Goal: Task Accomplishment & Management: Use online tool/utility

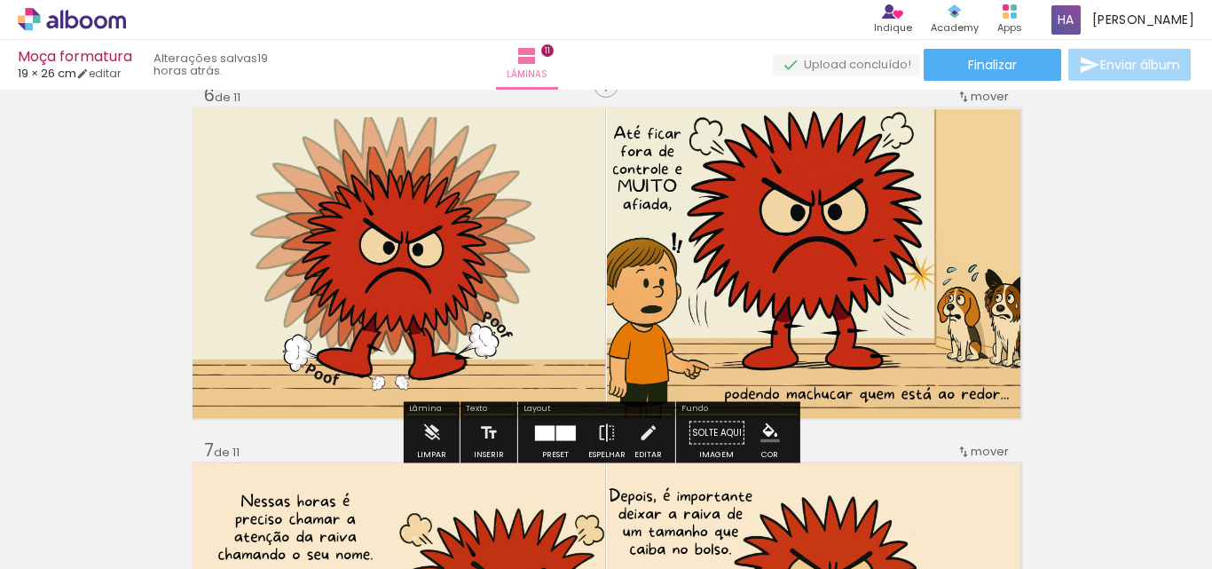
scroll to position [1774, 0]
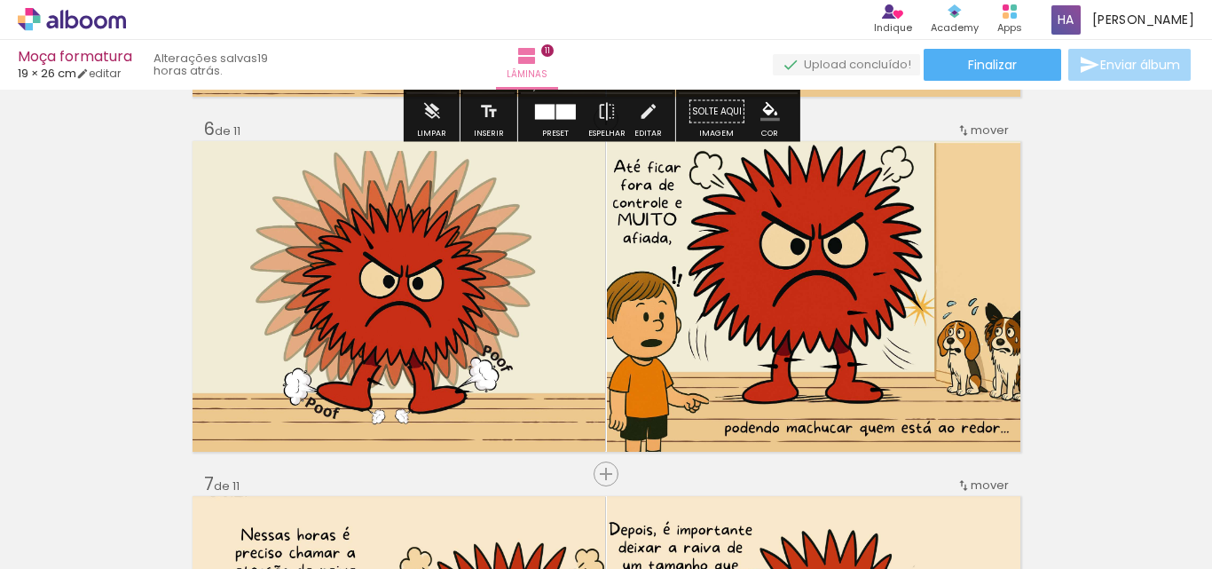
click at [95, 13] on icon at bounding box center [72, 19] width 108 height 23
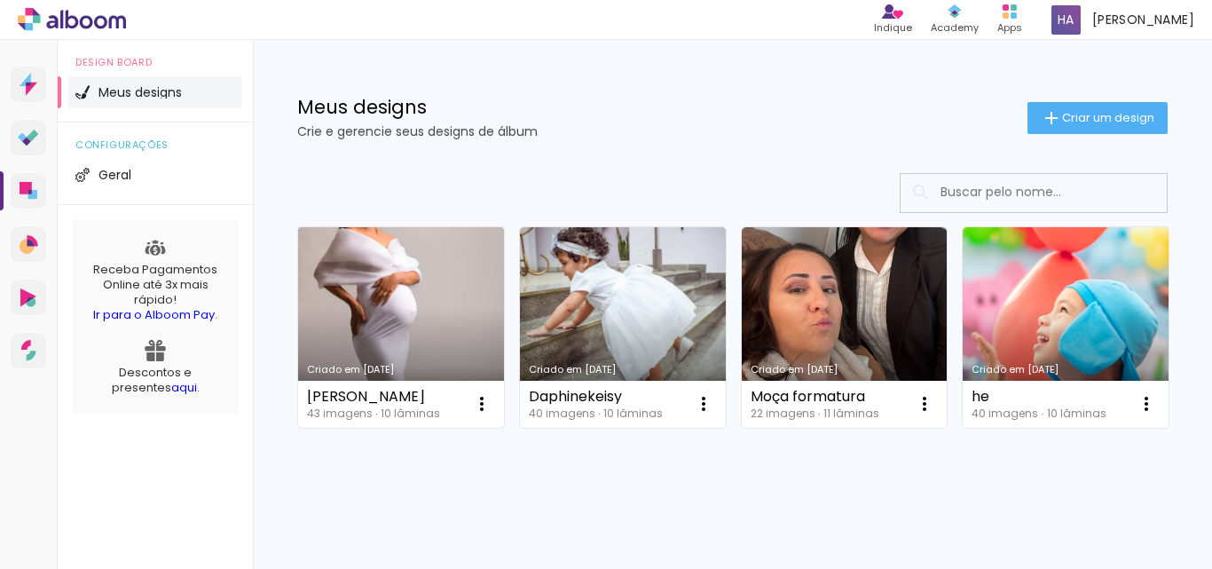
click at [425, 336] on link "Criado em [DATE]" at bounding box center [401, 327] width 206 height 200
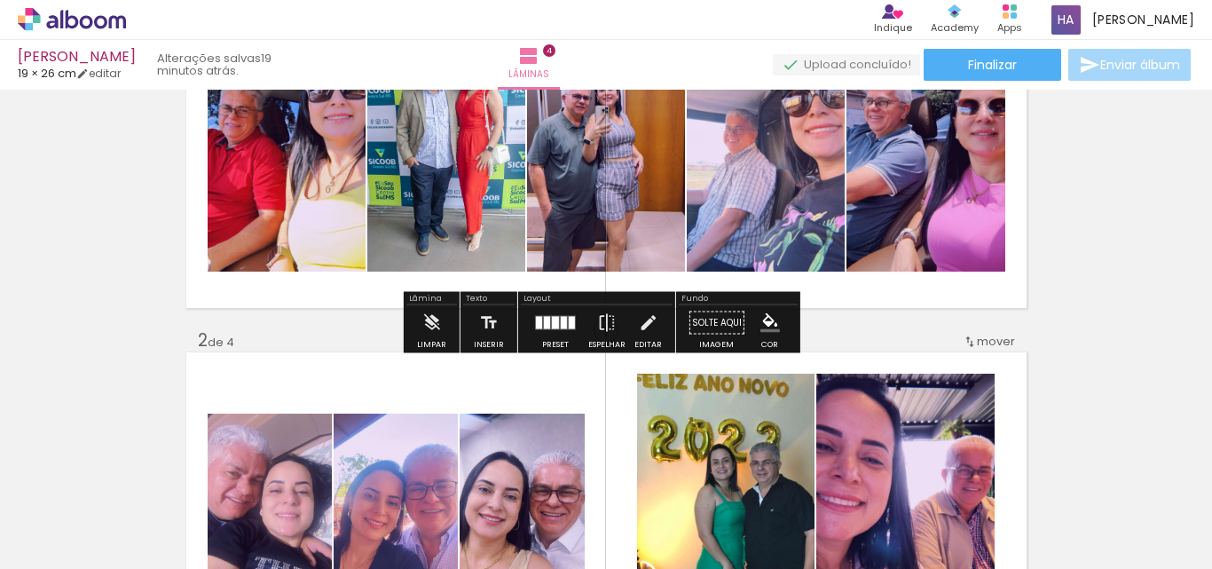
scroll to position [89, 0]
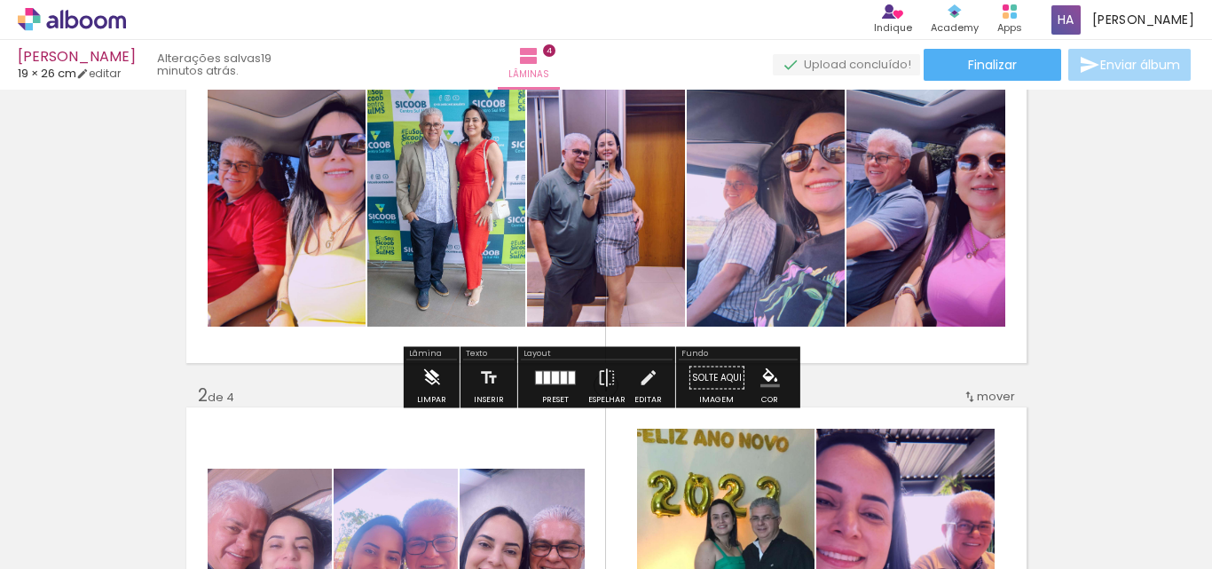
click at [417, 376] on paper-button "Limpar" at bounding box center [432, 382] width 38 height 45
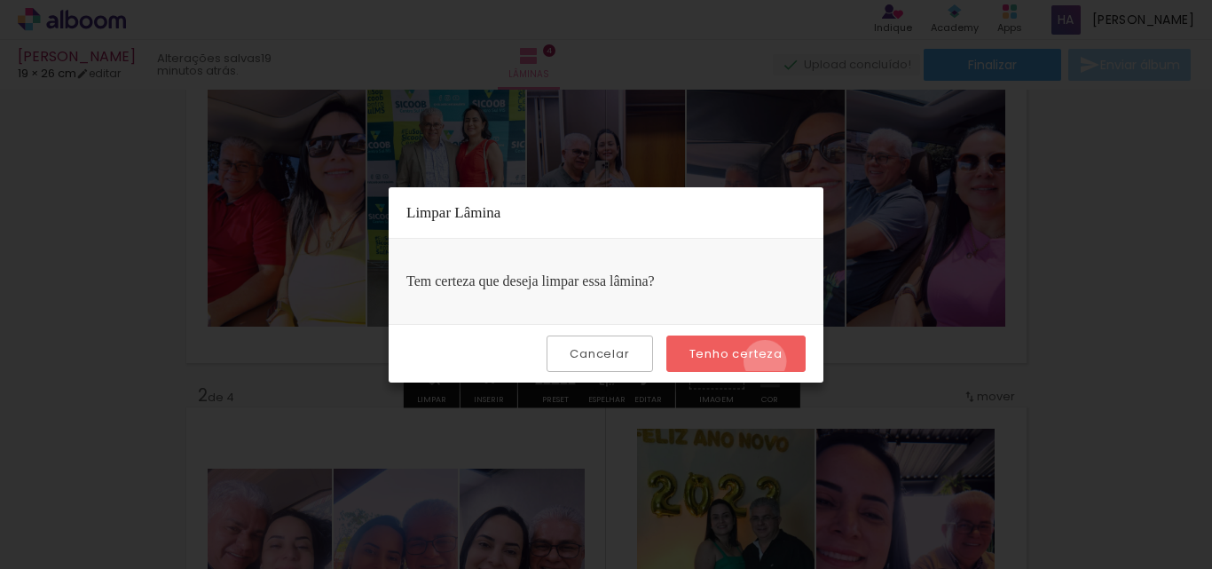
click at [0, 0] on slot "Tenho certeza" at bounding box center [0, 0] width 0 height 0
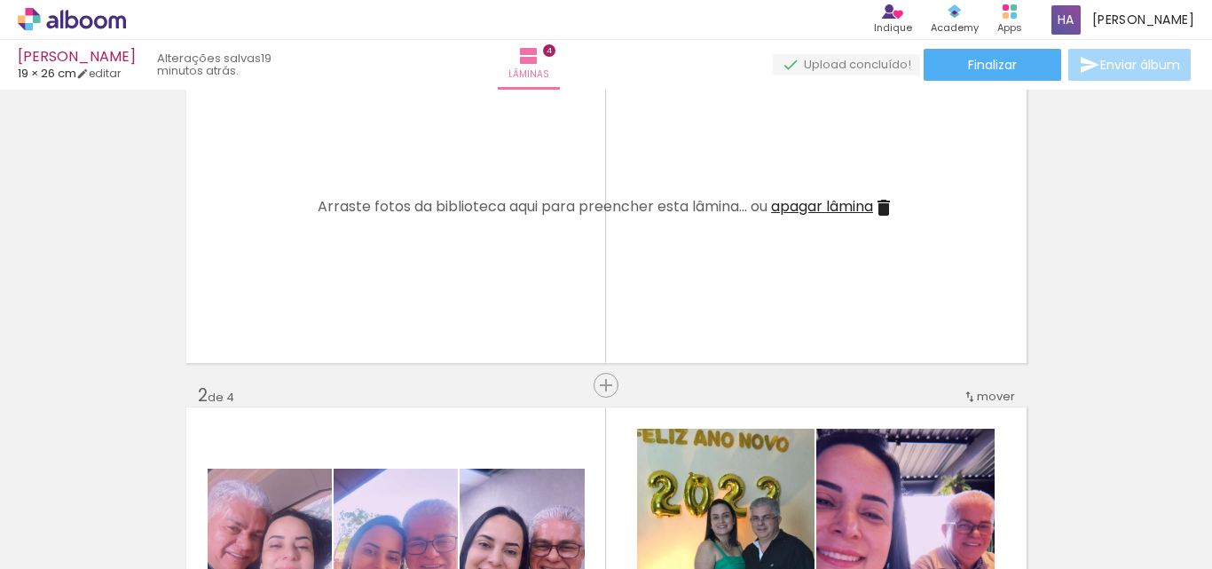
click at [881, 206] on iron-icon at bounding box center [883, 207] width 21 height 21
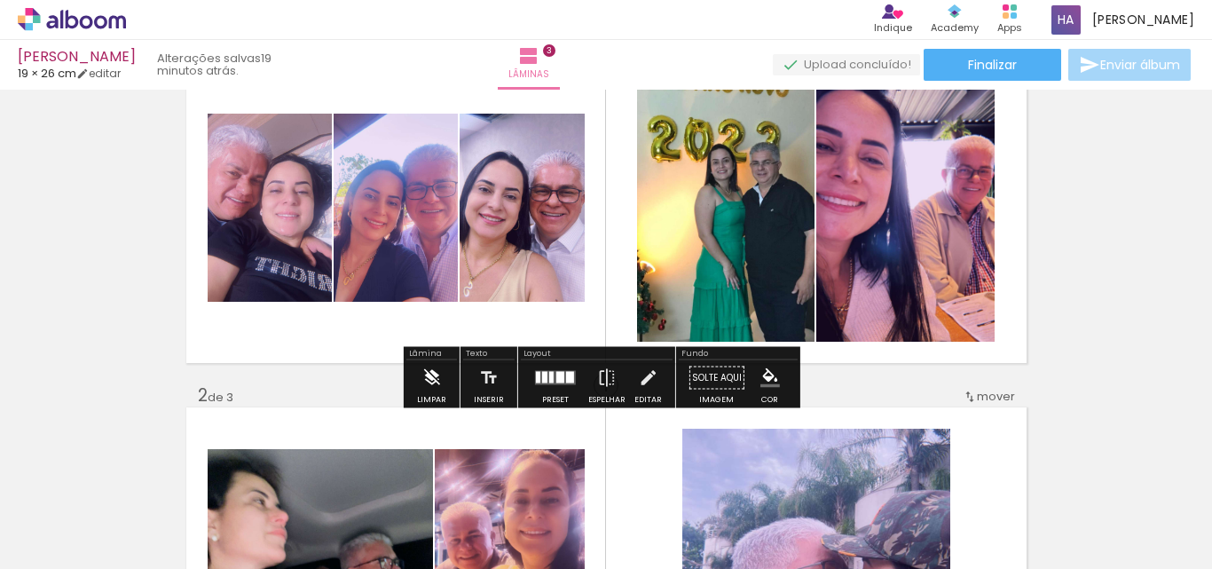
click at [432, 377] on iron-icon at bounding box center [431, 377] width 20 height 35
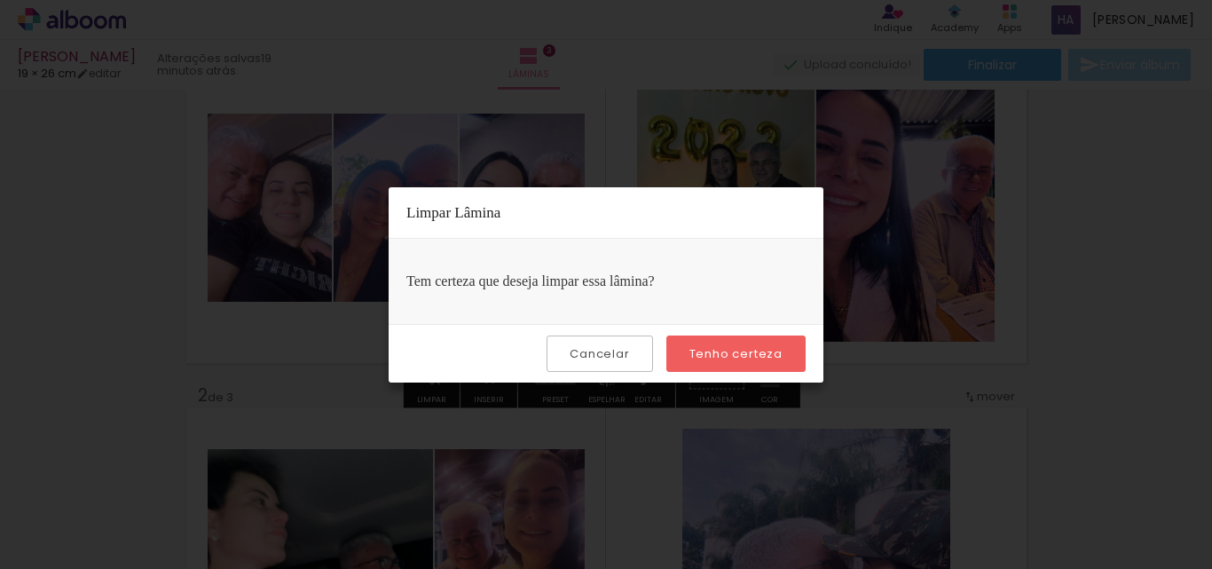
click at [0, 0] on slot "Cancelar" at bounding box center [0, 0] width 0 height 0
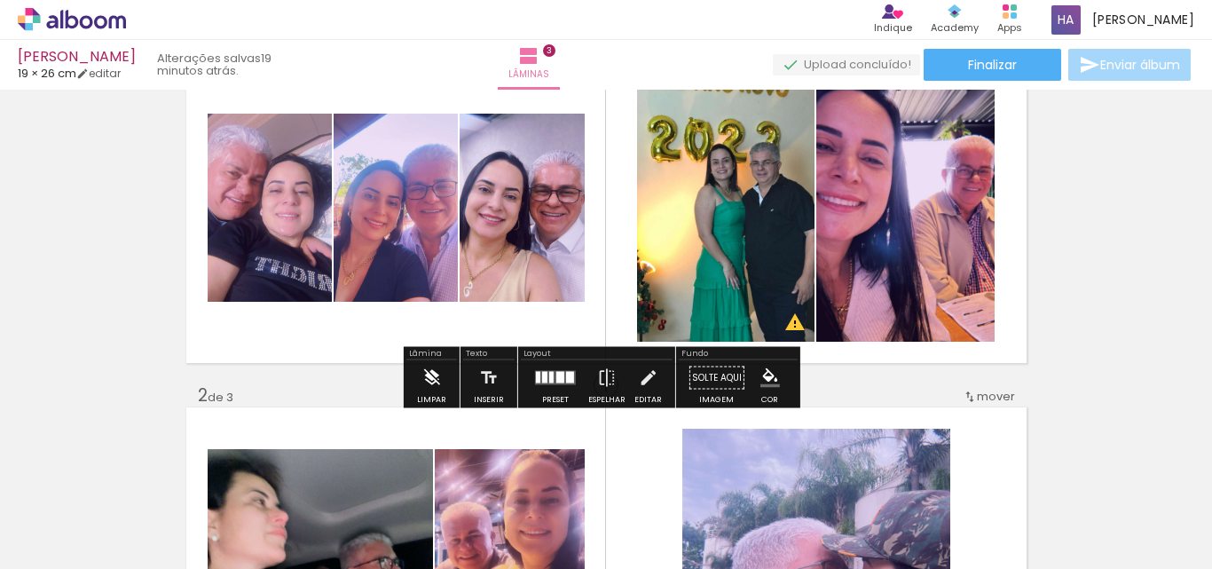
click at [421, 375] on iron-icon at bounding box center [431, 377] width 20 height 35
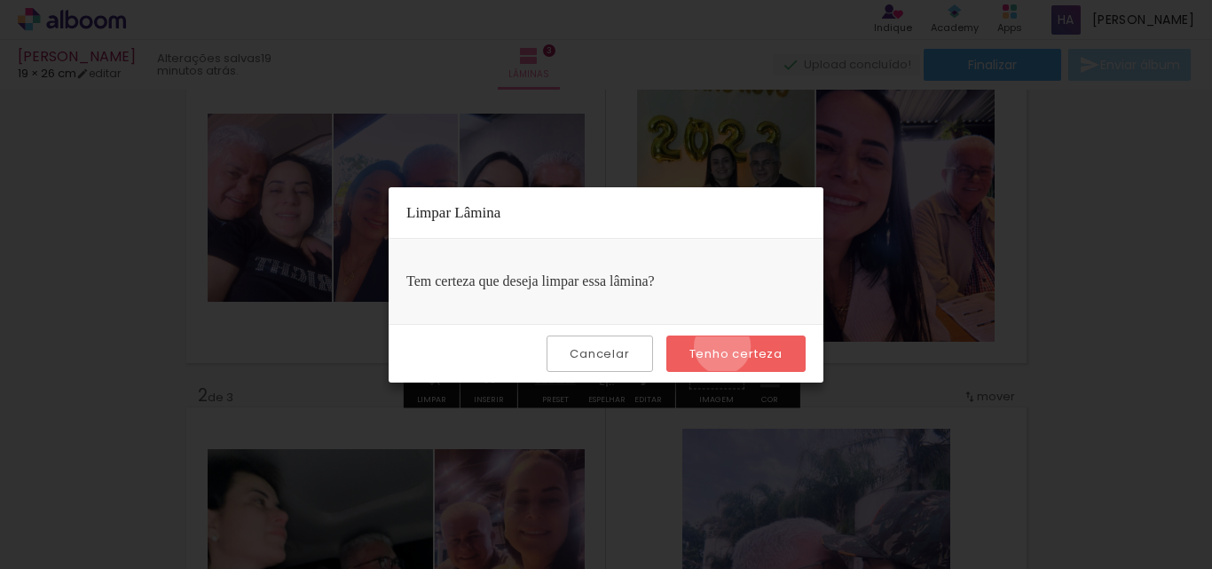
click at [0, 0] on slot "Tenho certeza" at bounding box center [0, 0] width 0 height 0
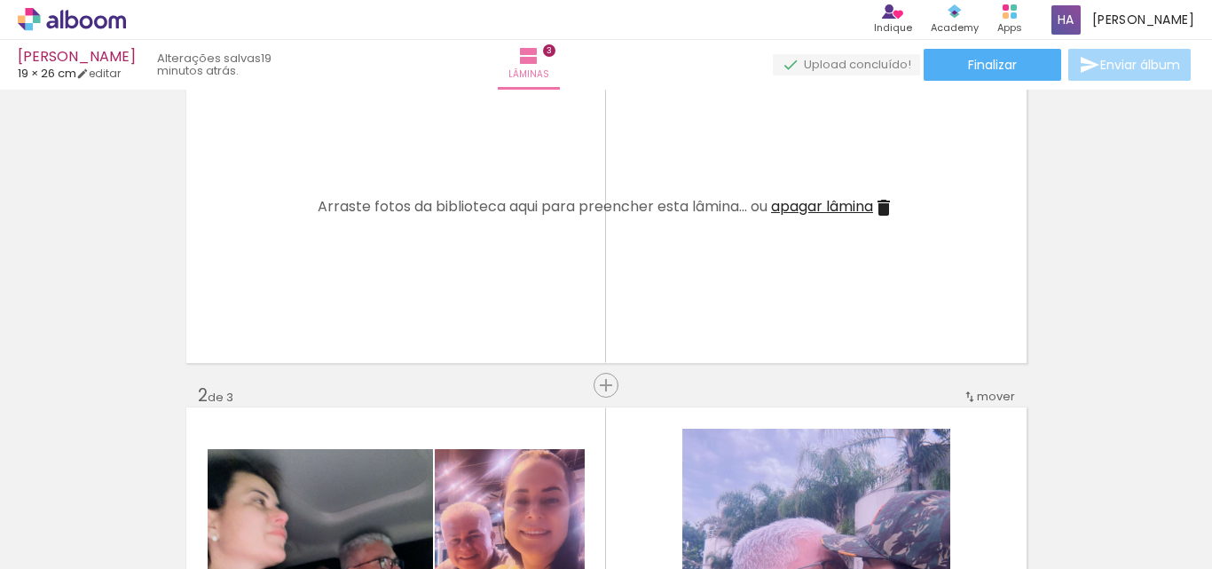
click at [883, 213] on iron-icon at bounding box center [883, 207] width 21 height 21
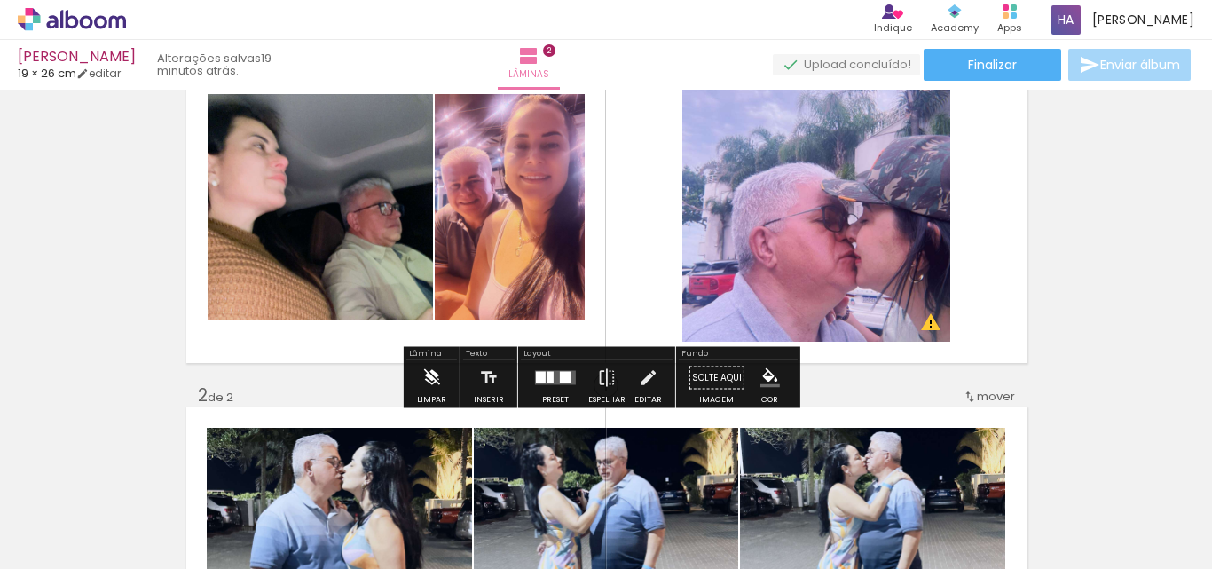
click at [427, 389] on iron-icon at bounding box center [431, 377] width 20 height 35
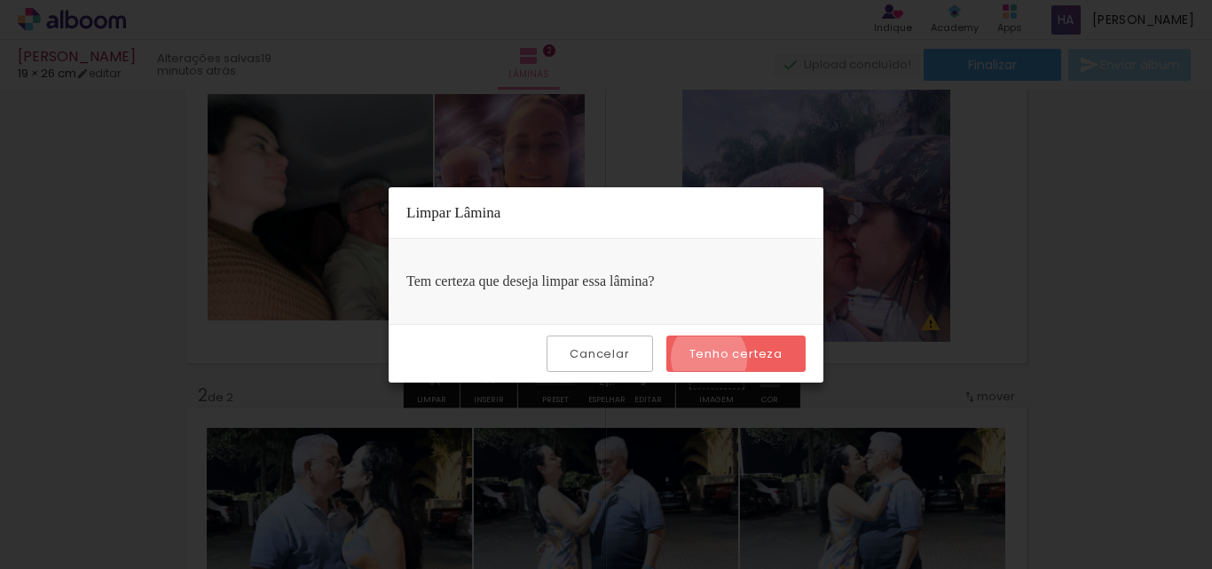
click at [0, 0] on slot "Tenho certeza" at bounding box center [0, 0] width 0 height 0
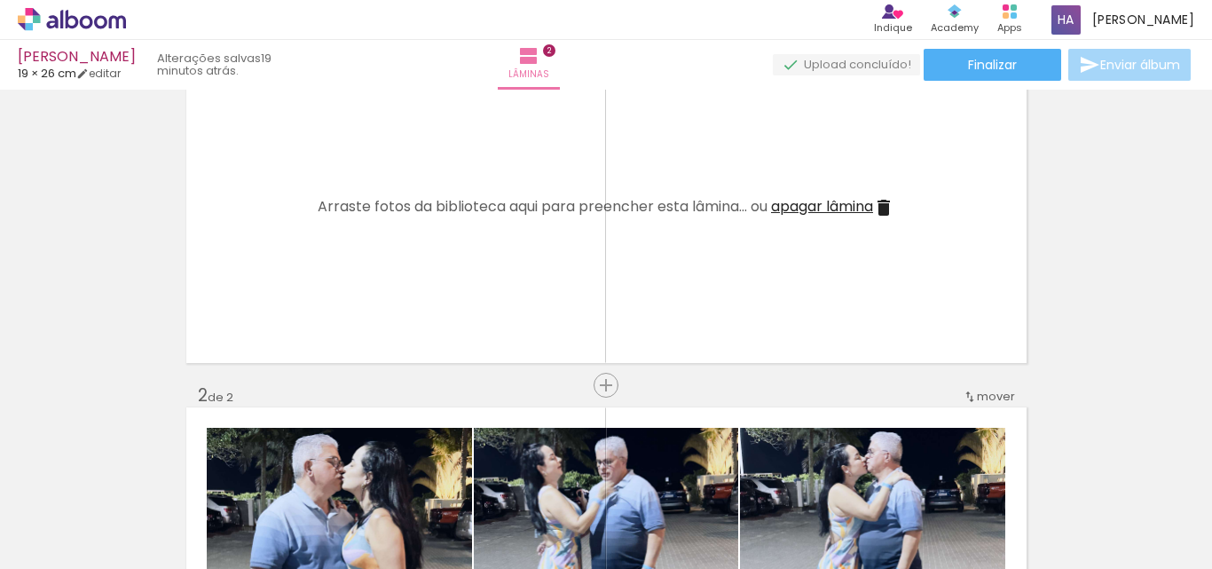
click at [884, 209] on iron-icon at bounding box center [883, 207] width 21 height 21
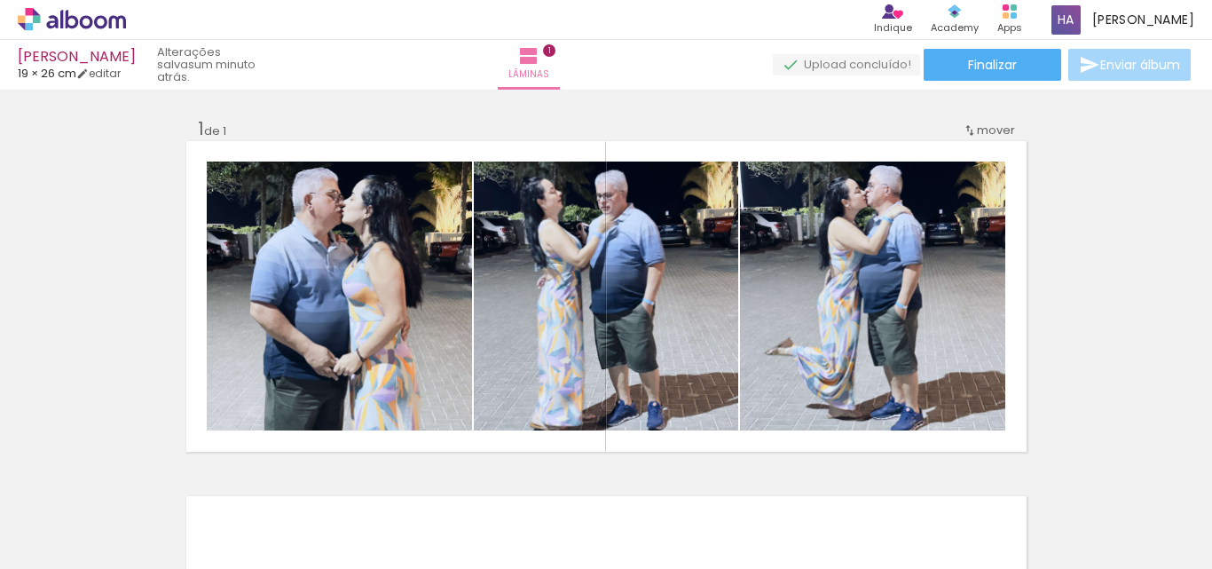
scroll to position [177, 0]
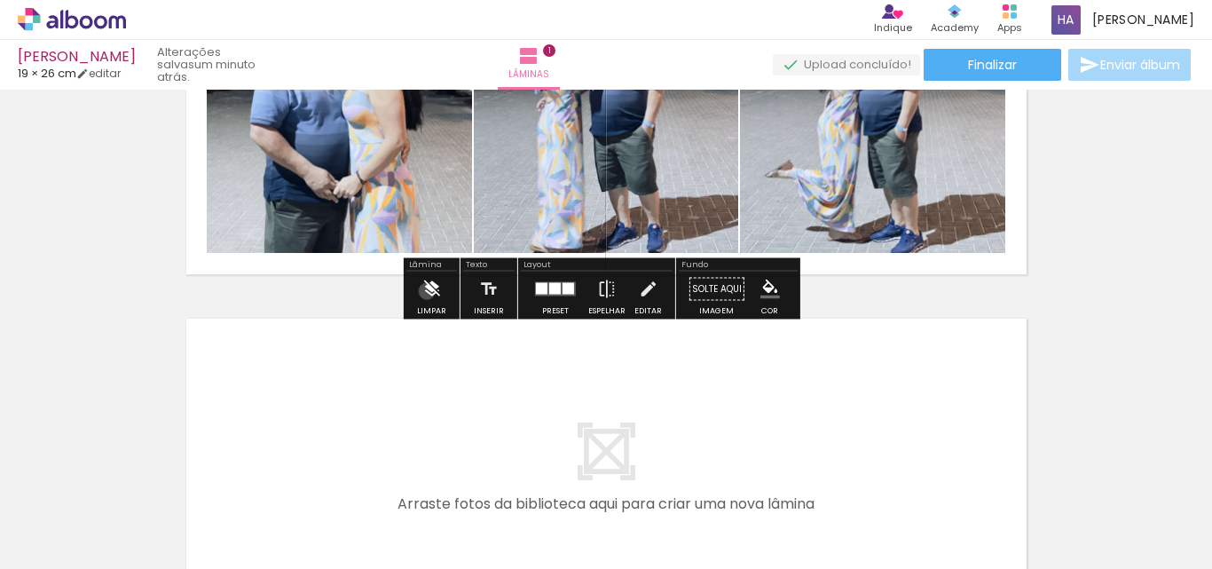
click at [427, 291] on iron-icon at bounding box center [431, 288] width 20 height 35
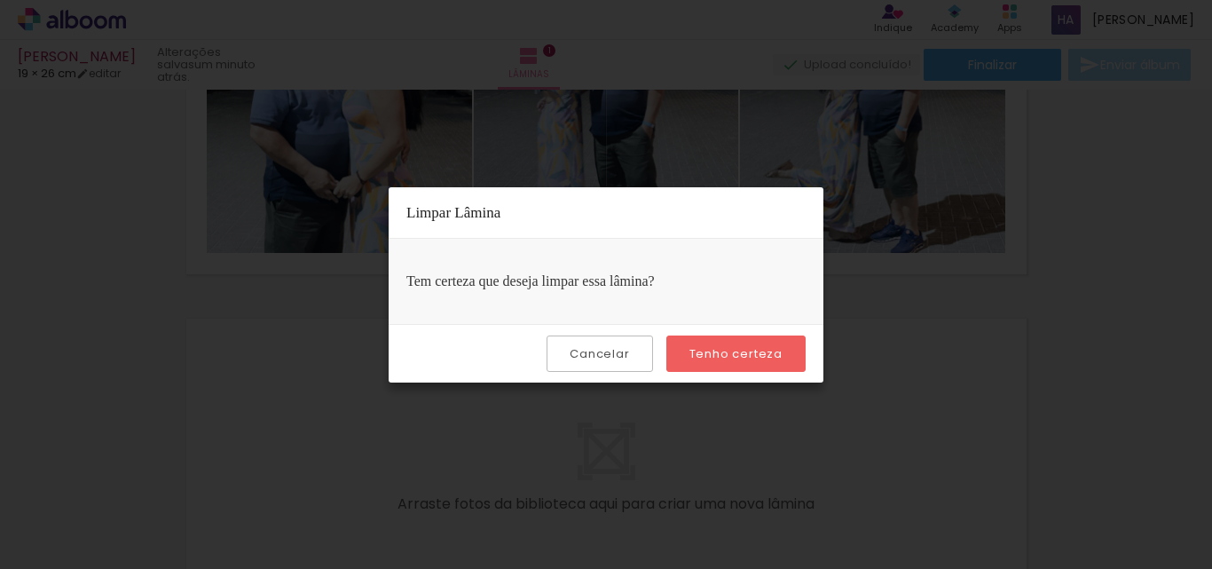
click at [778, 373] on div "Cancelar Tenho certeza" at bounding box center [606, 353] width 435 height 59
click at [0, 0] on slot "Tenho certeza" at bounding box center [0, 0] width 0 height 0
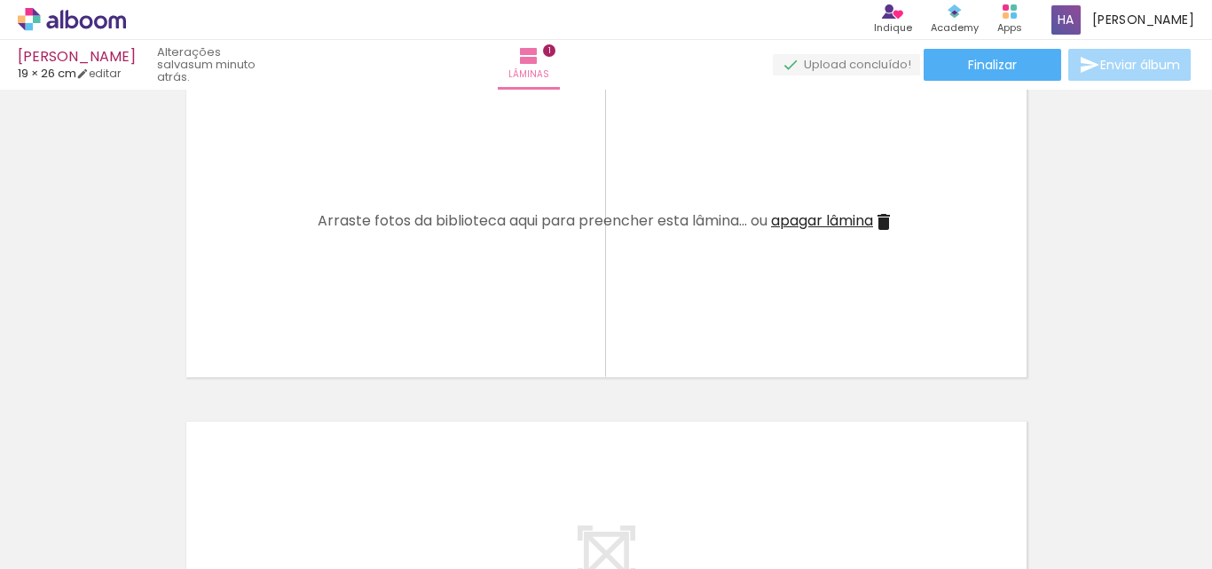
scroll to position [0, 0]
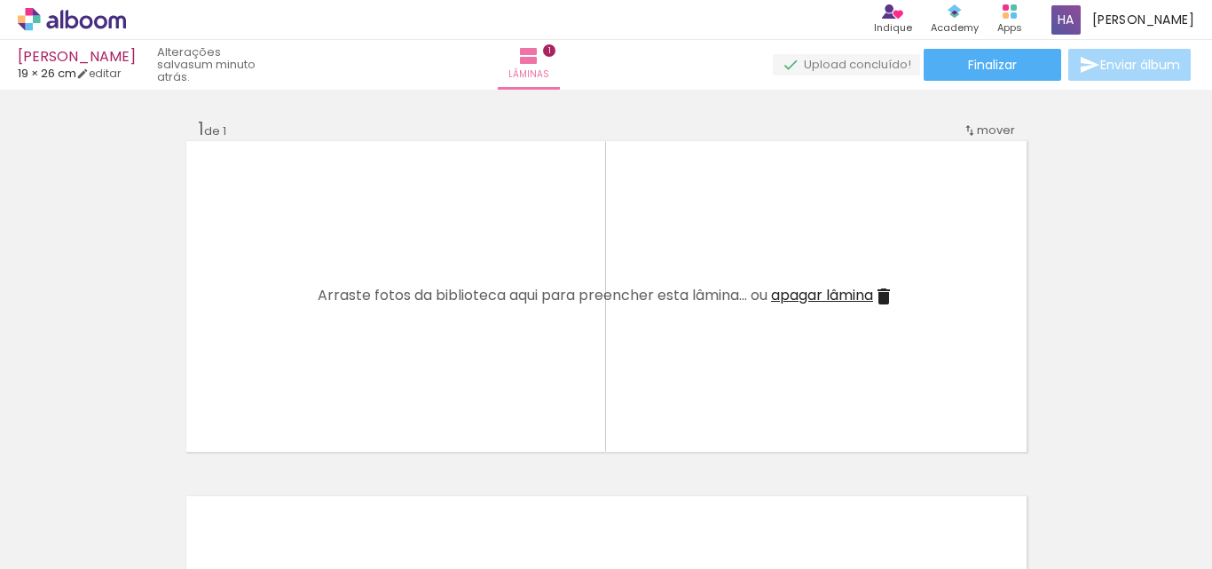
click at [886, 288] on iron-icon at bounding box center [883, 296] width 21 height 21
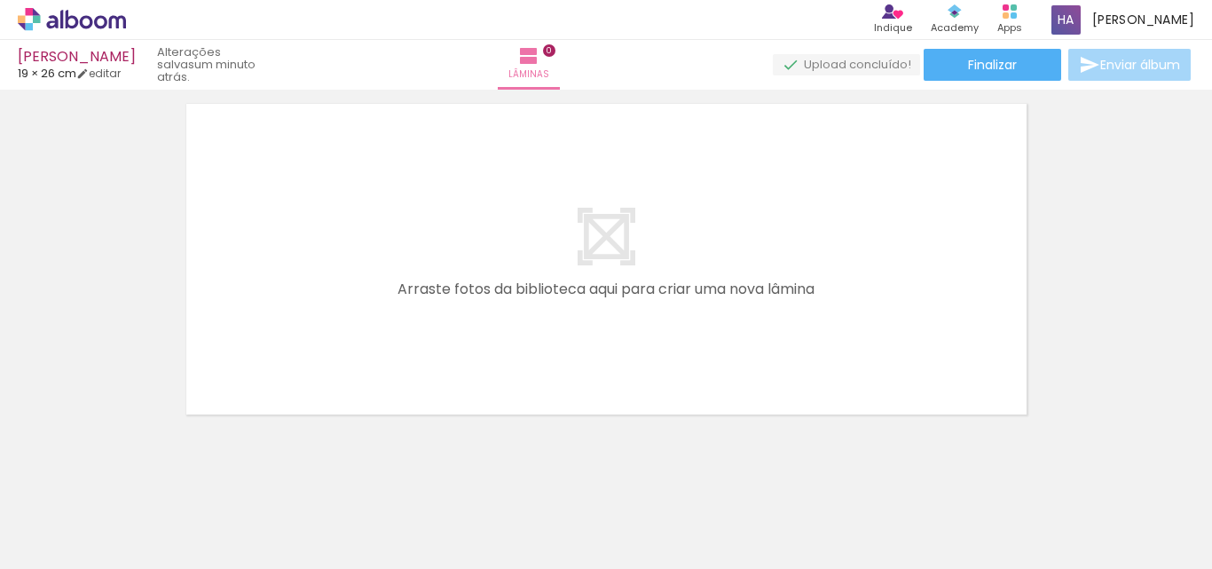
scroll to position [56, 0]
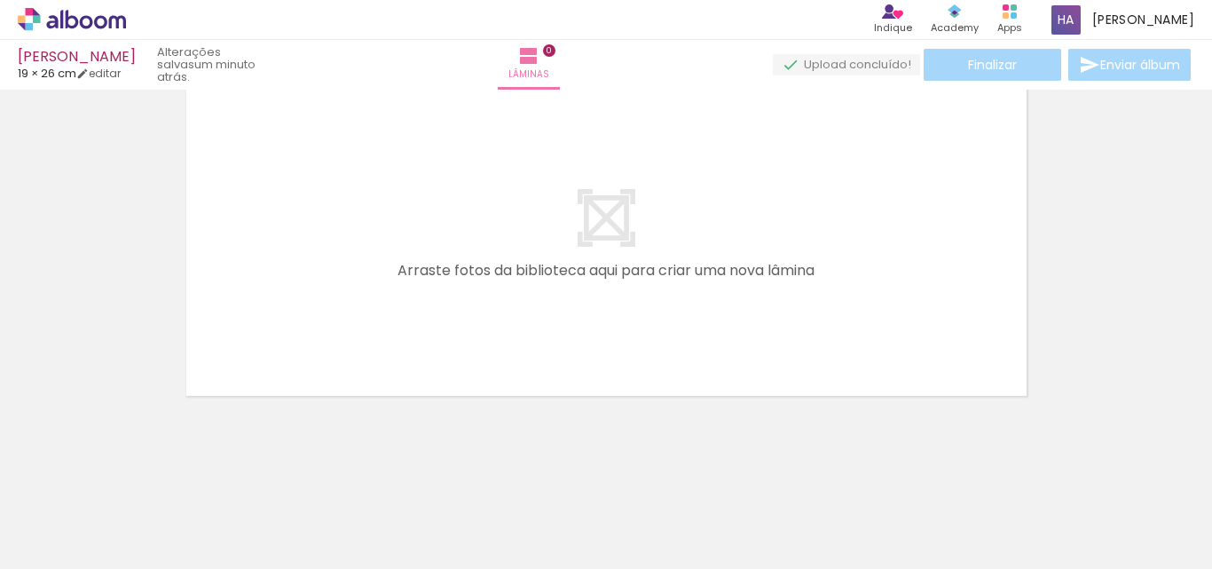
click at [143, 476] on iron-icon at bounding box center [139, 473] width 19 height 19
click at [143, 476] on quentale-thumb at bounding box center [177, 509] width 99 height 102
click at [143, 476] on iron-icon at bounding box center [139, 473] width 19 height 19
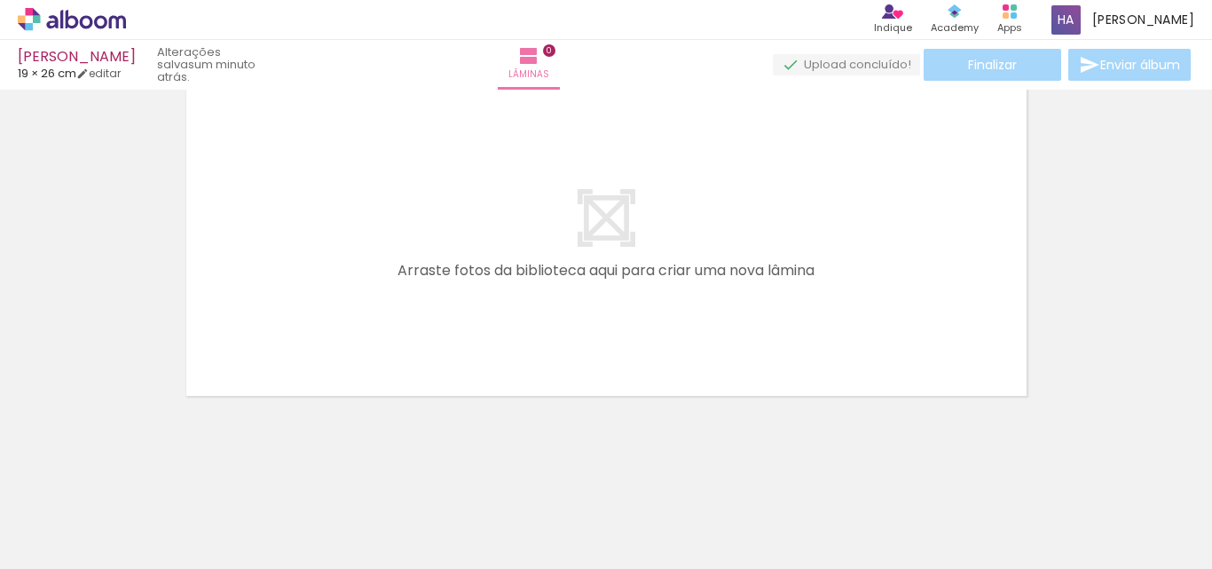
click at [143, 476] on iron-icon at bounding box center [139, 473] width 19 height 19
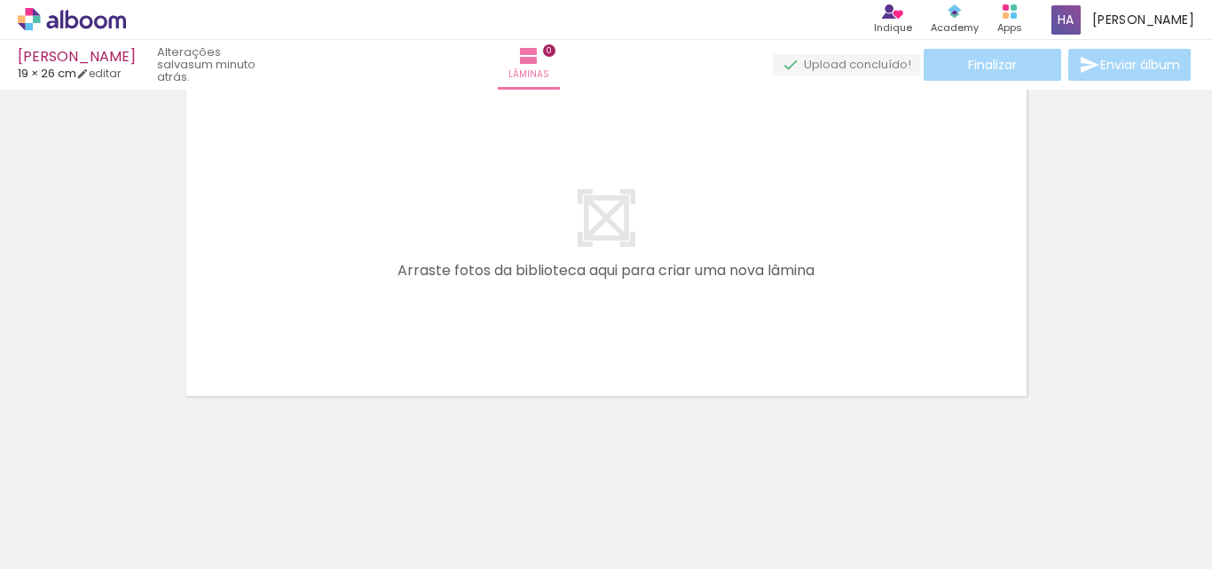
click at [143, 476] on iron-icon at bounding box center [139, 473] width 19 height 19
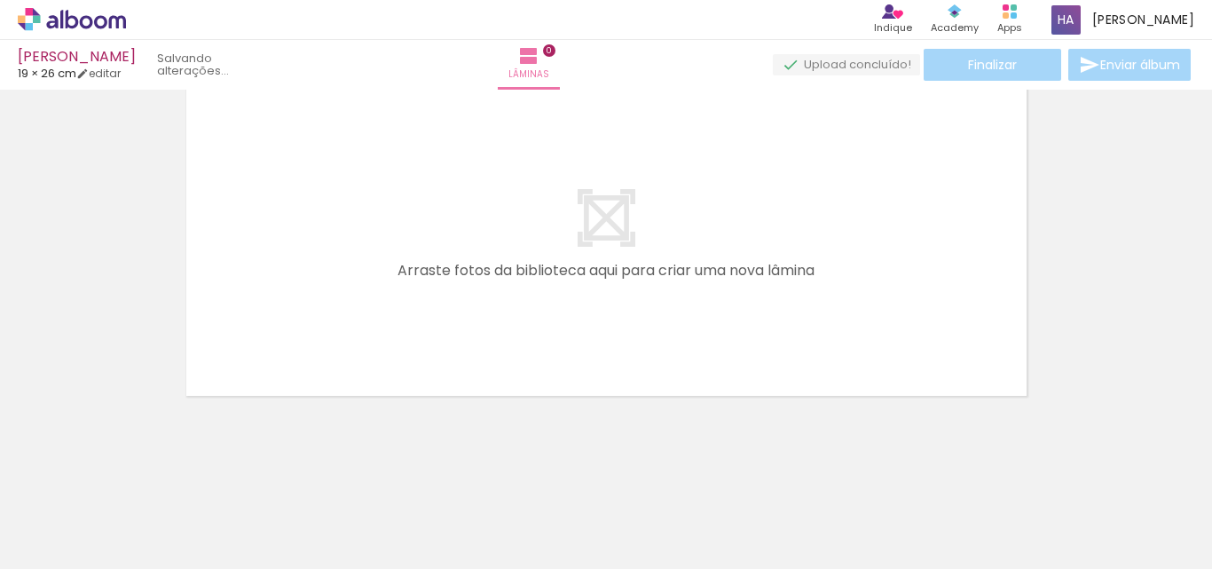
click at [143, 476] on iron-icon at bounding box center [139, 473] width 19 height 19
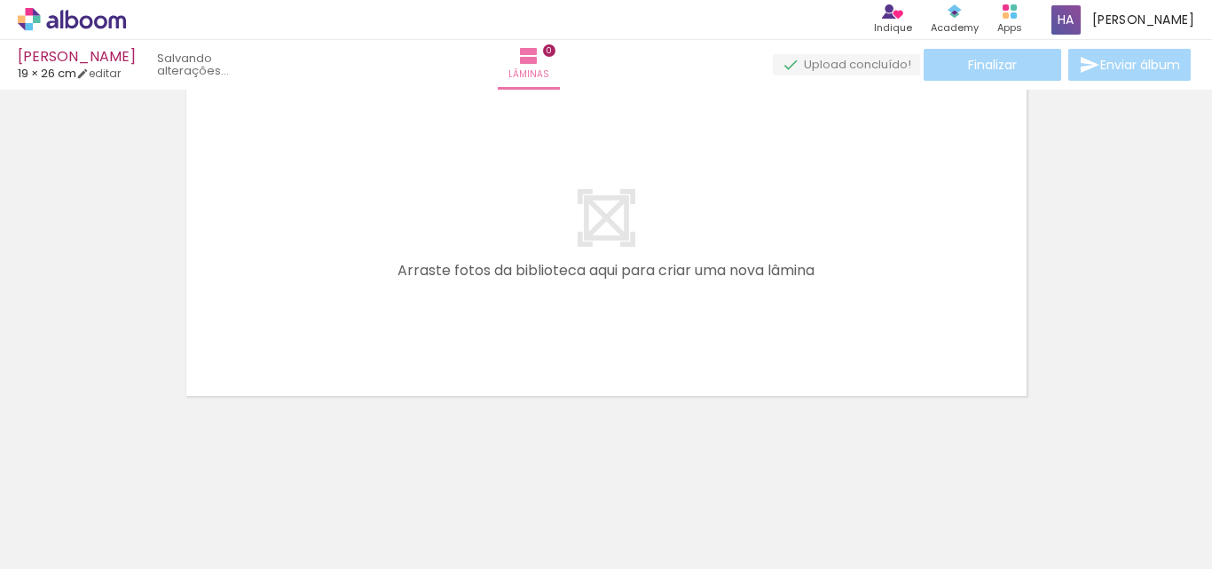
click at [143, 476] on iron-icon at bounding box center [139, 473] width 19 height 19
click at [143, 476] on quentale-thumb at bounding box center [177, 509] width 99 height 102
click at [143, 476] on iron-icon at bounding box center [139, 473] width 19 height 19
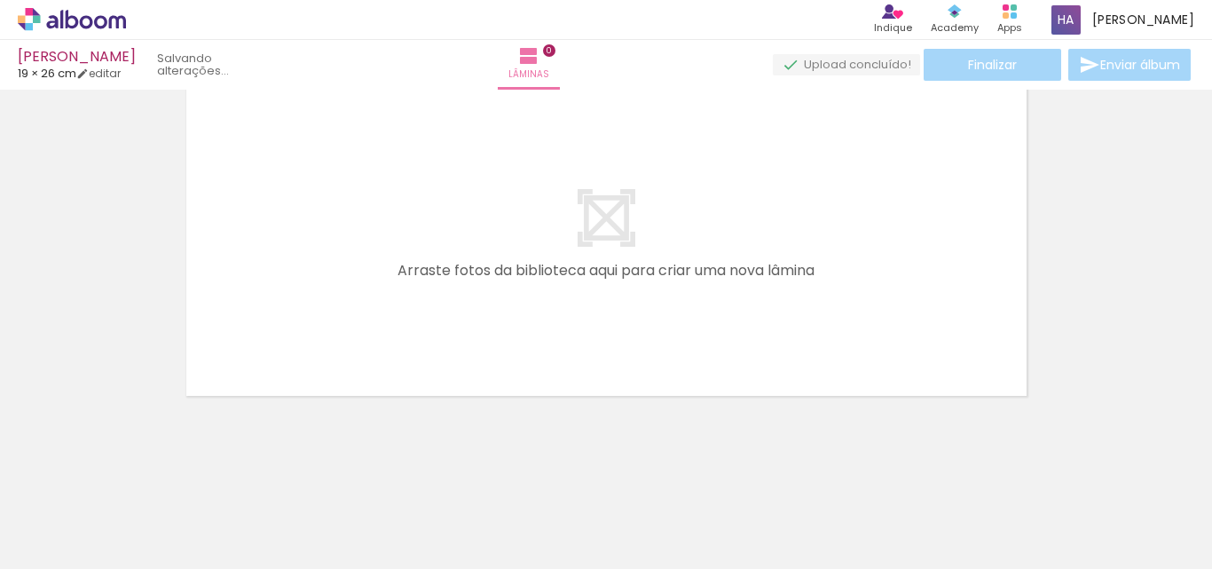
click at [143, 476] on iron-icon at bounding box center [139, 473] width 19 height 19
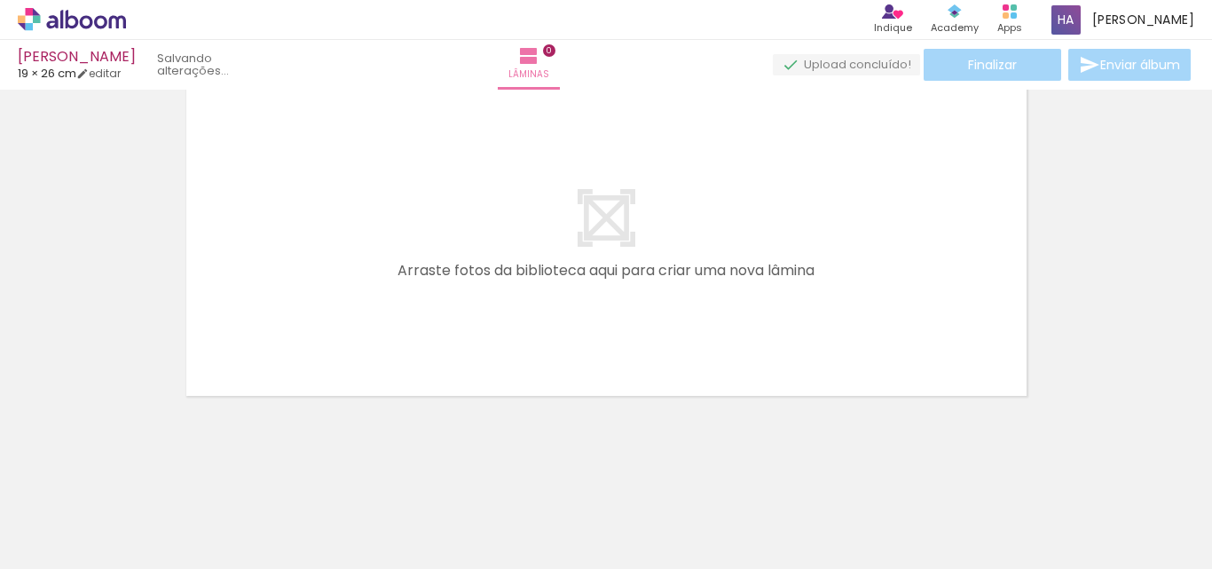
click at [143, 476] on iron-icon at bounding box center [139, 473] width 19 height 19
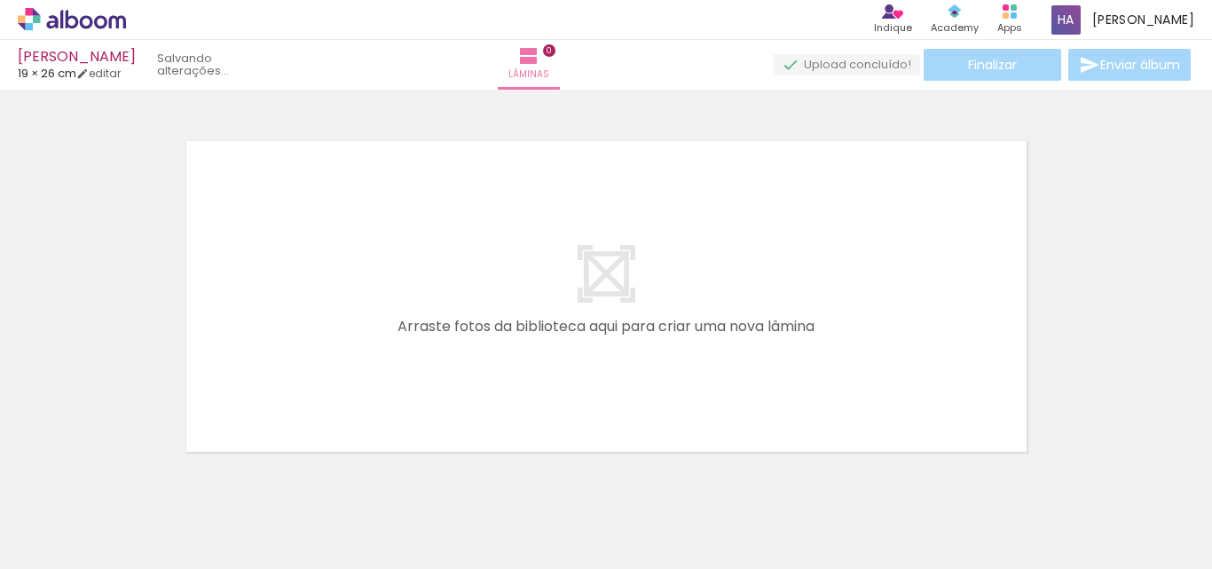
click at [143, 476] on iron-icon at bounding box center [139, 473] width 19 height 19
click at [143, 476] on quentale-thumb at bounding box center [177, 509] width 99 height 102
click at [143, 476] on iron-icon at bounding box center [139, 473] width 19 height 19
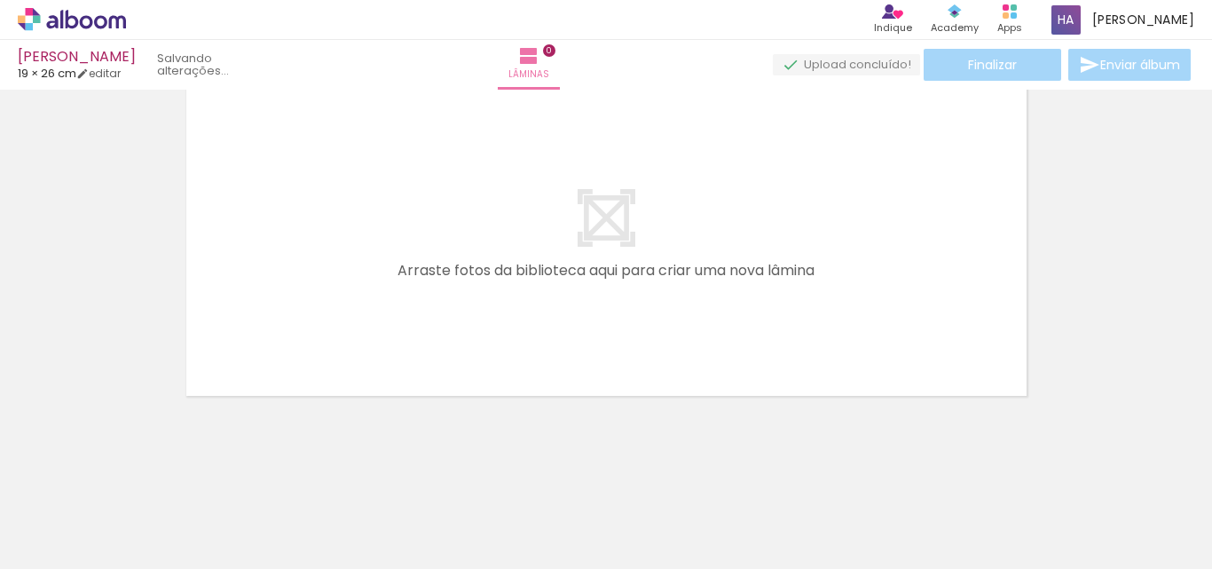
click at [143, 476] on iron-icon at bounding box center [139, 473] width 19 height 19
click at [143, 476] on quentale-thumb at bounding box center [177, 509] width 99 height 102
click at [144, 476] on iron-icon at bounding box center [139, 473] width 19 height 19
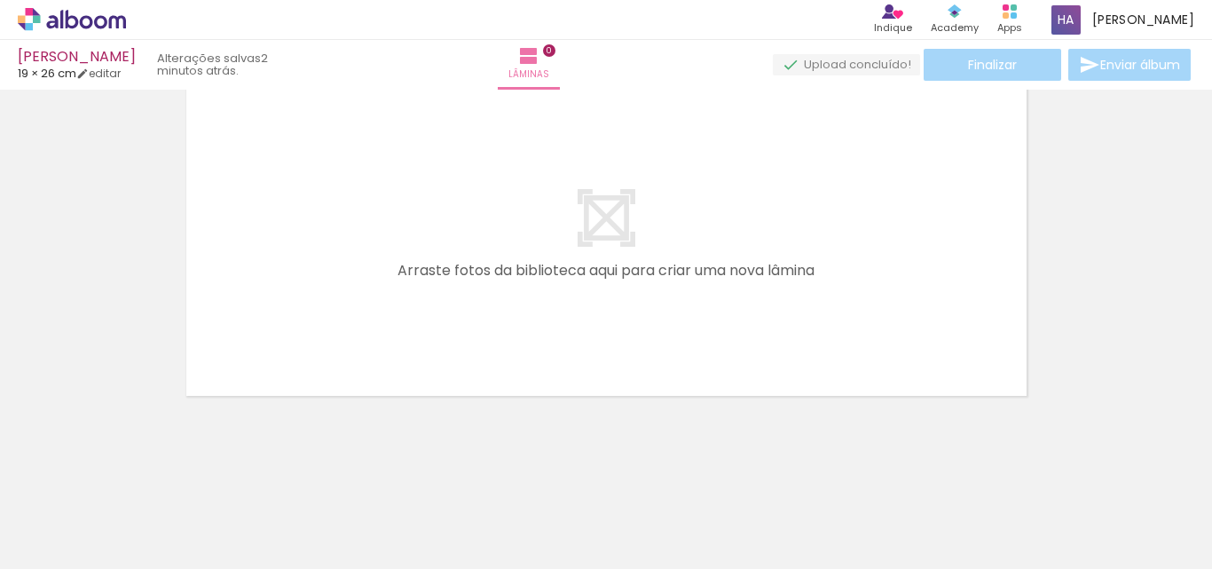
click at [144, 476] on iron-icon at bounding box center [139, 473] width 19 height 19
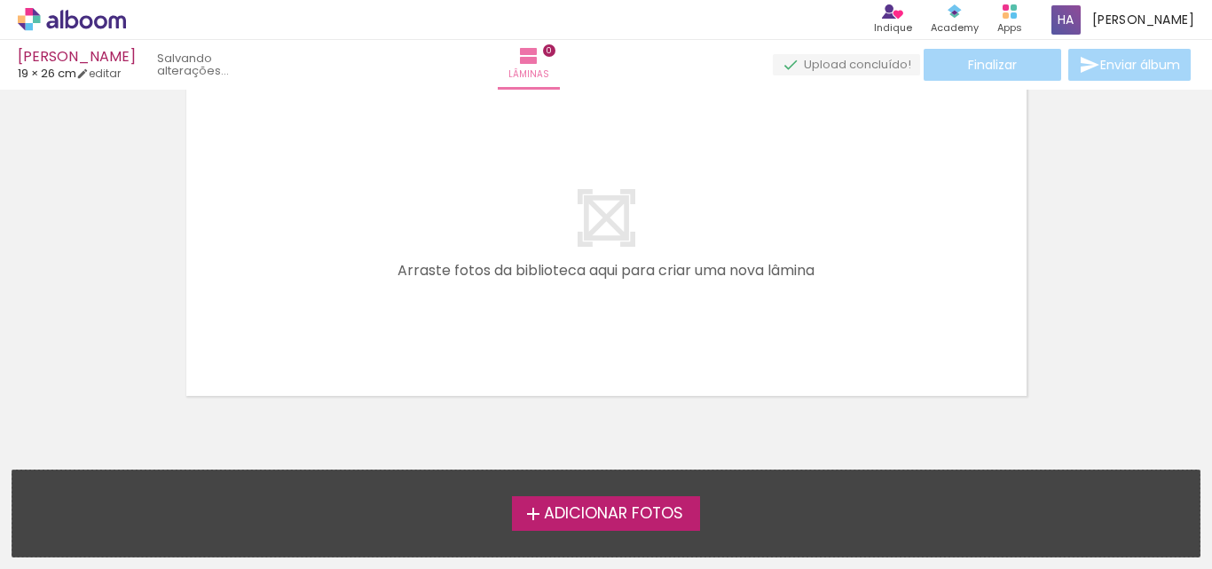
click at [145, 476] on div "Adicionar Fotos Solte suas fotos aqui..." at bounding box center [605, 513] width 1187 height 86
click at [104, 70] on link "editar" at bounding box center [98, 73] width 44 height 15
type input "1"
type input "19,2"
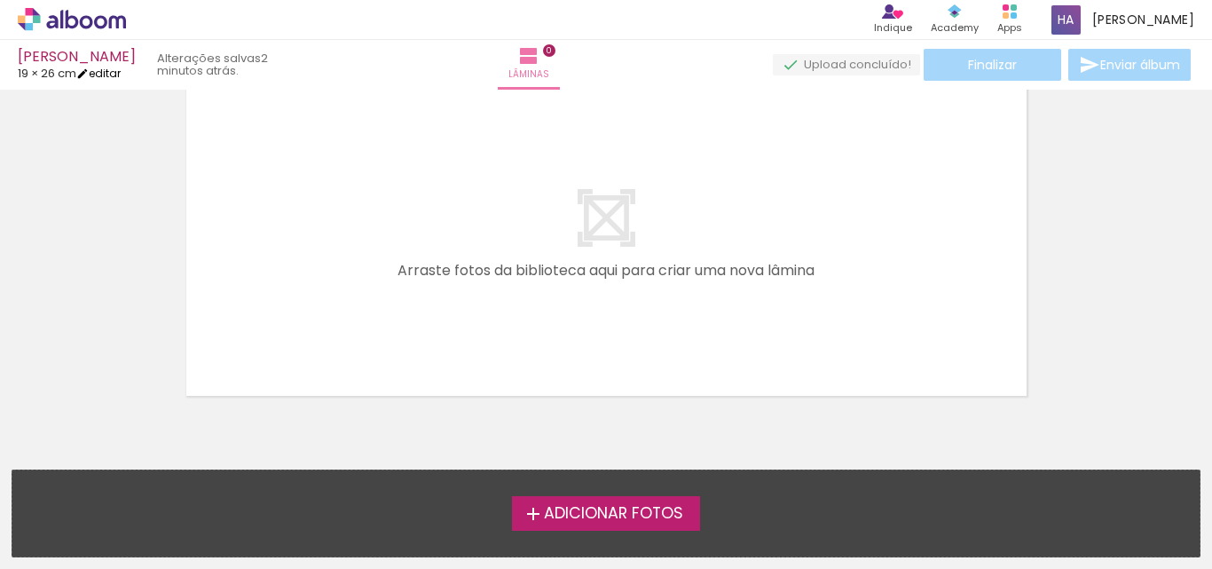
type input "52"
type input "0"
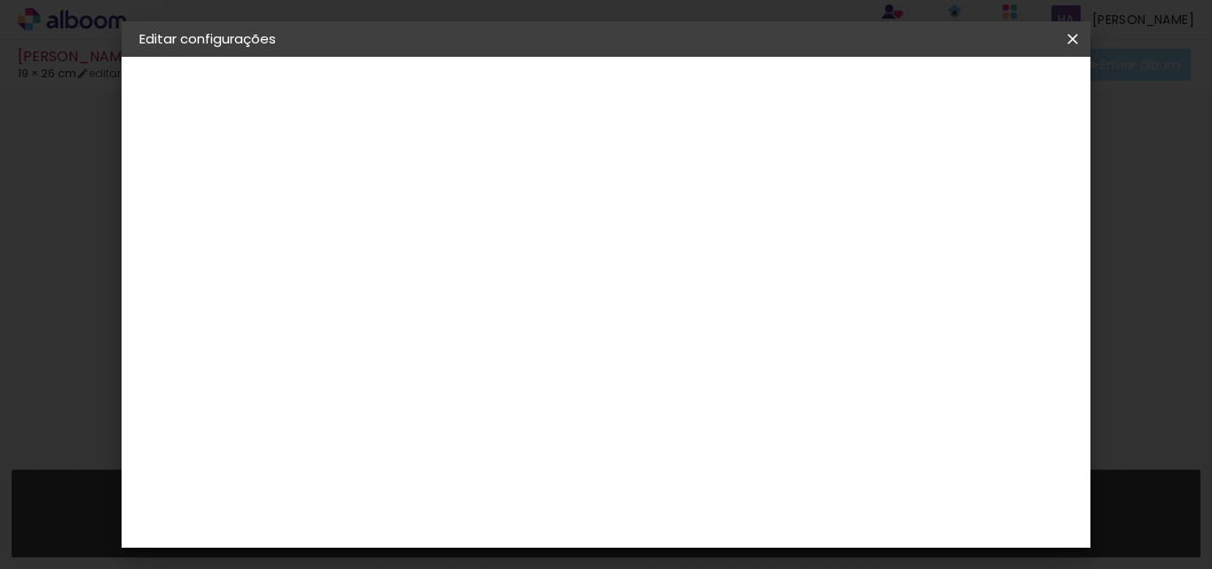
scroll to position [1, 0]
drag, startPoint x: 732, startPoint y: 533, endPoint x: 723, endPoint y: 530, distance: 9.6
click at [723, 530] on div "52" at bounding box center [714, 534] width 67 height 27
drag, startPoint x: 729, startPoint y: 537, endPoint x: 703, endPoint y: 529, distance: 26.9
click at [703, 529] on div "52" at bounding box center [714, 534] width 67 height 27
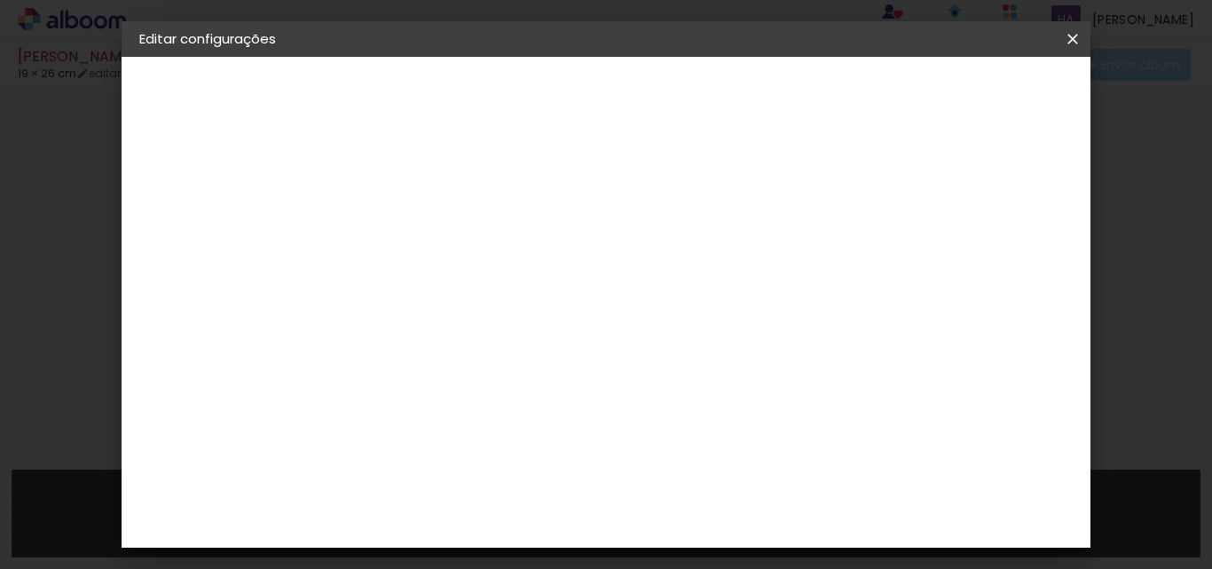
drag, startPoint x: 719, startPoint y: 535, endPoint x: 728, endPoint y: 534, distance: 8.9
click at [728, 248] on div "26 cm cm cm mm A maioria das encadernadoras sugere 5mm de sangria." at bounding box center [616, 177] width 529 height 142
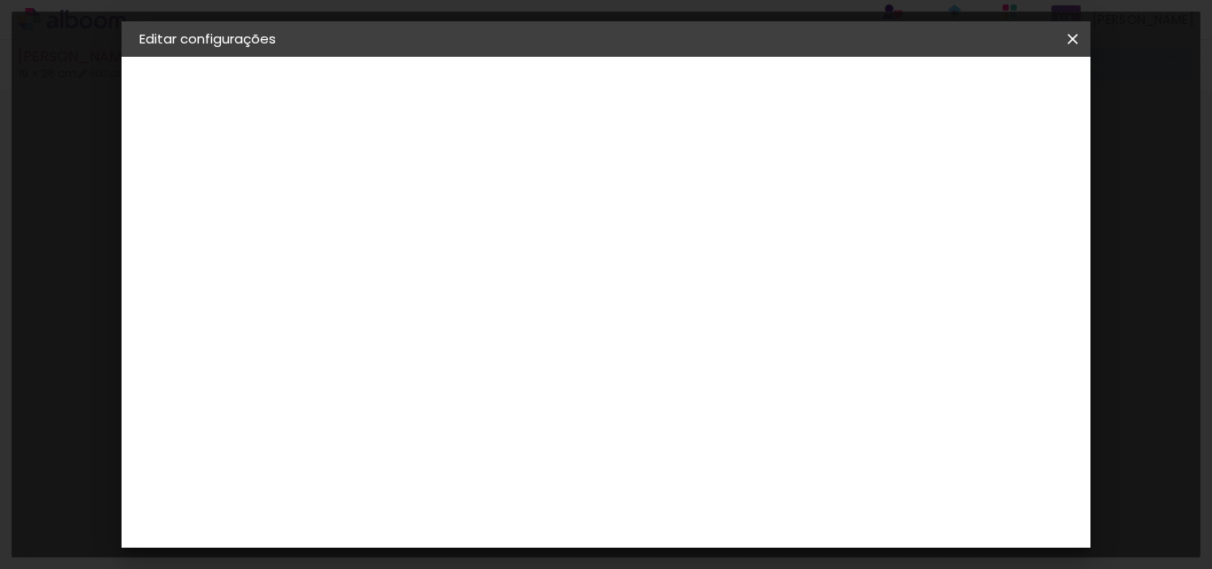
click at [703, 392] on input "52" at bounding box center [704, 394] width 46 height 27
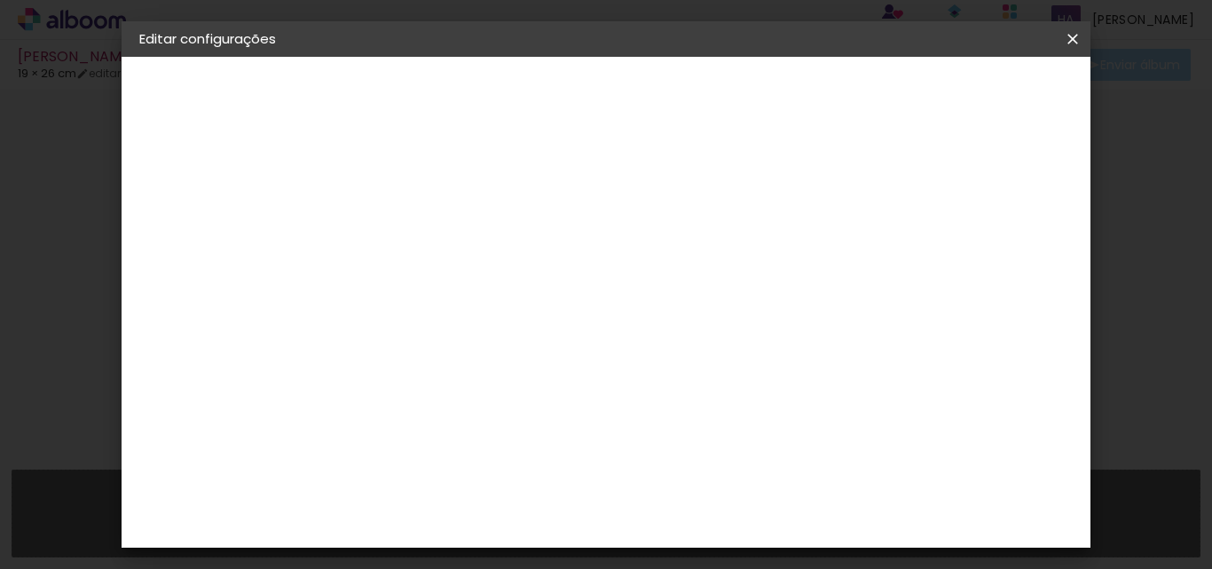
click at [727, 397] on div "52" at bounding box center [714, 394] width 67 height 27
drag, startPoint x: 727, startPoint y: 395, endPoint x: 701, endPoint y: 391, distance: 26.0
click at [701, 391] on input "52" at bounding box center [704, 394] width 46 height 27
type input "28"
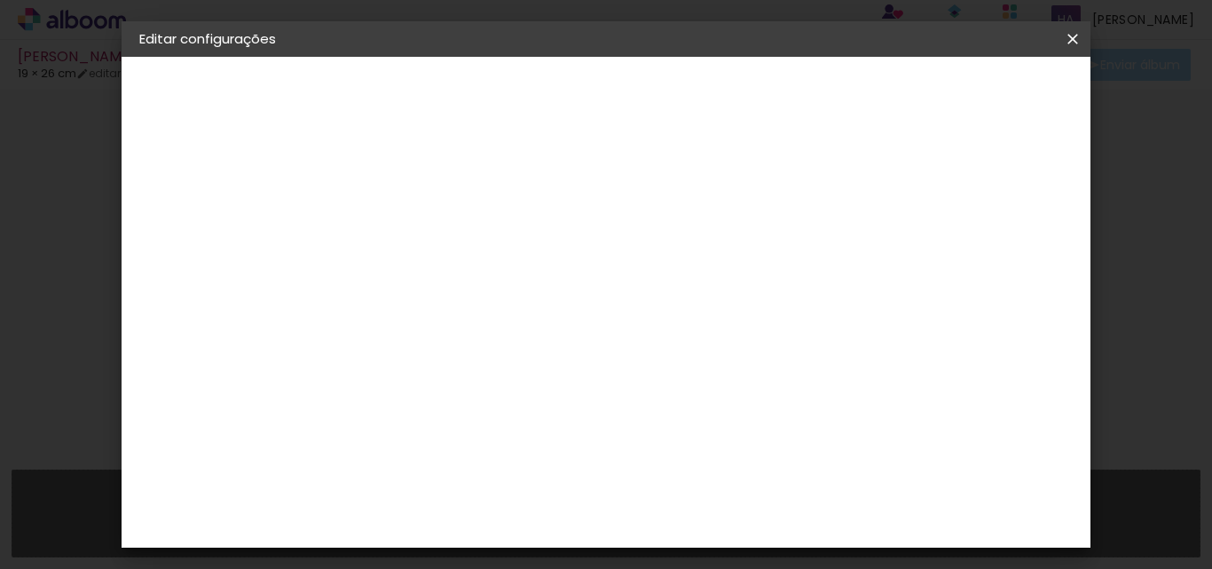
type paper-input "28"
click at [681, 89] on span "Salvar configurações" at bounding box center [636, 100] width 90 height 25
click at [681, 98] on span "Salvar configurações" at bounding box center [636, 100] width 90 height 25
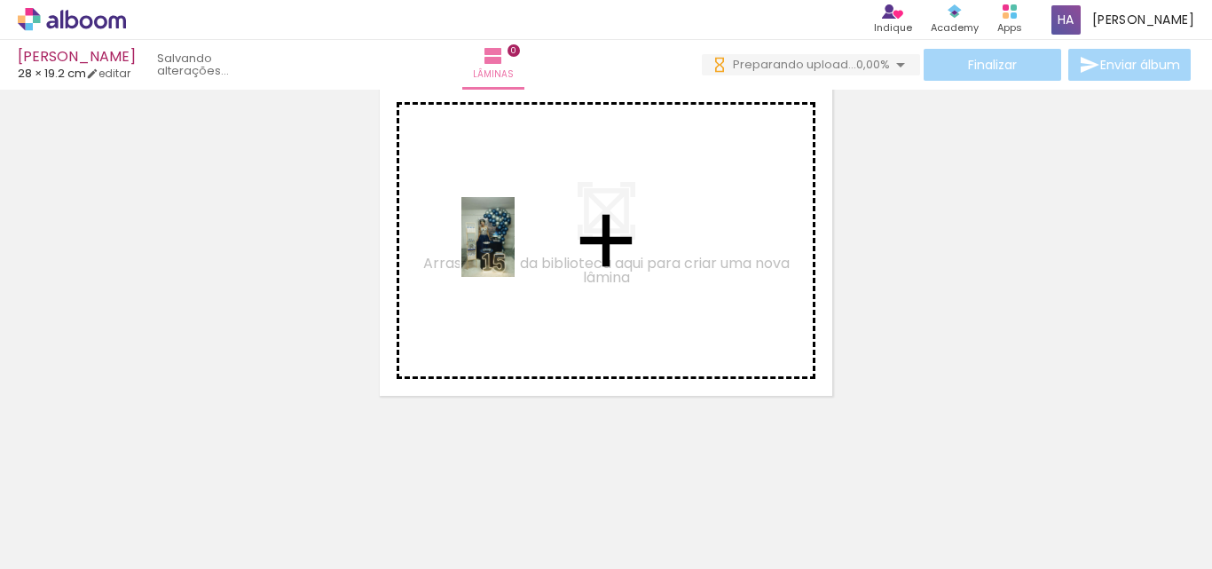
drag, startPoint x: 183, startPoint y: 532, endPoint x: 515, endPoint y: 250, distance: 435.5
click at [515, 250] on quentale-workspace at bounding box center [606, 284] width 1212 height 569
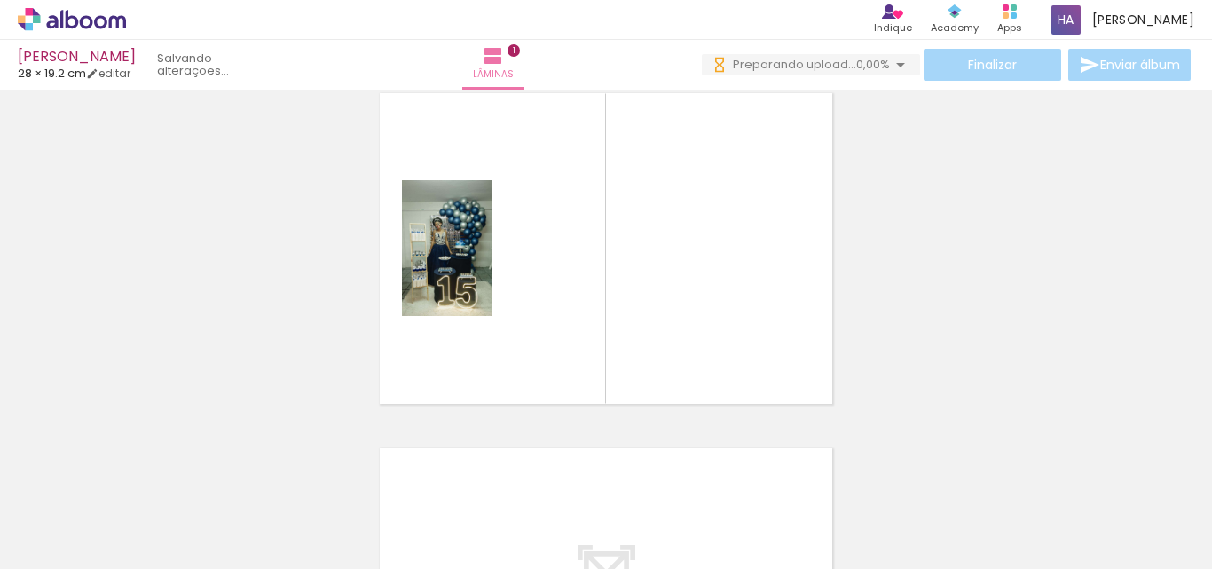
scroll to position [23, 0]
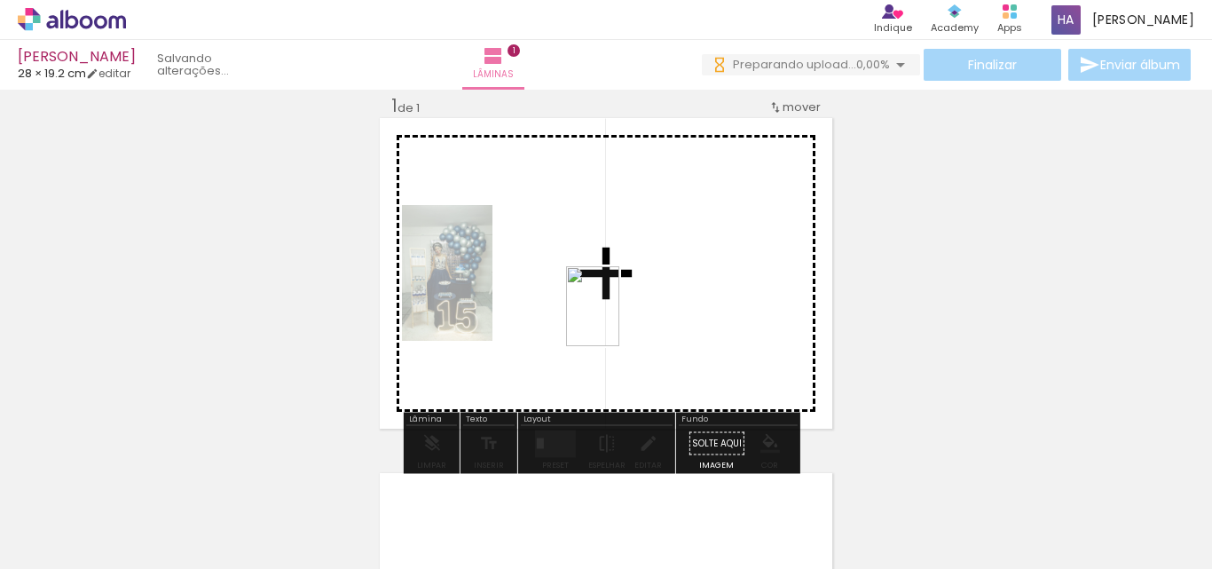
drag, startPoint x: 291, startPoint y: 526, endPoint x: 580, endPoint y: 343, distance: 342.1
click at [630, 295] on quentale-workspace at bounding box center [606, 284] width 1212 height 569
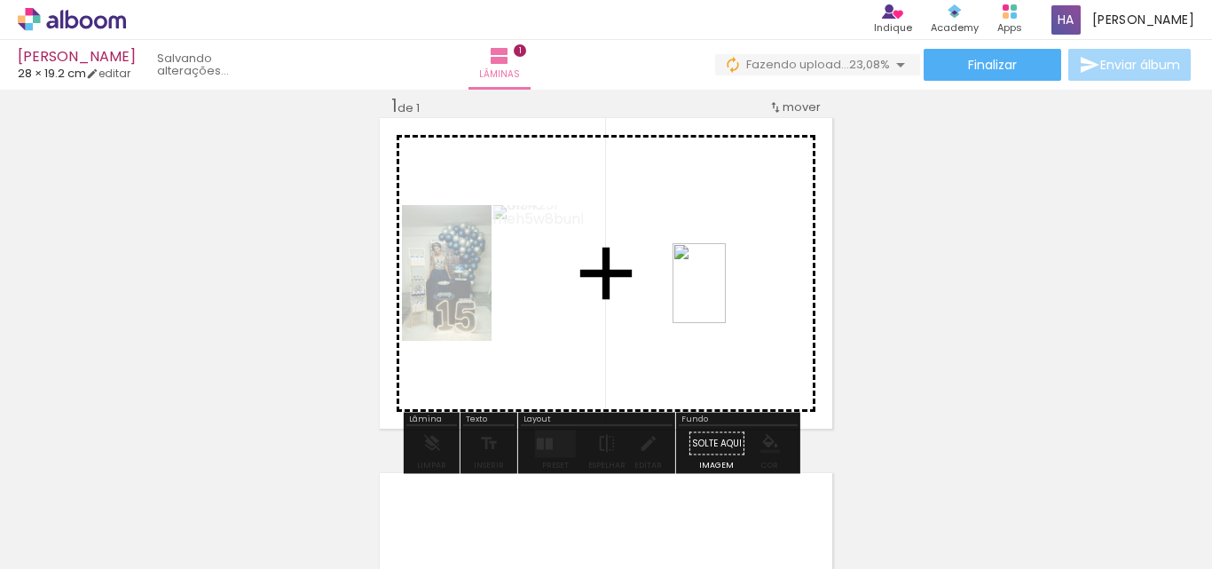
drag, startPoint x: 474, startPoint y: 517, endPoint x: 645, endPoint y: 361, distance: 231.7
click at [681, 302] on quentale-workspace at bounding box center [606, 284] width 1212 height 569
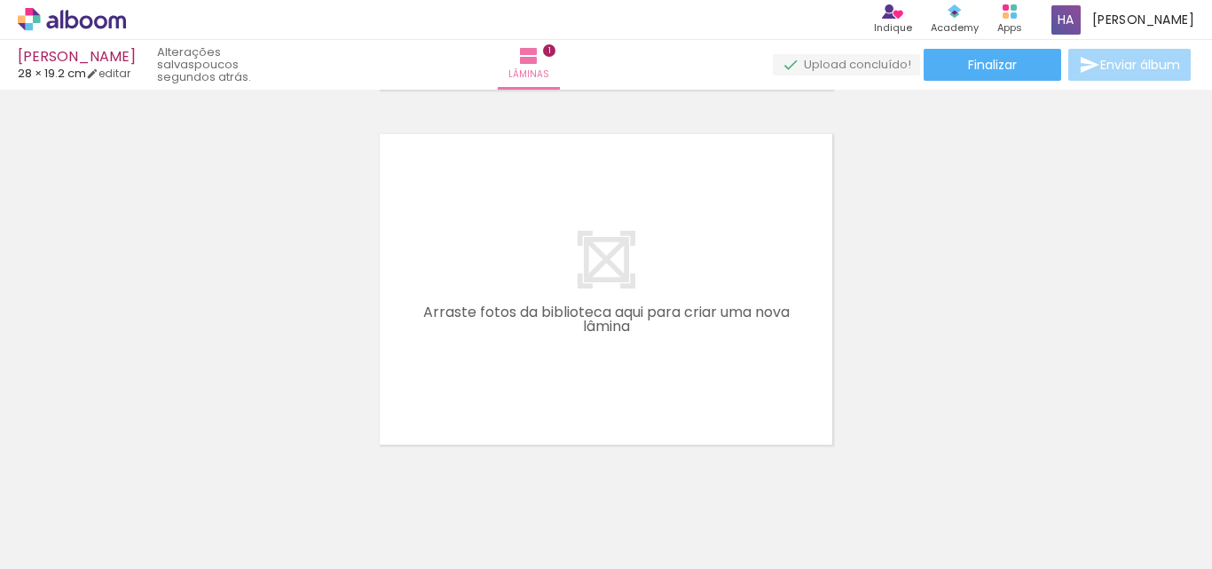
scroll to position [378, 0]
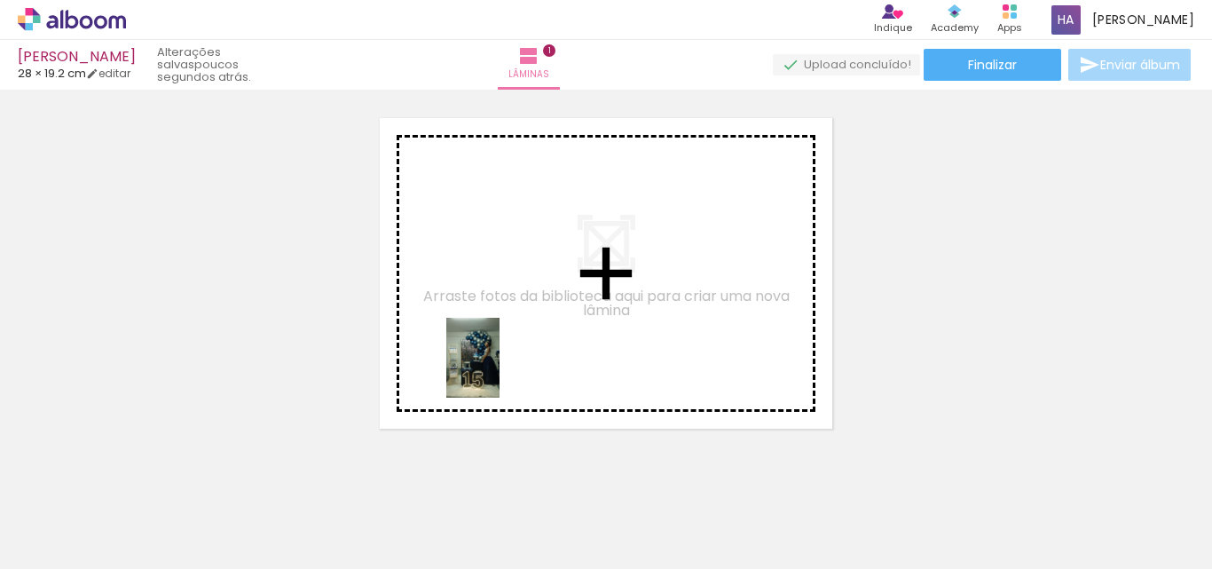
drag, startPoint x: 595, startPoint y: 522, endPoint x: 499, endPoint y: 371, distance: 178.7
click at [499, 371] on quentale-workspace at bounding box center [606, 284] width 1212 height 569
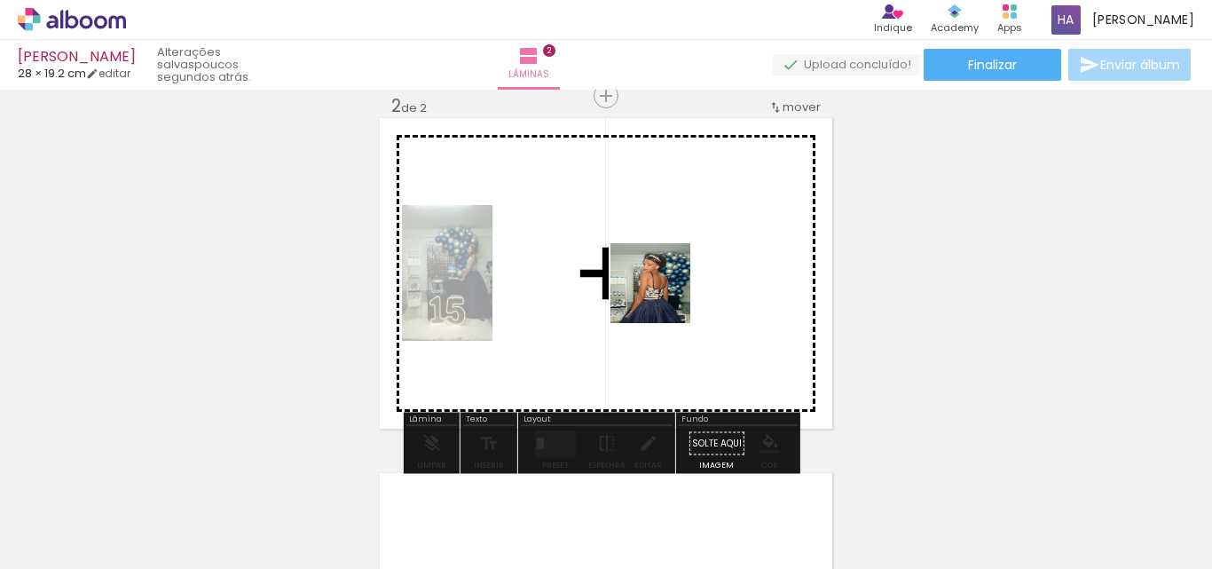
drag, startPoint x: 677, startPoint y: 522, endPoint x: 664, endPoint y: 295, distance: 226.6
click at [664, 295] on quentale-workspace at bounding box center [606, 284] width 1212 height 569
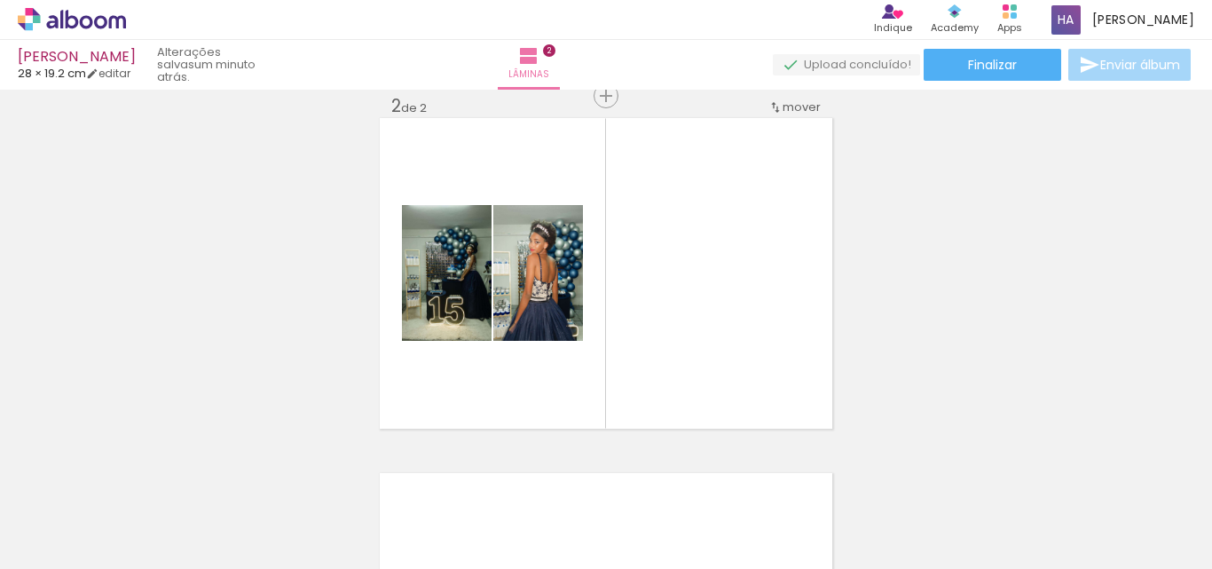
scroll to position [0, 971]
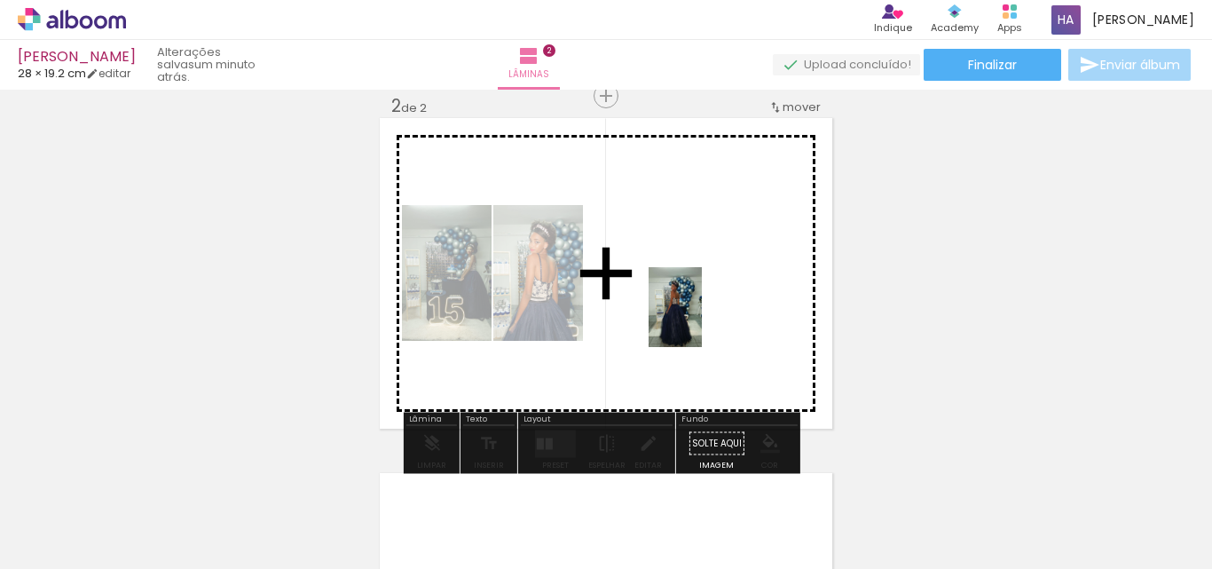
drag, startPoint x: 489, startPoint y: 515, endPoint x: 711, endPoint y: 311, distance: 301.4
click at [711, 311] on quentale-workspace at bounding box center [606, 284] width 1212 height 569
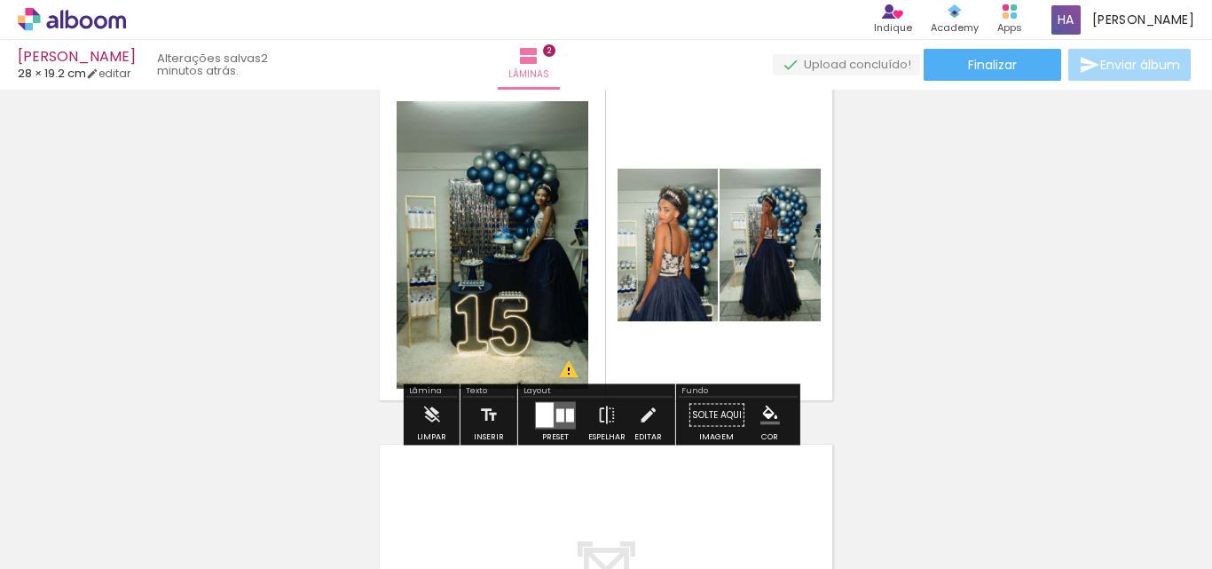
scroll to position [378, 0]
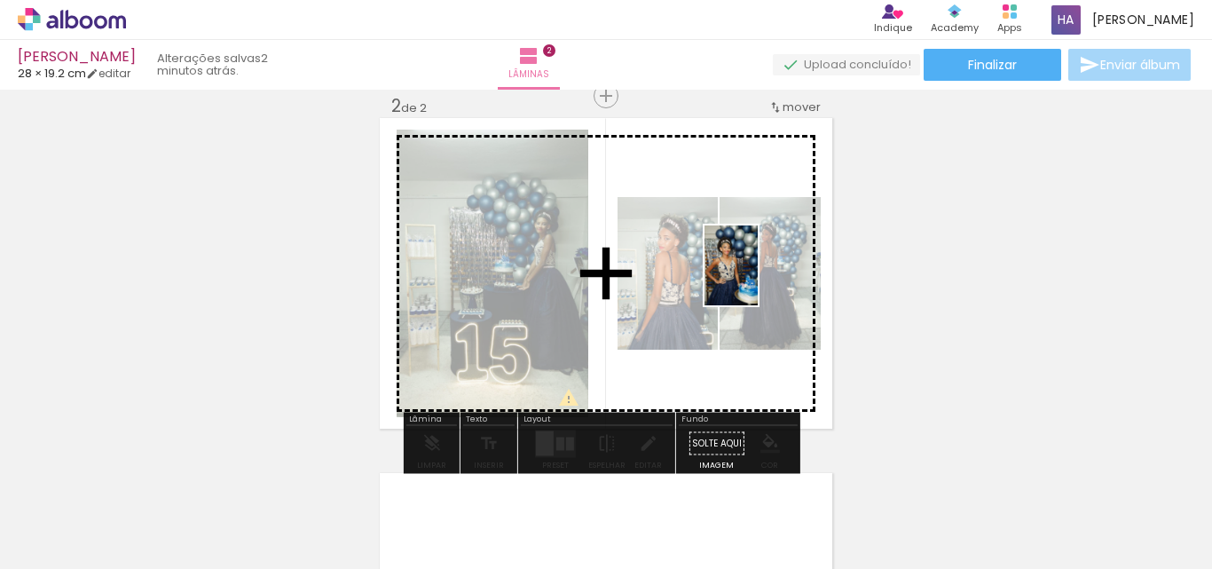
drag, startPoint x: 537, startPoint y: 512, endPoint x: 758, endPoint y: 279, distance: 321.3
click at [758, 279] on quentale-workspace at bounding box center [606, 284] width 1212 height 569
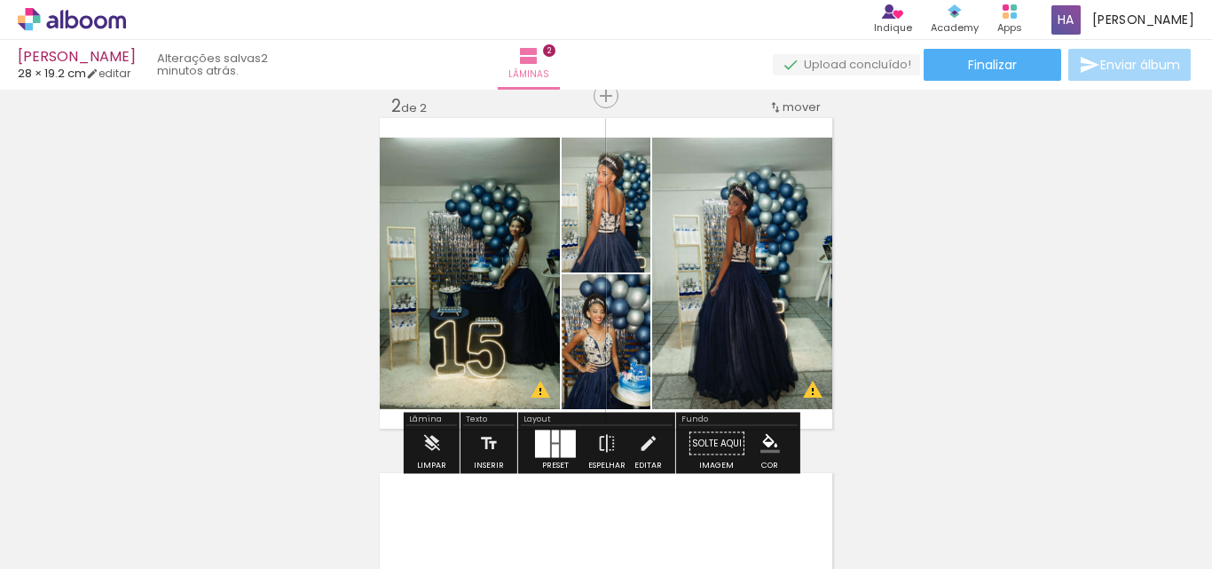
click at [535, 436] on div at bounding box center [542, 443] width 15 height 28
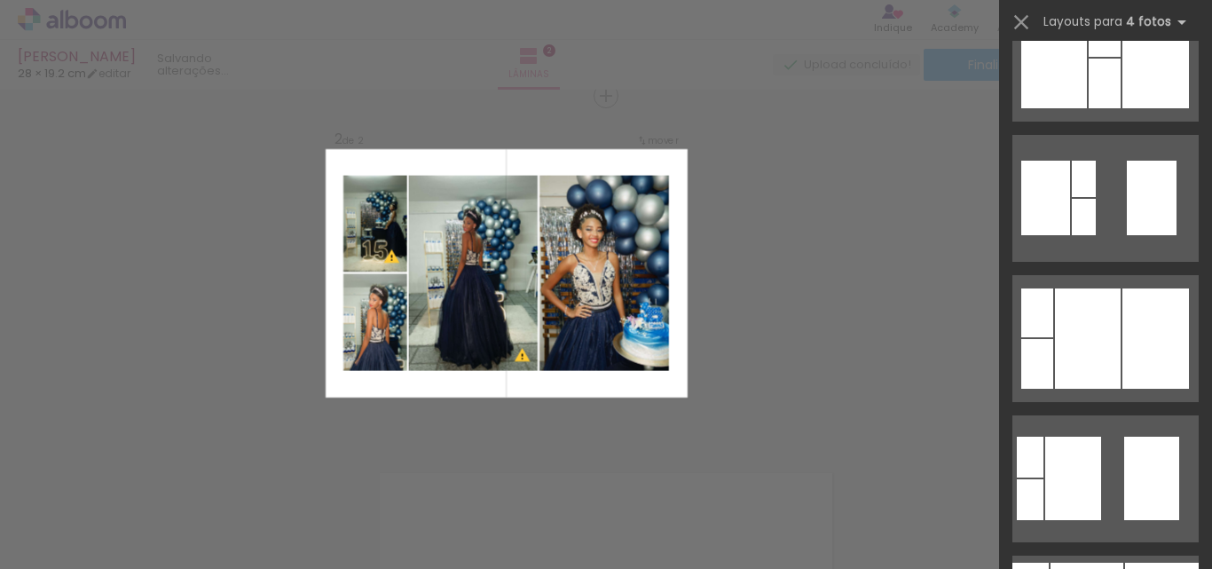
scroll to position [621, 0]
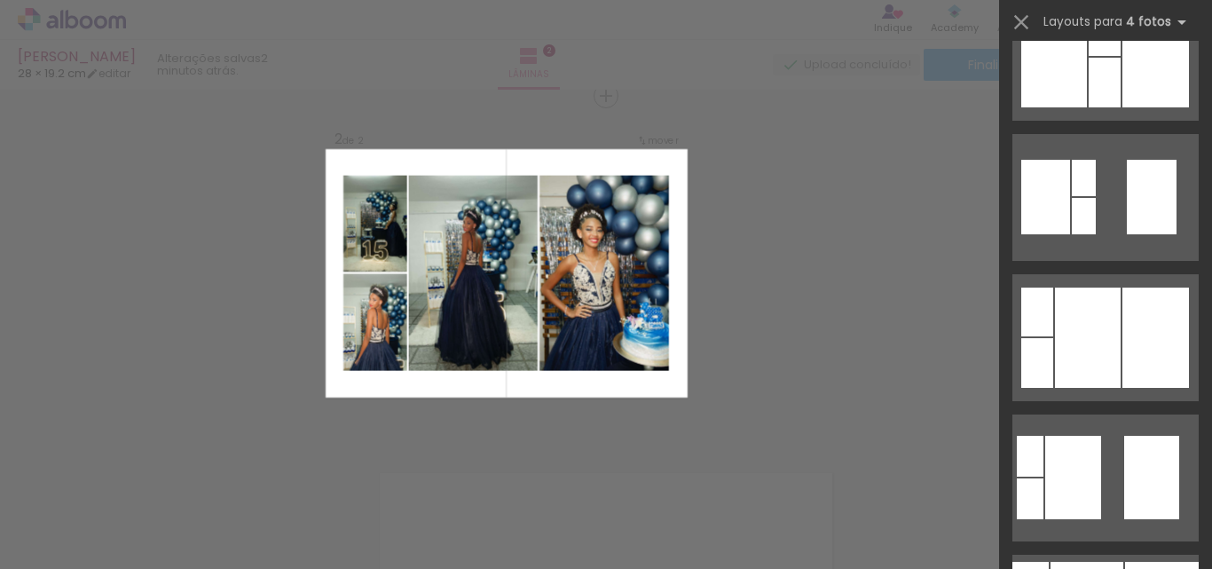
click at [1040, 307] on div at bounding box center [1037, 311] width 32 height 49
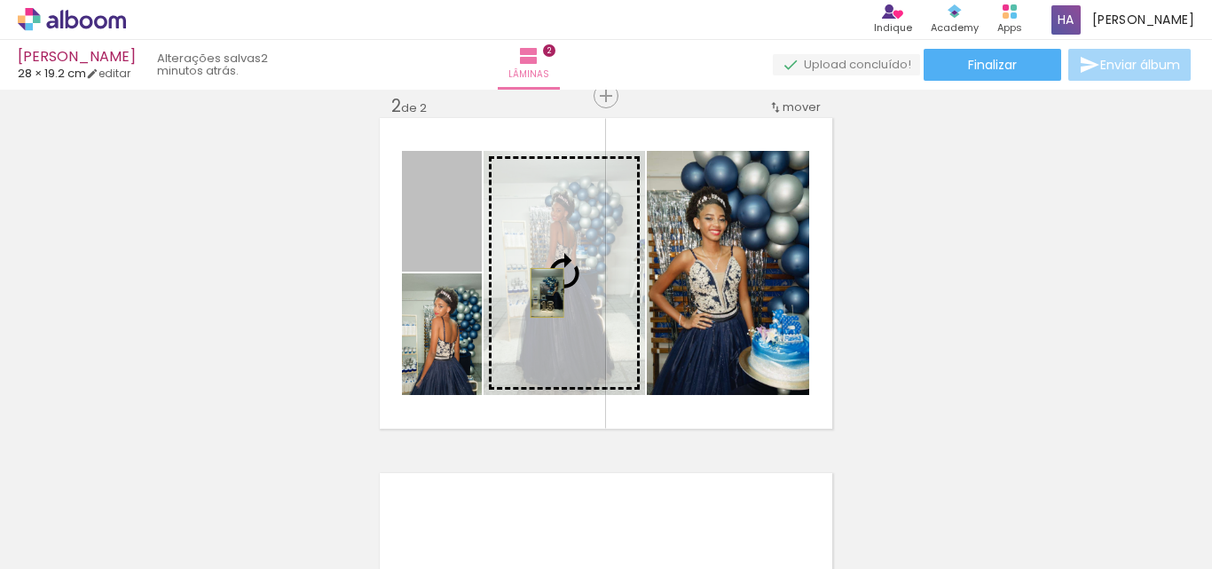
drag, startPoint x: 424, startPoint y: 246, endPoint x: 540, endPoint y: 293, distance: 125.4
click at [0, 0] on slot at bounding box center [0, 0] width 0 height 0
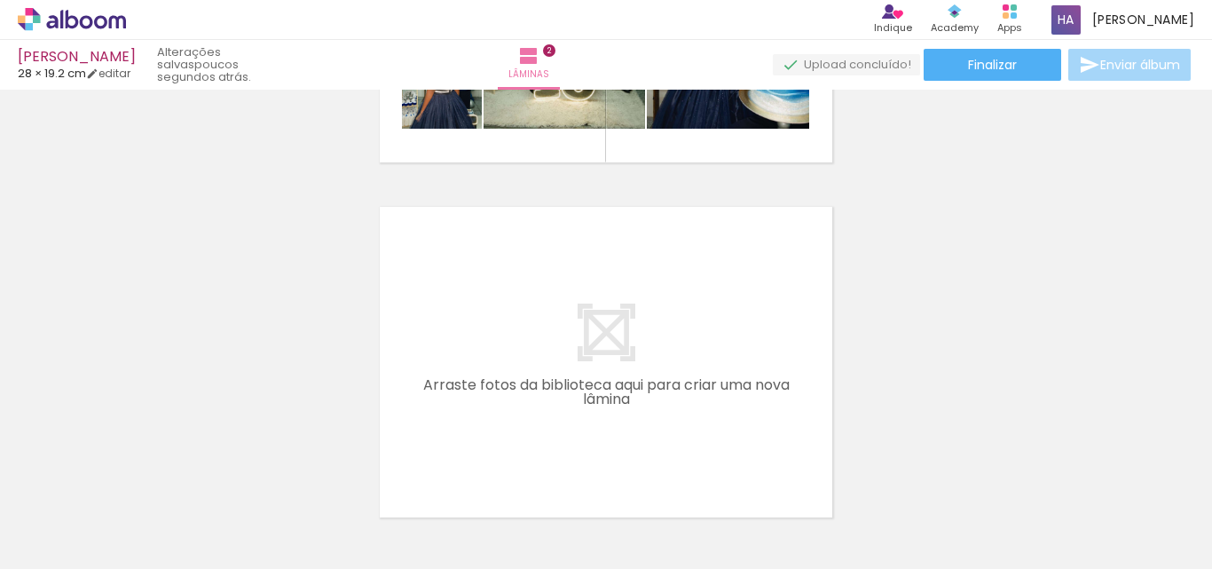
scroll to position [0, 0]
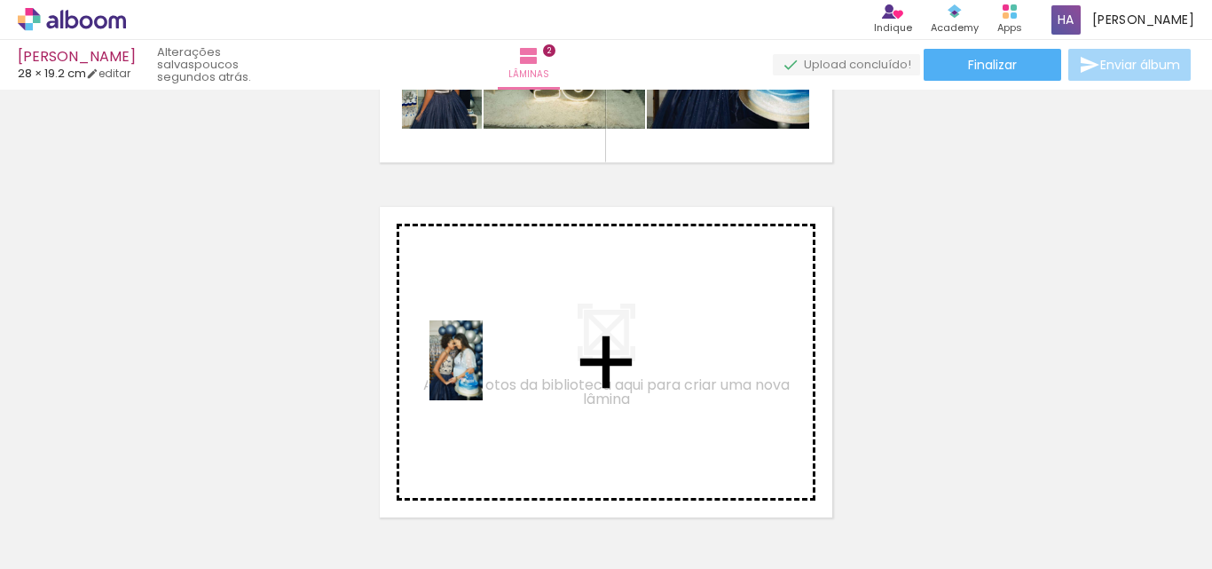
drag, startPoint x: 384, startPoint y: 523, endPoint x: 483, endPoint y: 373, distance: 178.6
click at [483, 373] on quentale-workspace at bounding box center [606, 284] width 1212 height 569
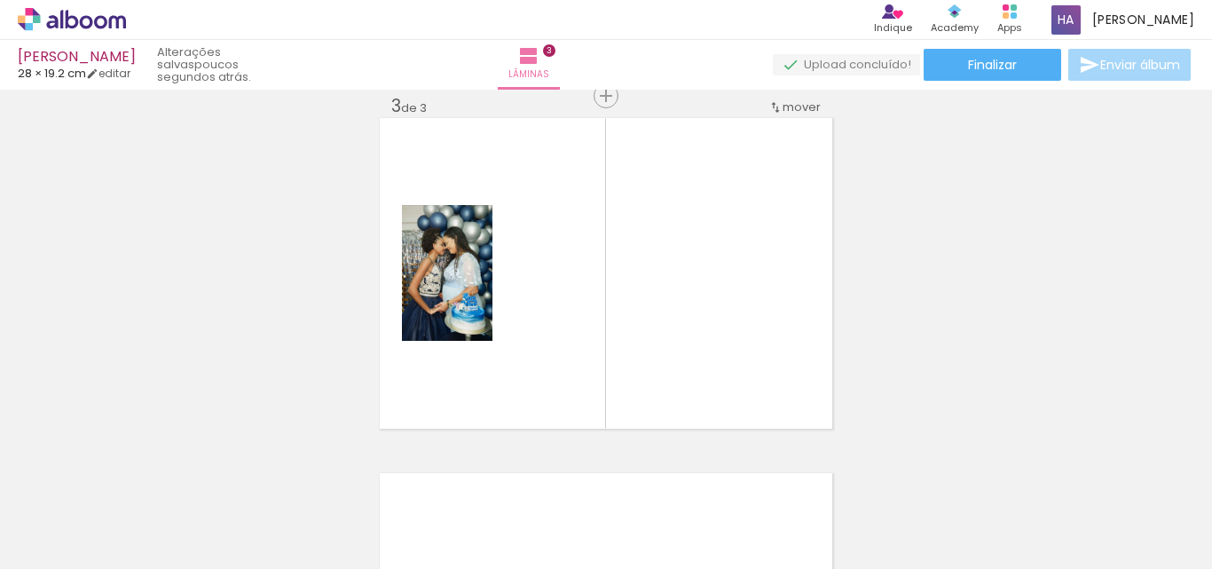
scroll to position [0, 690]
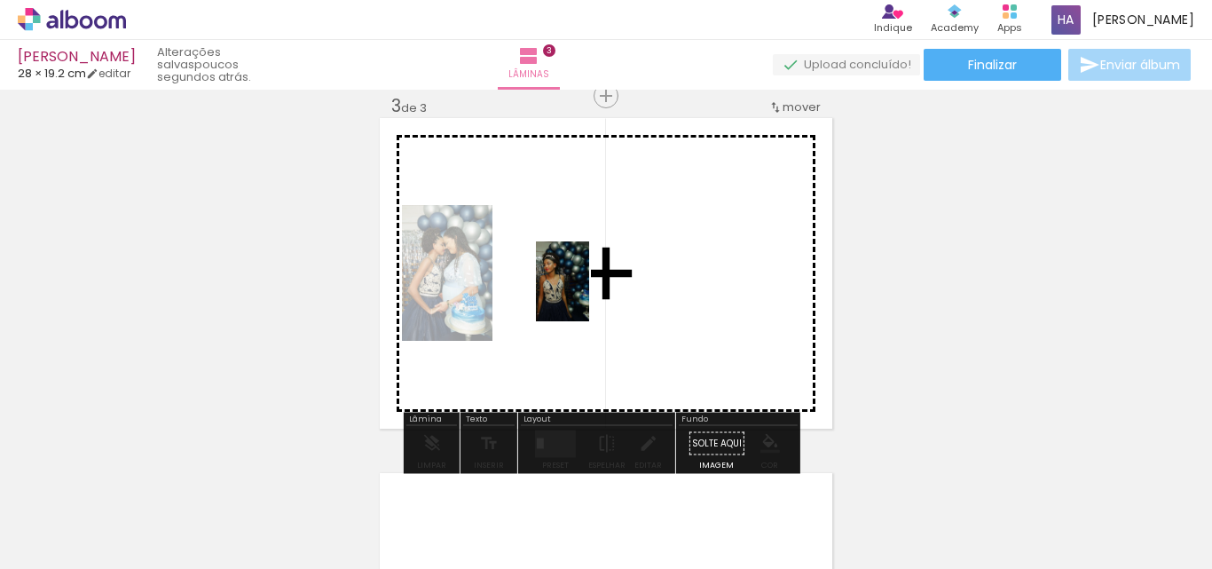
drag, startPoint x: 386, startPoint y: 508, endPoint x: 589, endPoint y: 295, distance: 294.9
click at [589, 295] on quentale-workspace at bounding box center [606, 284] width 1212 height 569
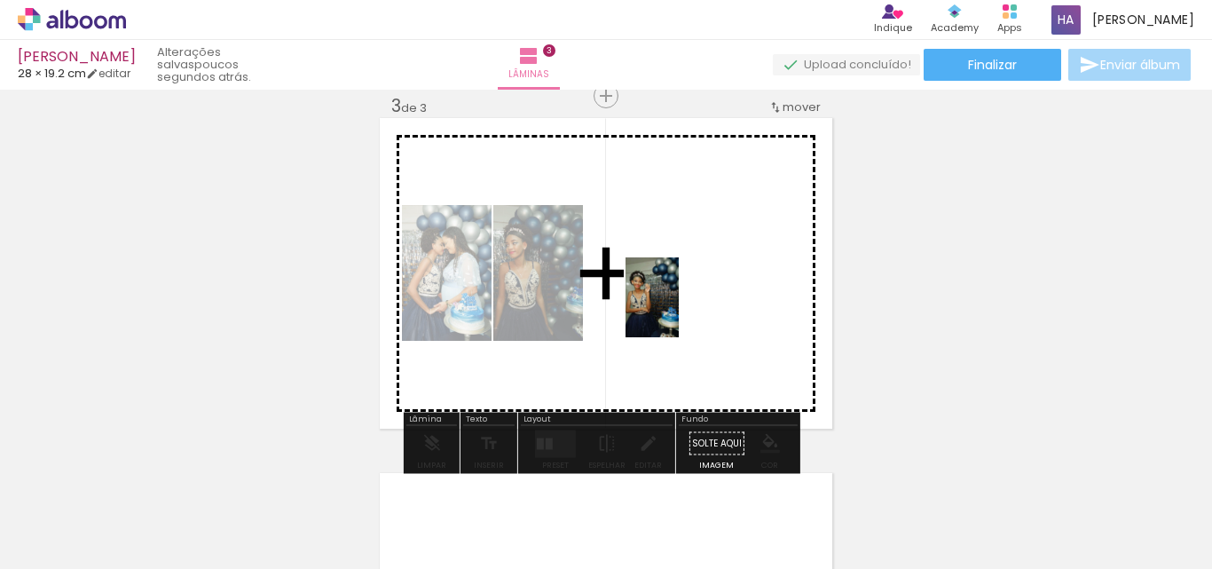
drag, startPoint x: 1174, startPoint y: 518, endPoint x: 685, endPoint y: 398, distance: 503.3
click at [679, 307] on quentale-workspace at bounding box center [606, 284] width 1212 height 569
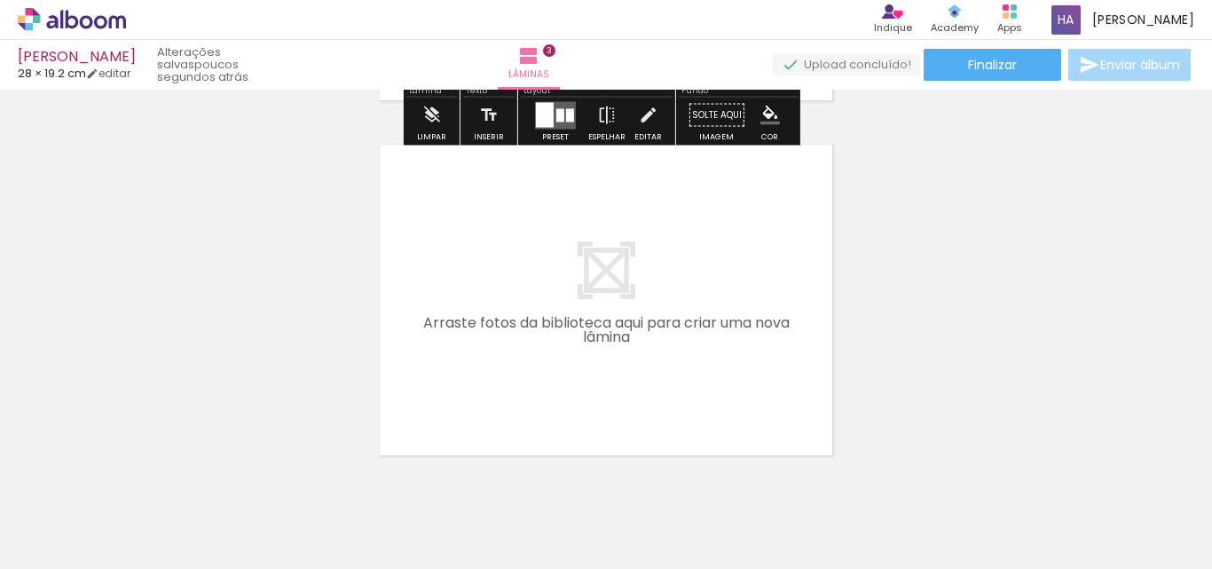
scroll to position [1120, 0]
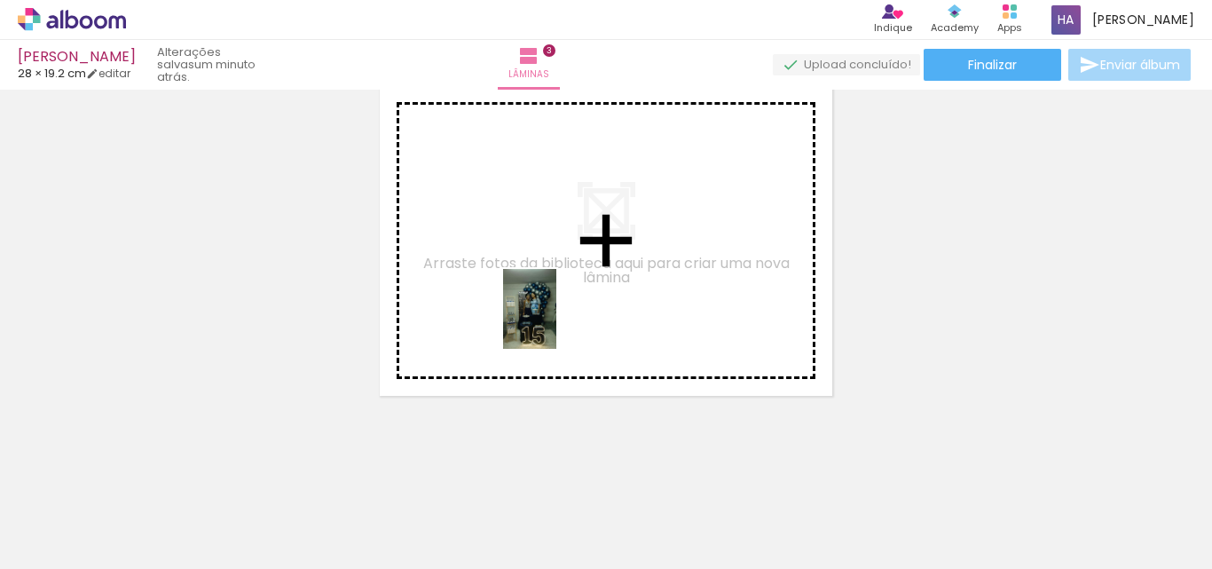
drag, startPoint x: 650, startPoint y: 525, endPoint x: 556, endPoint y: 322, distance: 223.9
click at [556, 322] on quentale-workspace at bounding box center [606, 284] width 1212 height 569
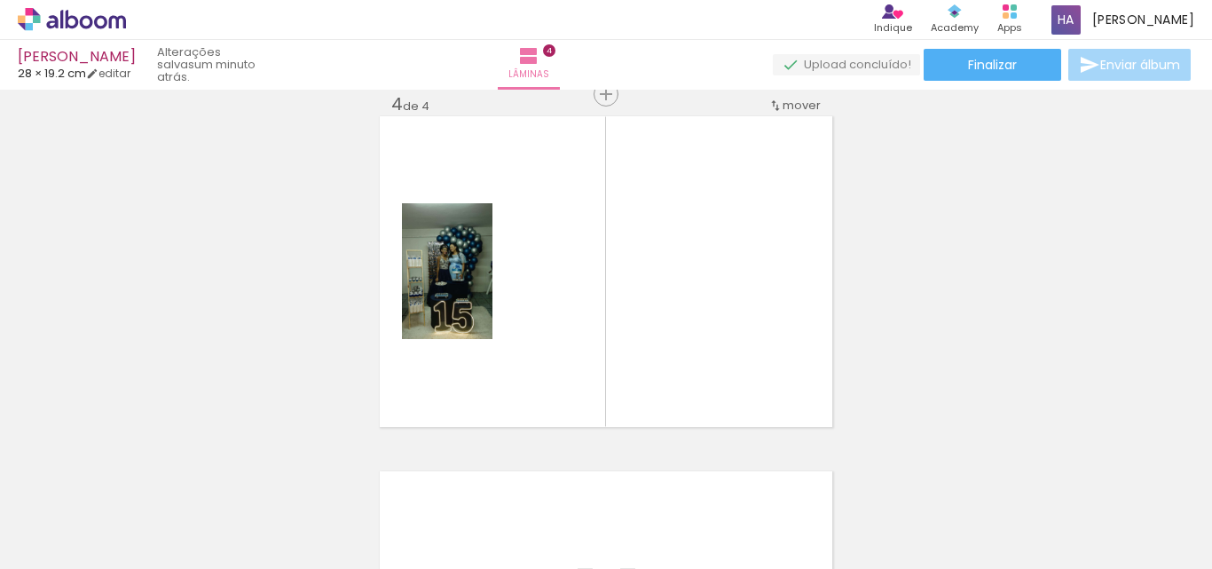
scroll to position [1088, 0]
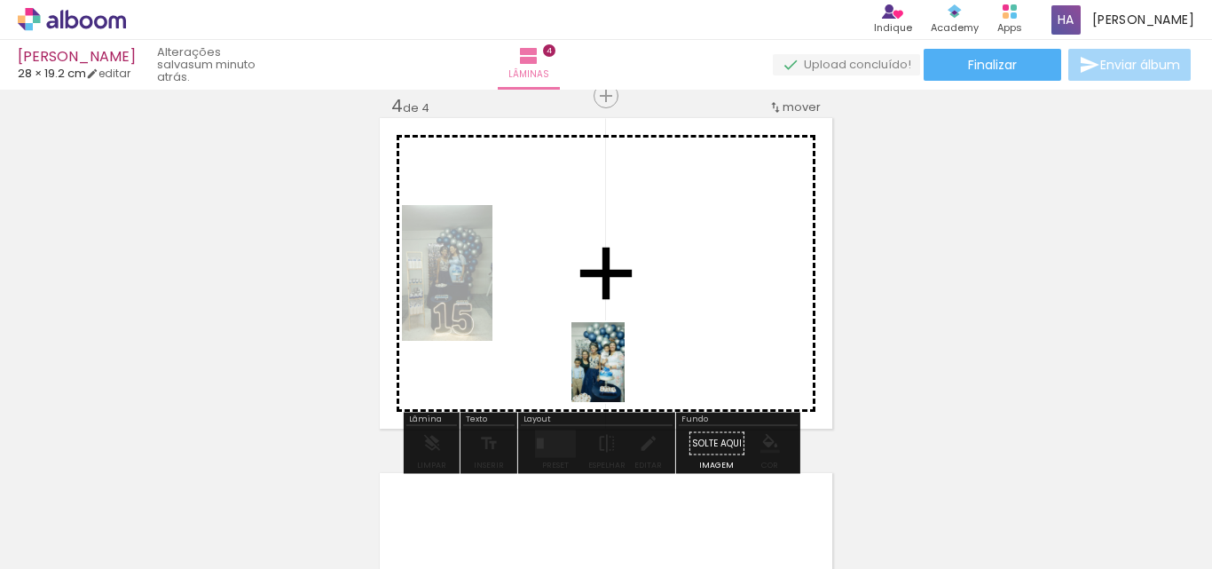
drag, startPoint x: 861, startPoint y: 520, endPoint x: 625, endPoint y: 375, distance: 277.5
click at [625, 375] on quentale-workspace at bounding box center [606, 284] width 1212 height 569
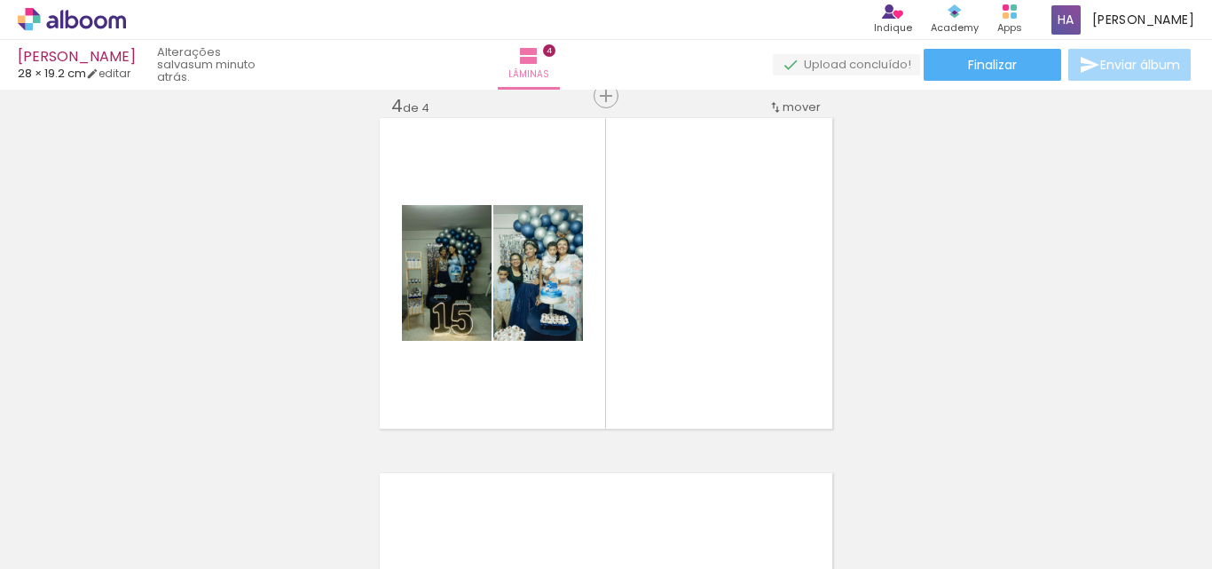
scroll to position [0, 2362]
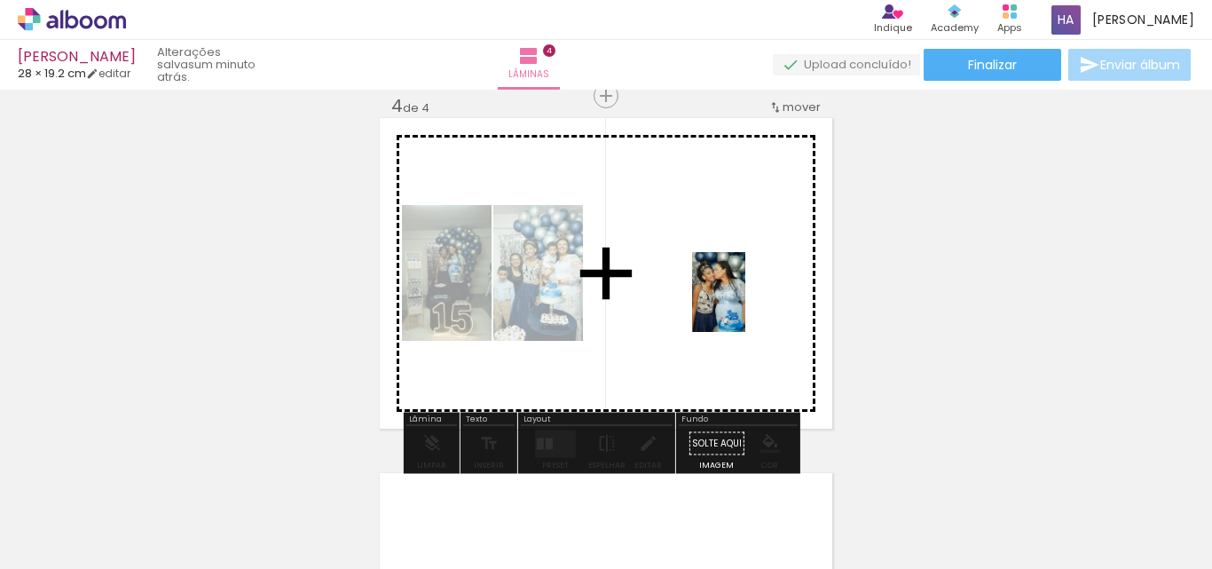
drag, startPoint x: 910, startPoint y: 513, endPoint x: 744, endPoint y: 304, distance: 266.4
click at [744, 304] on quentale-workspace at bounding box center [606, 284] width 1212 height 569
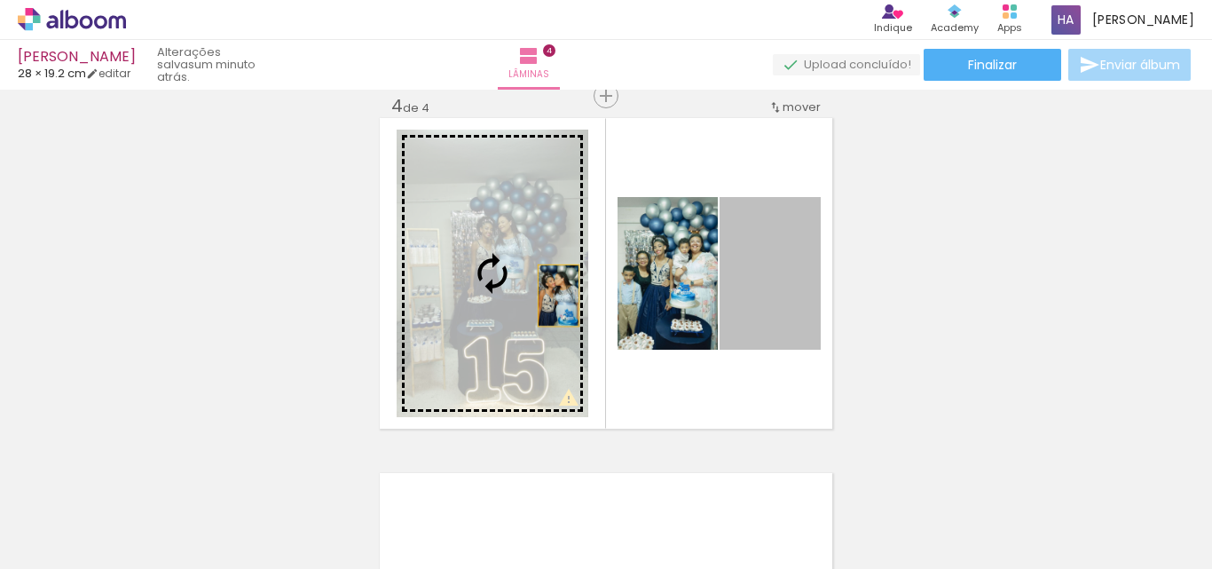
drag, startPoint x: 766, startPoint y: 312, endPoint x: 552, endPoint y: 295, distance: 215.3
click at [0, 0] on slot at bounding box center [0, 0] width 0 height 0
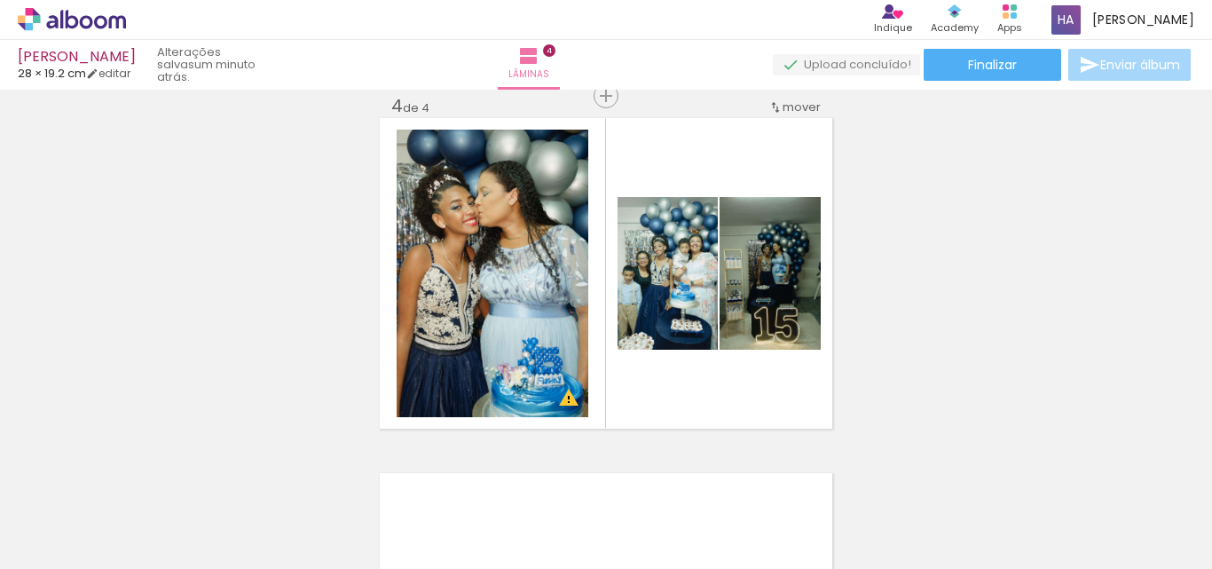
scroll to position [0, 2814]
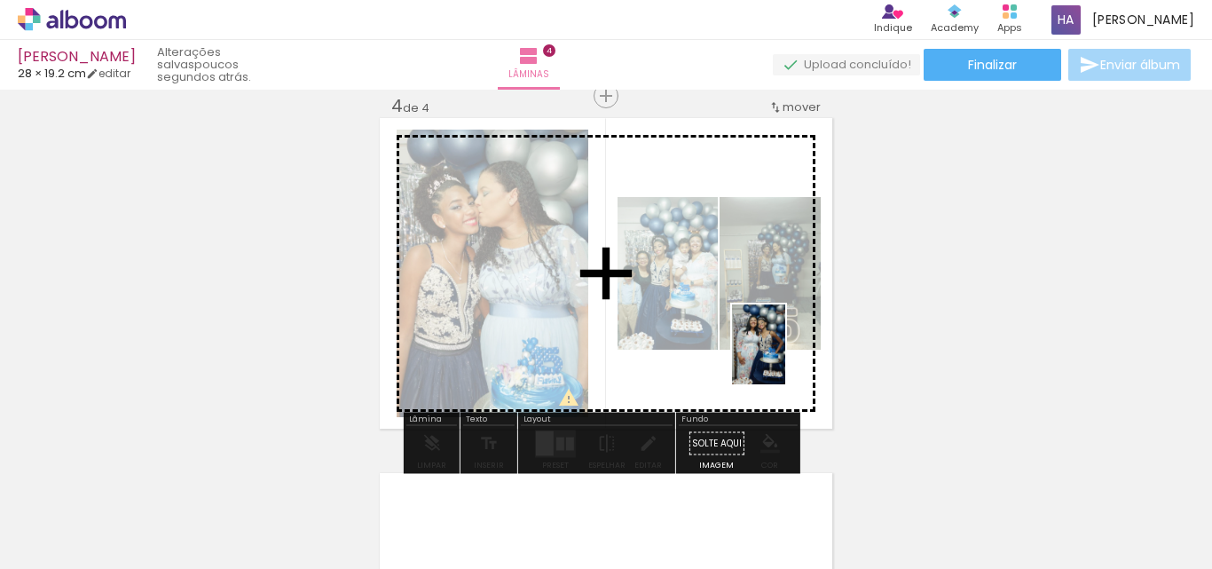
drag, startPoint x: 944, startPoint y: 518, endPoint x: 779, endPoint y: 351, distance: 234.6
click at [779, 351] on quentale-workspace at bounding box center [606, 284] width 1212 height 569
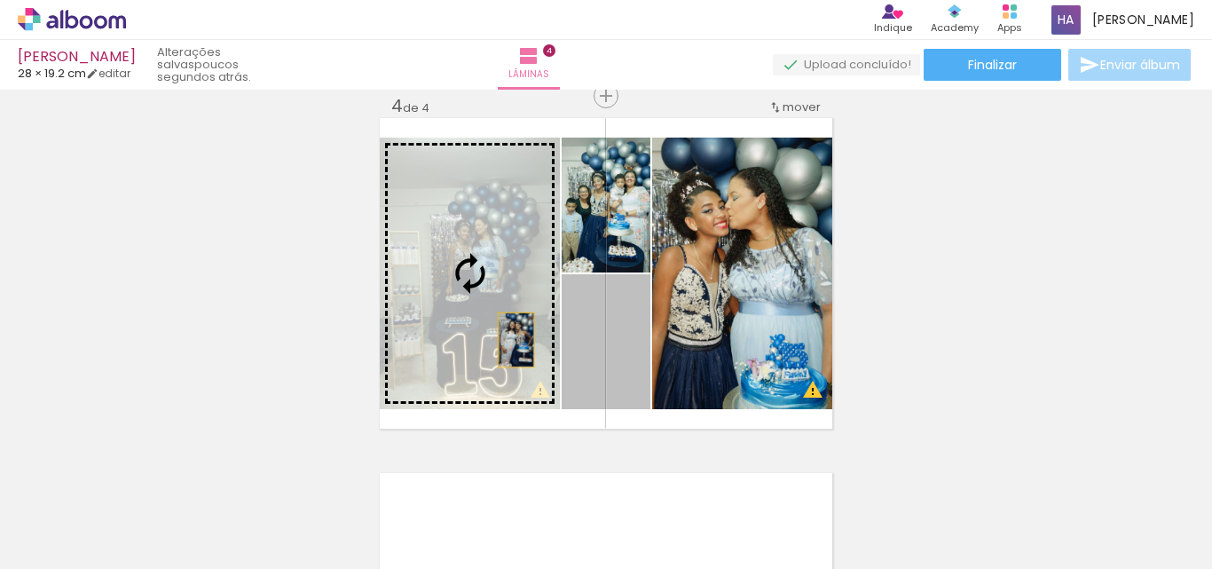
drag, startPoint x: 619, startPoint y: 386, endPoint x: 502, endPoint y: 335, distance: 127.6
click at [0, 0] on slot at bounding box center [0, 0] width 0 height 0
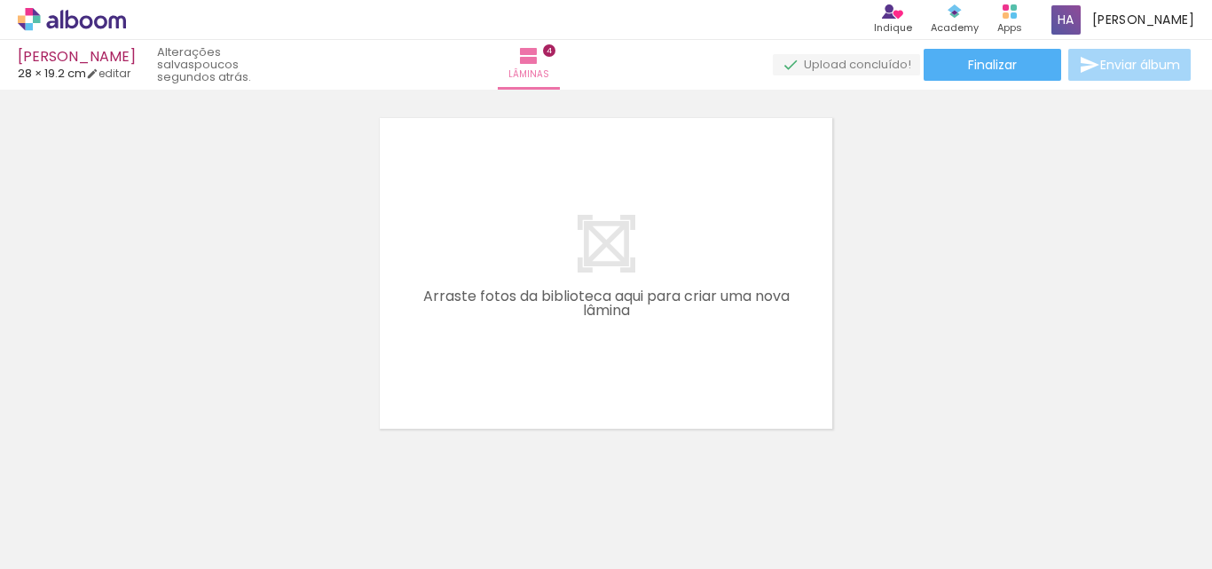
scroll to position [0, 697]
click at [448, 551] on quentale-thumb at bounding box center [473, 509] width 99 height 102
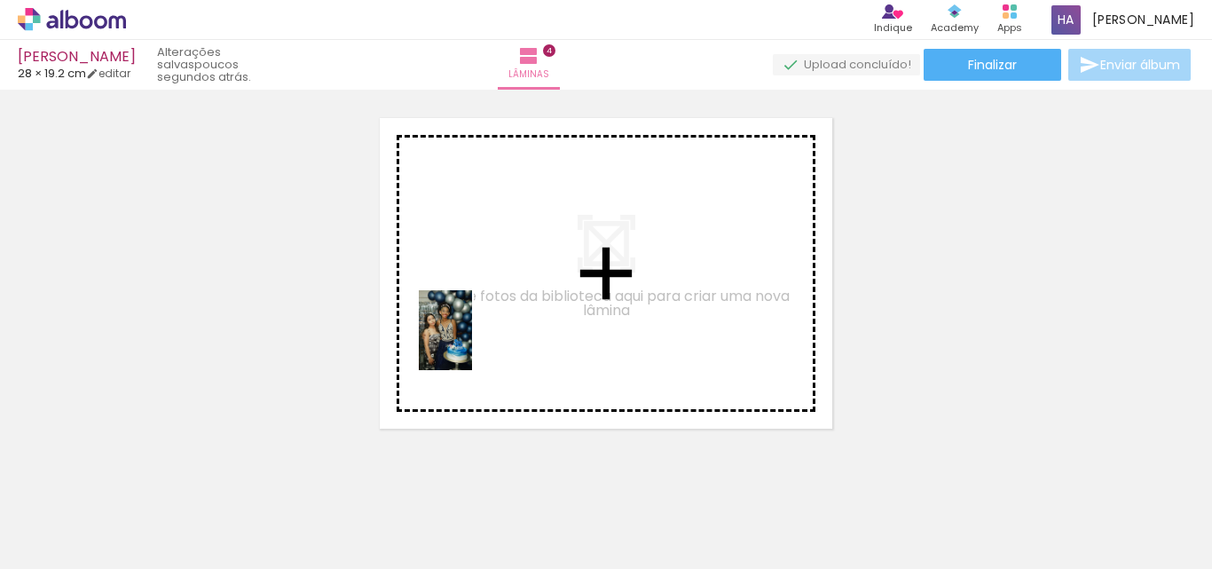
drag, startPoint x: 474, startPoint y: 536, endPoint x: 472, endPoint y: 343, distance: 192.5
click at [472, 343] on quentale-workspace at bounding box center [606, 284] width 1212 height 569
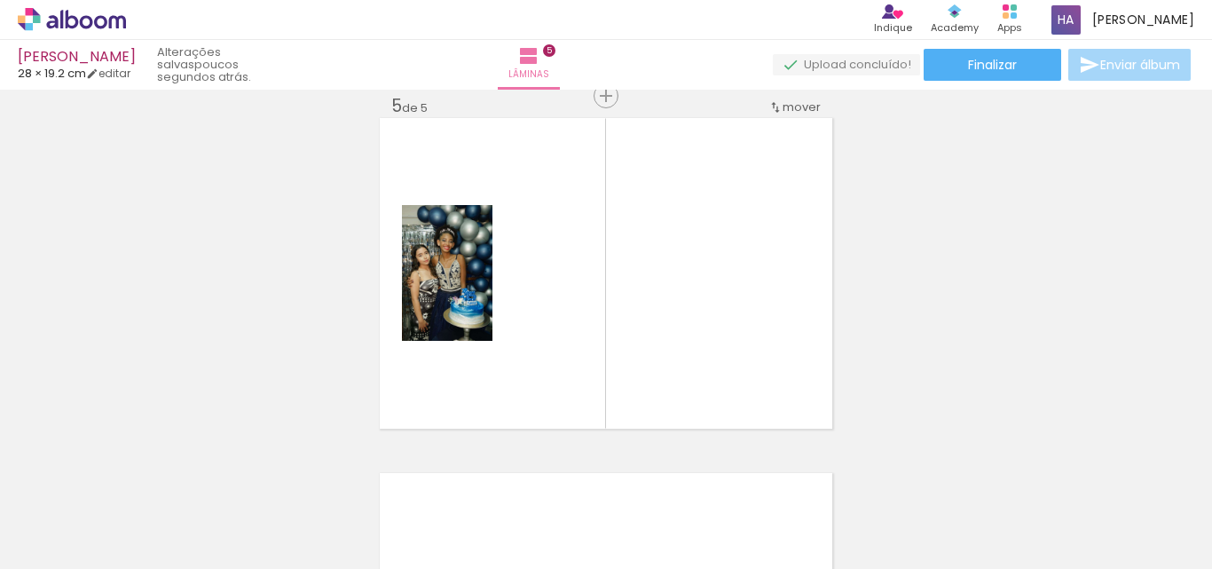
scroll to position [1442, 0]
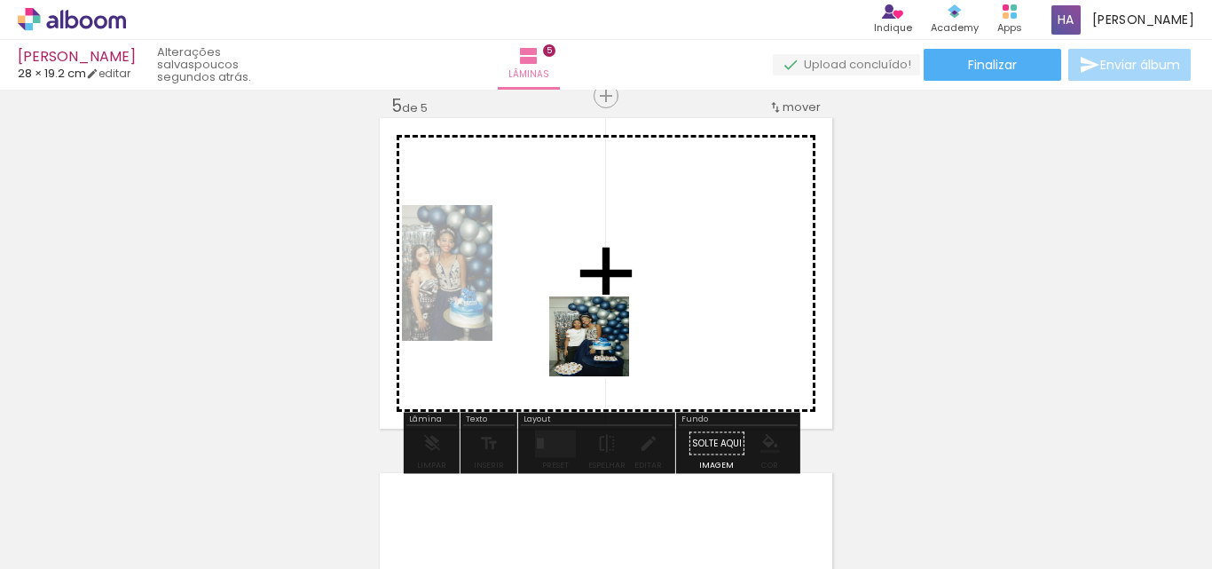
drag, startPoint x: 578, startPoint y: 537, endPoint x: 602, endPoint y: 333, distance: 205.5
click at [598, 316] on quentale-workspace at bounding box center [606, 284] width 1212 height 569
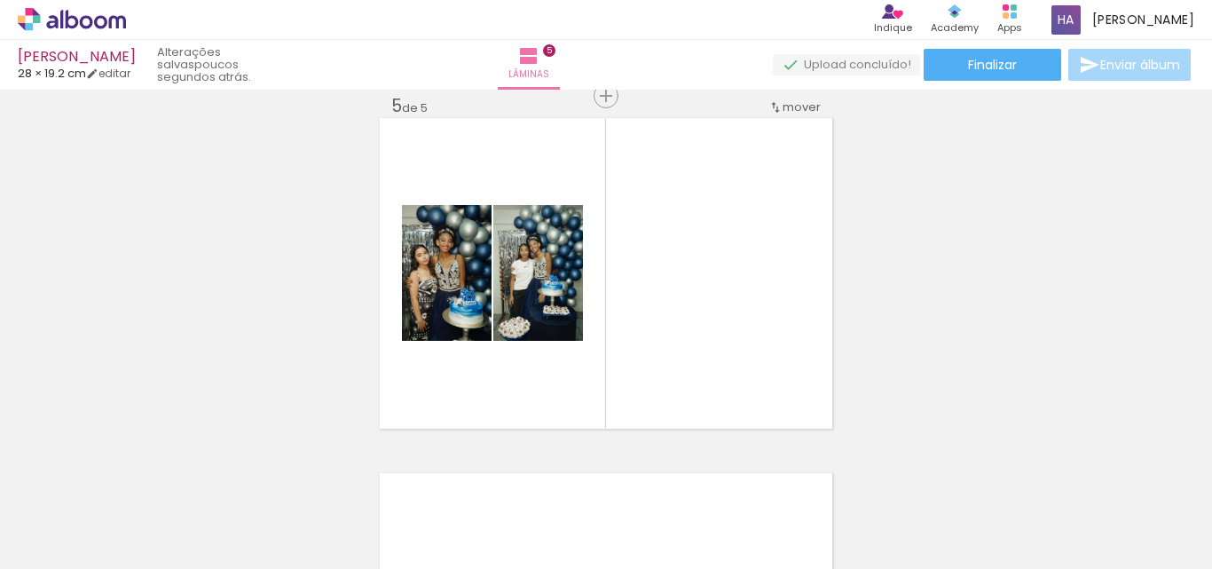
scroll to position [0, 1935]
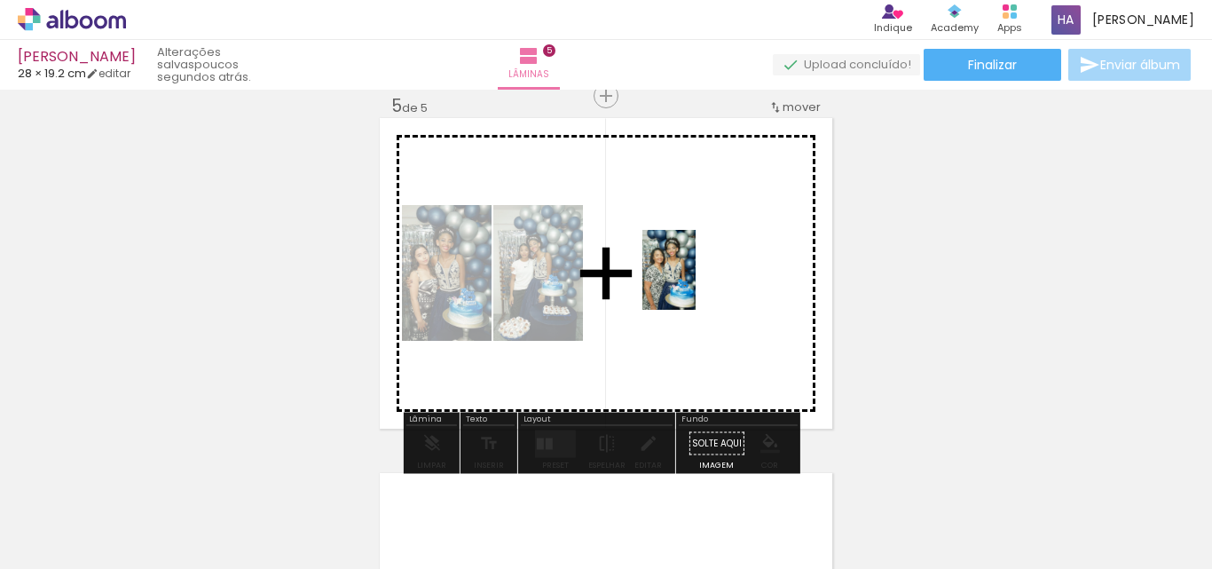
drag, startPoint x: 531, startPoint y: 530, endPoint x: 696, endPoint y: 283, distance: 296.7
click at [696, 283] on quentale-workspace at bounding box center [606, 284] width 1212 height 569
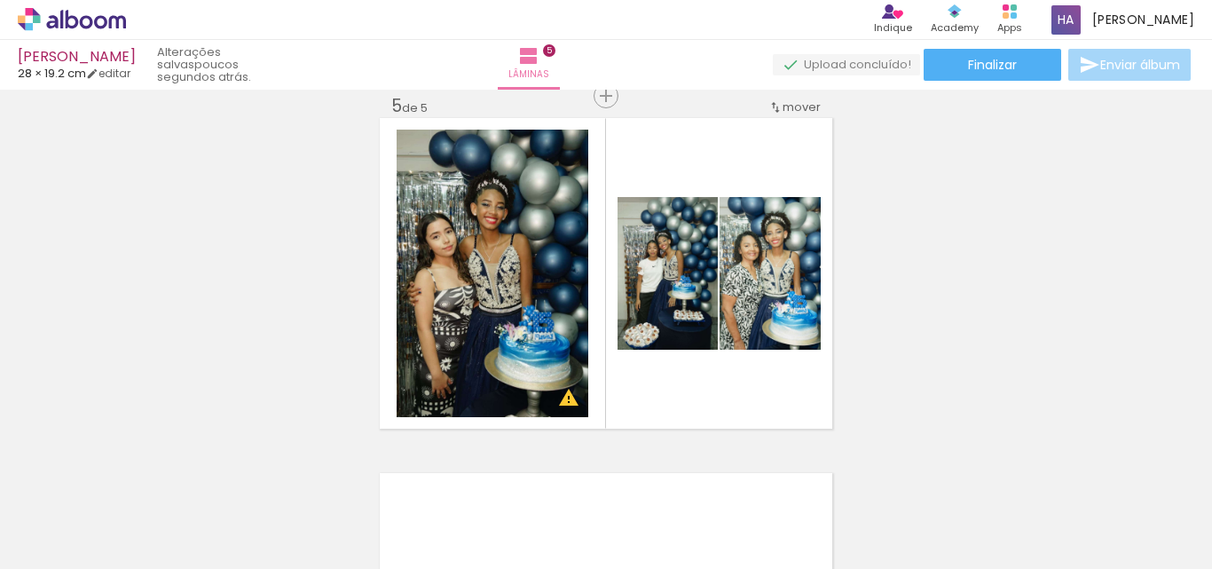
scroll to position [0, 2592]
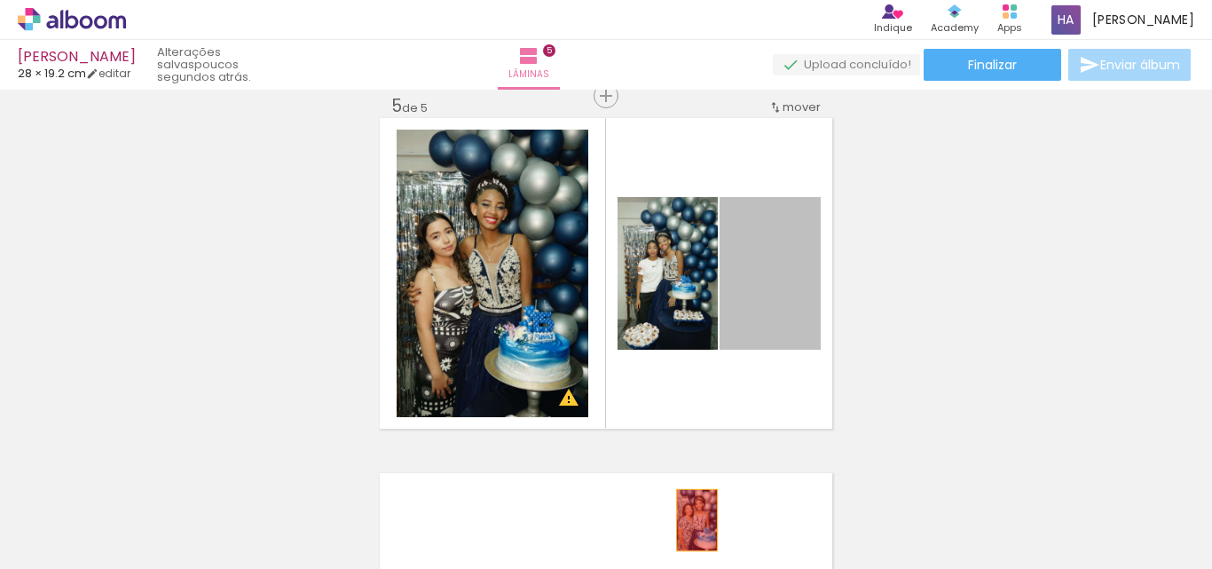
drag, startPoint x: 788, startPoint y: 291, endPoint x: 690, endPoint y: 520, distance: 248.8
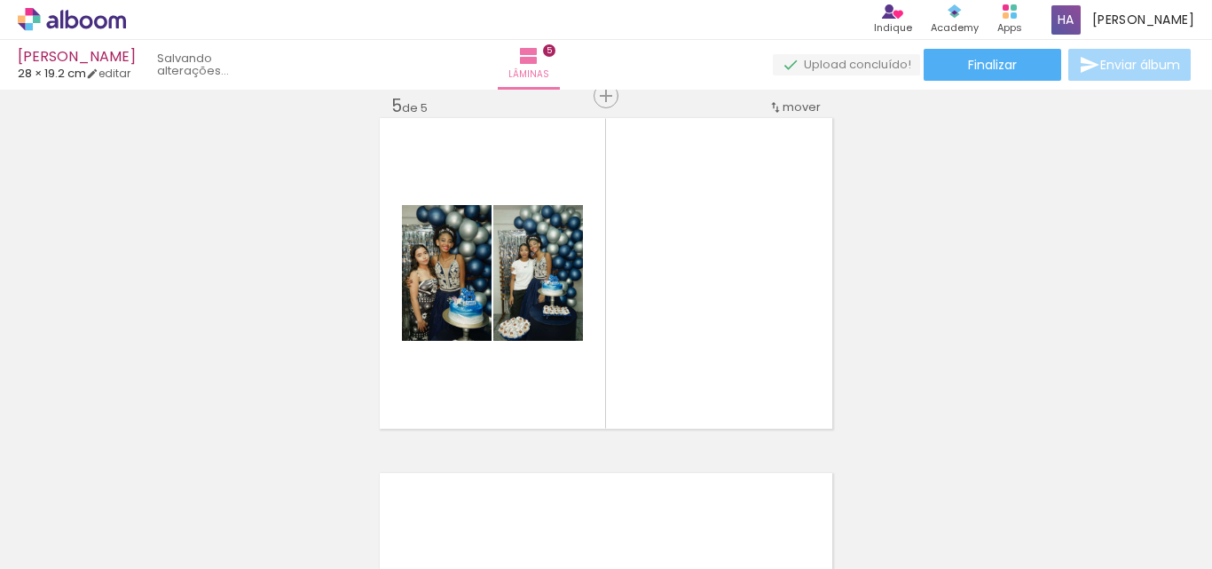
scroll to position [0, 2814]
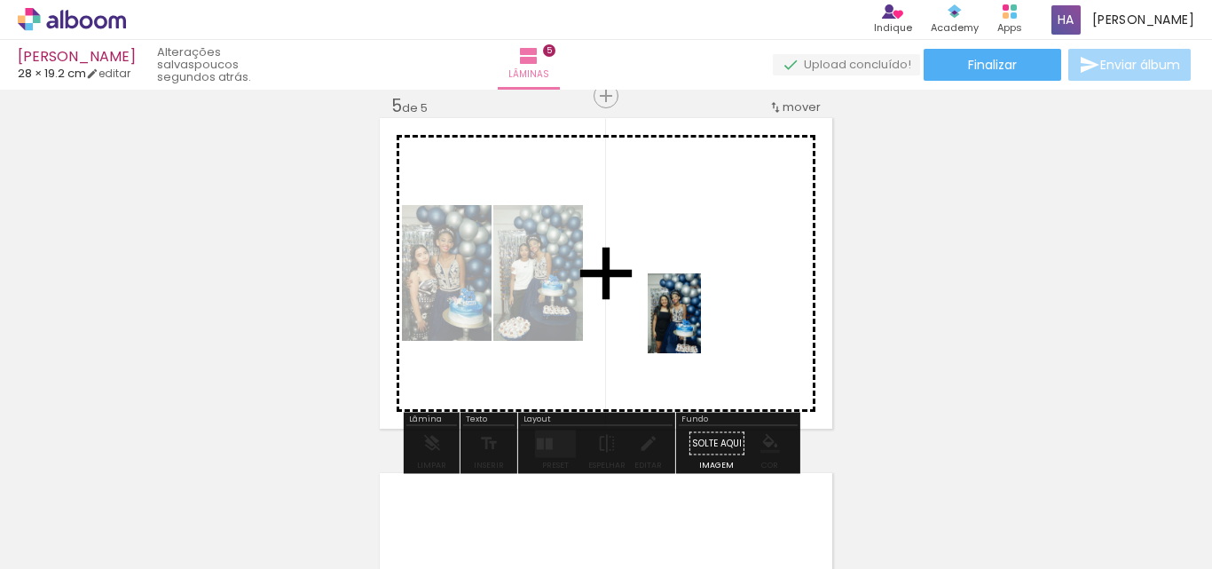
drag, startPoint x: 749, startPoint y: 523, endPoint x: 694, endPoint y: 310, distance: 219.9
click at [694, 310] on quentale-workspace at bounding box center [606, 284] width 1212 height 569
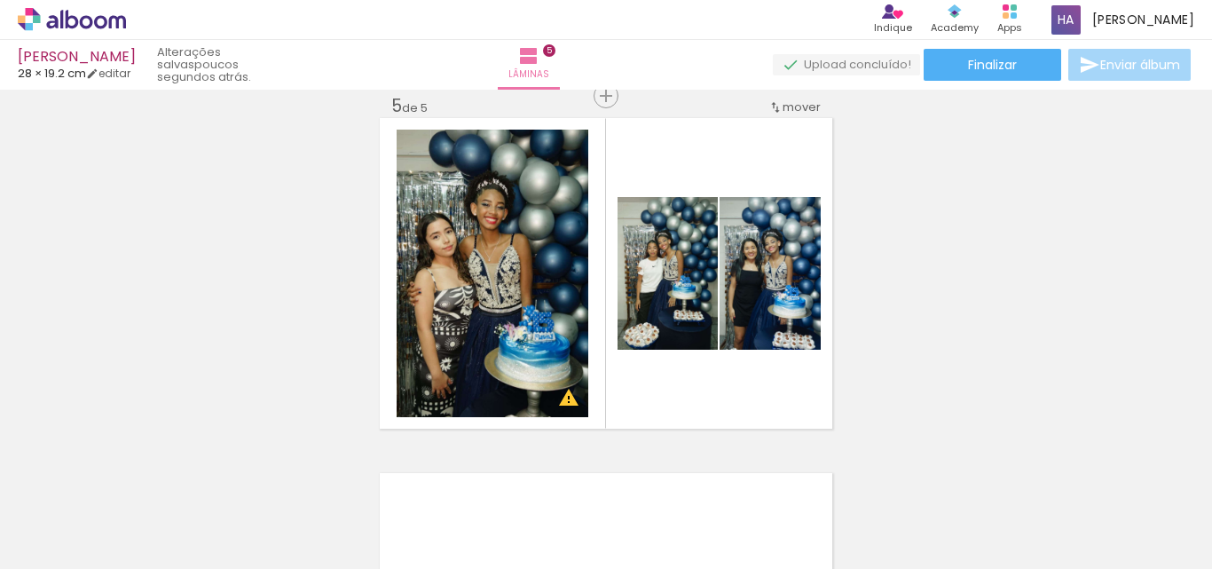
scroll to position [0, 1703]
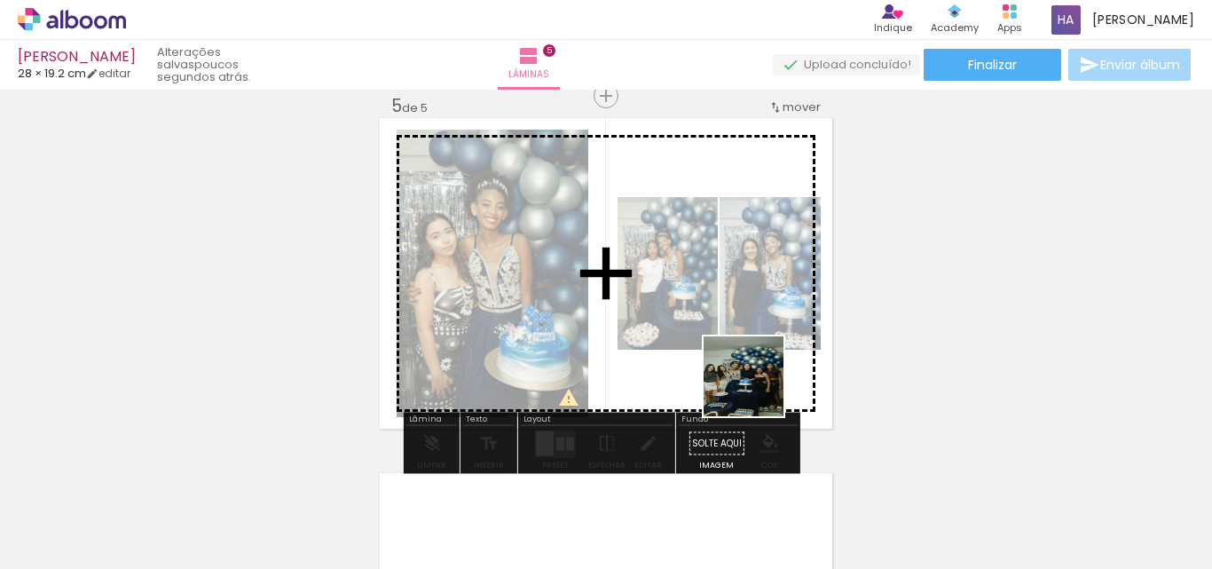
drag, startPoint x: 643, startPoint y: 531, endPoint x: 758, endPoint y: 373, distance: 195.5
click at [758, 373] on quentale-workspace at bounding box center [606, 284] width 1212 height 569
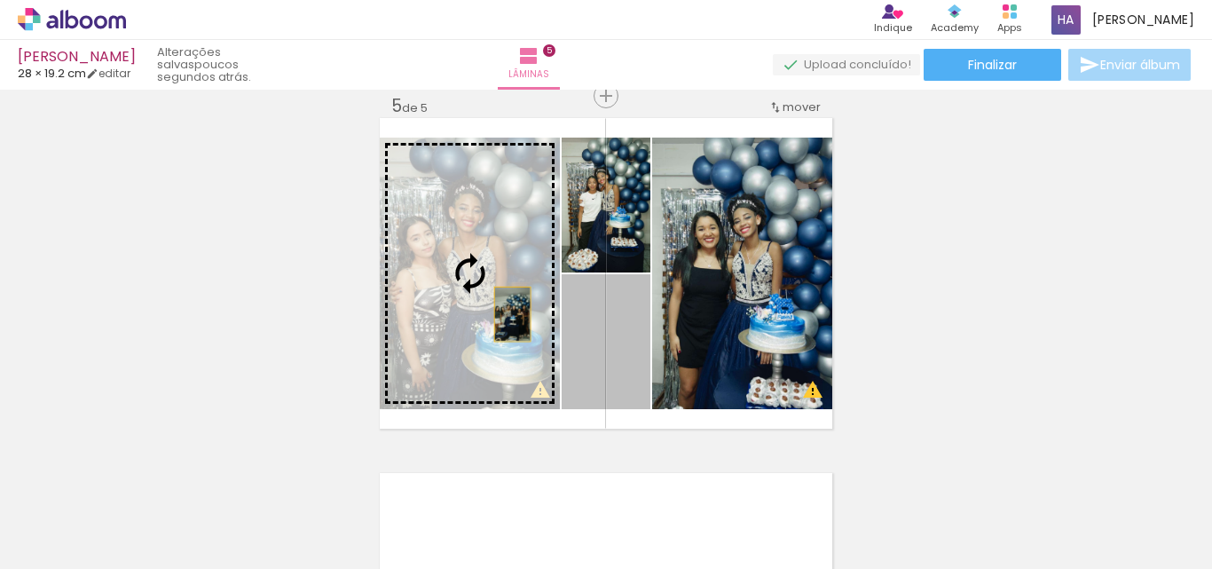
drag, startPoint x: 607, startPoint y: 369, endPoint x: 506, endPoint y: 314, distance: 115.1
click at [0, 0] on slot at bounding box center [0, 0] width 0 height 0
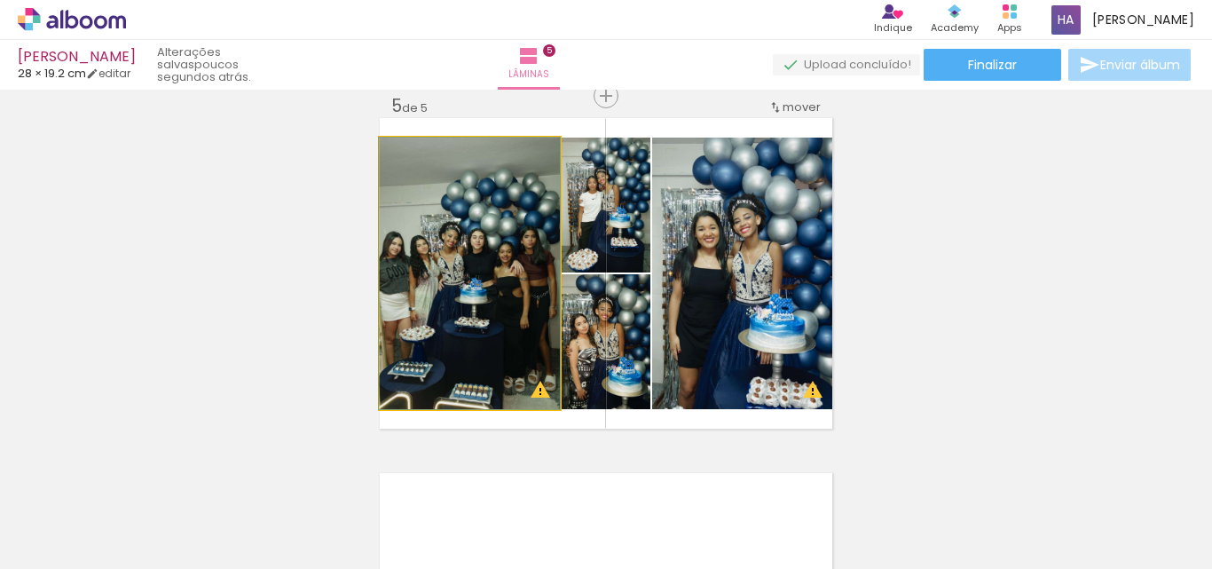
click at [523, 318] on quentale-photo at bounding box center [470, 273] width 180 height 271
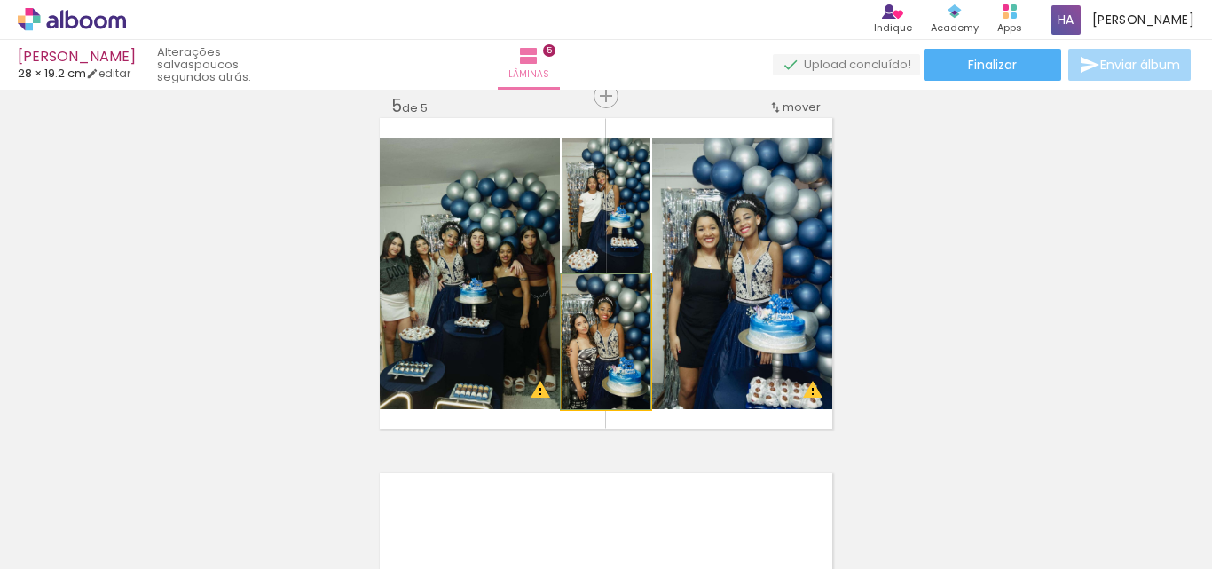
click at [628, 365] on quentale-photo at bounding box center [606, 341] width 89 height 135
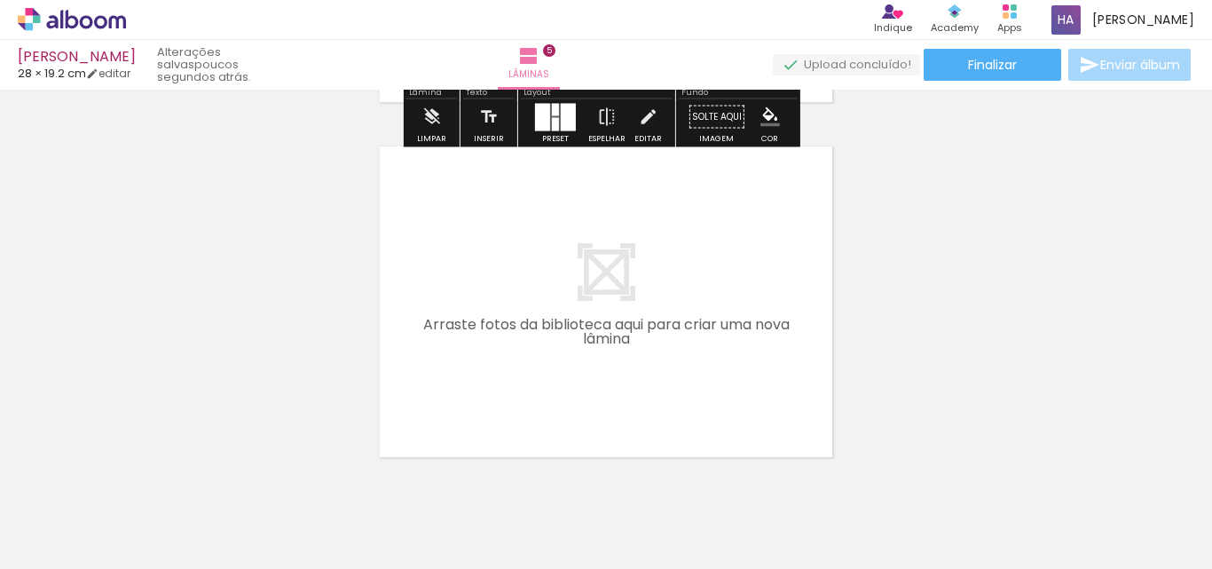
scroll to position [1797, 0]
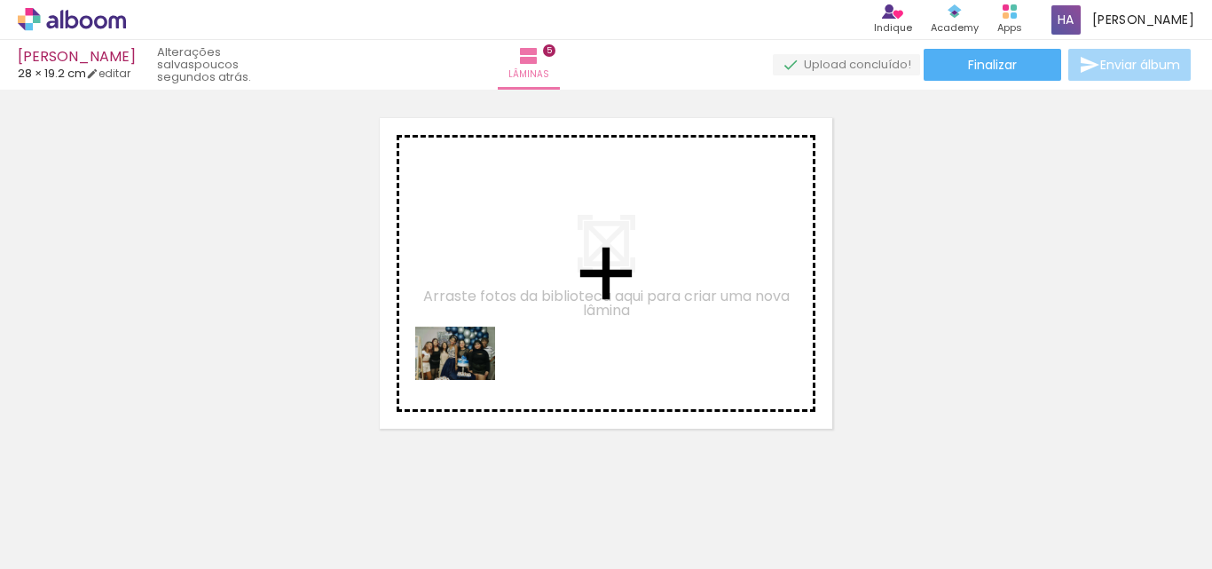
drag, startPoint x: 369, startPoint y: 526, endPoint x: 468, endPoint y: 380, distance: 176.9
click at [468, 380] on quentale-workspace at bounding box center [606, 284] width 1212 height 569
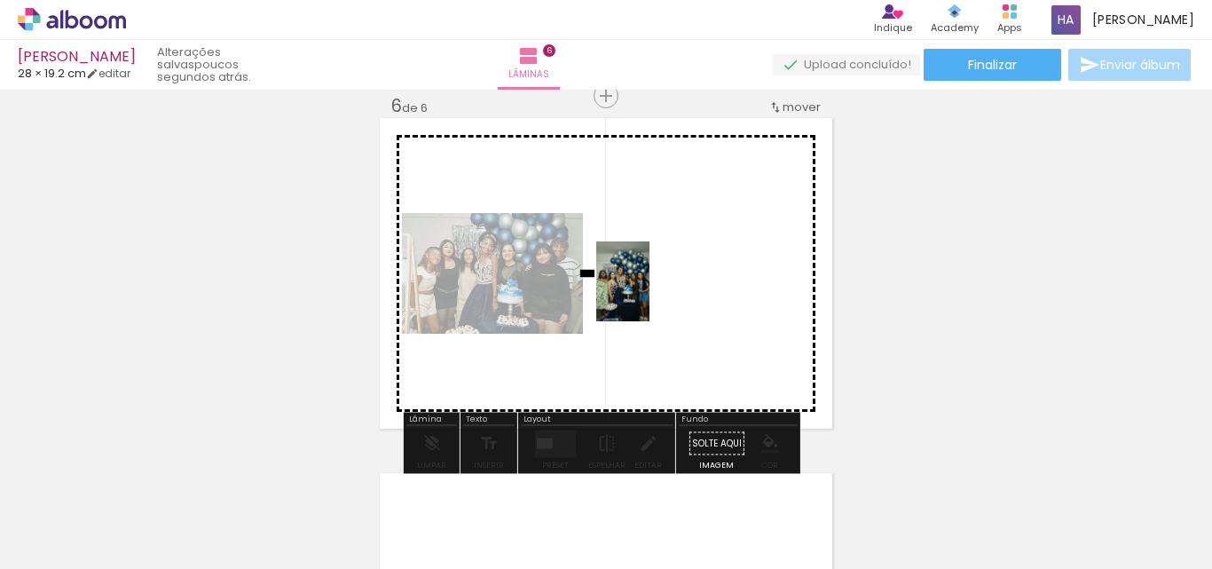
drag, startPoint x: 474, startPoint y: 523, endPoint x: 652, endPoint y: 290, distance: 292.9
click at [652, 290] on quentale-workspace at bounding box center [606, 284] width 1212 height 569
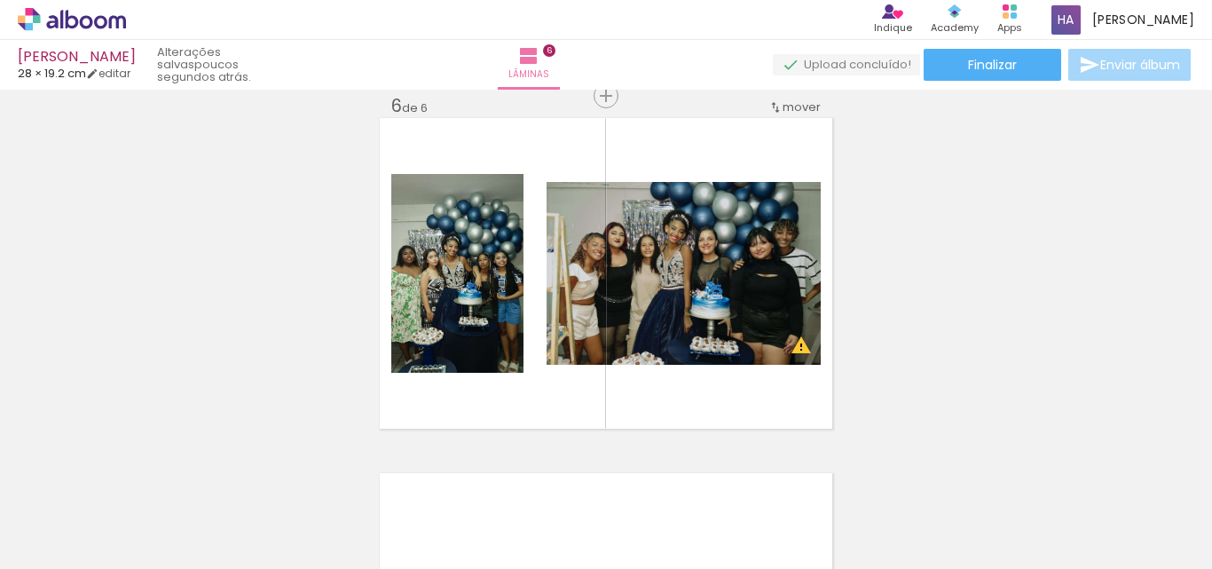
scroll to position [0, 899]
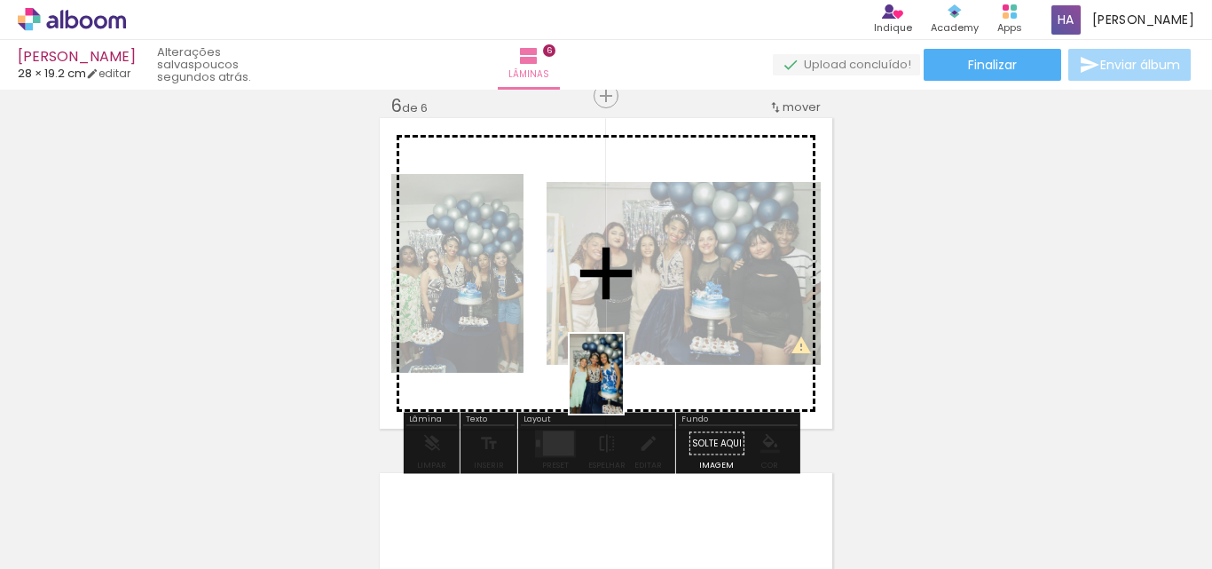
drag, startPoint x: 469, startPoint y: 514, endPoint x: 623, endPoint y: 387, distance: 199.1
click at [623, 387] on quentale-workspace at bounding box center [606, 284] width 1212 height 569
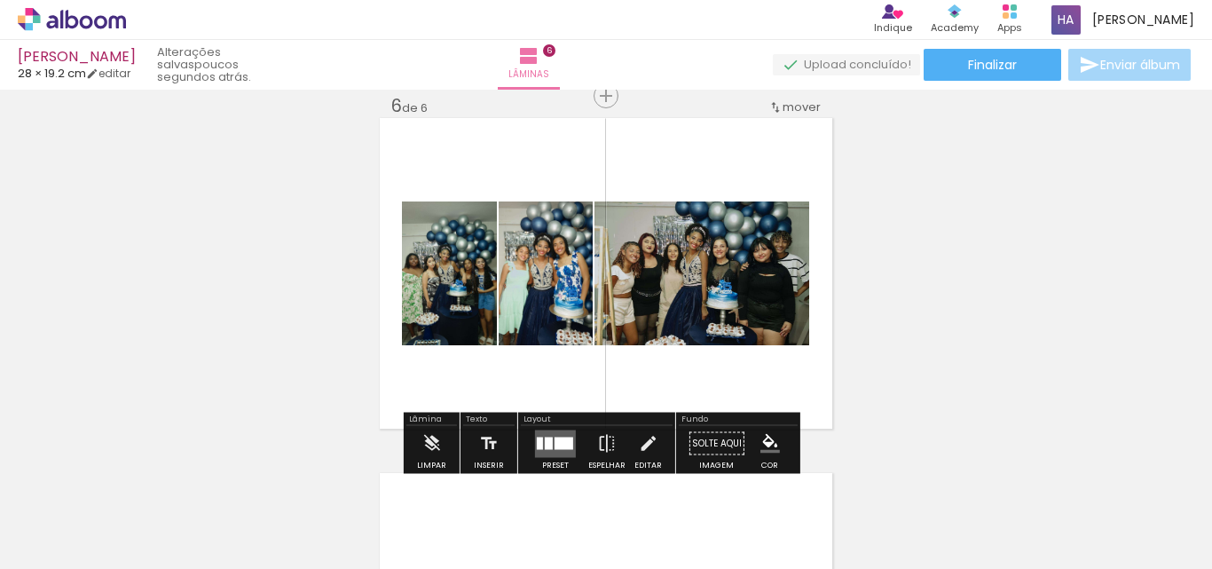
scroll to position [0, 2814]
click at [562, 443] on div at bounding box center [563, 442] width 19 height 12
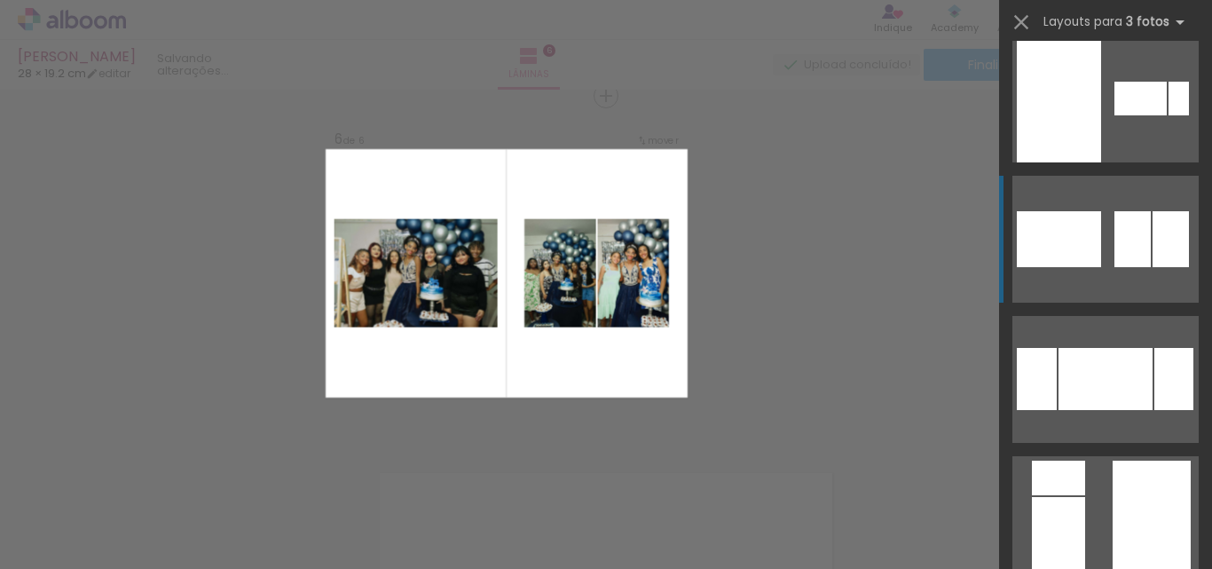
scroll to position [444, 0]
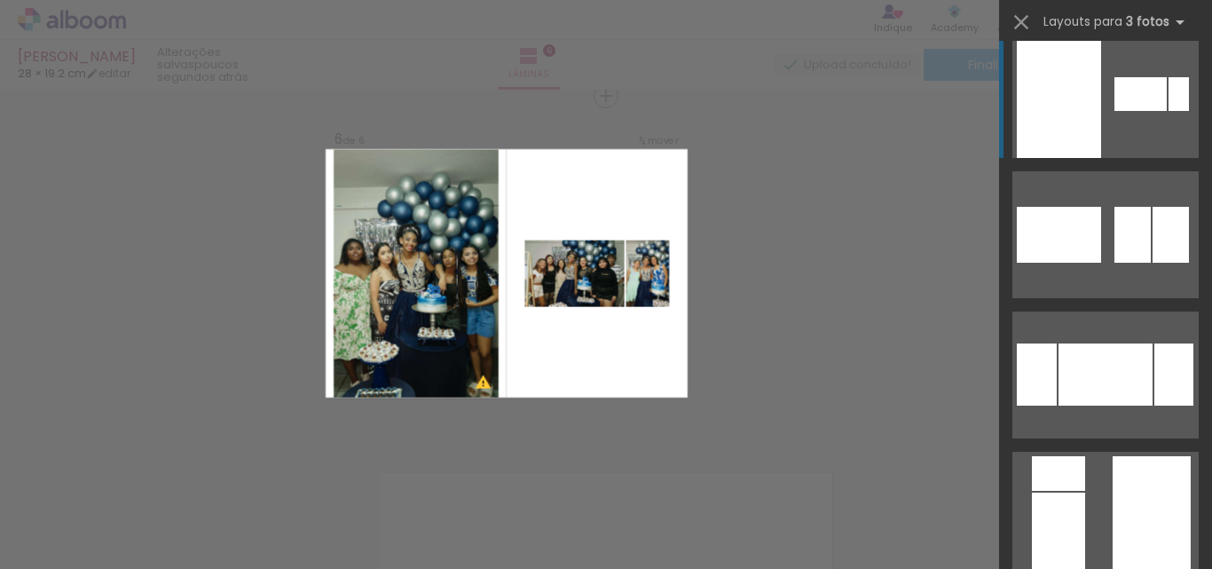
click at [1085, 98] on div at bounding box center [1059, 94] width 84 height 127
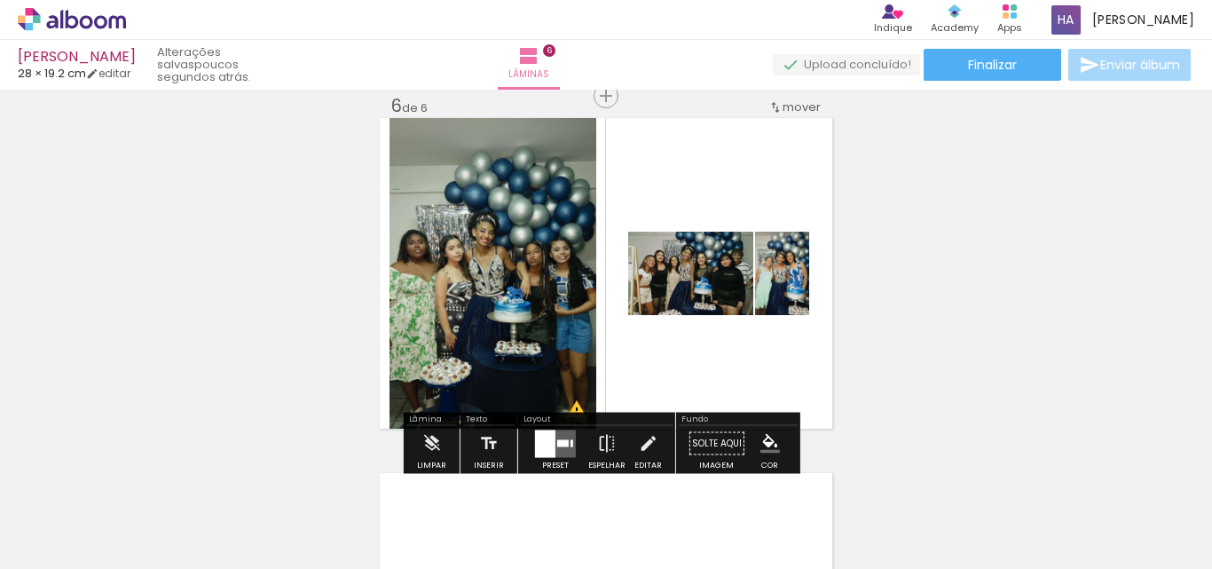
click at [554, 436] on quentale-layouter at bounding box center [555, 443] width 41 height 28
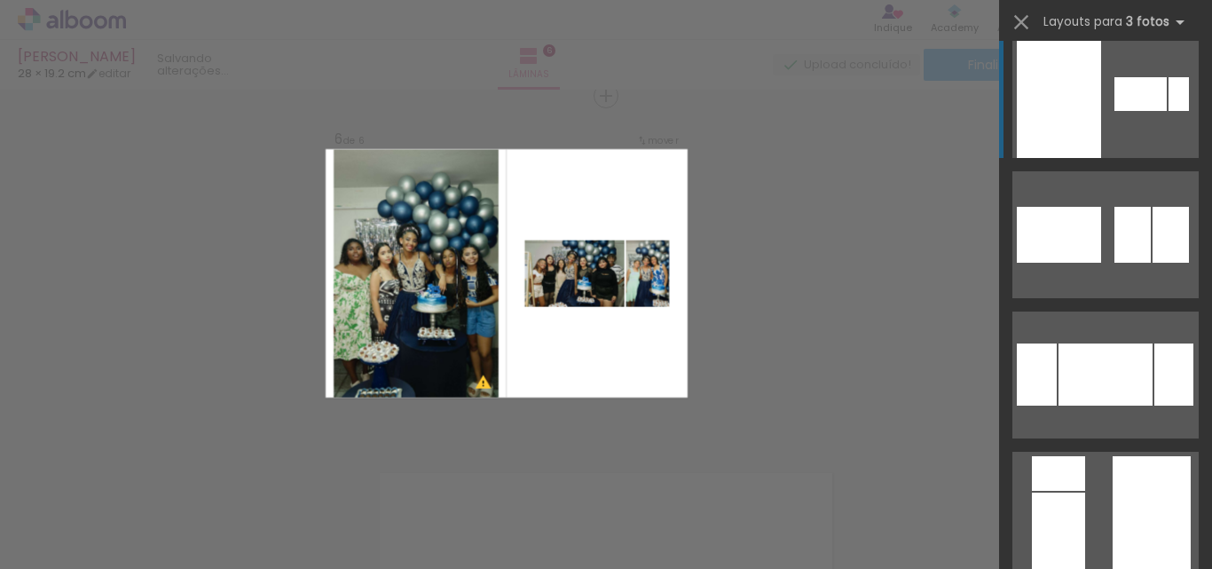
scroll to position [421, 0]
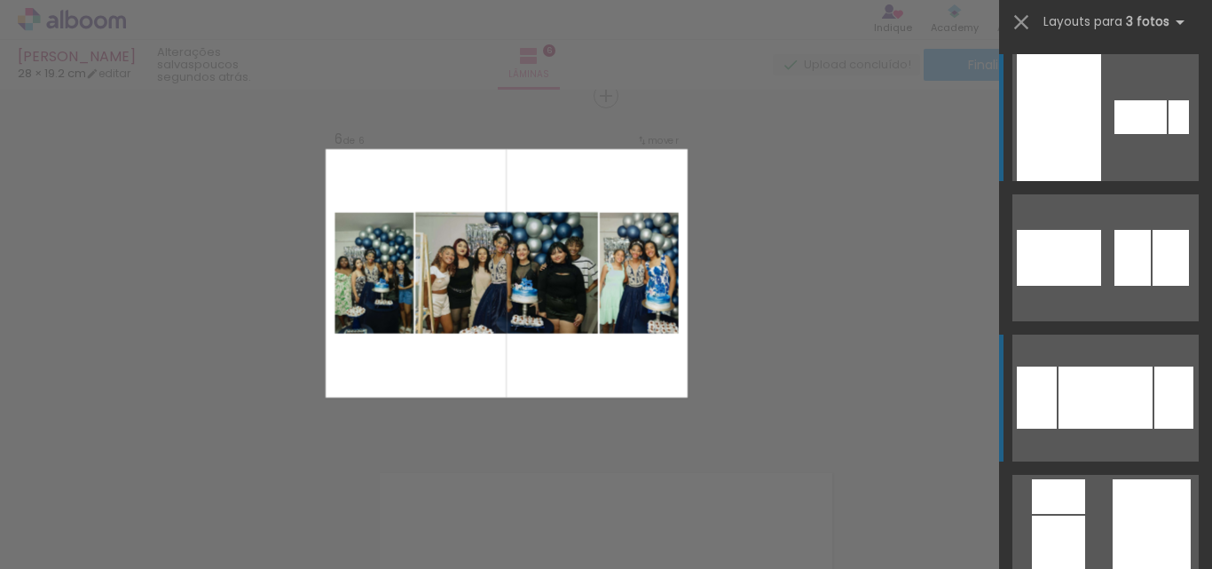
click at [1099, 372] on div at bounding box center [1105, 397] width 94 height 62
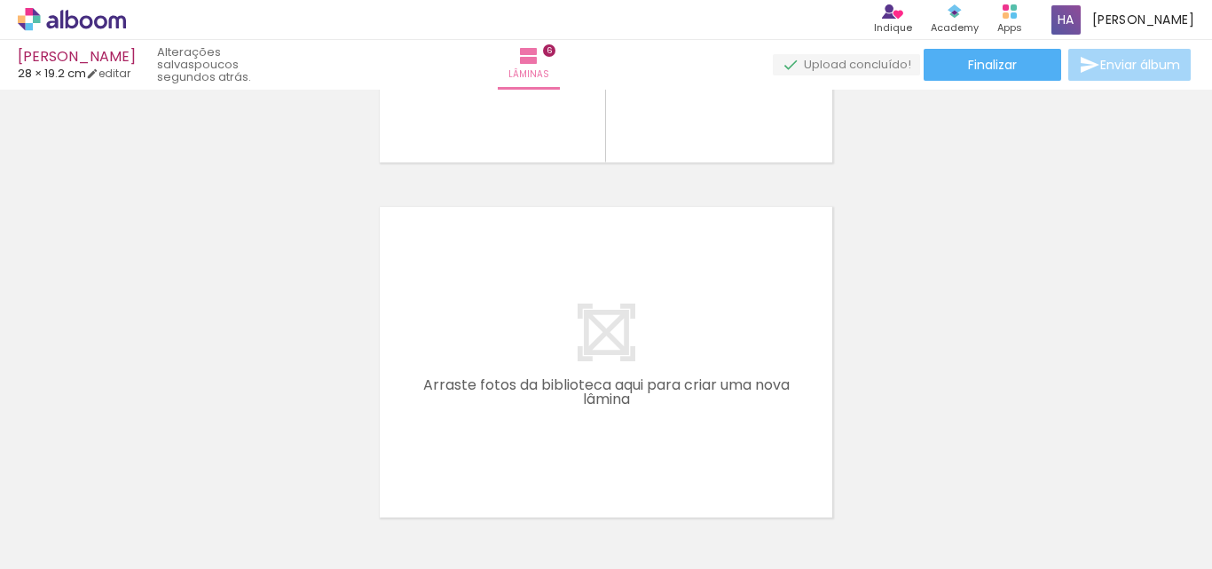
scroll to position [0, 1984]
drag, startPoint x: 567, startPoint y: 520, endPoint x: 587, endPoint y: 526, distance: 21.3
click at [587, 526] on div at bounding box center [578, 509] width 59 height 88
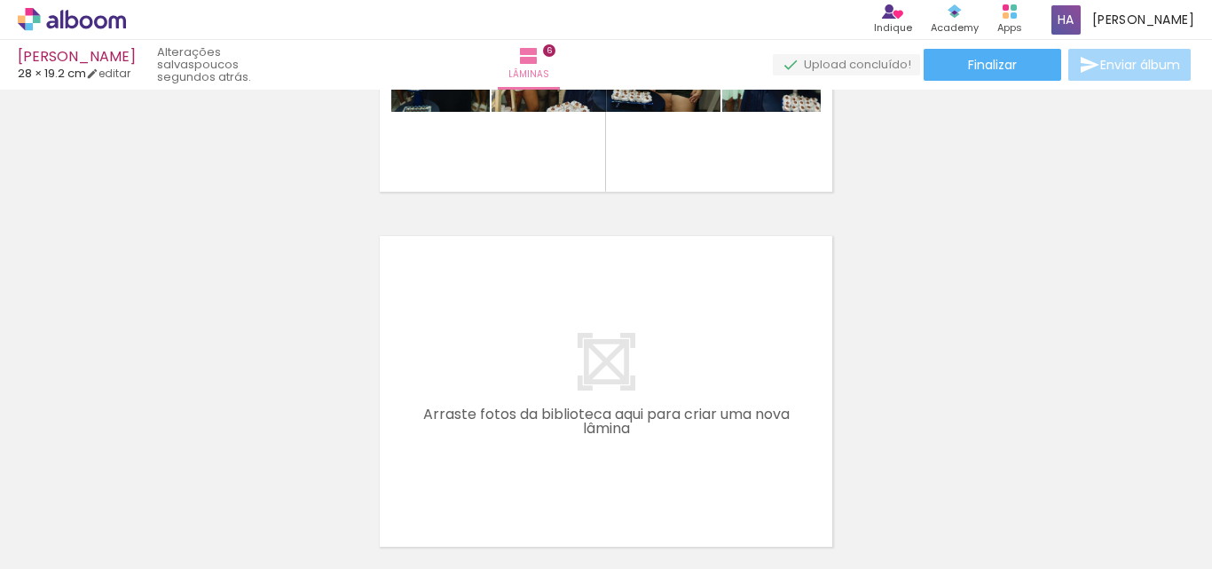
scroll to position [2063, 0]
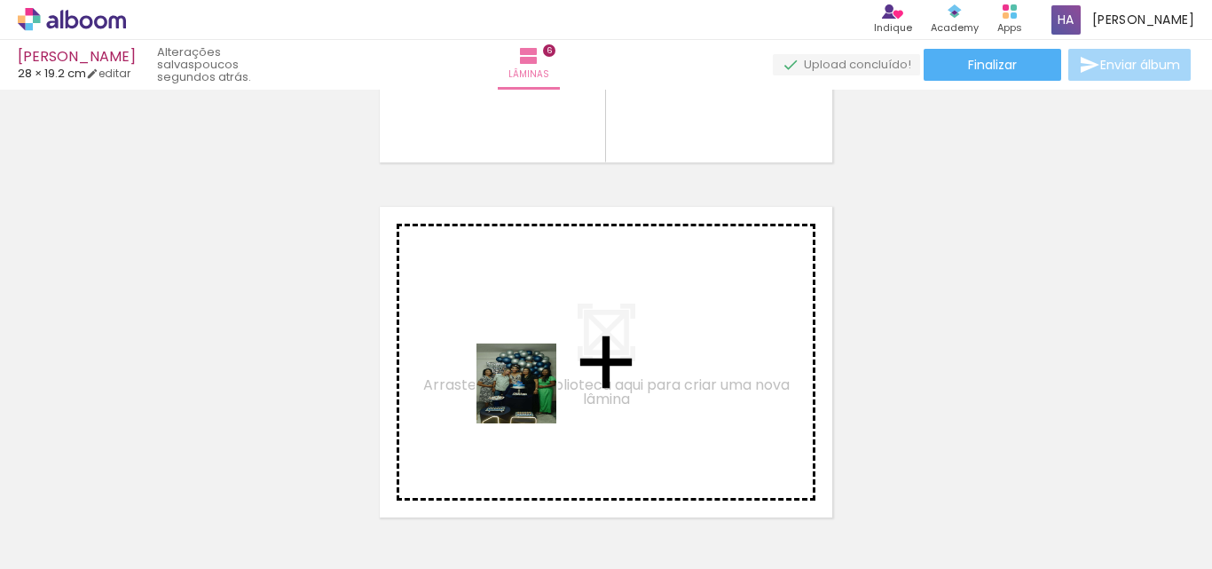
drag, startPoint x: 585, startPoint y: 520, endPoint x: 518, endPoint y: 371, distance: 163.2
click at [518, 371] on quentale-workspace at bounding box center [606, 284] width 1212 height 569
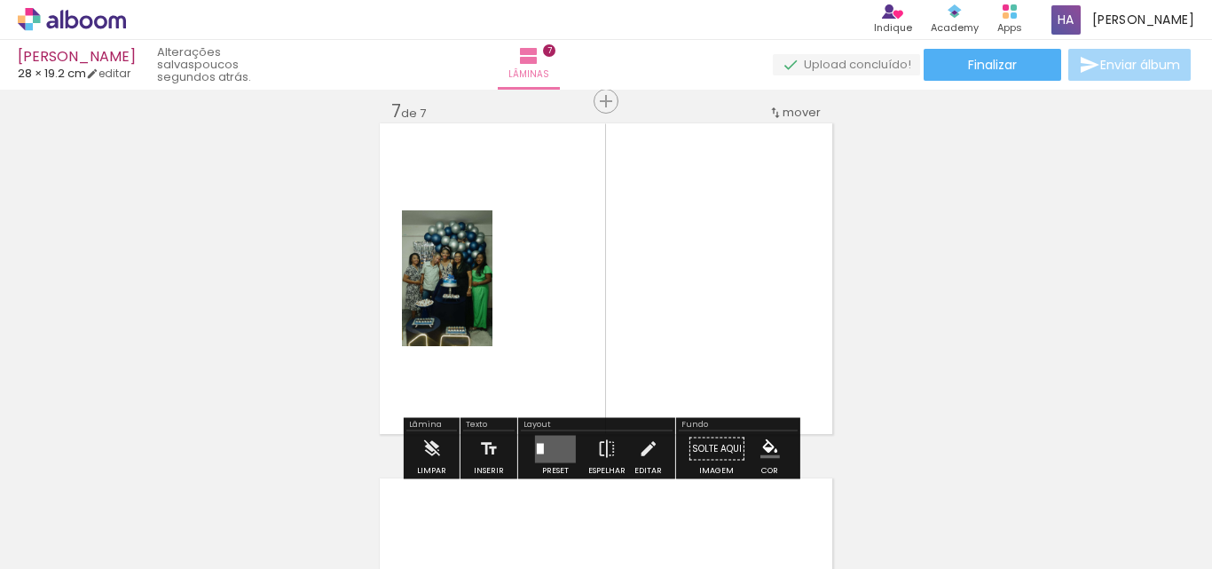
scroll to position [2152, 0]
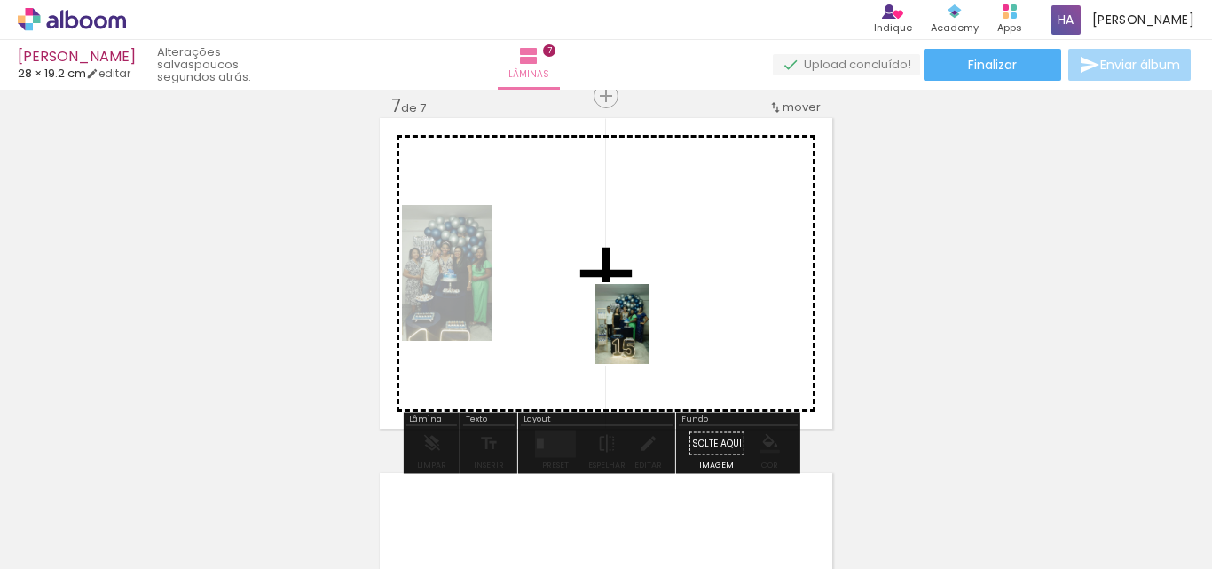
drag, startPoint x: 690, startPoint y: 528, endPoint x: 628, endPoint y: 311, distance: 225.2
click at [628, 311] on quentale-workspace at bounding box center [606, 284] width 1212 height 569
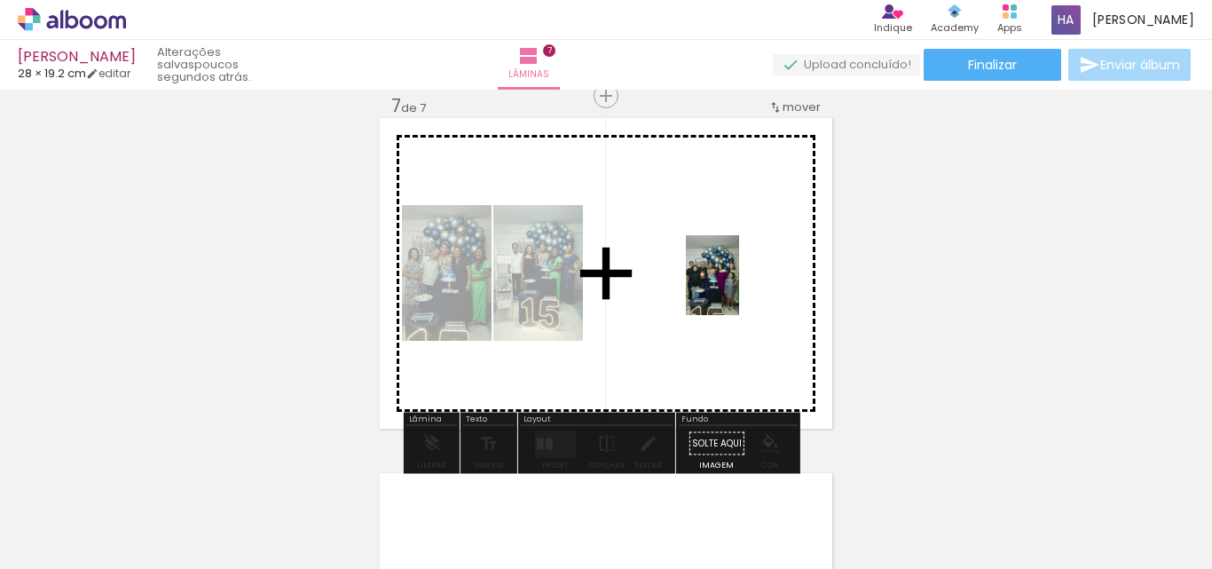
drag, startPoint x: 883, startPoint y: 531, endPoint x: 727, endPoint y: 279, distance: 296.4
click at [727, 279] on quentale-workspace at bounding box center [606, 284] width 1212 height 569
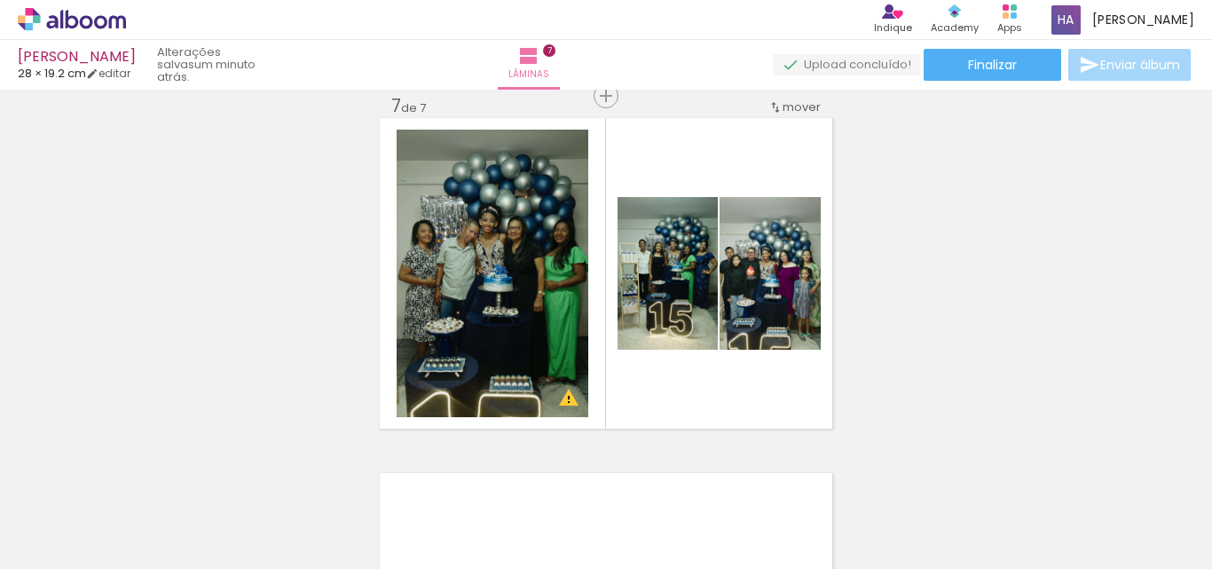
scroll to position [0, 2814]
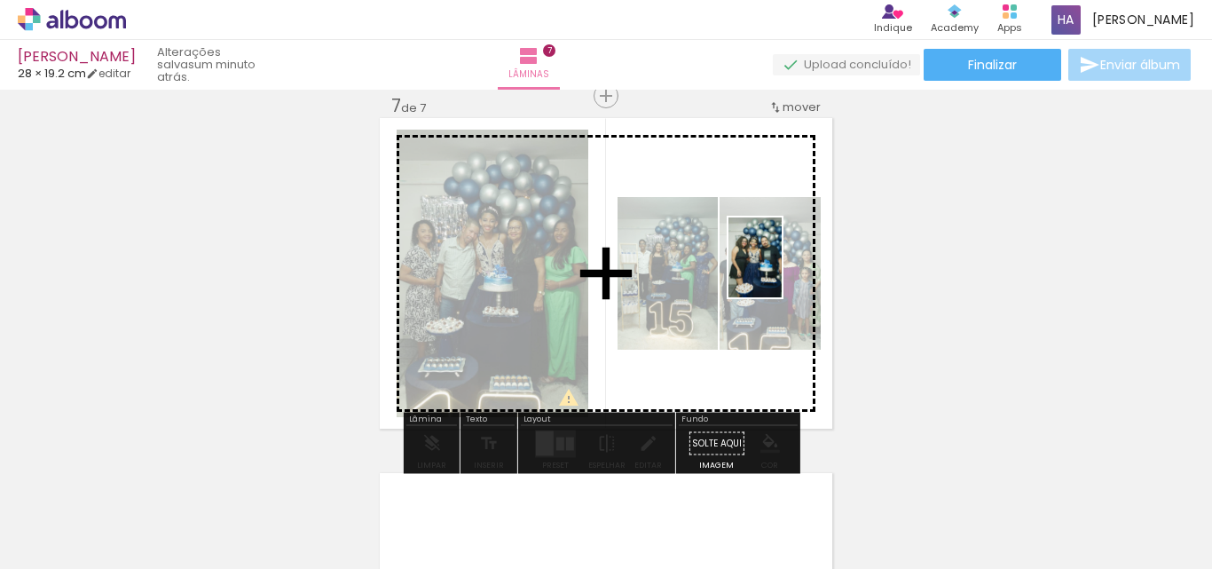
drag, startPoint x: 838, startPoint y: 494, endPoint x: 782, endPoint y: 271, distance: 230.7
click at [782, 271] on quentale-workspace at bounding box center [606, 284] width 1212 height 569
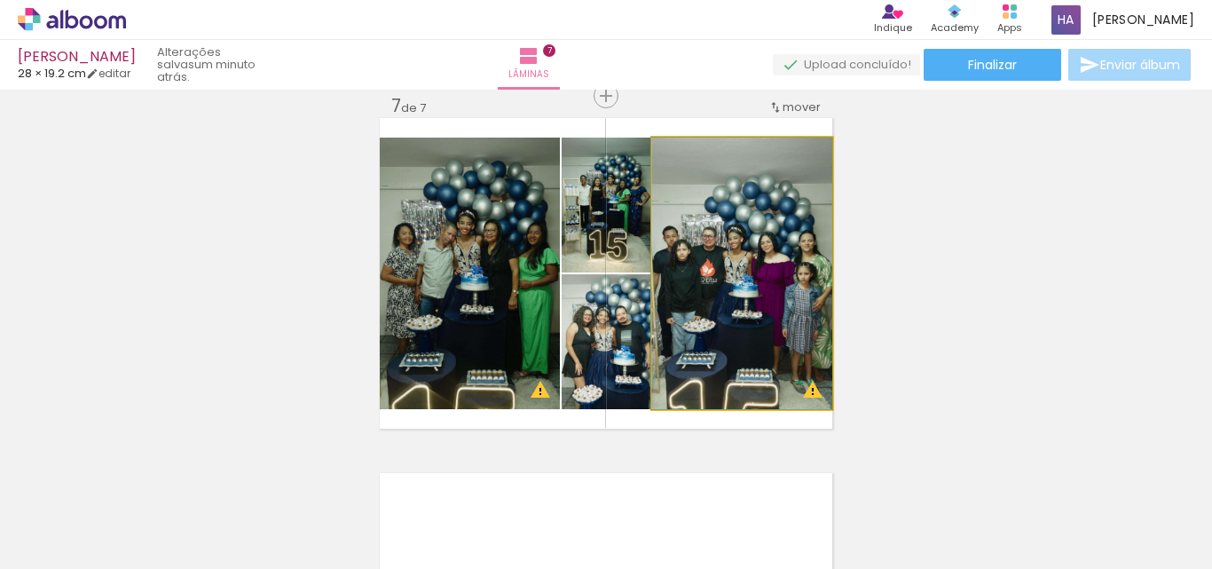
click at [730, 314] on quentale-photo at bounding box center [742, 273] width 180 height 271
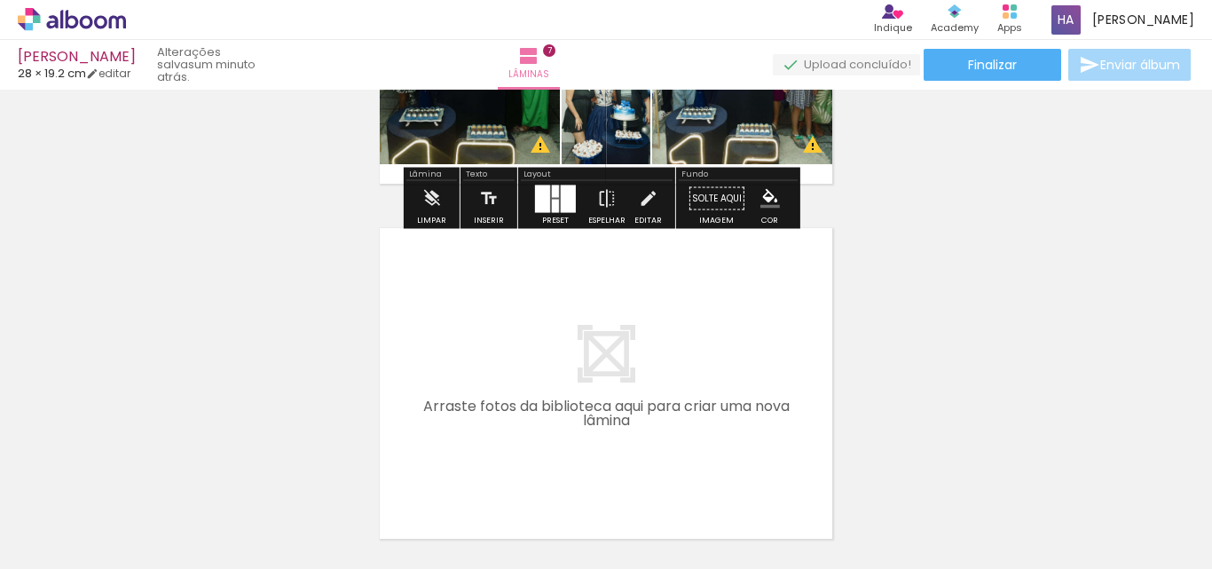
scroll to position [2418, 0]
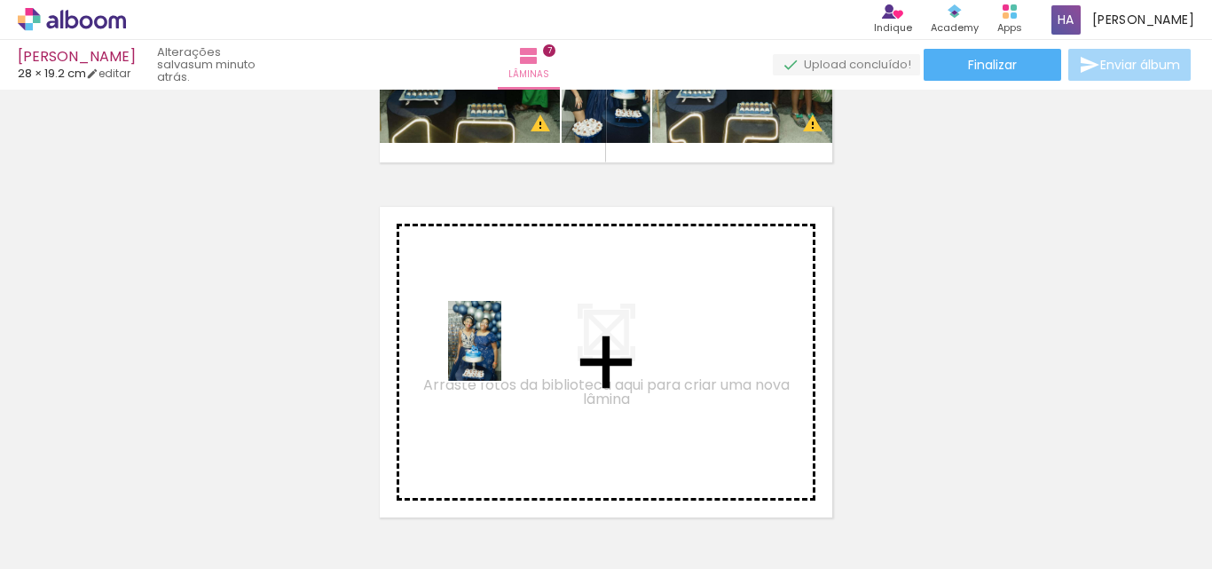
drag, startPoint x: 553, startPoint y: 517, endPoint x: 501, endPoint y: 354, distance: 171.1
click at [501, 354] on quentale-workspace at bounding box center [606, 284] width 1212 height 569
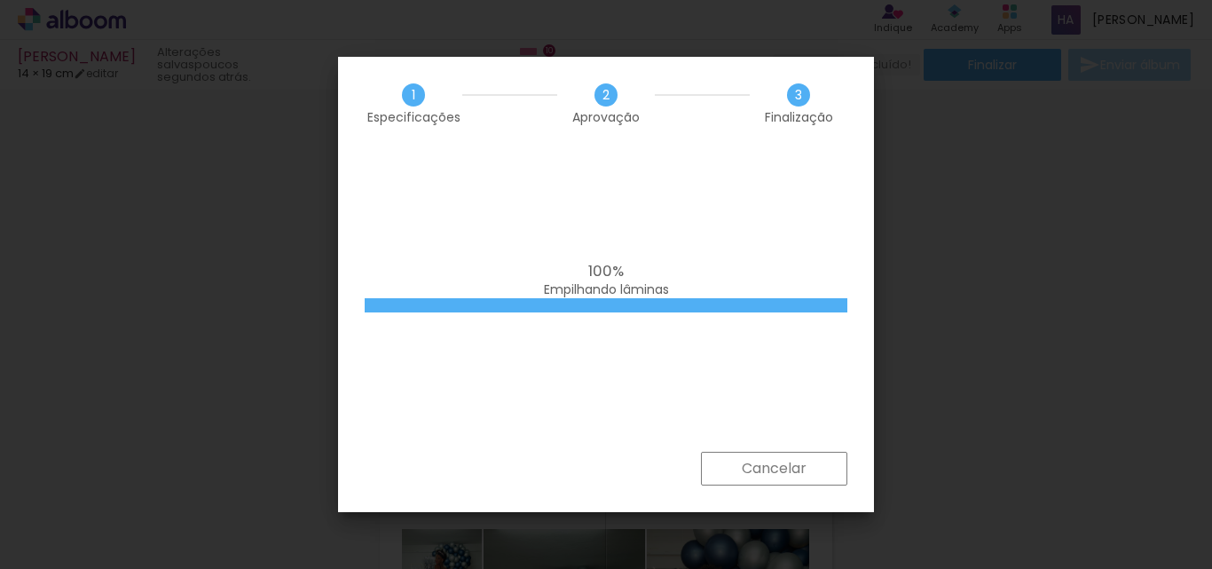
scroll to position [3483, 0]
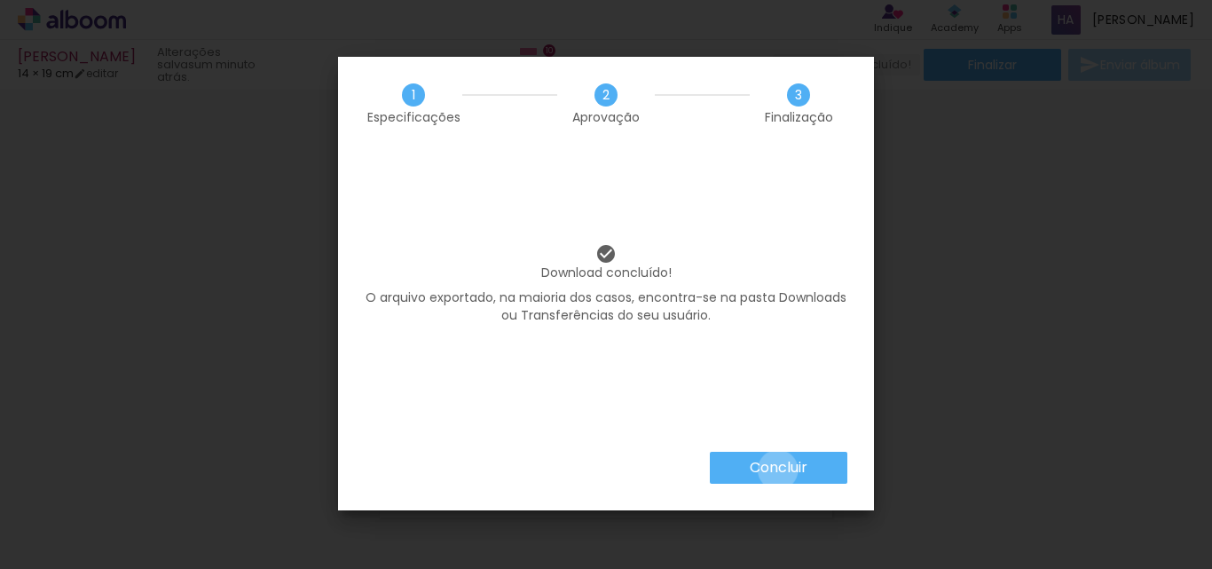
click at [0, 0] on slot "Concluir" at bounding box center [0, 0] width 0 height 0
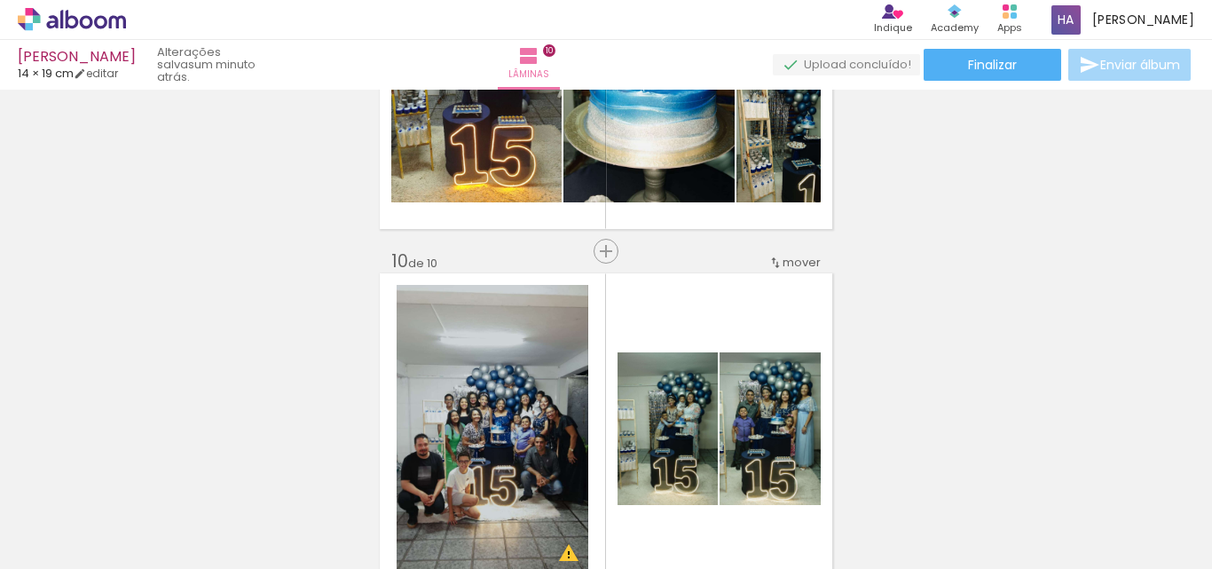
scroll to position [3039, 0]
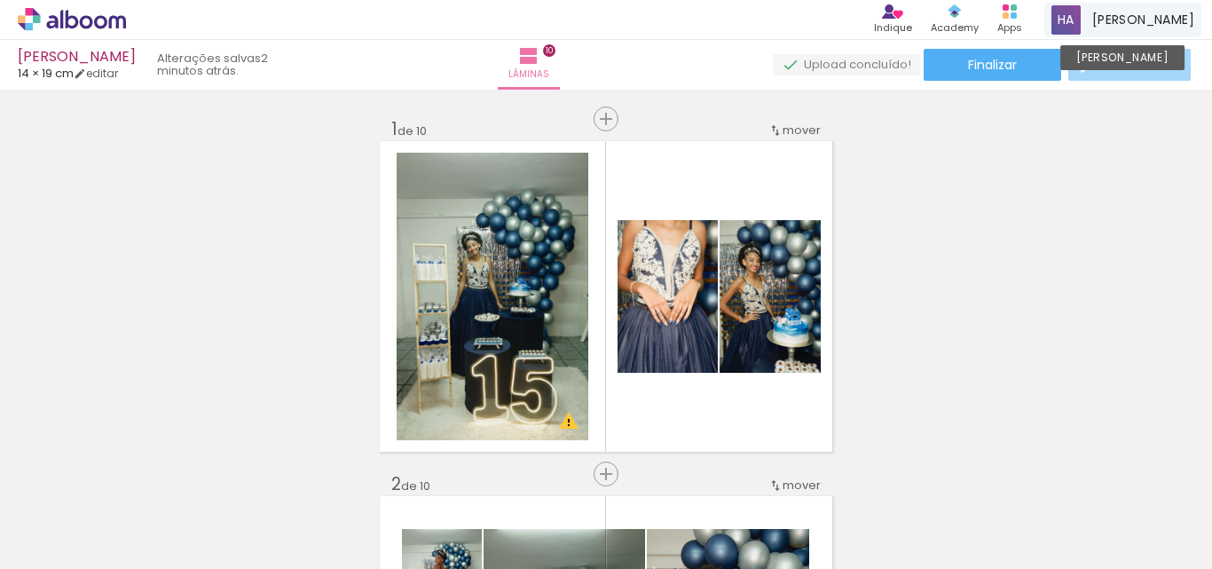
scroll to position [3039, 0]
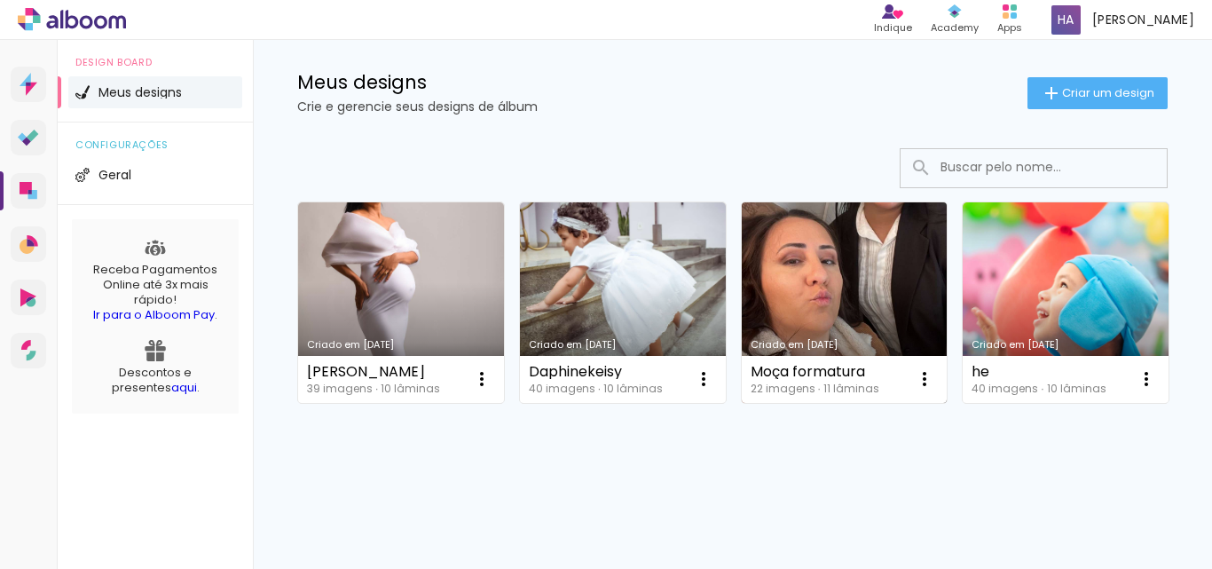
scroll to position [89, 0]
click at [822, 365] on div "Moça formatura" at bounding box center [815, 372] width 129 height 14
click at [816, 261] on link "Criado em [DATE]" at bounding box center [845, 302] width 206 height 200
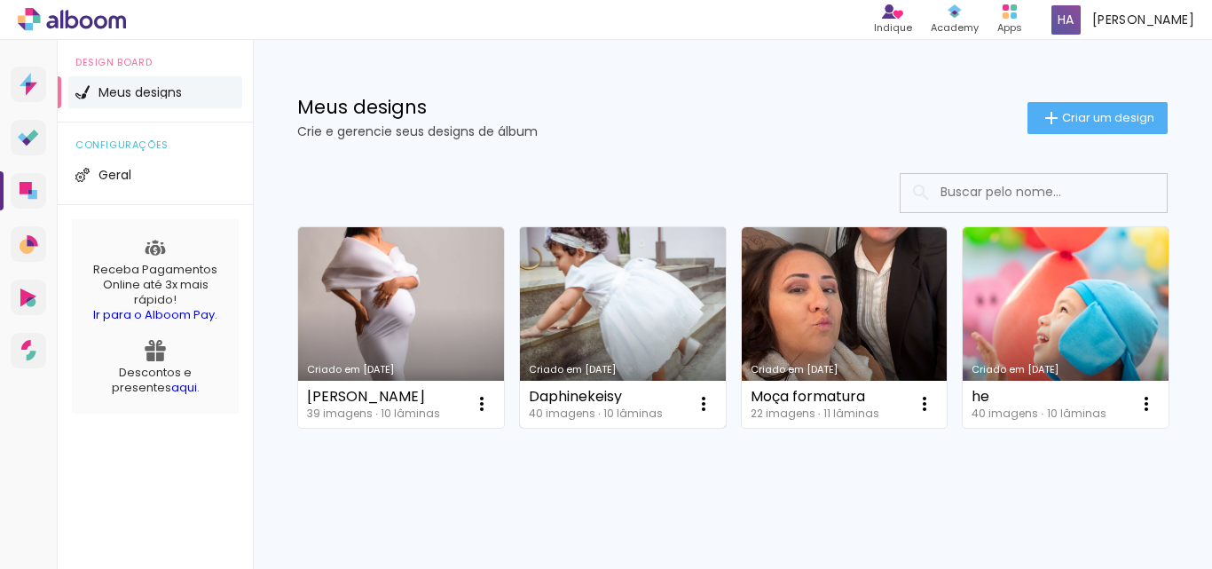
click at [603, 334] on link "Criado em [DATE]" at bounding box center [623, 327] width 206 height 200
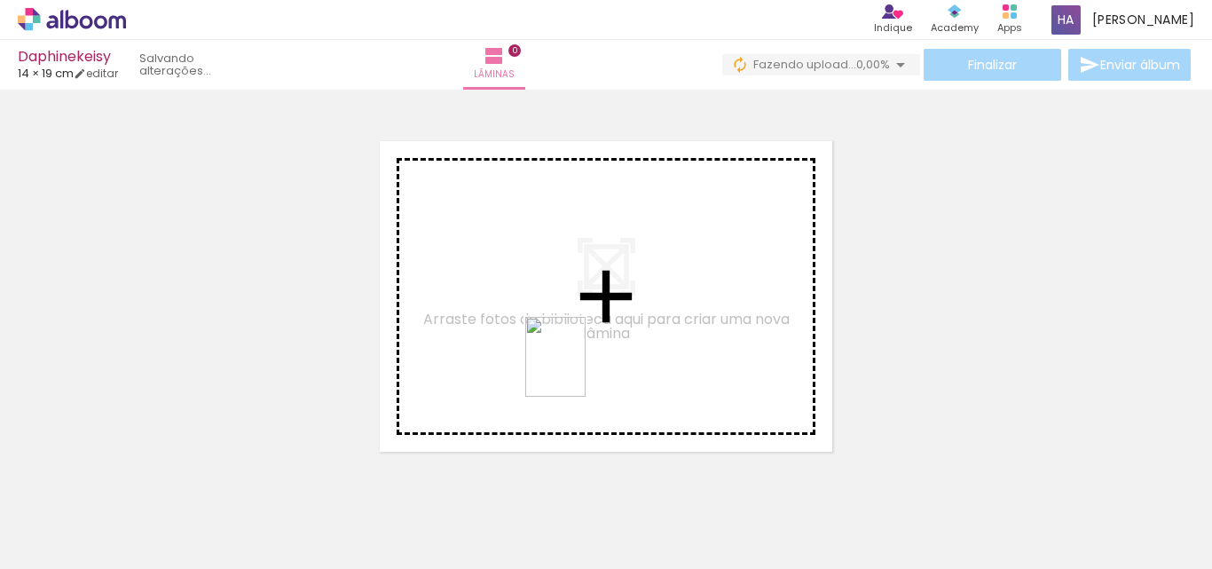
drag, startPoint x: 588, startPoint y: 527, endPoint x: 578, endPoint y: 370, distance: 157.3
click at [578, 370] on quentale-workspace at bounding box center [606, 284] width 1212 height 569
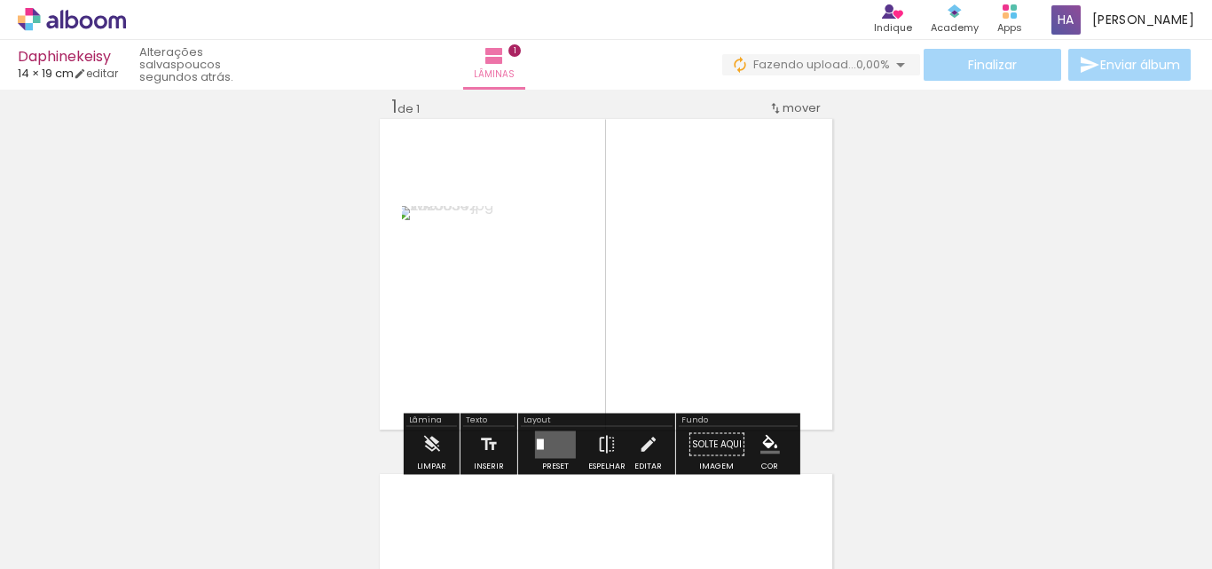
scroll to position [23, 0]
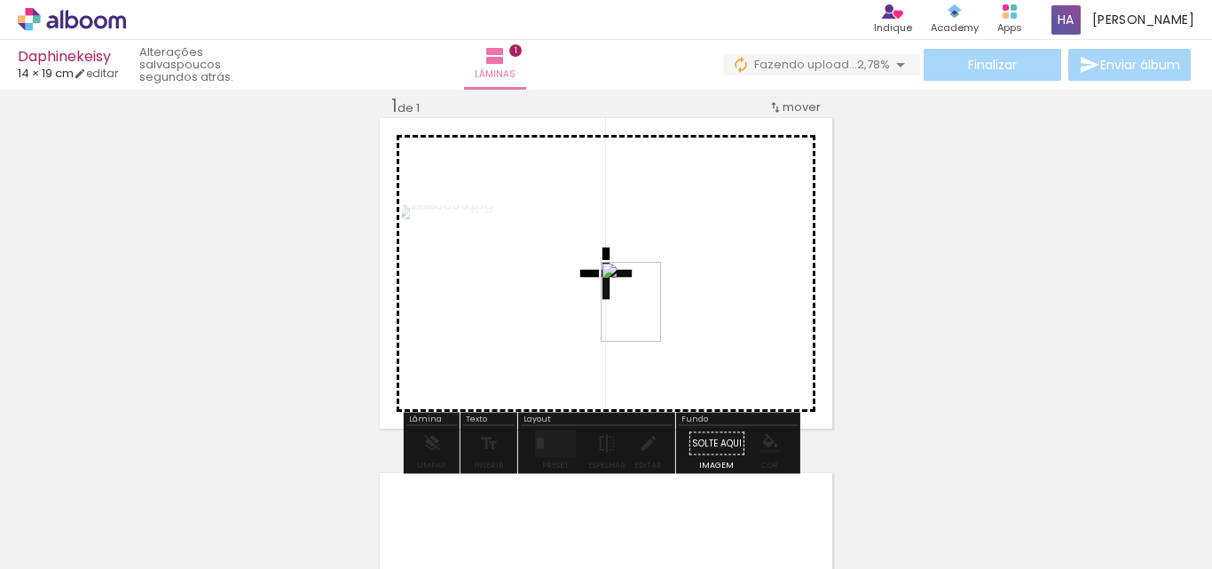
drag, startPoint x: 707, startPoint y: 539, endPoint x: 652, endPoint y: 315, distance: 231.1
click at [652, 315] on quentale-workspace at bounding box center [606, 284] width 1212 height 569
drag, startPoint x: 782, startPoint y: 527, endPoint x: 727, endPoint y: 297, distance: 236.5
click at [727, 297] on quentale-workspace at bounding box center [606, 284] width 1212 height 569
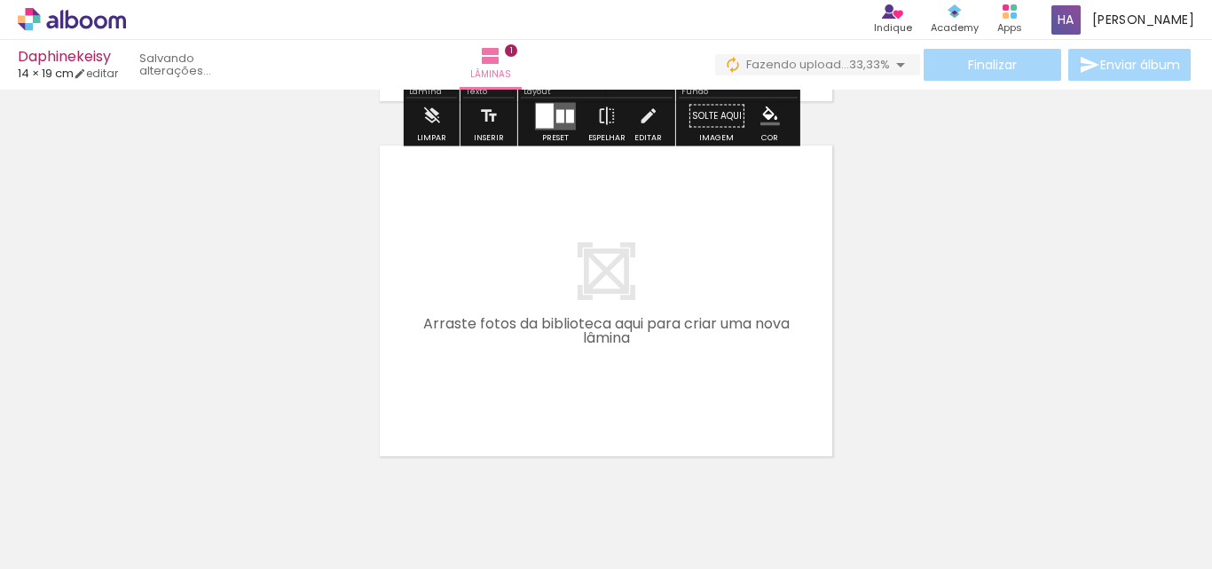
scroll to position [378, 0]
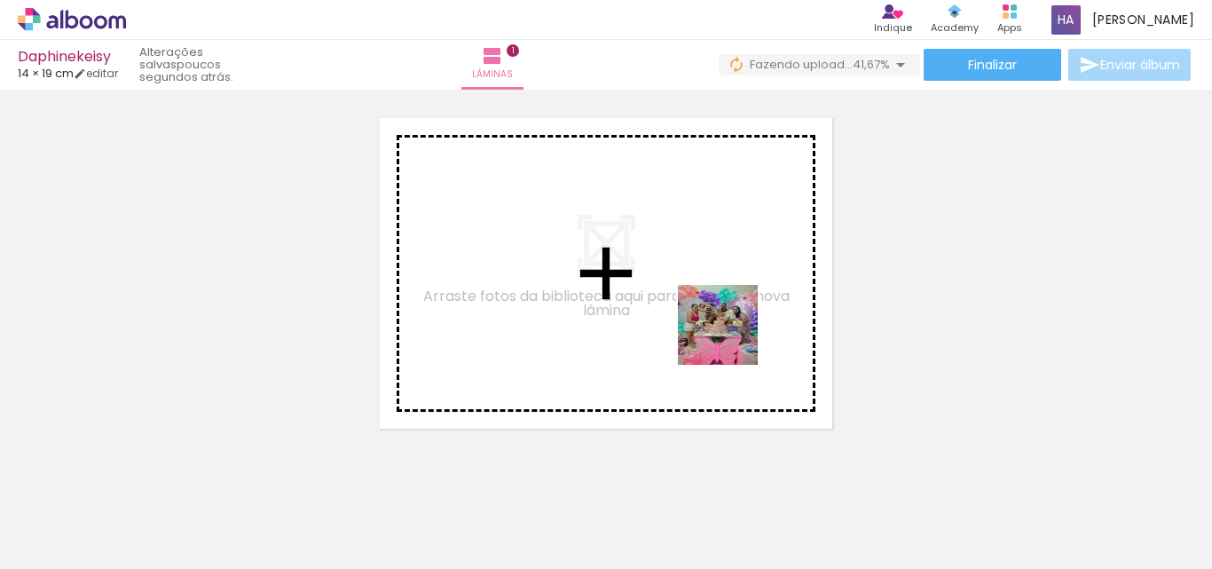
drag, startPoint x: 882, startPoint y: 517, endPoint x: 731, endPoint y: 338, distance: 234.2
click at [731, 338] on quentale-workspace at bounding box center [606, 284] width 1212 height 569
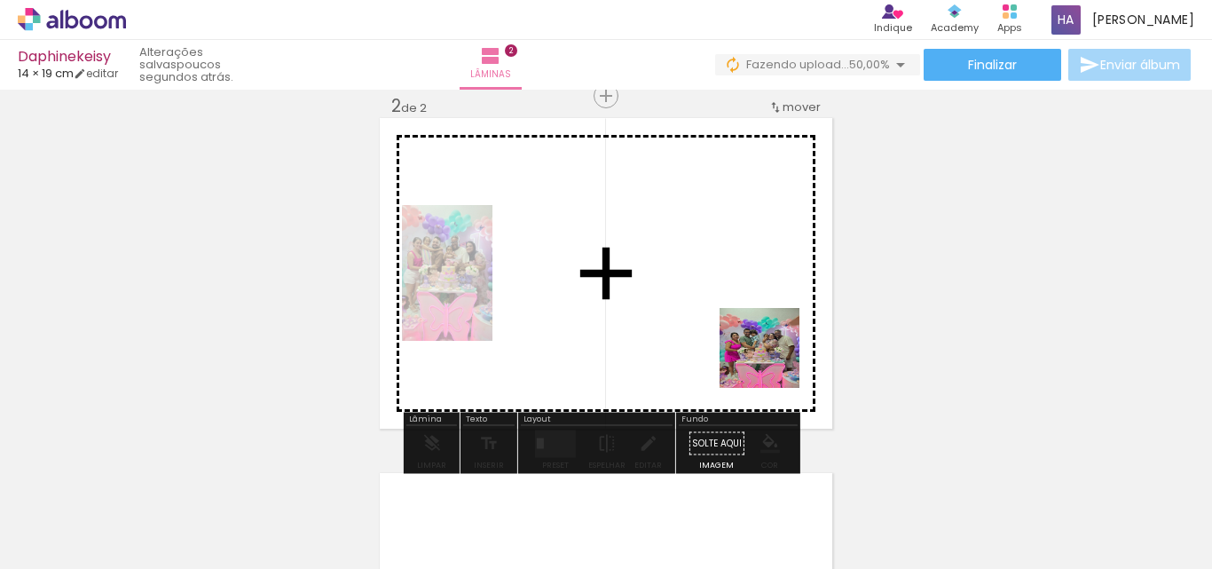
drag, startPoint x: 985, startPoint y: 522, endPoint x: 837, endPoint y: 376, distance: 207.6
click at [716, 332] on quentale-workspace at bounding box center [606, 284] width 1212 height 569
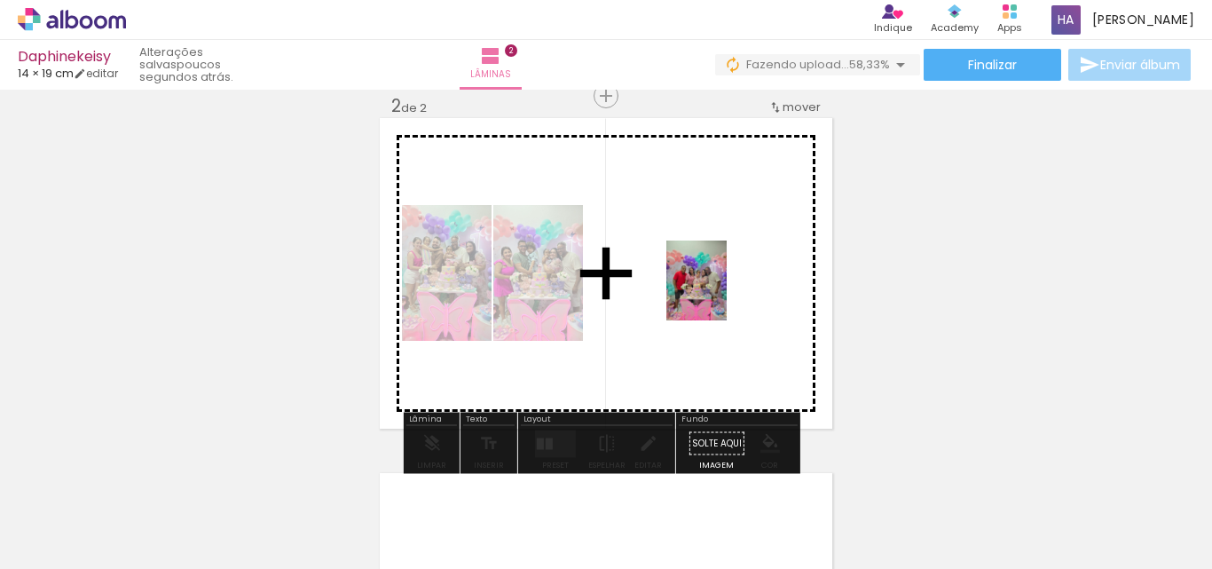
drag, startPoint x: 1085, startPoint y: 523, endPoint x: 719, endPoint y: 294, distance: 431.7
click at [719, 294] on quentale-workspace at bounding box center [606, 284] width 1212 height 569
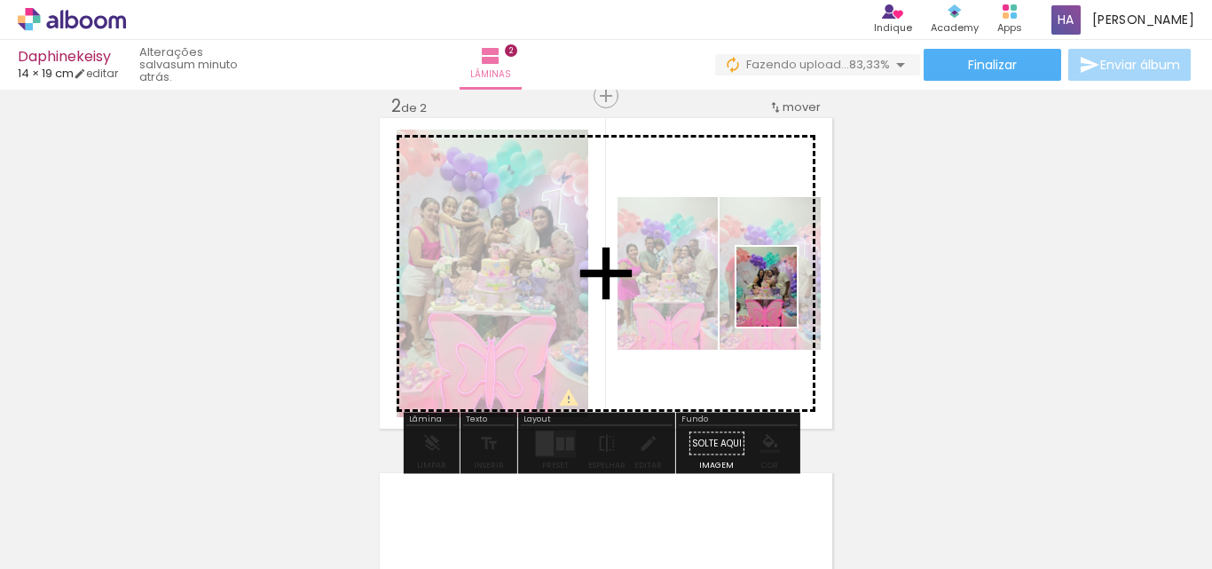
drag, startPoint x: 1180, startPoint y: 515, endPoint x: 790, endPoint y: 300, distance: 445.5
click at [790, 300] on quentale-workspace at bounding box center [606, 284] width 1212 height 569
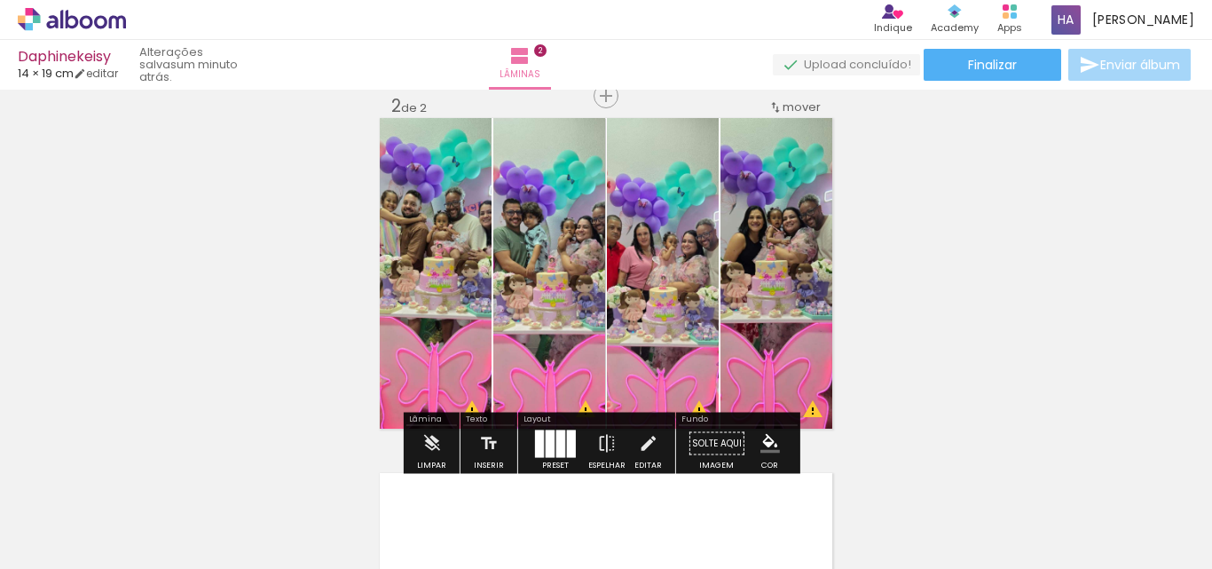
click at [560, 433] on div at bounding box center [560, 443] width 9 height 28
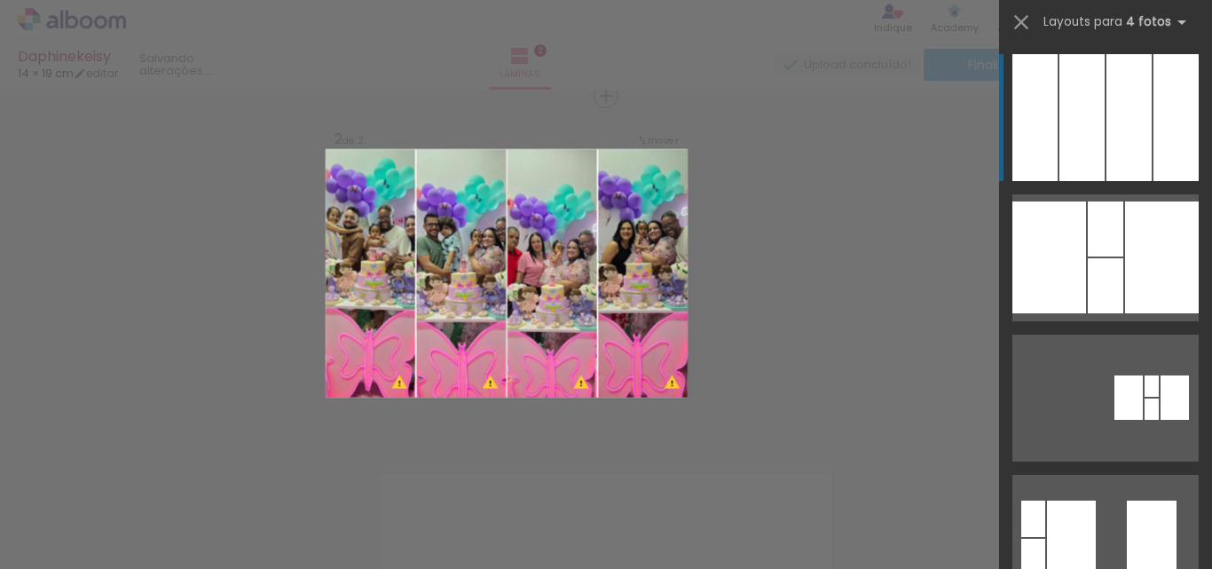
scroll to position [377, 0]
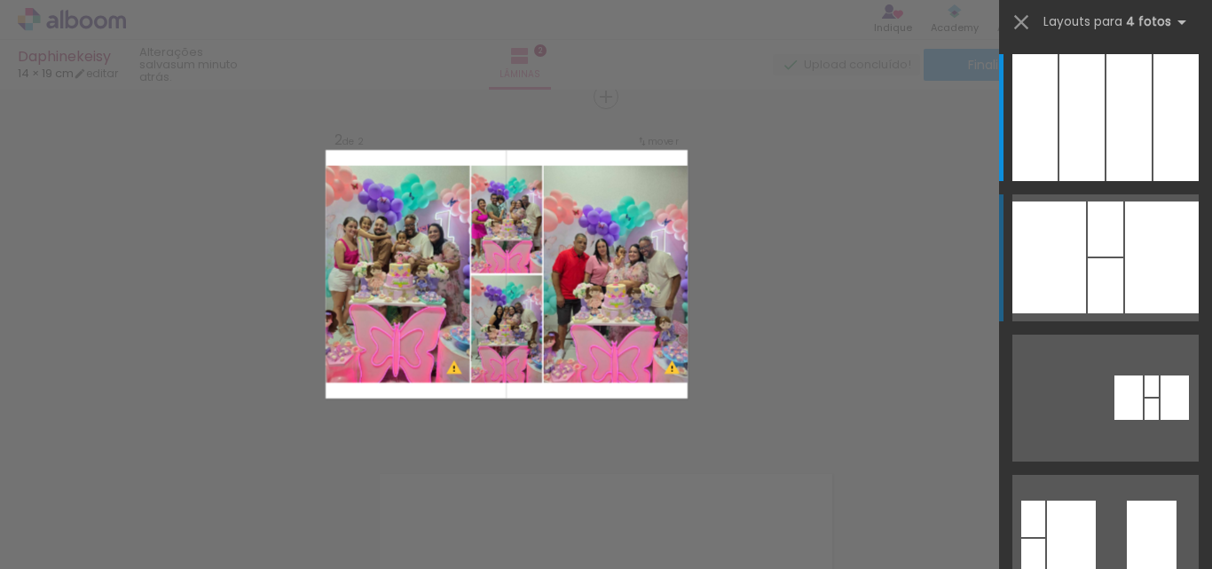
click at [1104, 266] on div at bounding box center [1105, 285] width 35 height 55
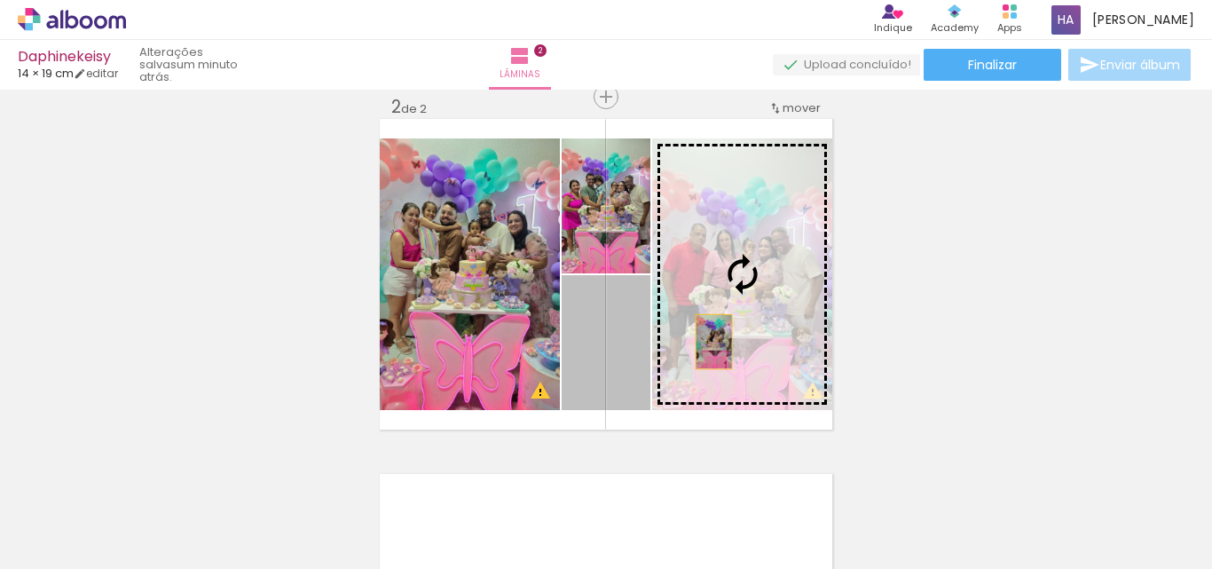
drag, startPoint x: 600, startPoint y: 362, endPoint x: 707, endPoint y: 342, distance: 109.3
click at [0, 0] on slot at bounding box center [0, 0] width 0 height 0
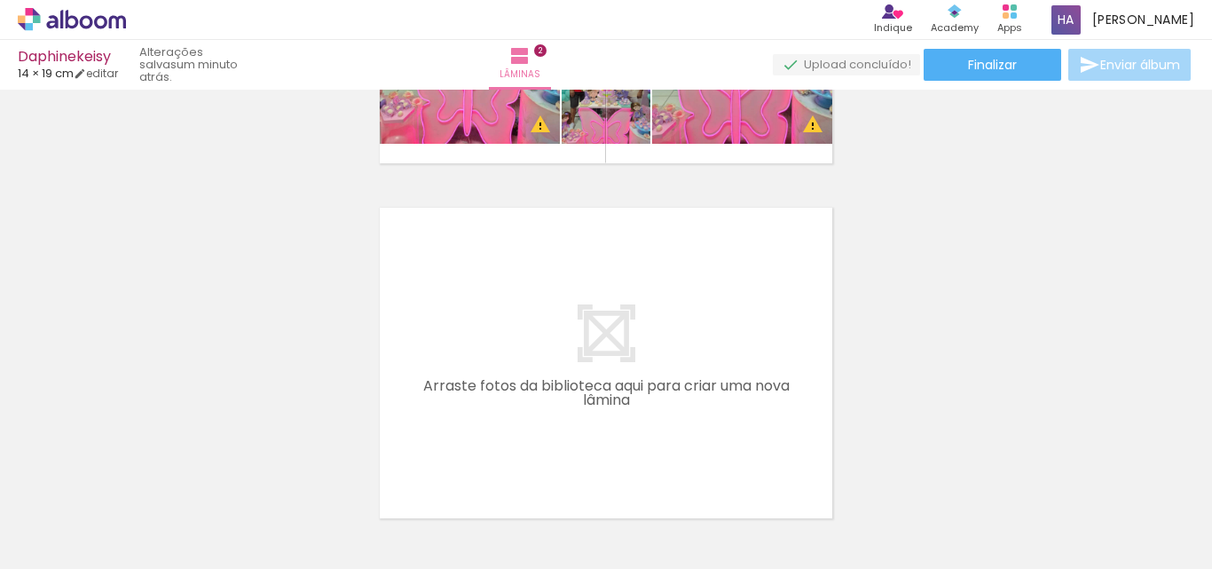
scroll to position [0, 1384]
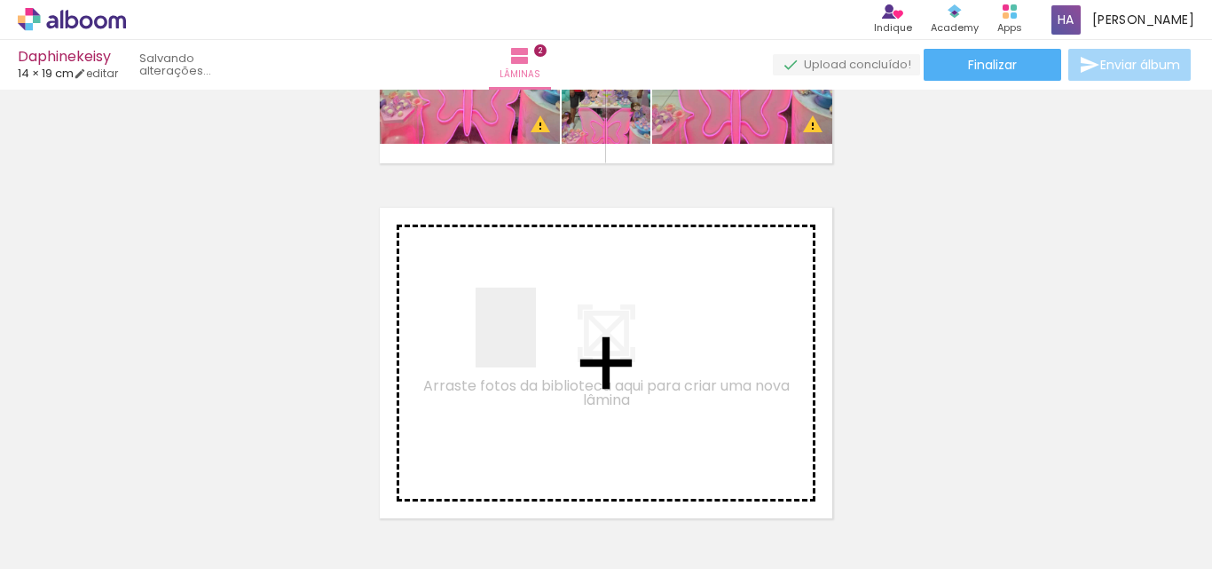
drag, startPoint x: 519, startPoint y: 369, endPoint x: 529, endPoint y: 341, distance: 30.0
click at [529, 341] on quentale-workspace at bounding box center [606, 284] width 1212 height 569
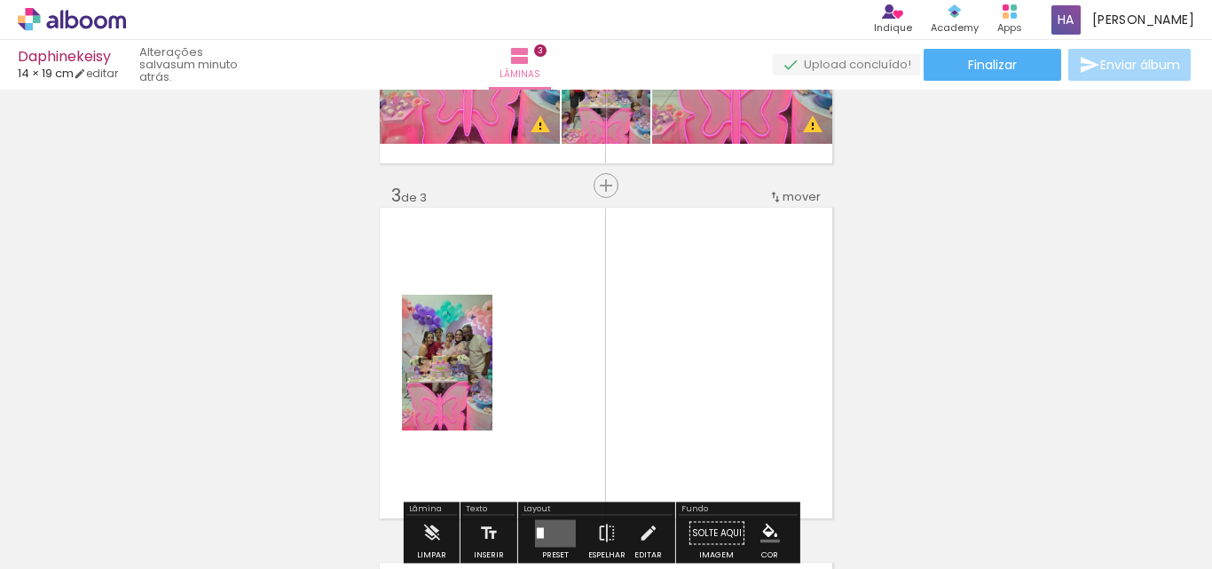
scroll to position [733, 0]
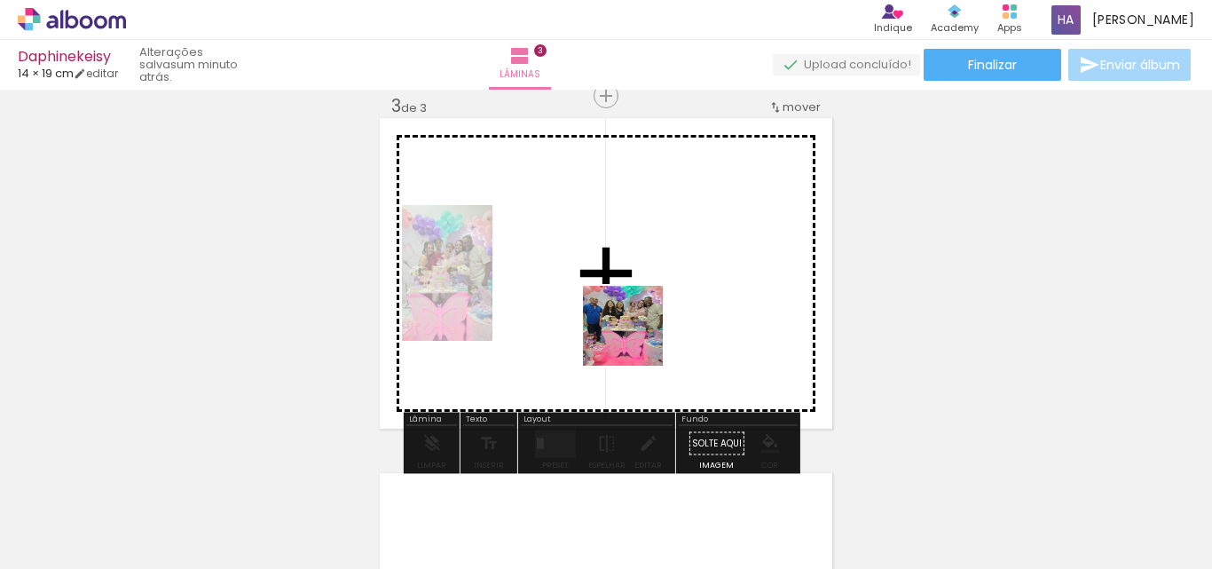
drag, startPoint x: 602, startPoint y: 540, endPoint x: 654, endPoint y: 372, distance: 176.2
click at [639, 326] on quentale-workspace at bounding box center [606, 284] width 1212 height 569
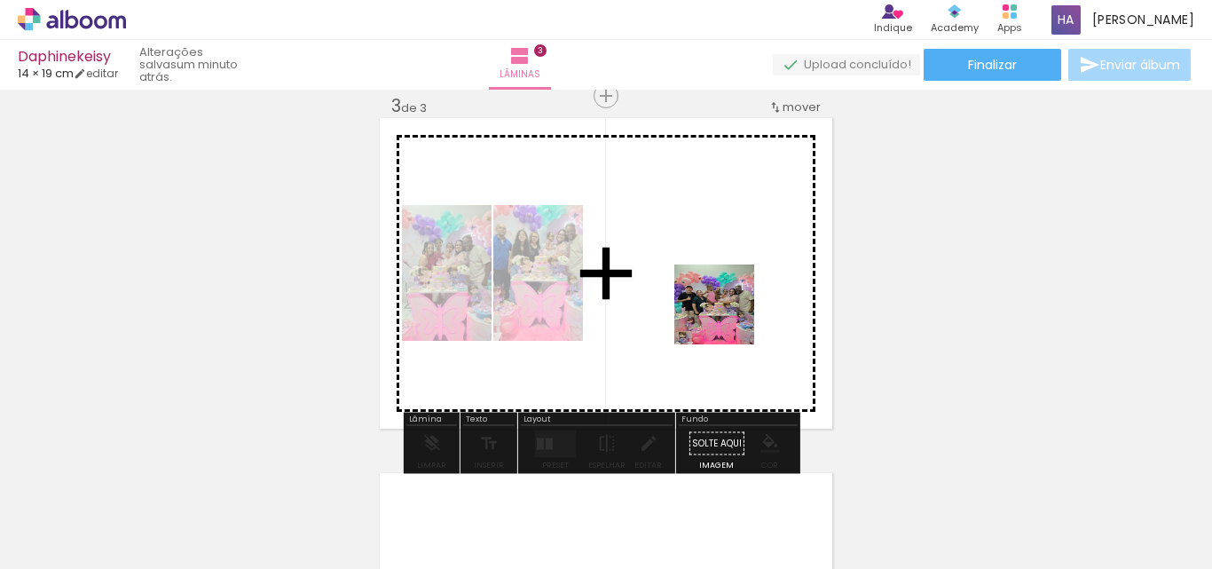
drag, startPoint x: 700, startPoint y: 521, endPoint x: 727, endPoint y: 318, distance: 205.0
click at [727, 318] on quentale-workspace at bounding box center [606, 284] width 1212 height 569
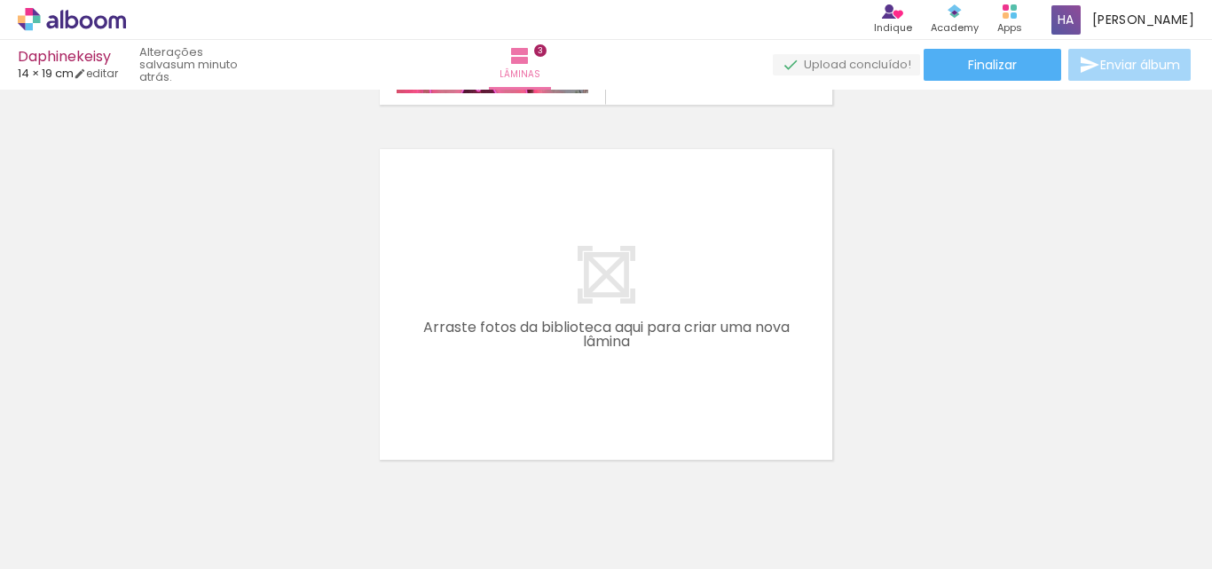
scroll to position [1088, 0]
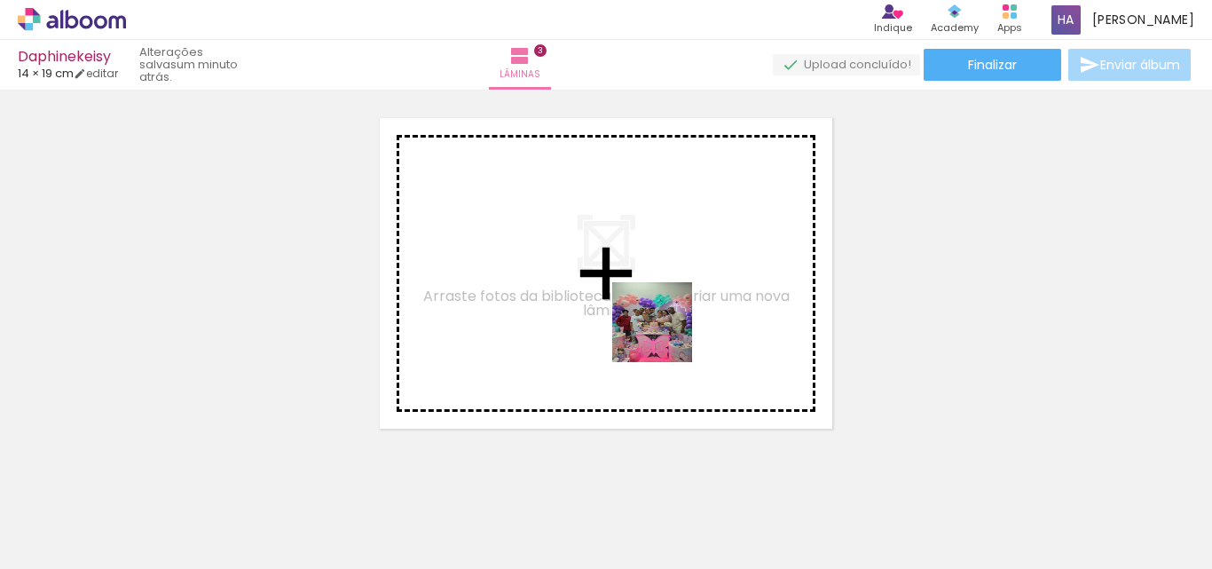
drag, startPoint x: 794, startPoint y: 514, endPoint x: 624, endPoint y: 294, distance: 278.2
click at [624, 294] on quentale-workspace at bounding box center [606, 284] width 1212 height 569
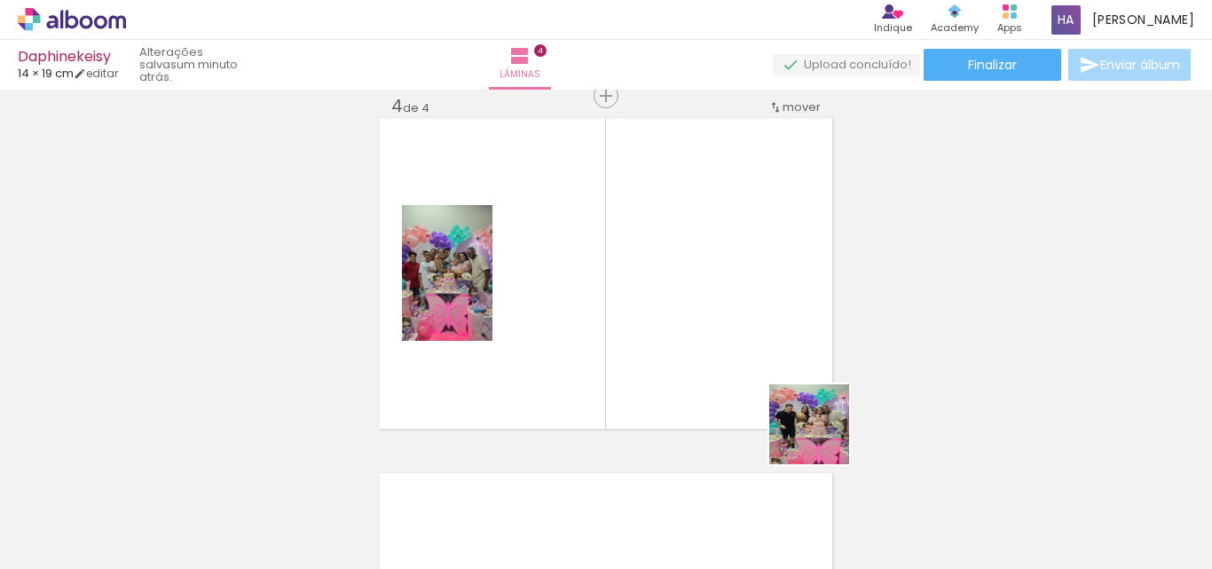
drag, startPoint x: 897, startPoint y: 523, endPoint x: 867, endPoint y: 411, distance: 115.8
click at [595, 228] on quentale-workspace at bounding box center [606, 284] width 1212 height 569
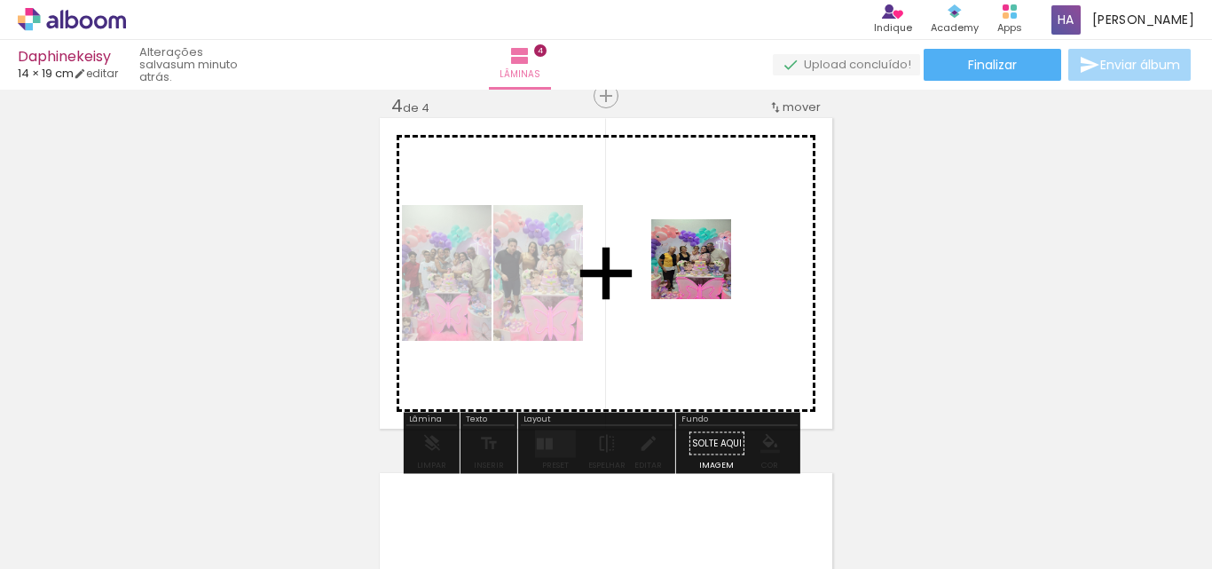
drag, startPoint x: 996, startPoint y: 509, endPoint x: 704, endPoint y: 271, distance: 377.0
click at [704, 271] on quentale-workspace at bounding box center [606, 284] width 1212 height 569
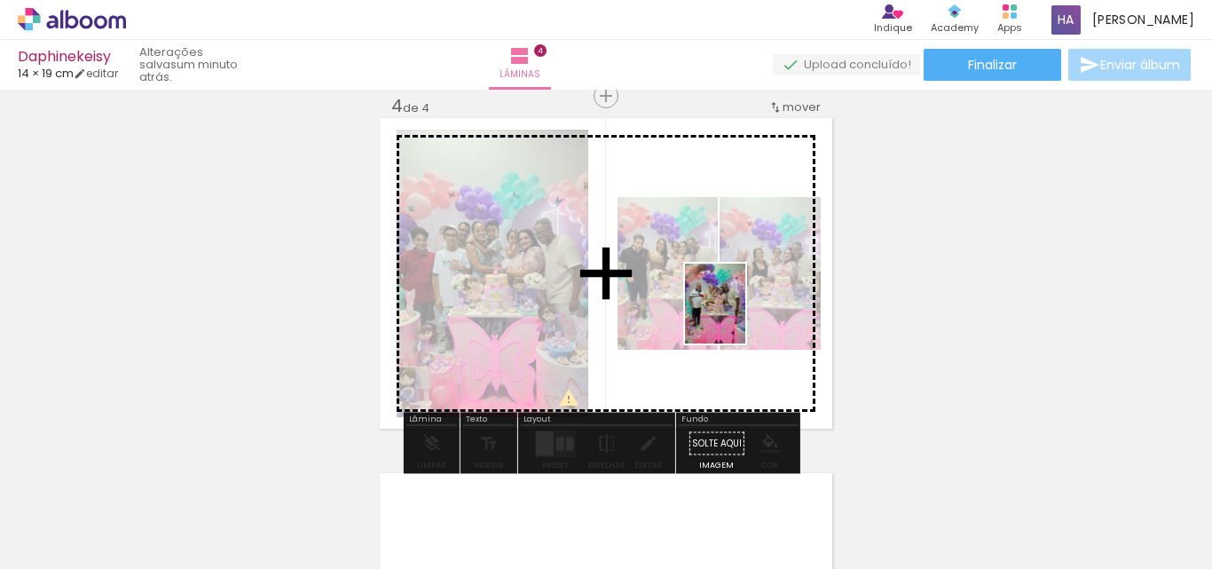
drag, startPoint x: 1095, startPoint y: 521, endPoint x: 738, endPoint y: 317, distance: 410.9
click at [738, 317] on quentale-workspace at bounding box center [606, 284] width 1212 height 569
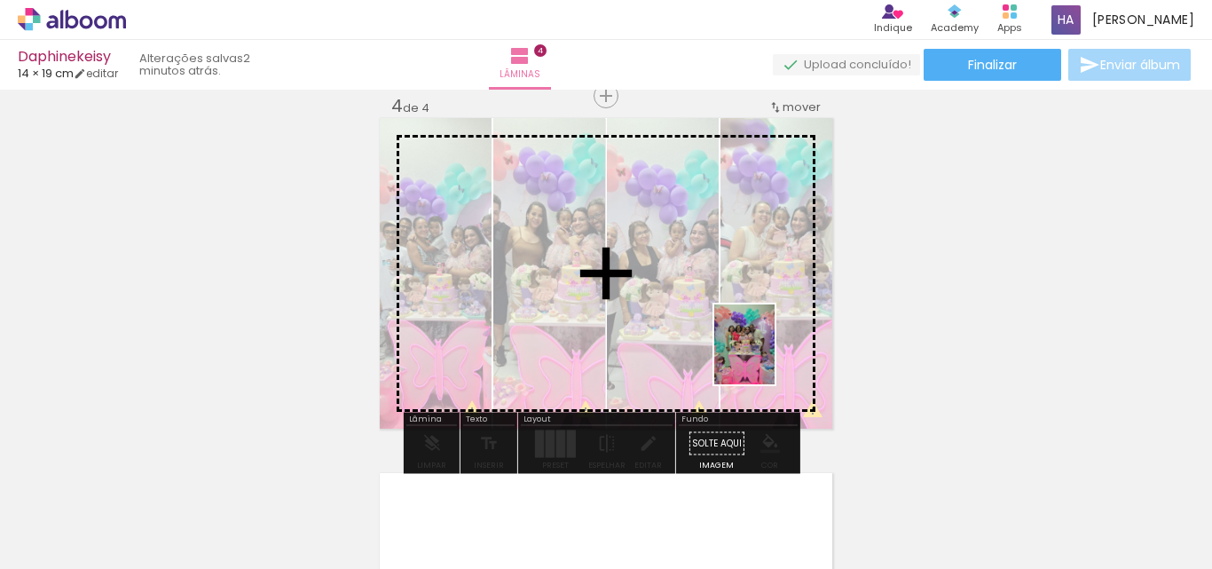
drag, startPoint x: 1192, startPoint y: 531, endPoint x: 766, endPoint y: 356, distance: 461.4
click at [766, 356] on quentale-workspace at bounding box center [606, 284] width 1212 height 569
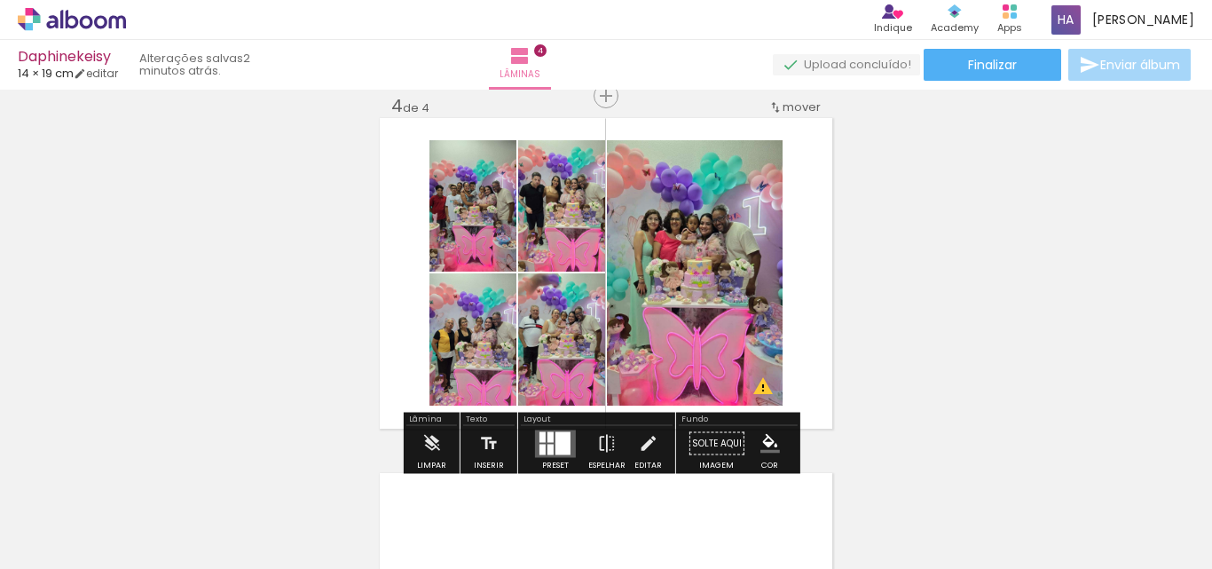
click at [547, 438] on div at bounding box center [550, 436] width 6 height 11
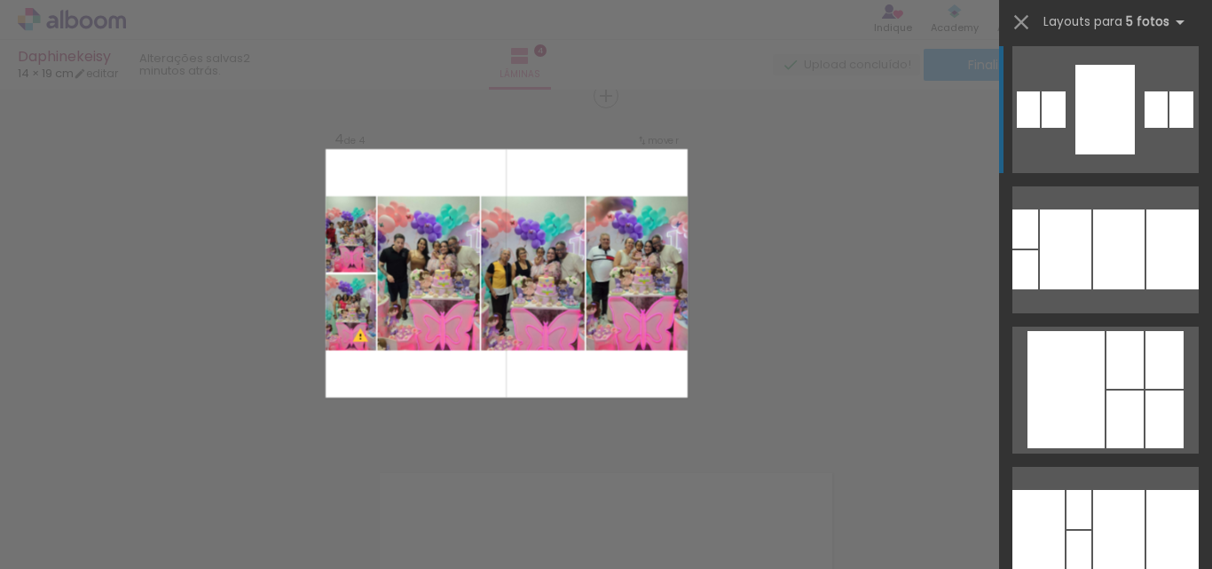
scroll to position [710, 0]
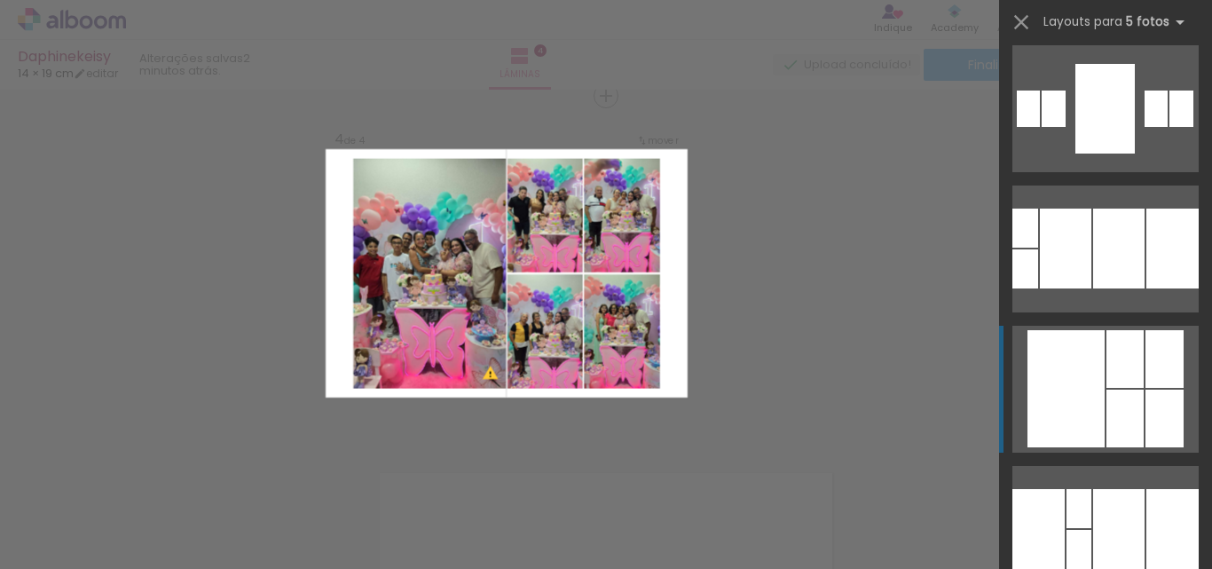
click at [1073, 378] on div at bounding box center [1065, 388] width 77 height 117
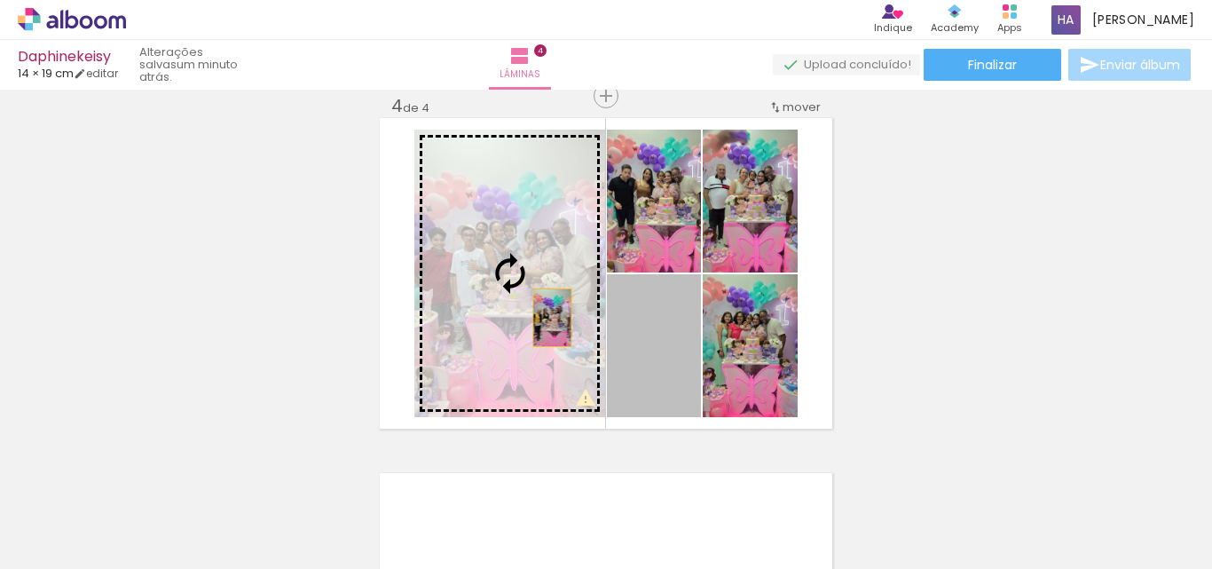
drag, startPoint x: 643, startPoint y: 374, endPoint x: 546, endPoint y: 318, distance: 112.9
click at [0, 0] on slot at bounding box center [0, 0] width 0 height 0
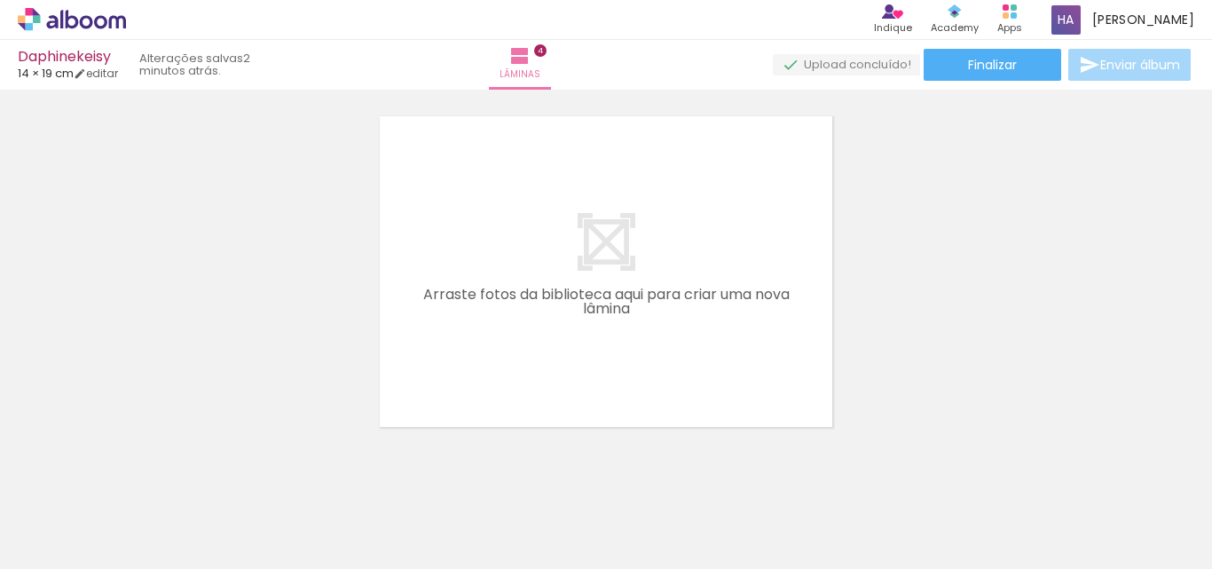
scroll to position [1475, 0]
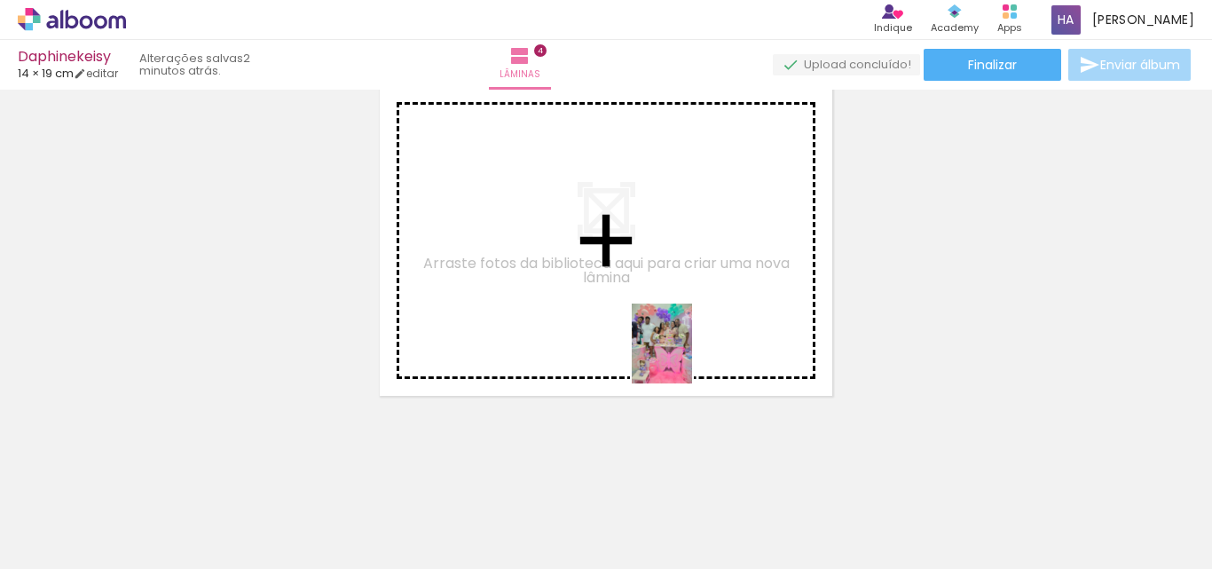
drag, startPoint x: 844, startPoint y: 530, endPoint x: 674, endPoint y: 357, distance: 242.1
click at [674, 357] on quentale-workspace at bounding box center [606, 284] width 1212 height 569
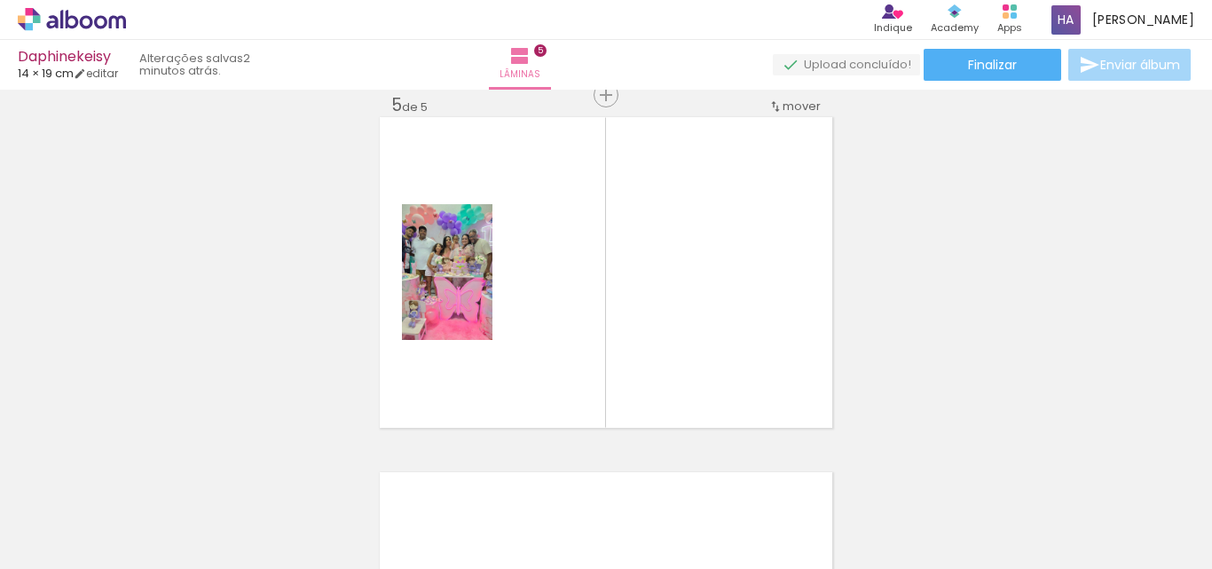
scroll to position [1442, 0]
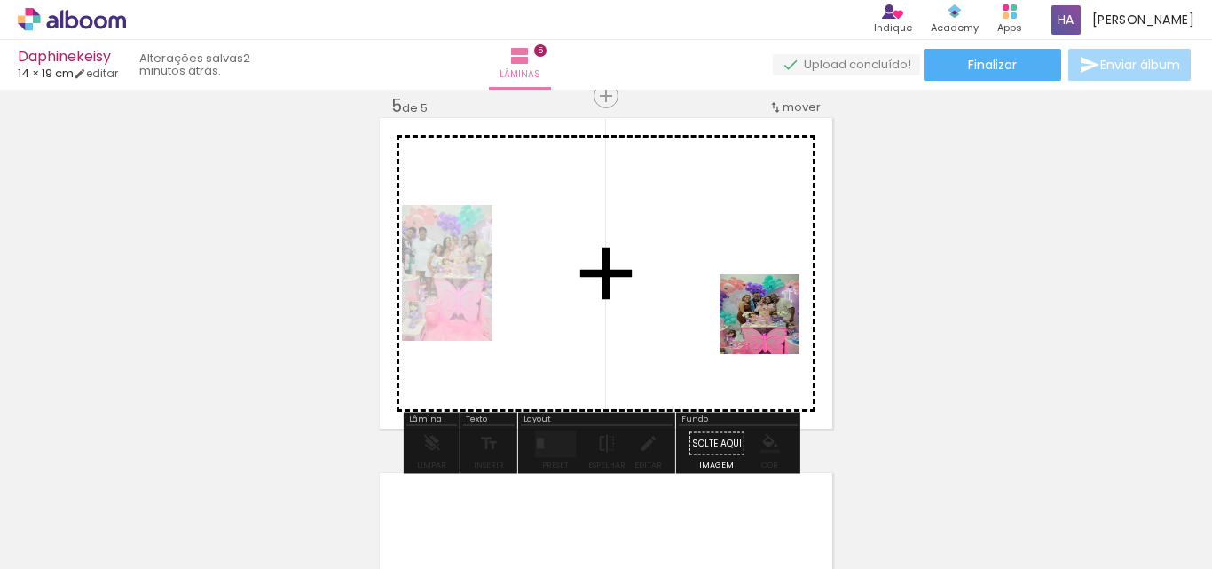
drag, startPoint x: 941, startPoint y: 532, endPoint x: 773, endPoint y: 327, distance: 265.3
click at [773, 327] on quentale-workspace at bounding box center [606, 284] width 1212 height 569
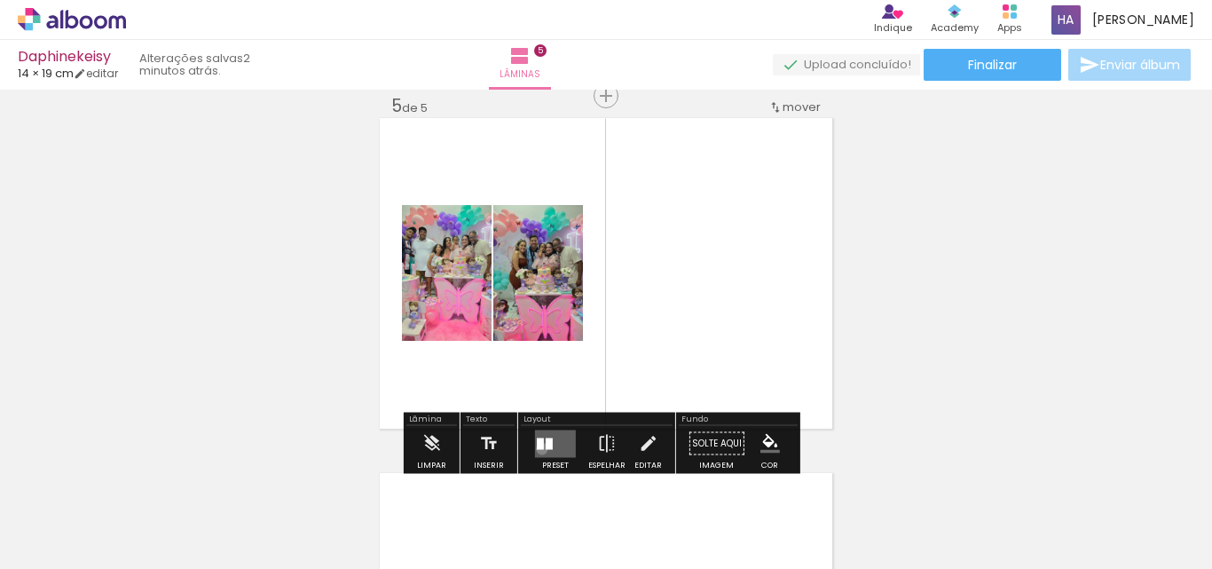
click at [538, 448] on div at bounding box center [540, 443] width 7 height 12
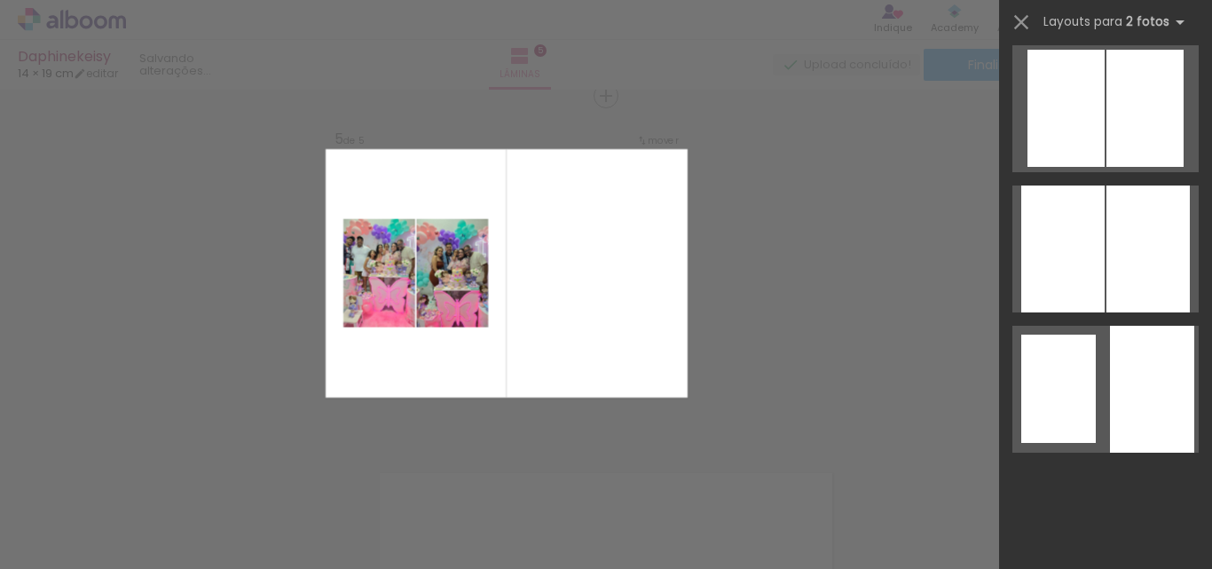
scroll to position [0, 0]
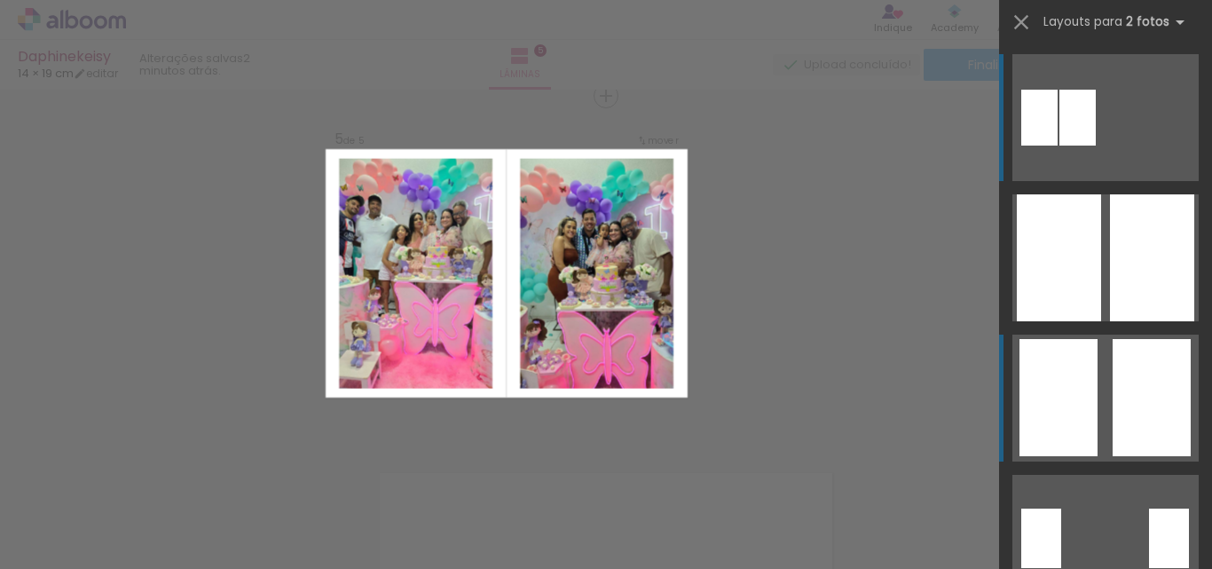
click at [1057, 404] on div at bounding box center [1058, 397] width 78 height 117
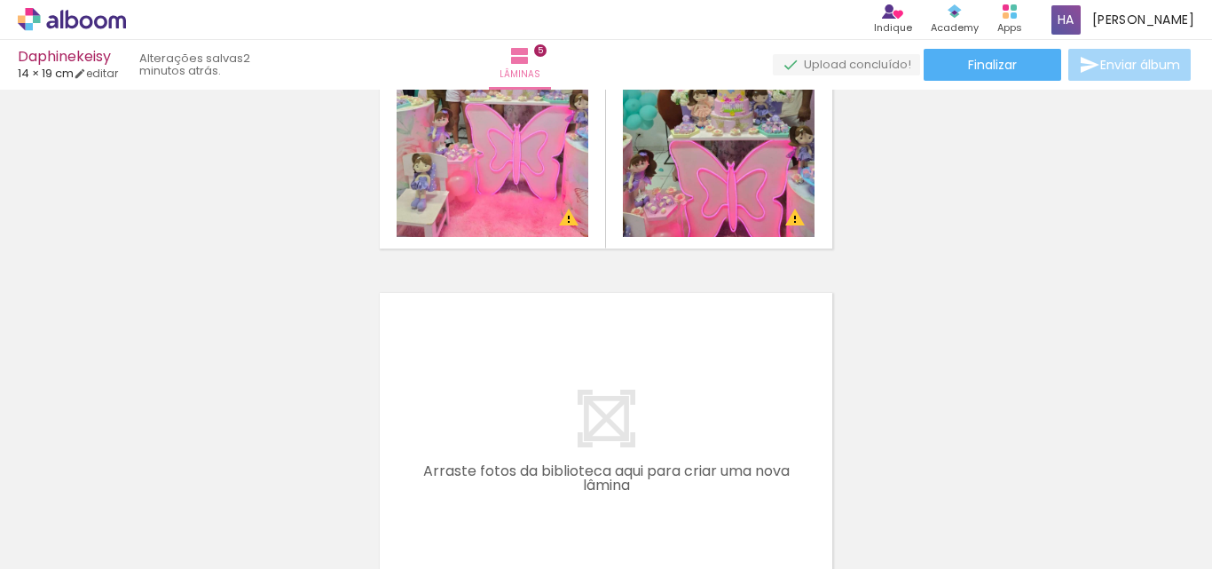
scroll to position [1797, 0]
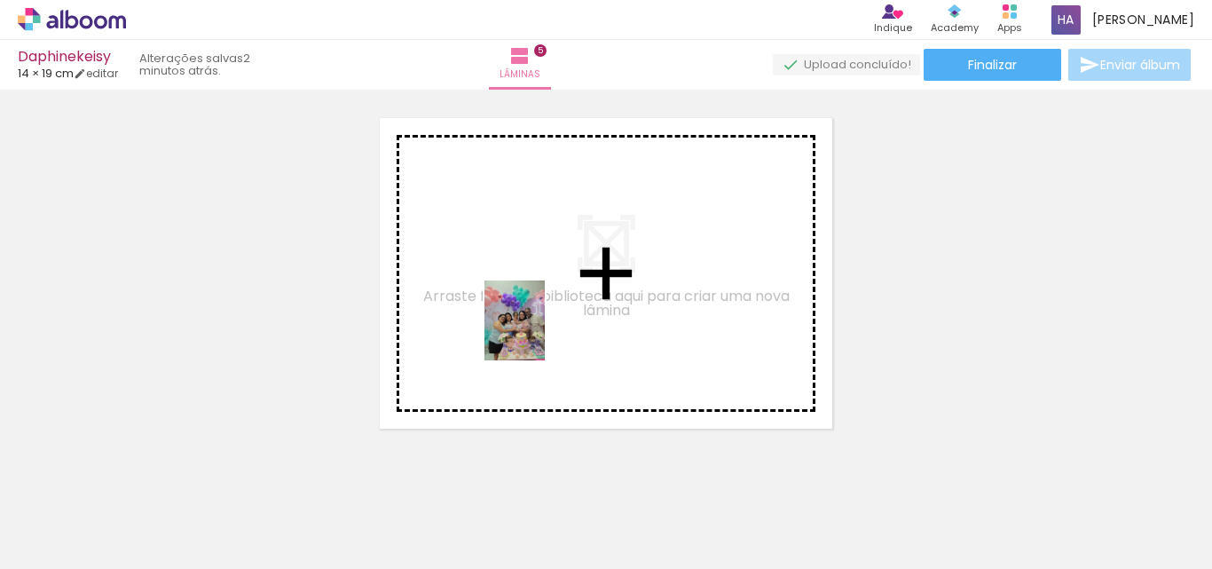
drag, startPoint x: 854, startPoint y: 536, endPoint x: 538, endPoint y: 334, distance: 375.8
click at [538, 334] on quentale-workspace at bounding box center [606, 284] width 1212 height 569
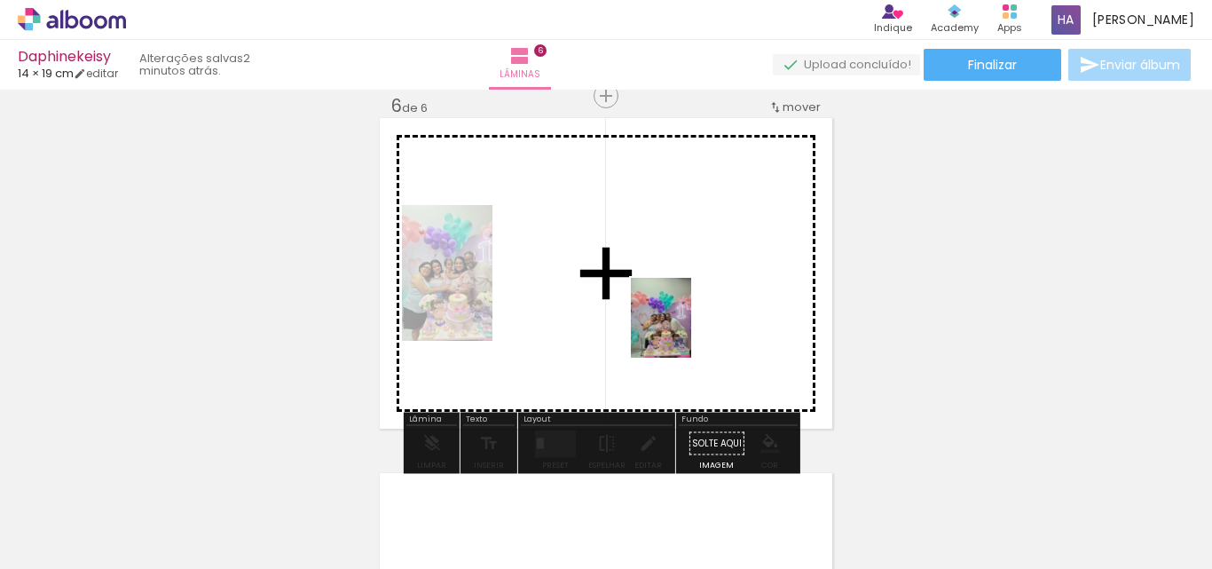
drag, startPoint x: 750, startPoint y: 533, endPoint x: 684, endPoint y: 331, distance: 212.7
click at [684, 331] on quentale-workspace at bounding box center [606, 284] width 1212 height 569
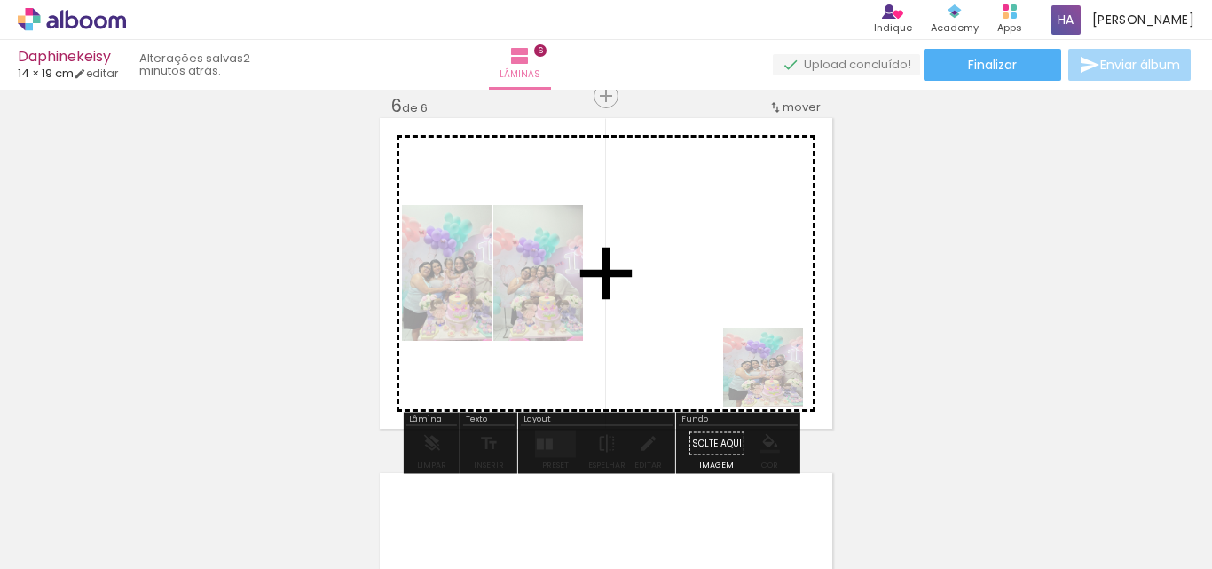
drag, startPoint x: 839, startPoint y: 525, endPoint x: 720, endPoint y: 297, distance: 257.1
click at [720, 297] on quentale-workspace at bounding box center [606, 284] width 1212 height 569
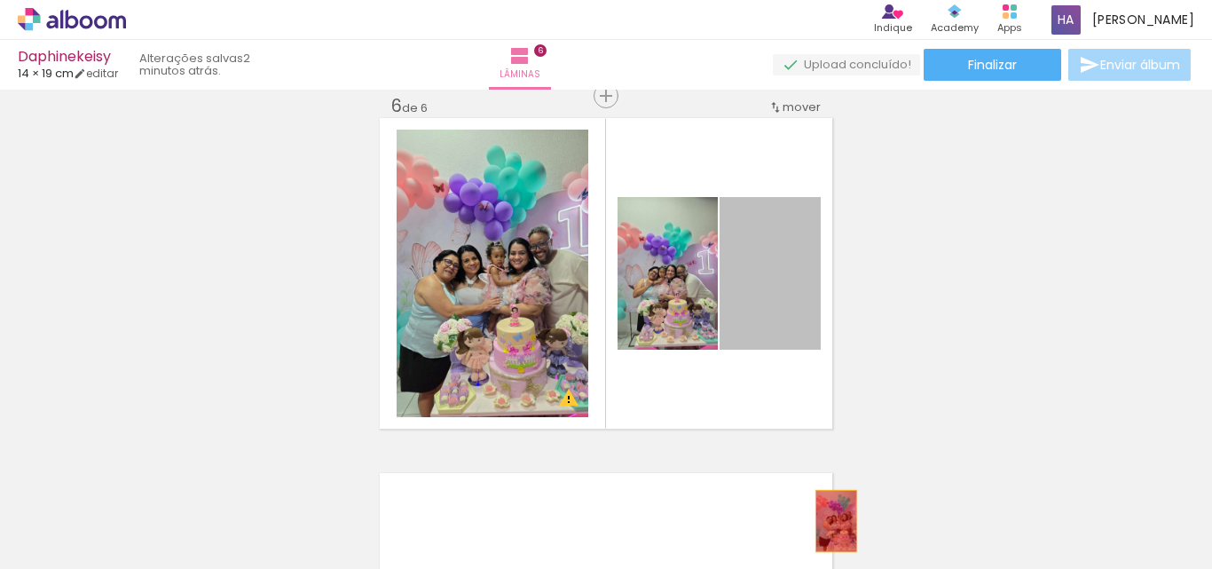
drag, startPoint x: 787, startPoint y: 328, endPoint x: 868, endPoint y: 522, distance: 209.6
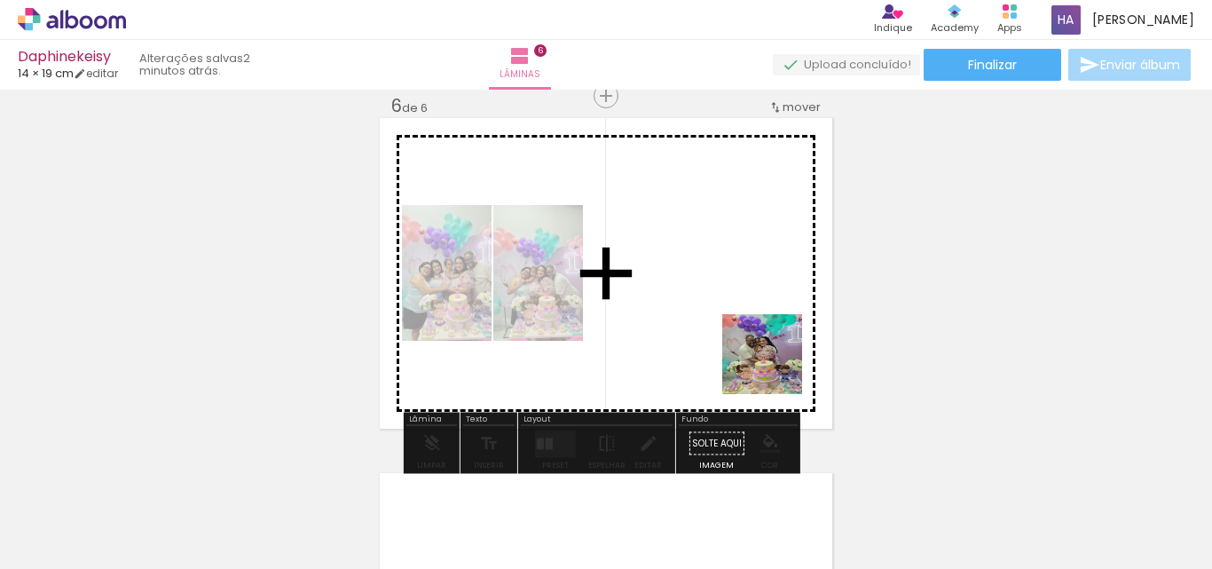
drag, startPoint x: 955, startPoint y: 532, endPoint x: 710, endPoint y: 310, distance: 331.0
click at [710, 310] on quentale-workspace at bounding box center [606, 284] width 1212 height 569
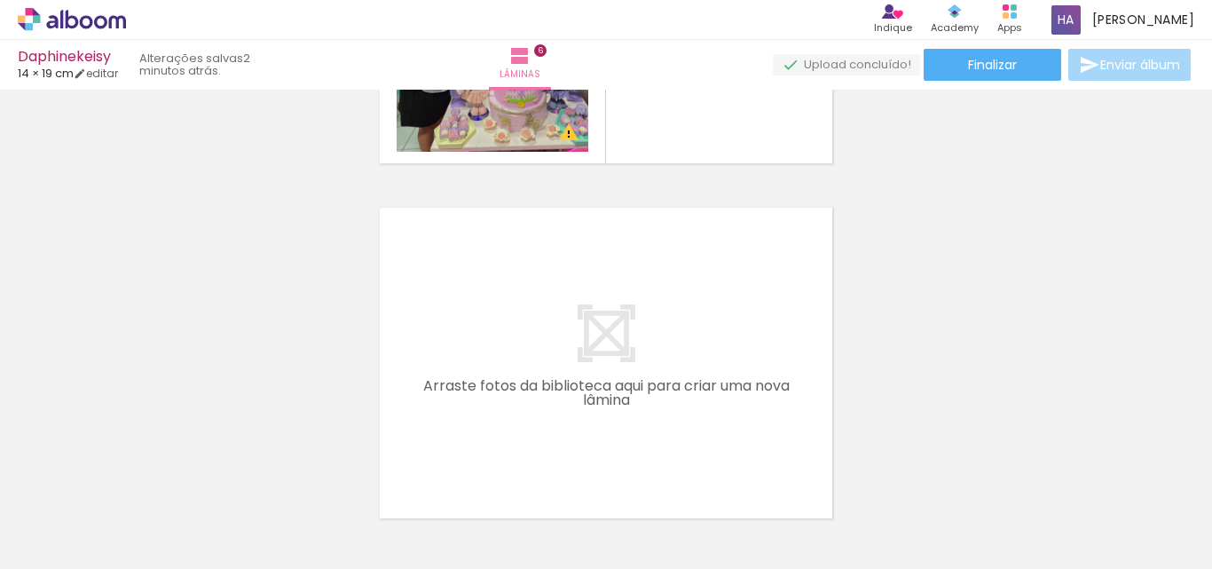
scroll to position [2063, 0]
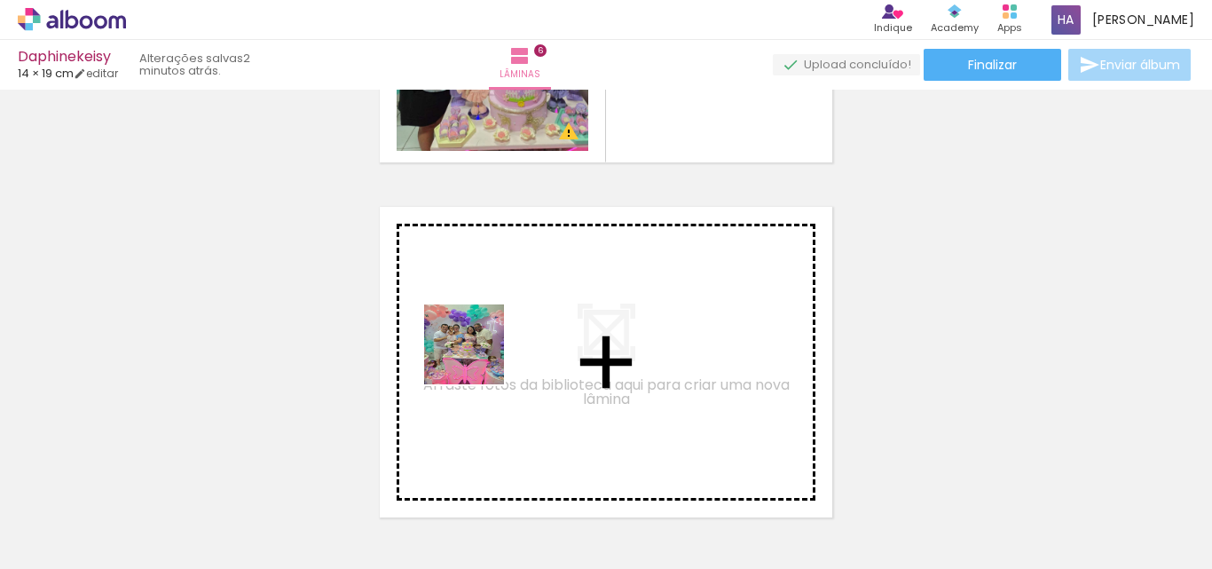
drag, startPoint x: 443, startPoint y: 528, endPoint x: 506, endPoint y: 473, distance: 83.6
click at [482, 320] on quentale-workspace at bounding box center [606, 284] width 1212 height 569
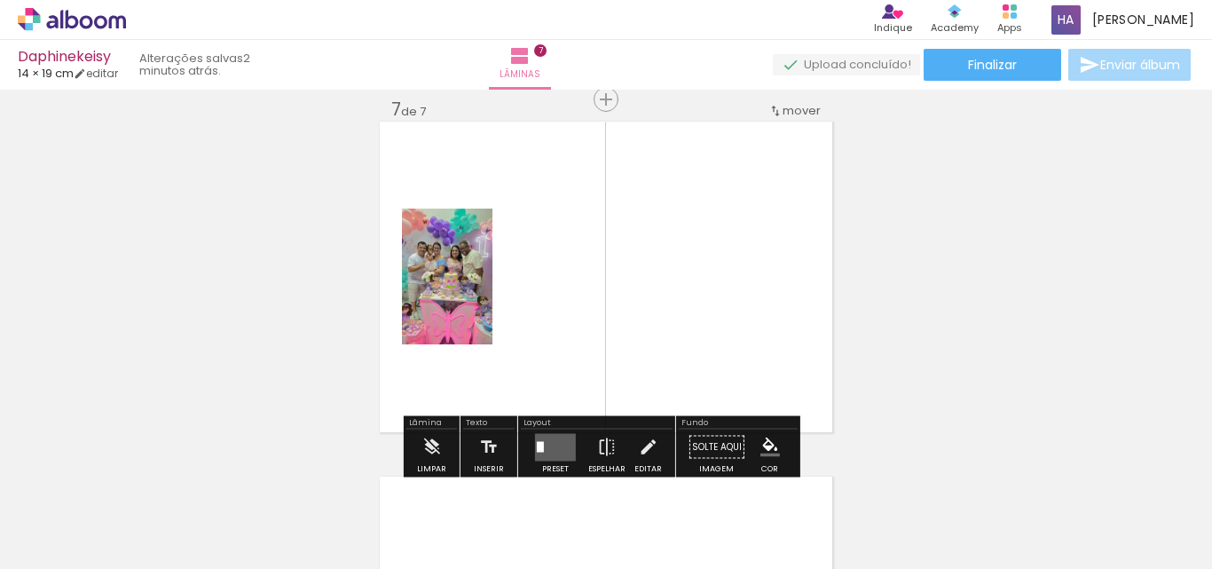
scroll to position [2152, 0]
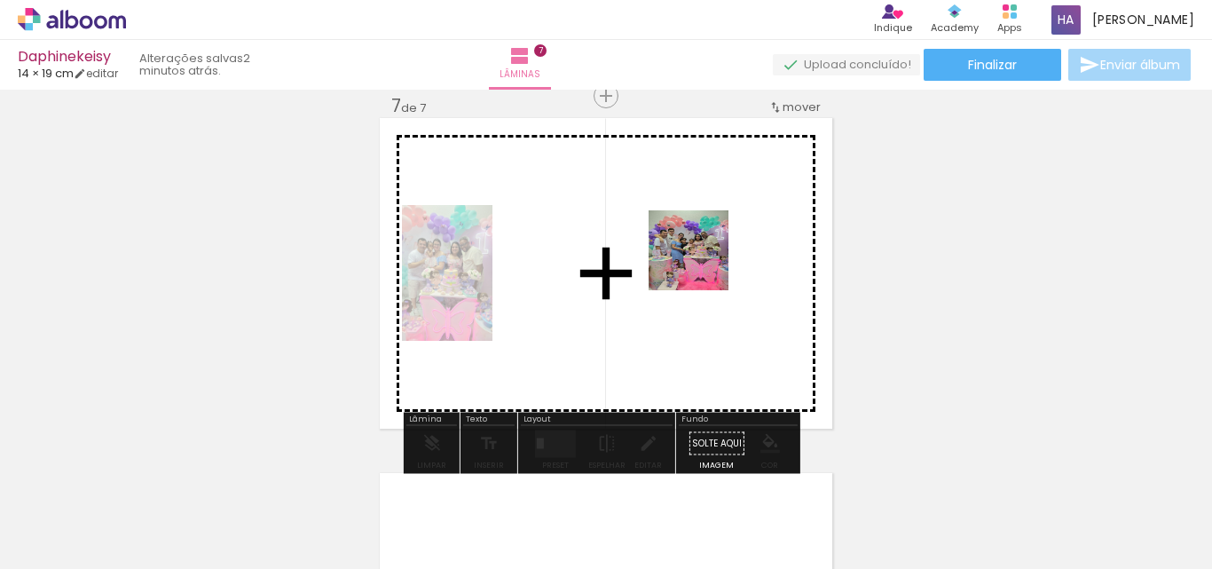
drag, startPoint x: 545, startPoint y: 515, endPoint x: 682, endPoint y: 338, distance: 223.8
click at [709, 254] on quentale-workspace at bounding box center [606, 284] width 1212 height 569
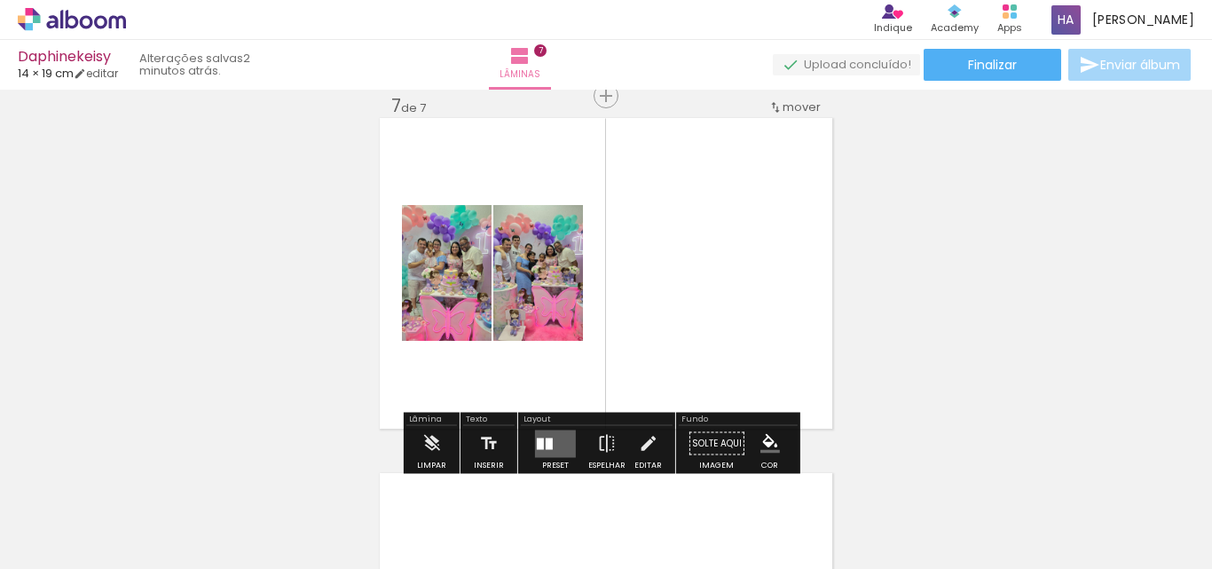
click at [546, 444] on div at bounding box center [549, 443] width 7 height 12
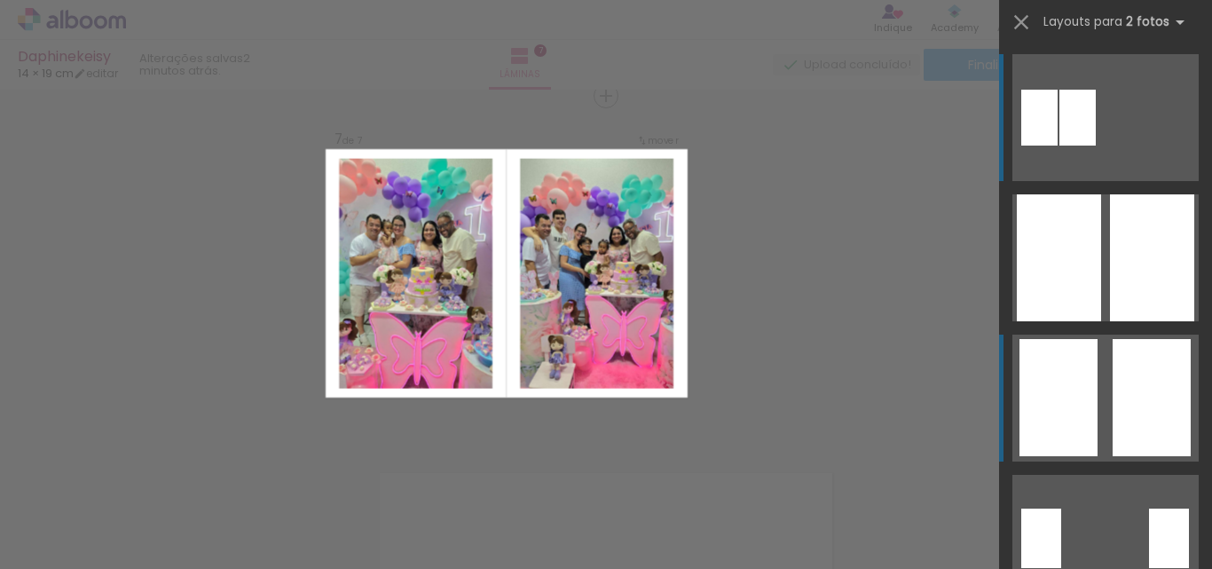
click at [1148, 401] on div at bounding box center [1151, 397] width 78 height 117
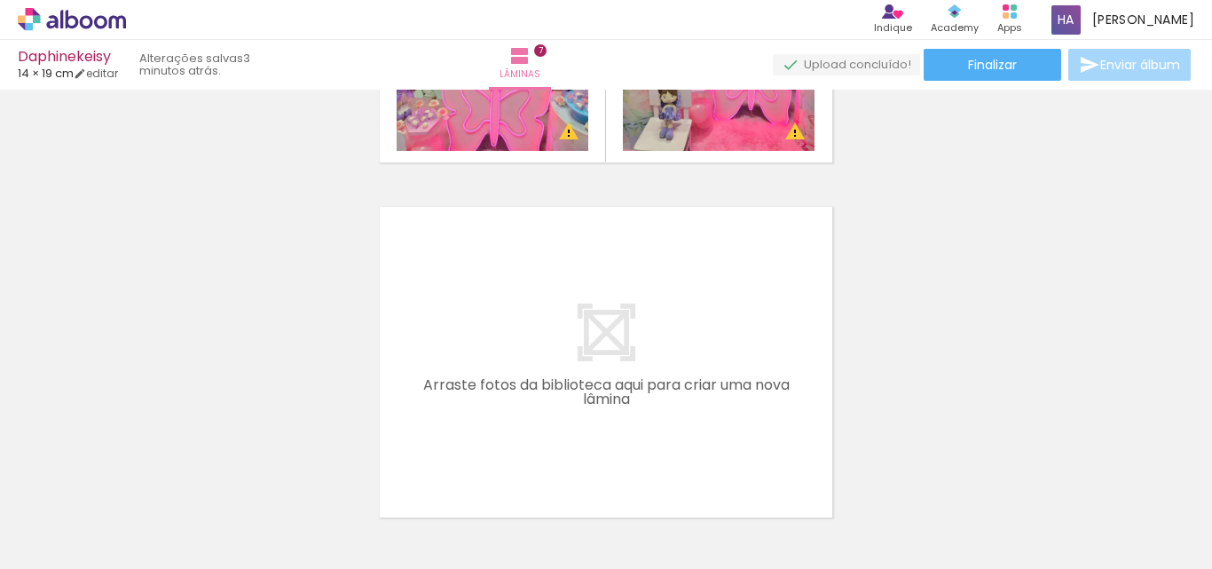
scroll to position [0, 255]
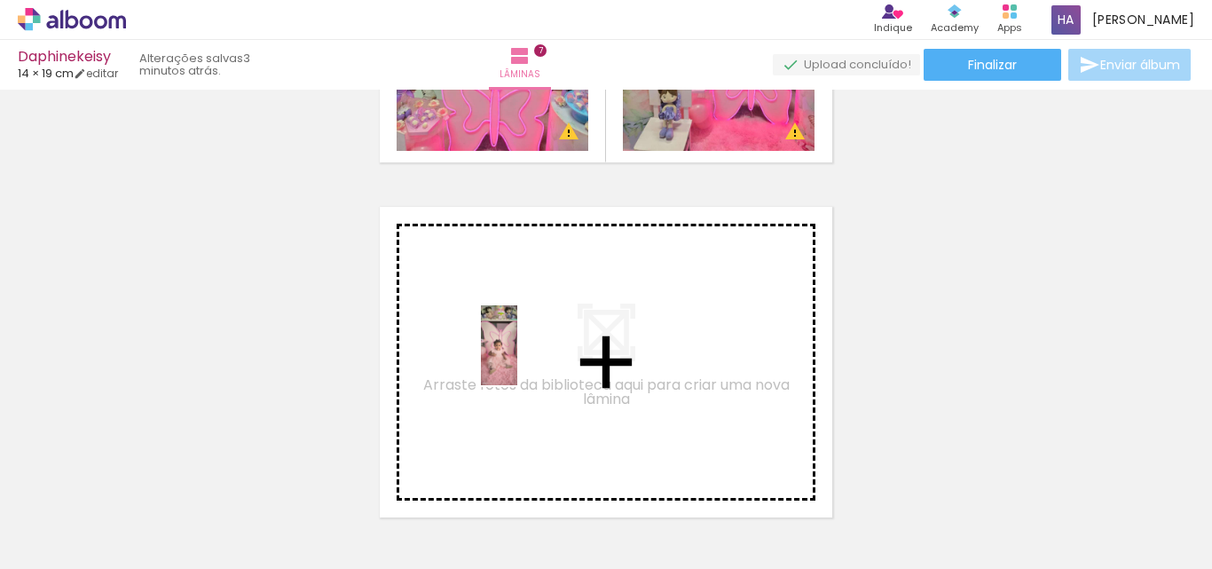
drag, startPoint x: 834, startPoint y: 533, endPoint x: 534, endPoint y: 358, distance: 347.1
click at [534, 358] on quentale-workspace at bounding box center [606, 284] width 1212 height 569
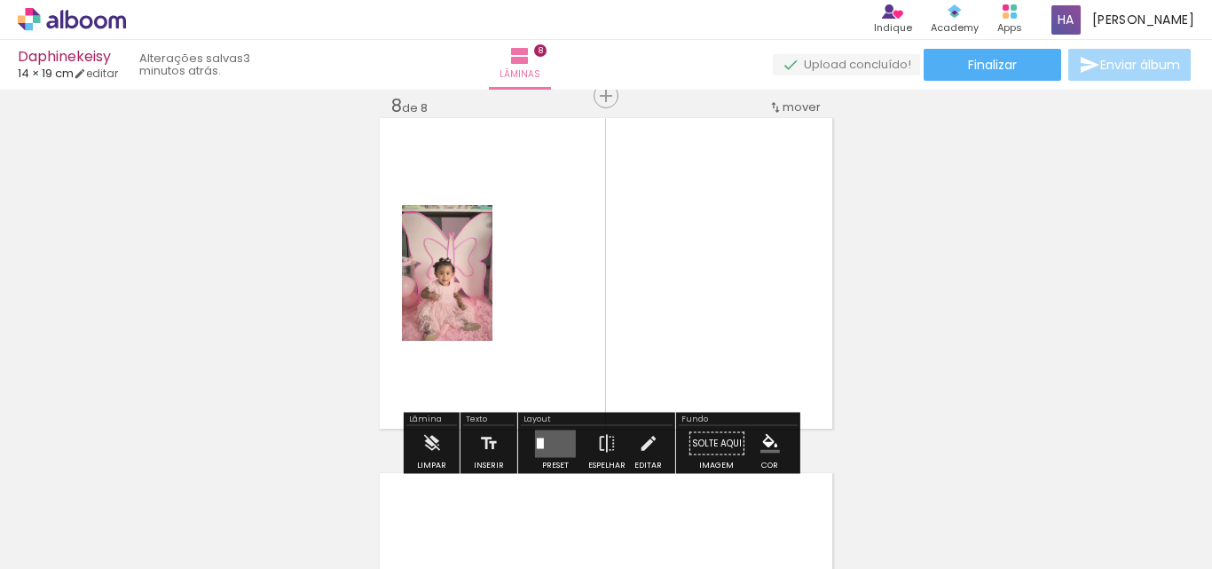
scroll to position [0, 0]
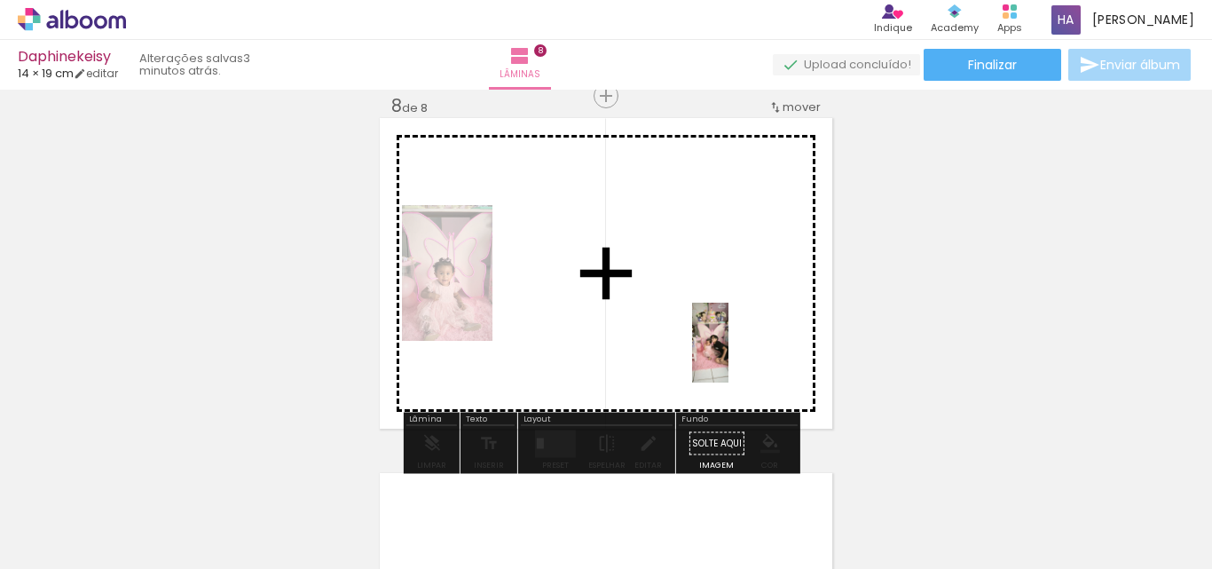
drag, startPoint x: 977, startPoint y: 537, endPoint x: 745, endPoint y: 356, distance: 293.9
click at [745, 356] on quentale-workspace at bounding box center [606, 284] width 1212 height 569
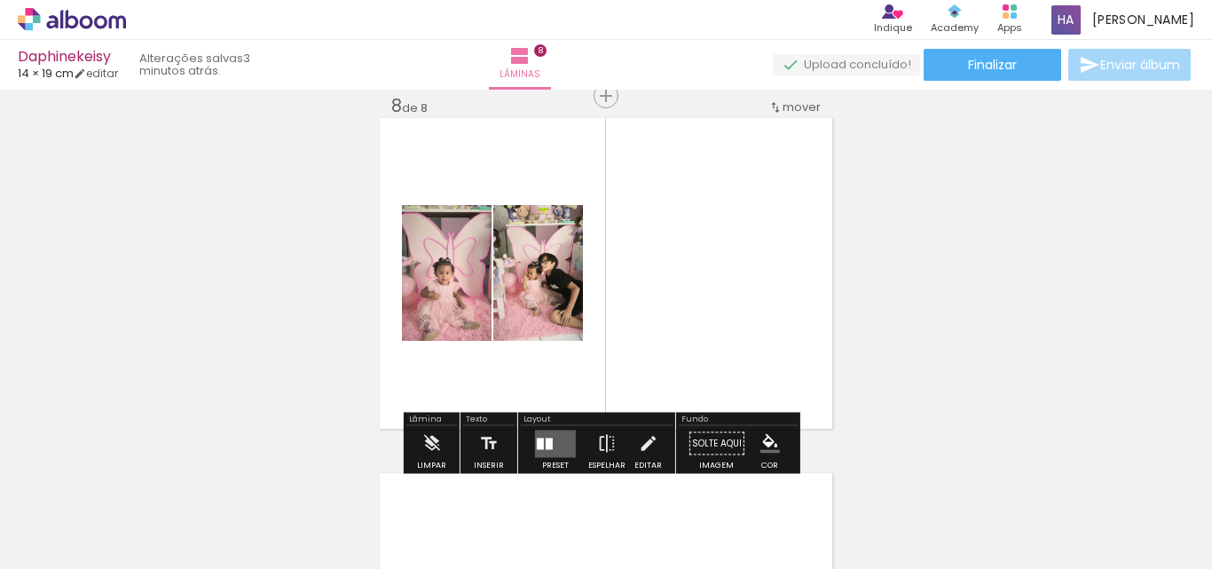
click at [521, 443] on div "Preset Espelhar Editar" at bounding box center [597, 448] width 152 height 45
click at [543, 436] on quentale-layouter at bounding box center [555, 443] width 41 height 28
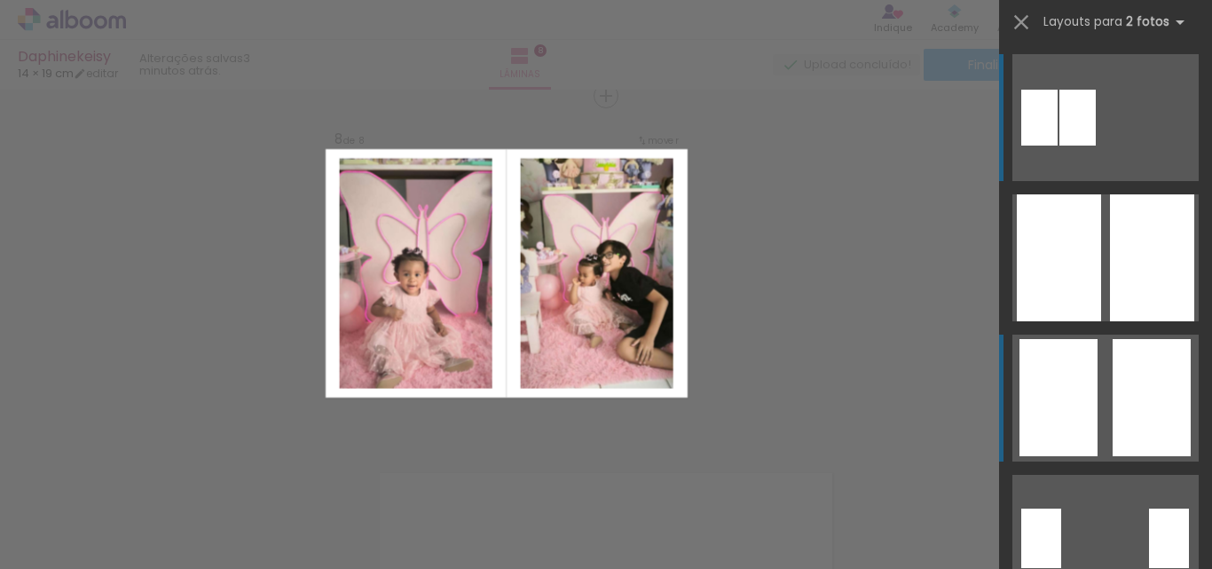
click at [1113, 394] on div at bounding box center [1151, 397] width 78 height 117
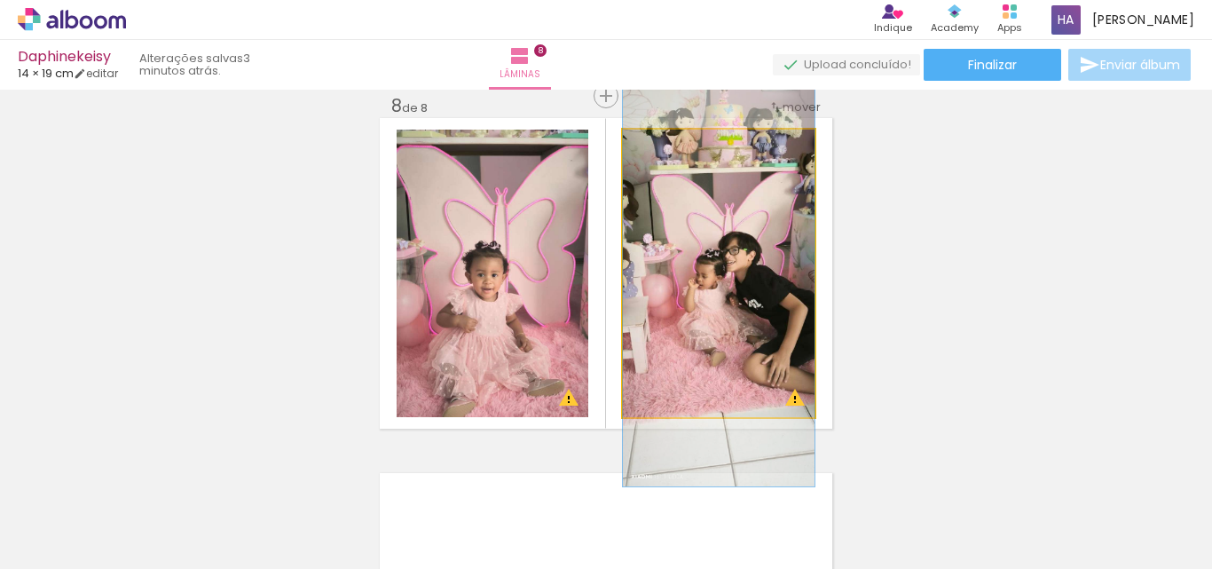
click at [752, 297] on quentale-photo at bounding box center [719, 273] width 192 height 287
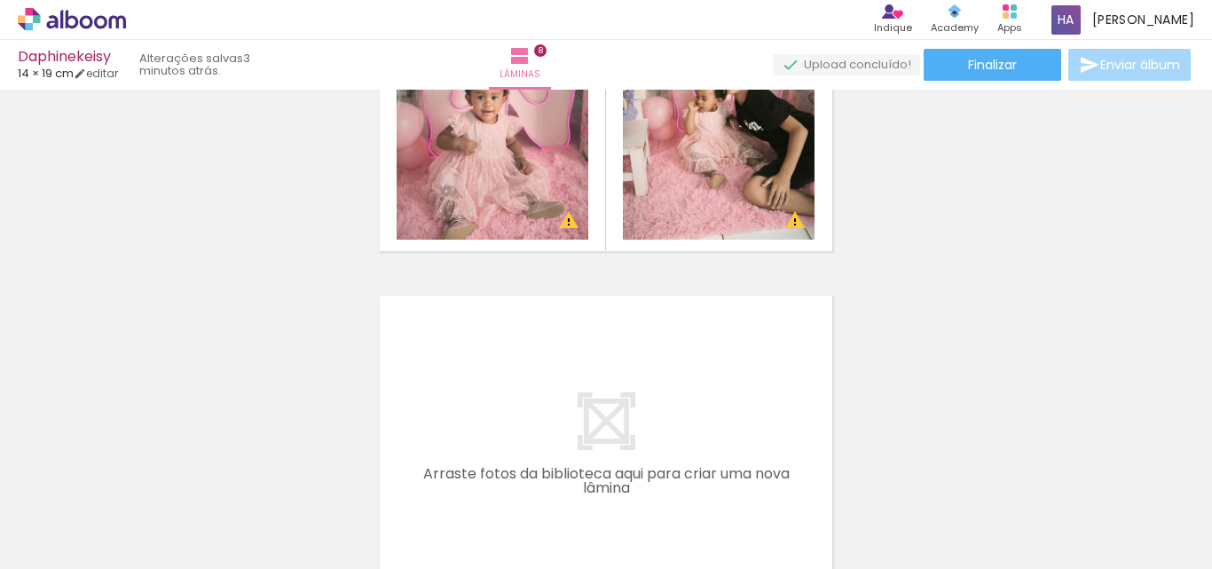
scroll to position [0, 2516]
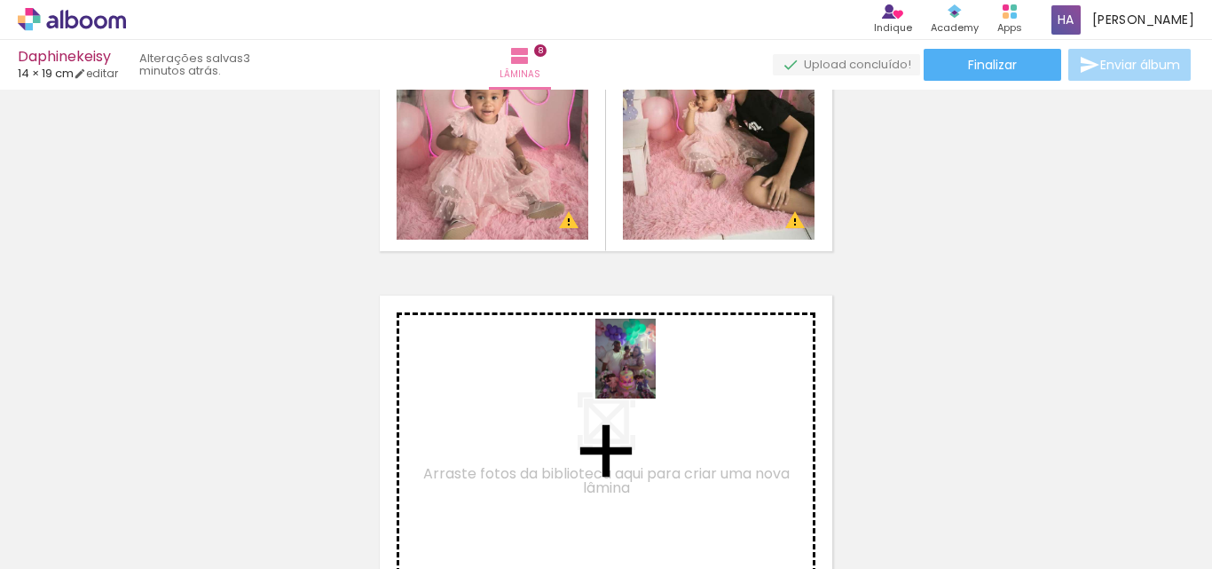
drag, startPoint x: 951, startPoint y: 524, endPoint x: 648, endPoint y: 372, distance: 338.8
click at [648, 372] on quentale-workspace at bounding box center [606, 284] width 1212 height 569
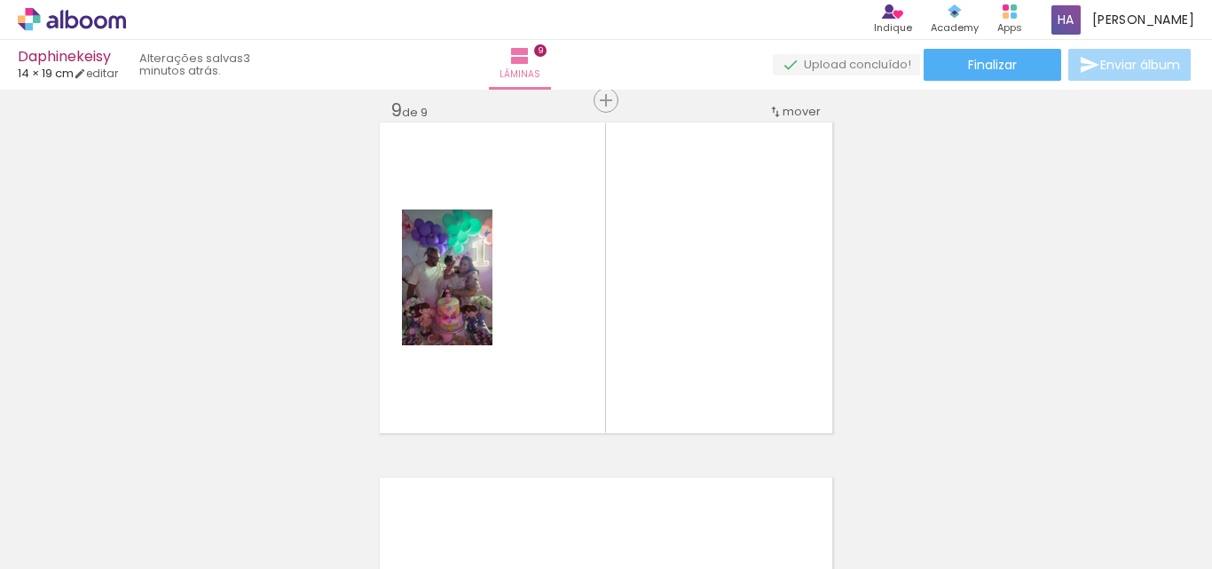
scroll to position [2862, 0]
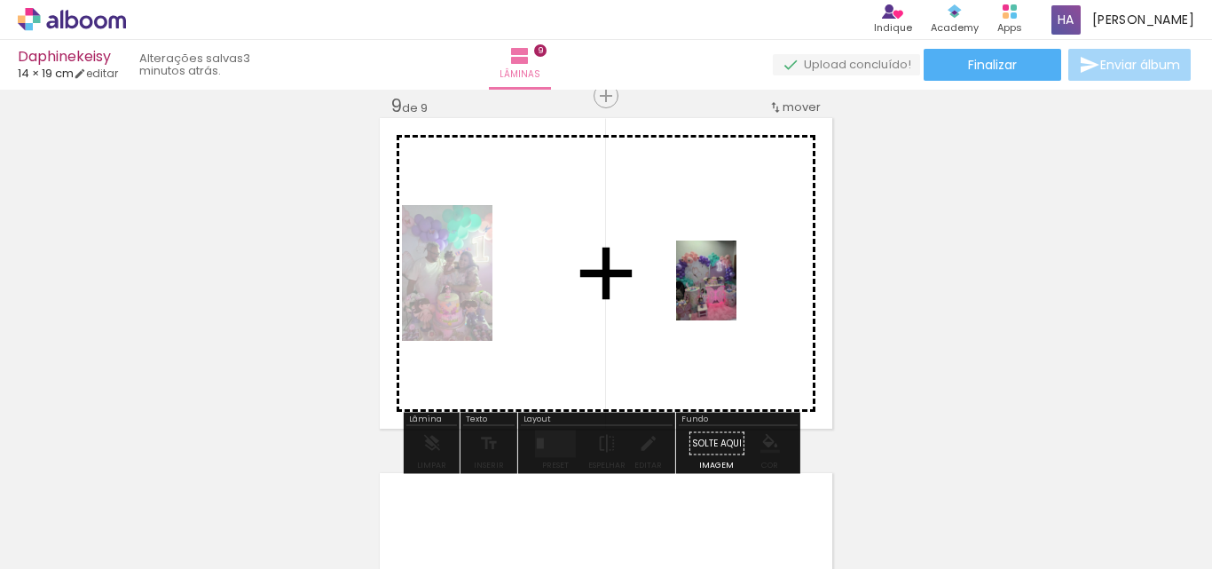
drag, startPoint x: 1049, startPoint y: 515, endPoint x: 729, endPoint y: 294, distance: 388.8
click at [729, 294] on quentale-workspace at bounding box center [606, 284] width 1212 height 569
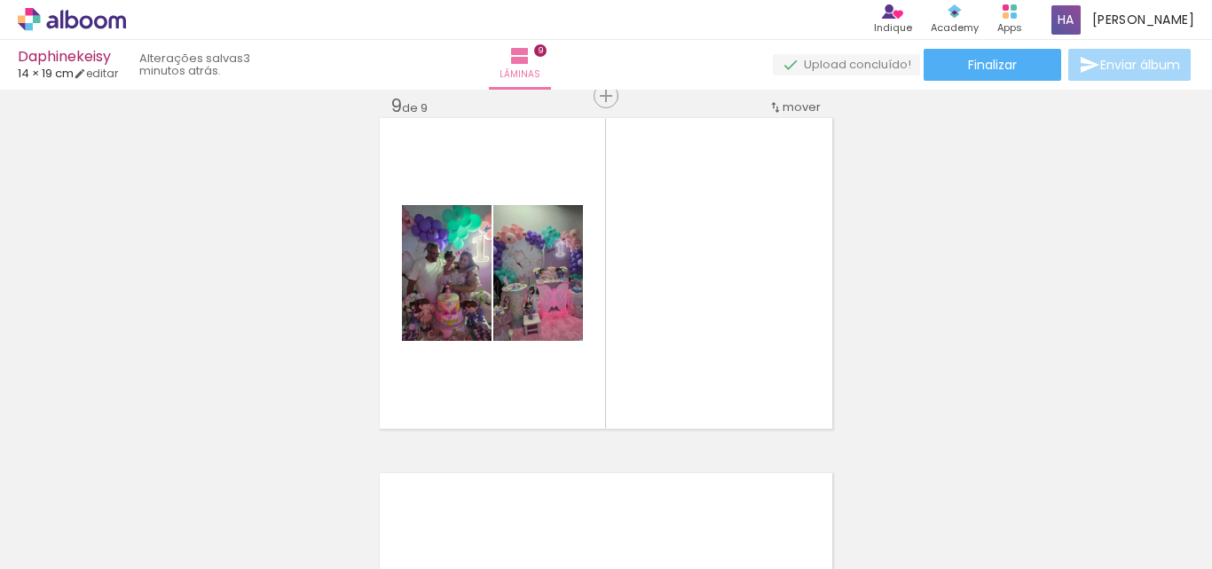
scroll to position [0, 169]
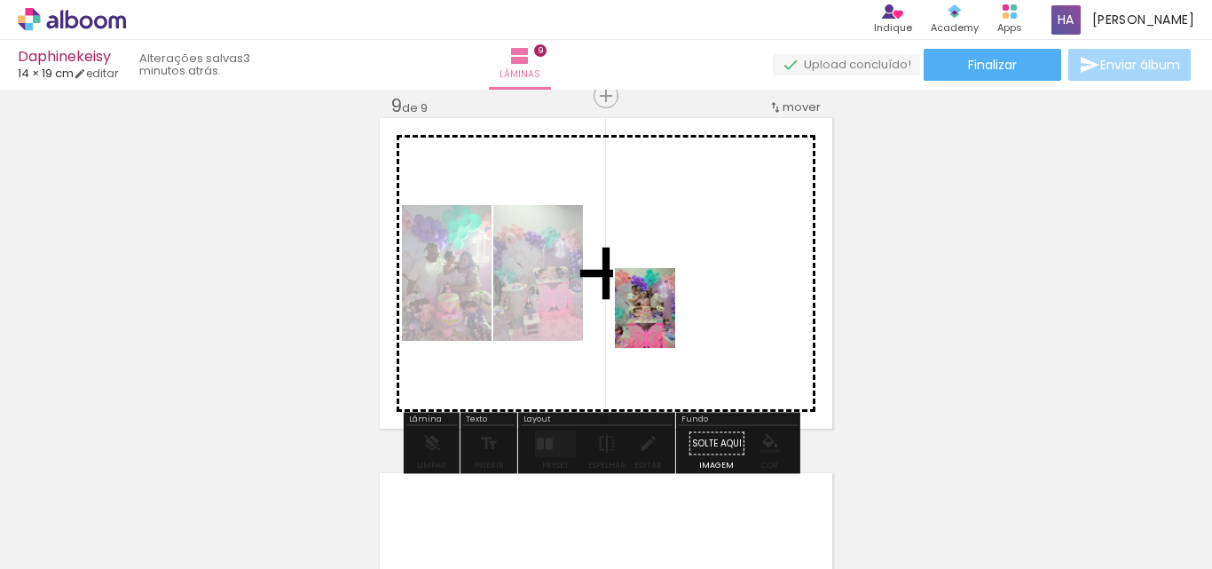
drag, startPoint x: 356, startPoint y: 534, endPoint x: 668, endPoint y: 321, distance: 377.9
click at [668, 321] on quentale-workspace at bounding box center [606, 284] width 1212 height 569
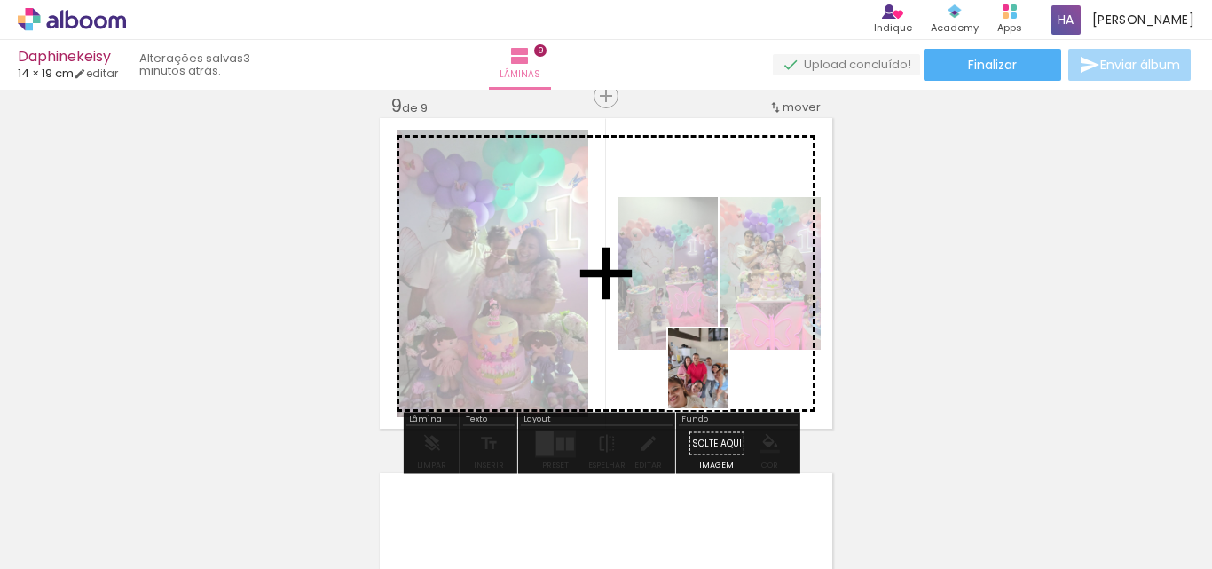
drag, startPoint x: 1159, startPoint y: 532, endPoint x: 721, endPoint y: 381, distance: 462.6
click at [721, 381] on quentale-workspace at bounding box center [606, 284] width 1212 height 569
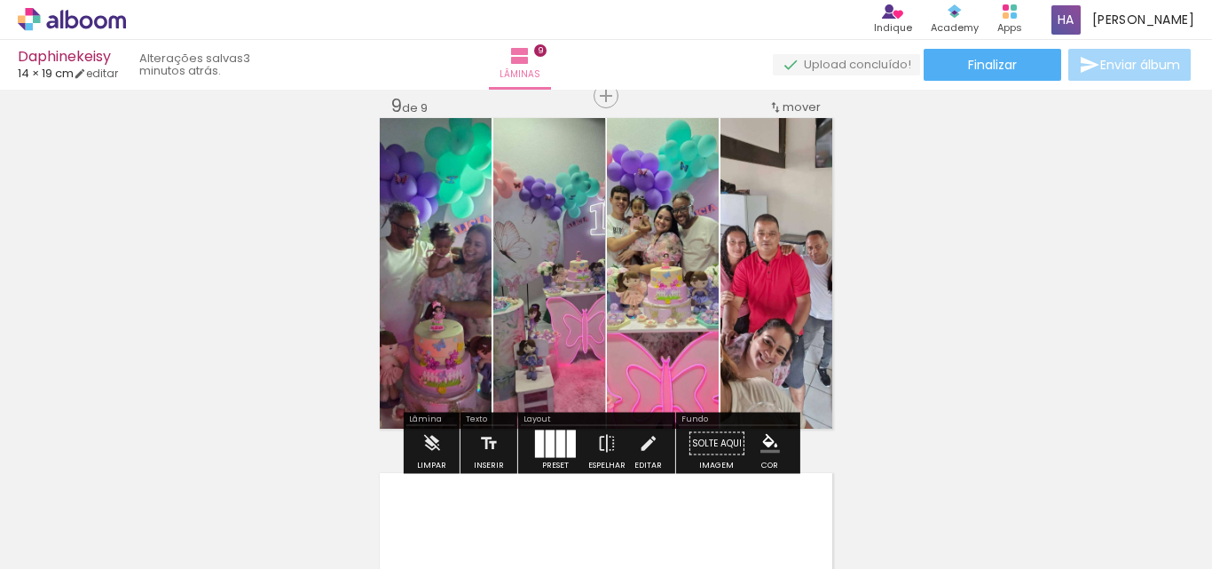
click at [551, 449] on quentale-layouter at bounding box center [555, 443] width 41 height 28
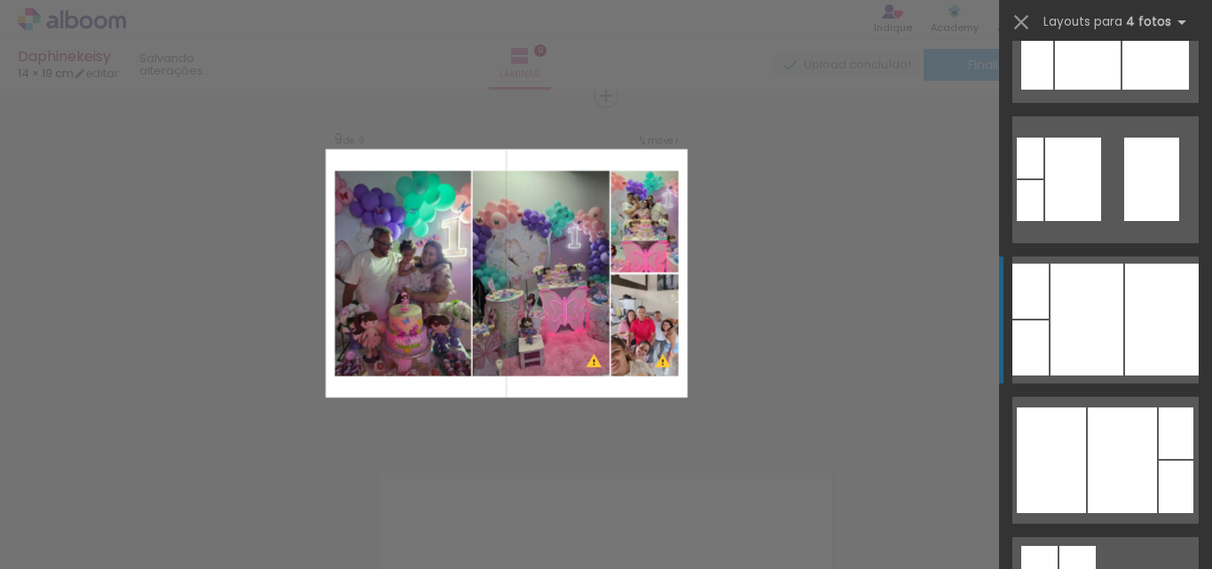
scroll to position [1153, 0]
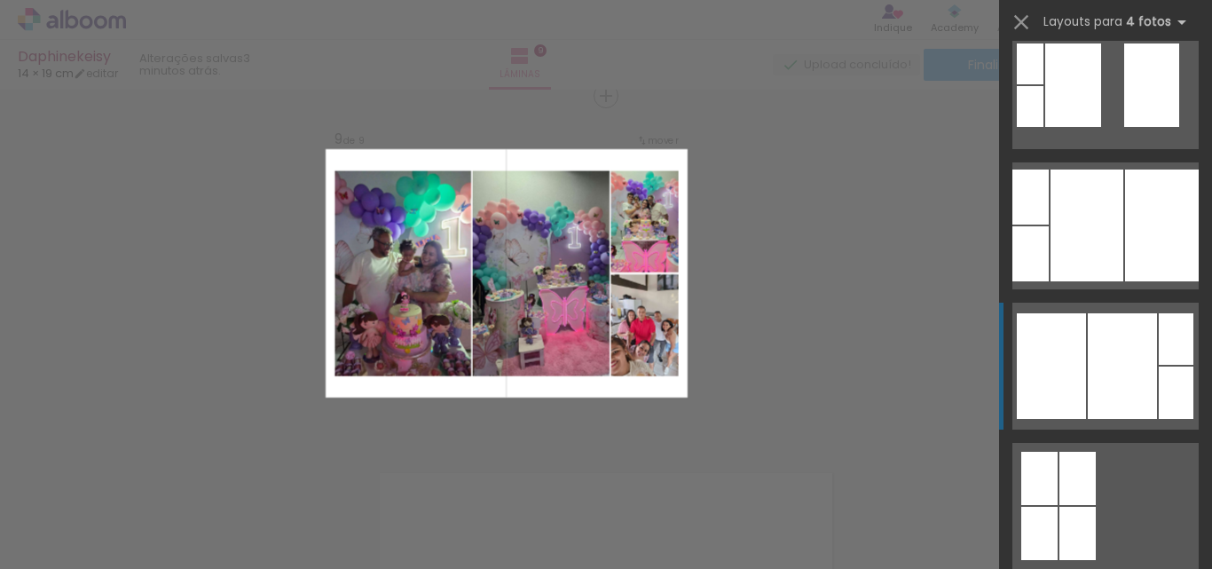
click at [1140, 404] on div at bounding box center [1122, 366] width 69 height 106
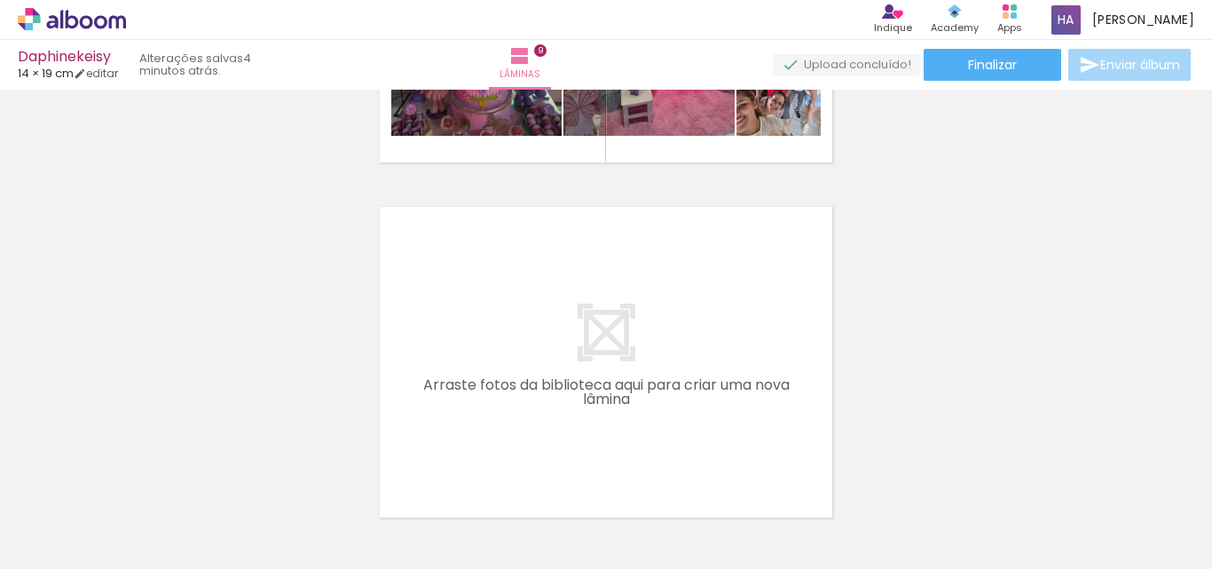
scroll to position [0, 0]
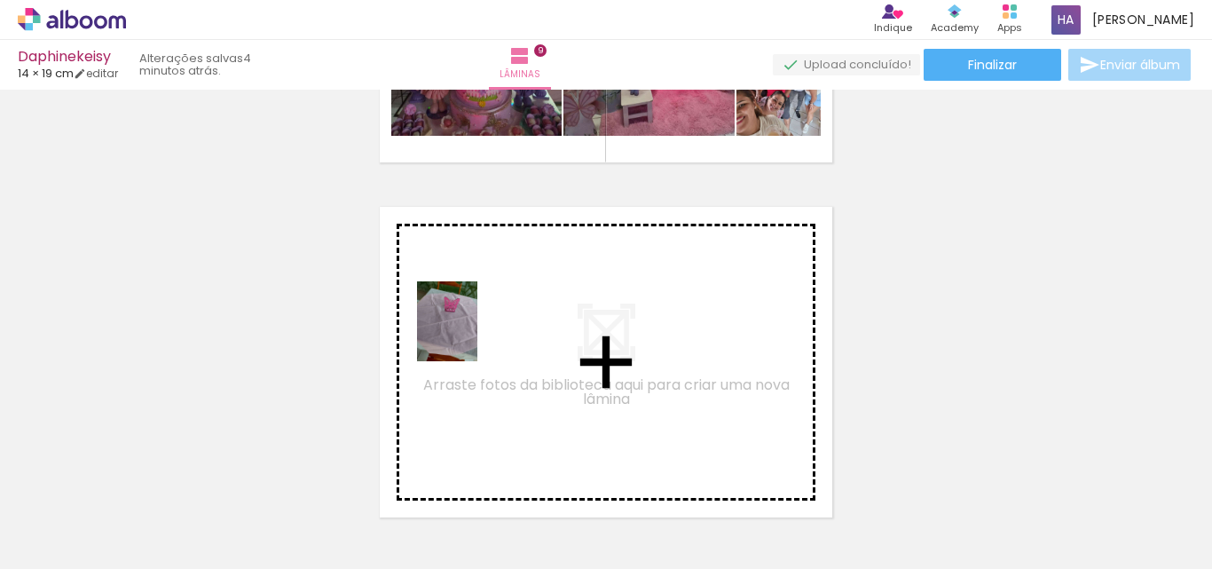
drag, startPoint x: 381, startPoint y: 531, endPoint x: 279, endPoint y: 508, distance: 105.3
click at [470, 334] on quentale-workspace at bounding box center [606, 284] width 1212 height 569
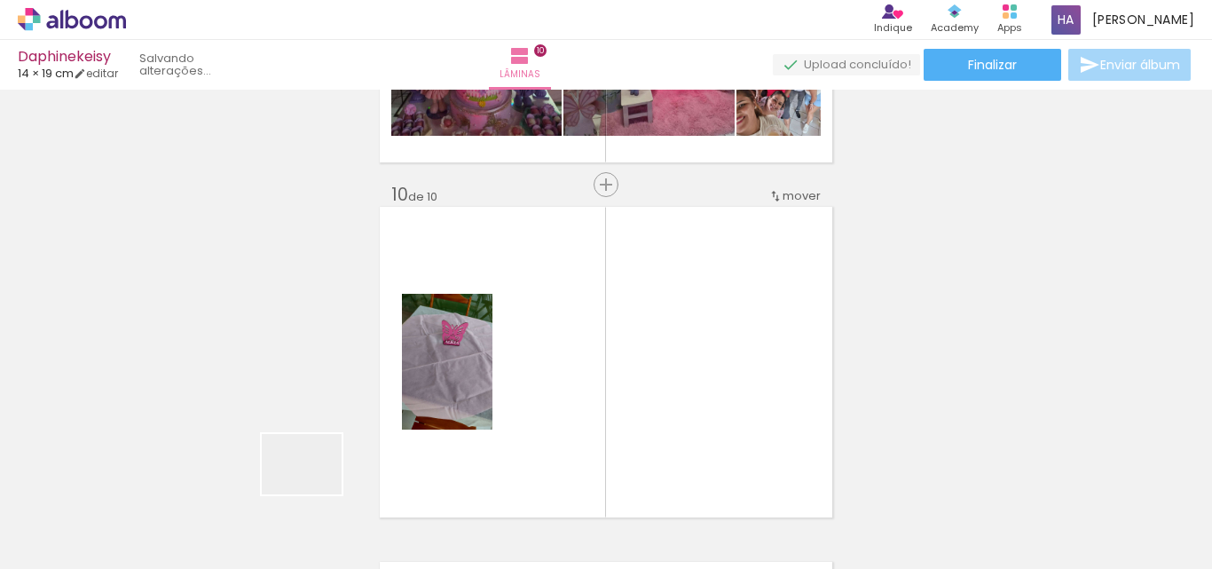
scroll to position [3217, 0]
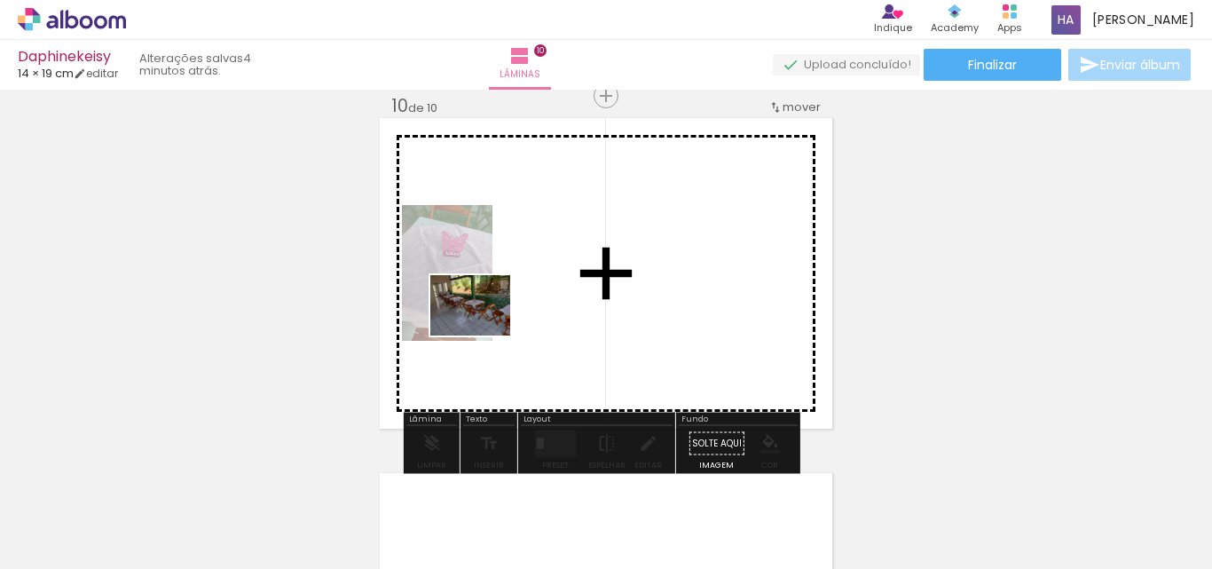
drag, startPoint x: 279, startPoint y: 508, endPoint x: 492, endPoint y: 324, distance: 282.4
click at [492, 324] on quentale-workspace at bounding box center [606, 284] width 1212 height 569
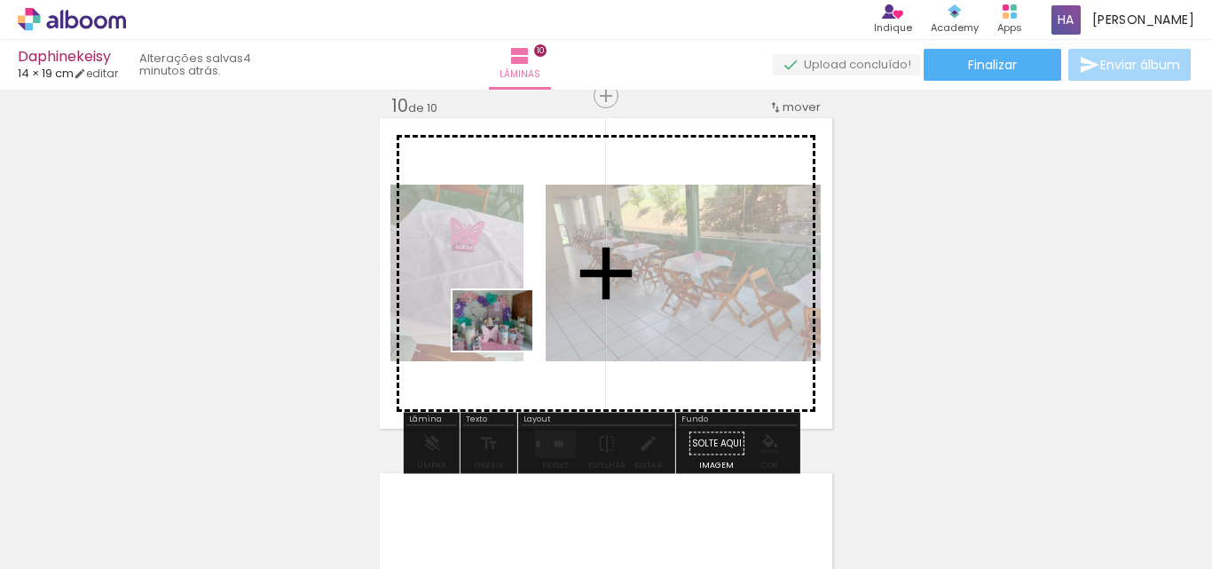
drag, startPoint x: 169, startPoint y: 520, endPoint x: 509, endPoint y: 339, distance: 385.0
click at [509, 339] on quentale-workspace at bounding box center [606, 284] width 1212 height 569
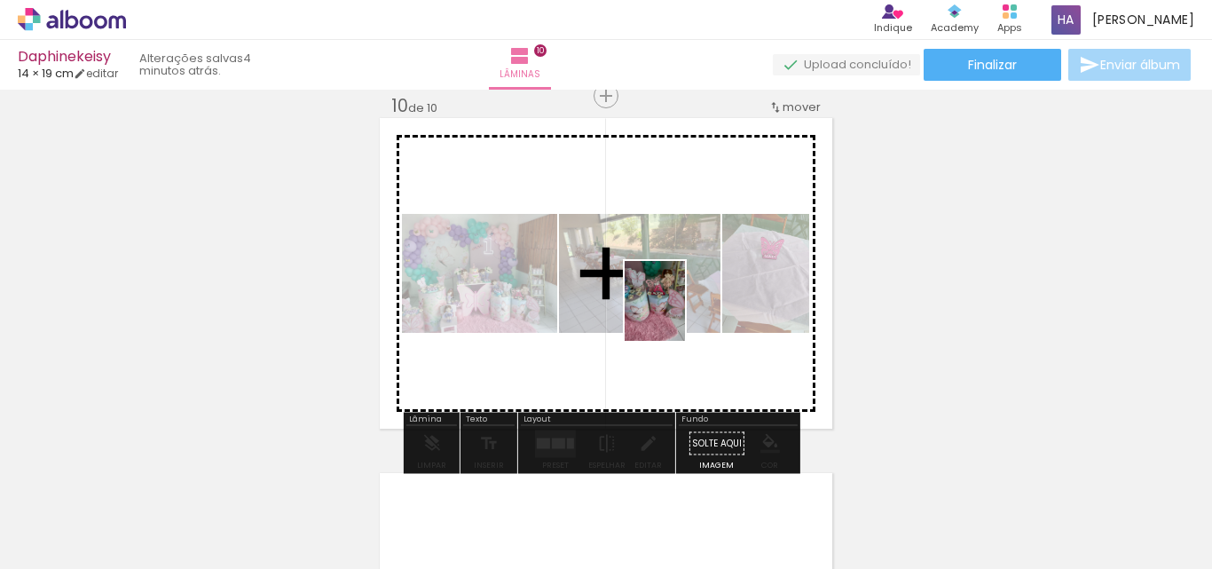
drag, startPoint x: 495, startPoint y: 522, endPoint x: 678, endPoint y: 314, distance: 276.6
click at [678, 314] on quentale-workspace at bounding box center [606, 284] width 1212 height 569
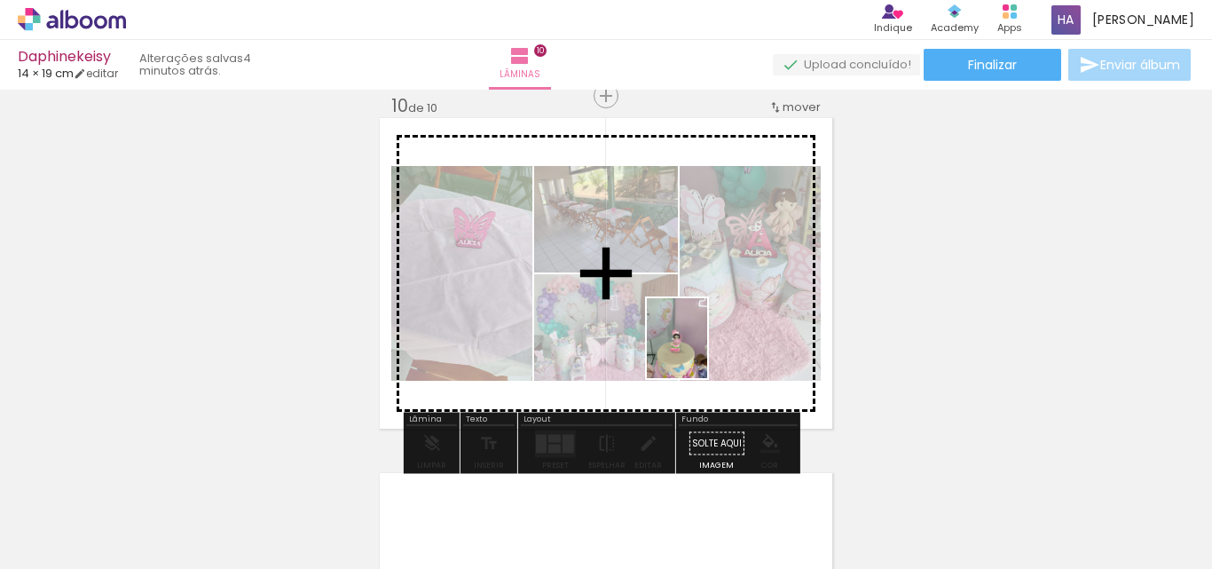
drag, startPoint x: 611, startPoint y: 545, endPoint x: 700, endPoint y: 351, distance: 212.8
click at [700, 351] on quentale-workspace at bounding box center [606, 284] width 1212 height 569
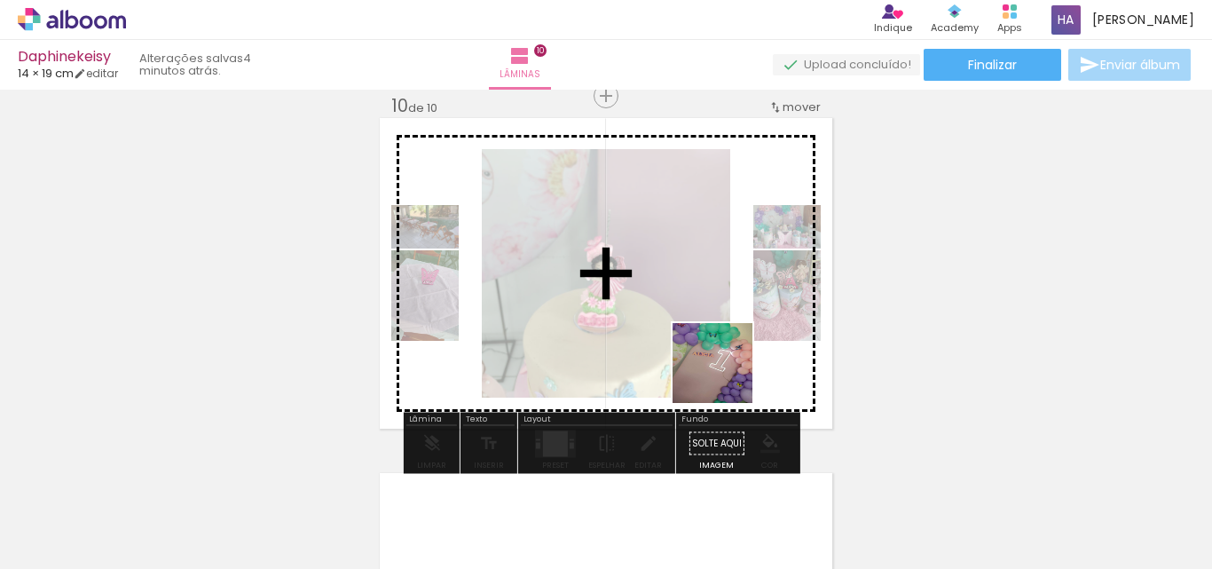
drag, startPoint x: 687, startPoint y: 535, endPoint x: 780, endPoint y: 517, distance: 94.8
click at [740, 320] on quentale-workspace at bounding box center [606, 284] width 1212 height 569
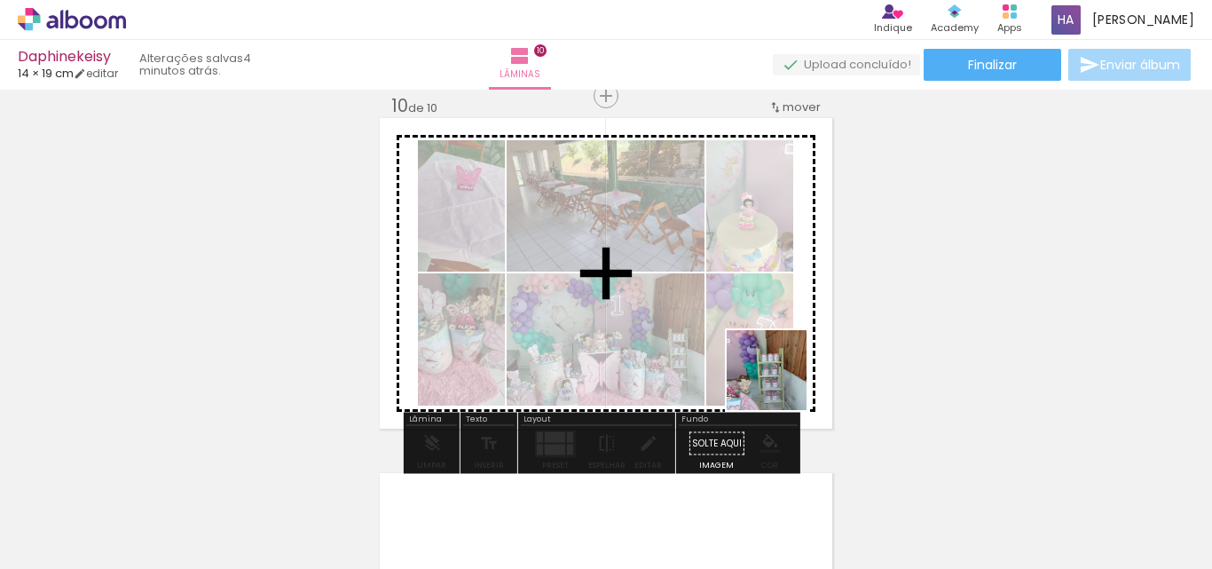
drag, startPoint x: 779, startPoint y: 547, endPoint x: 776, endPoint y: 322, distance: 225.3
click at [776, 322] on quentale-workspace at bounding box center [606, 284] width 1212 height 569
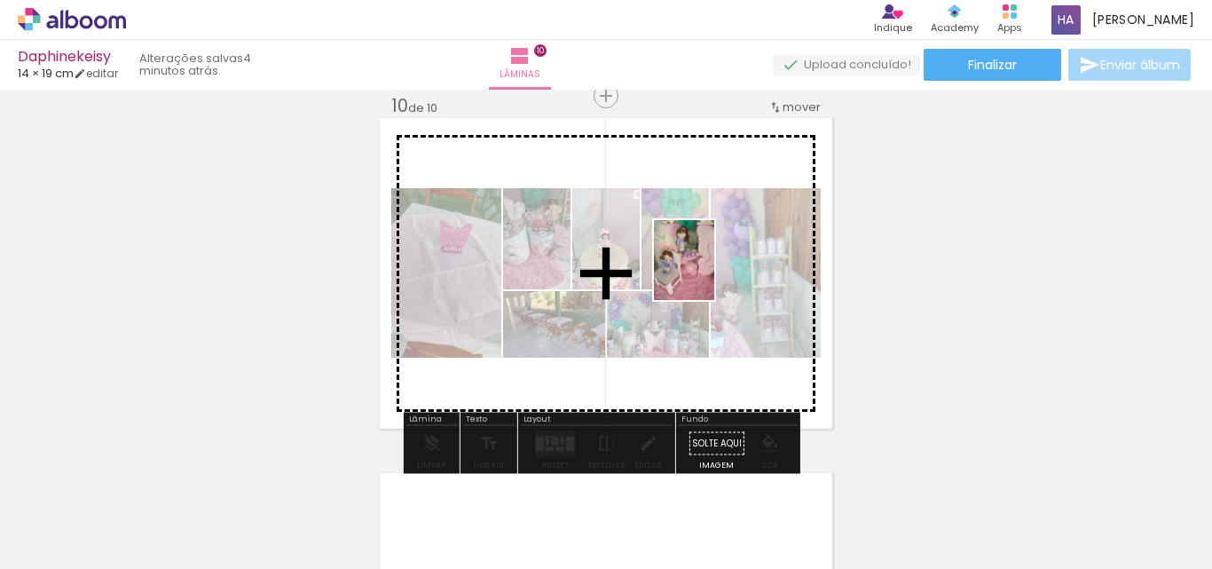
drag, startPoint x: 871, startPoint y: 526, endPoint x: 707, endPoint y: 273, distance: 301.4
click at [707, 273] on quentale-workspace at bounding box center [606, 284] width 1212 height 569
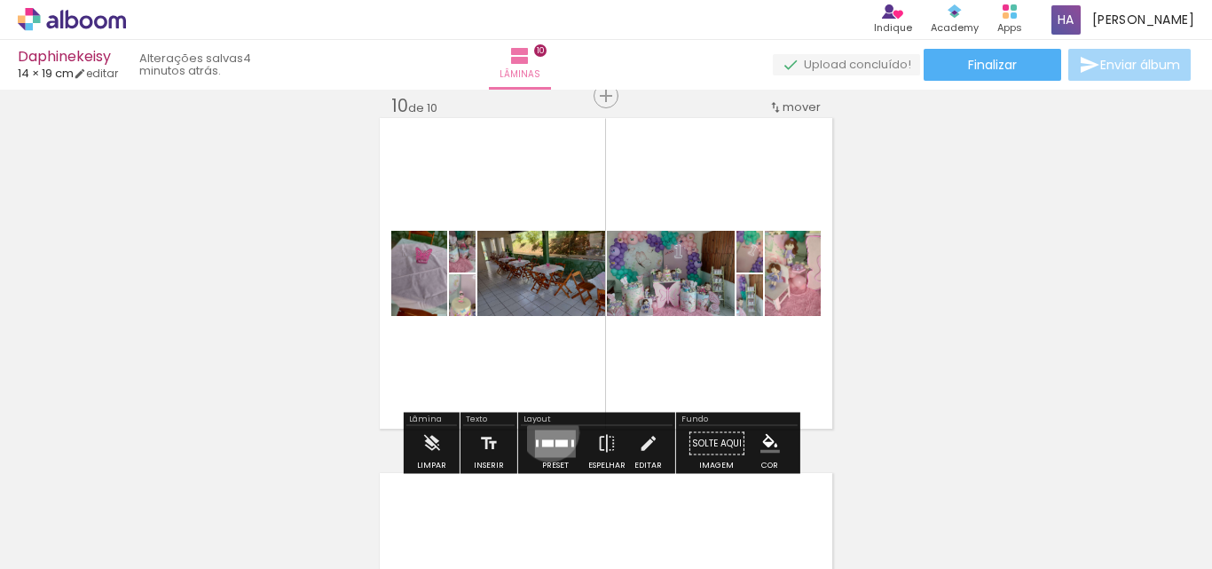
click at [546, 432] on quentale-layouter at bounding box center [555, 443] width 41 height 28
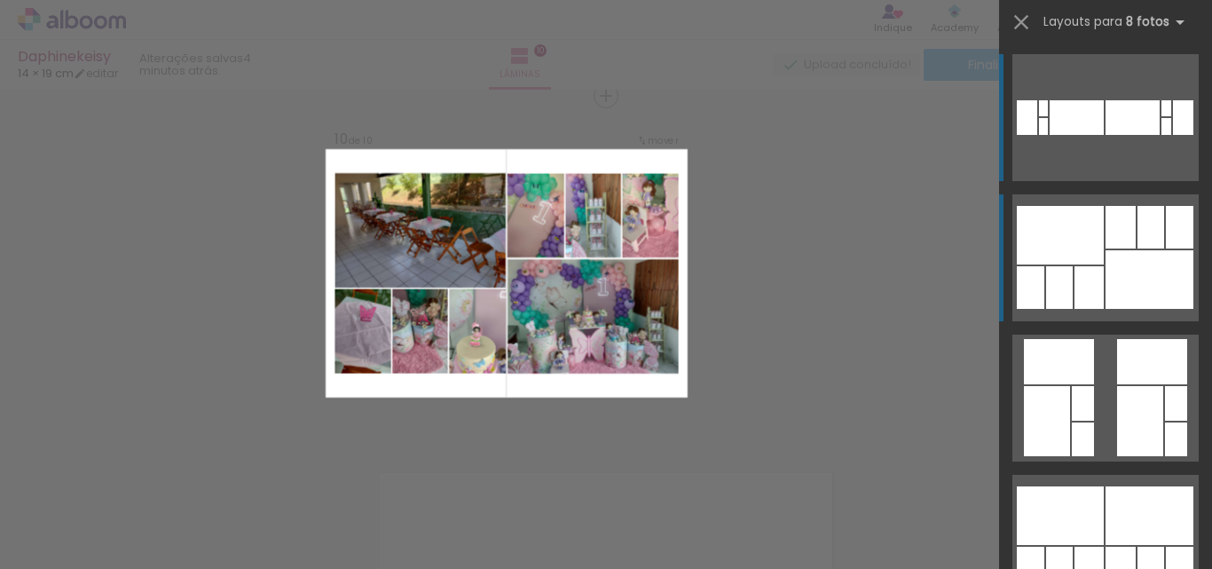
click at [1139, 271] on div at bounding box center [1149, 279] width 88 height 59
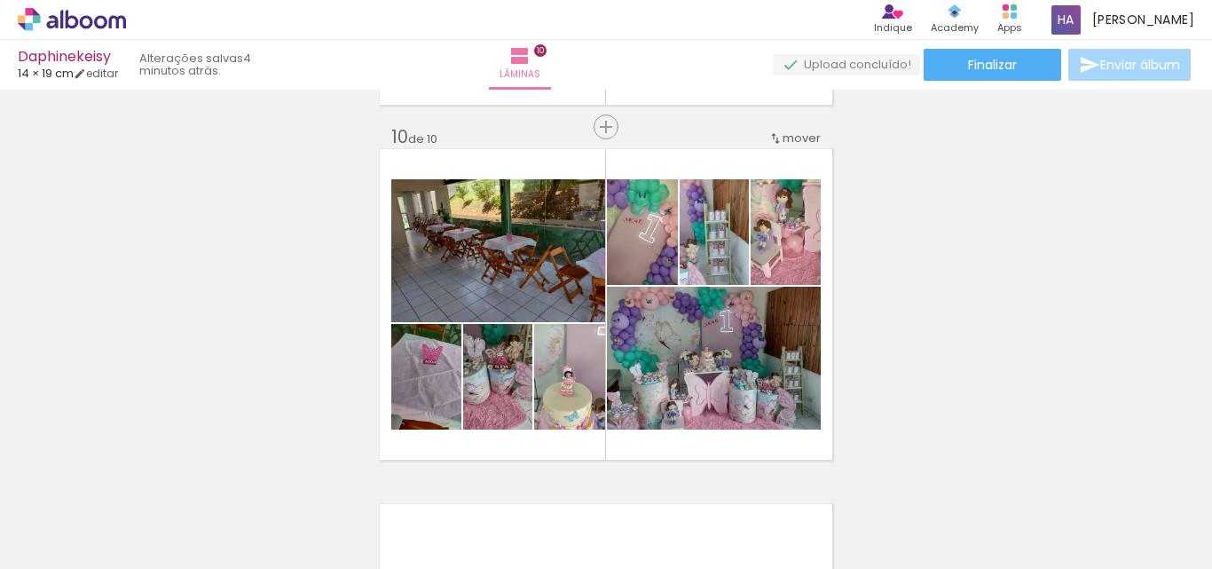
scroll to position [3217, 0]
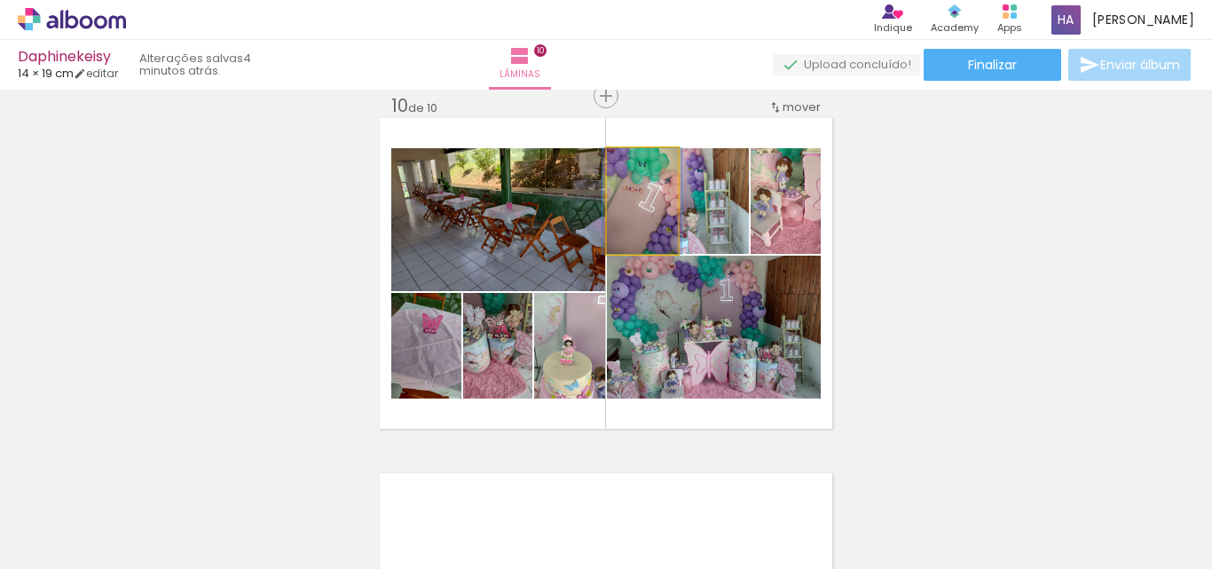
click at [652, 220] on quentale-photo at bounding box center [642, 201] width 71 height 106
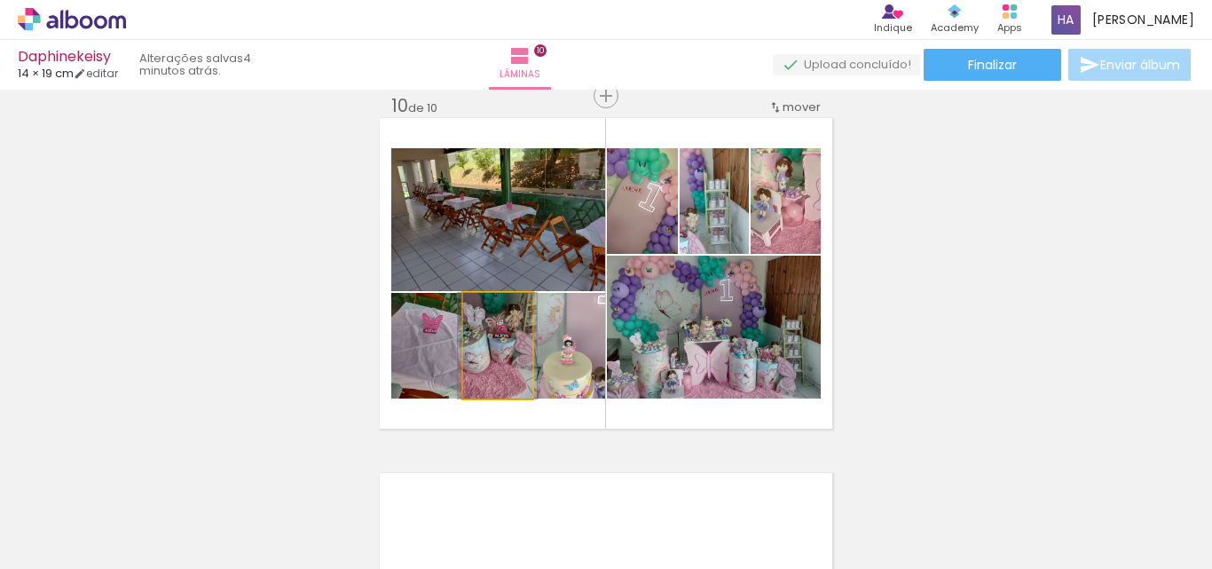
click at [487, 353] on quentale-photo at bounding box center [497, 346] width 69 height 106
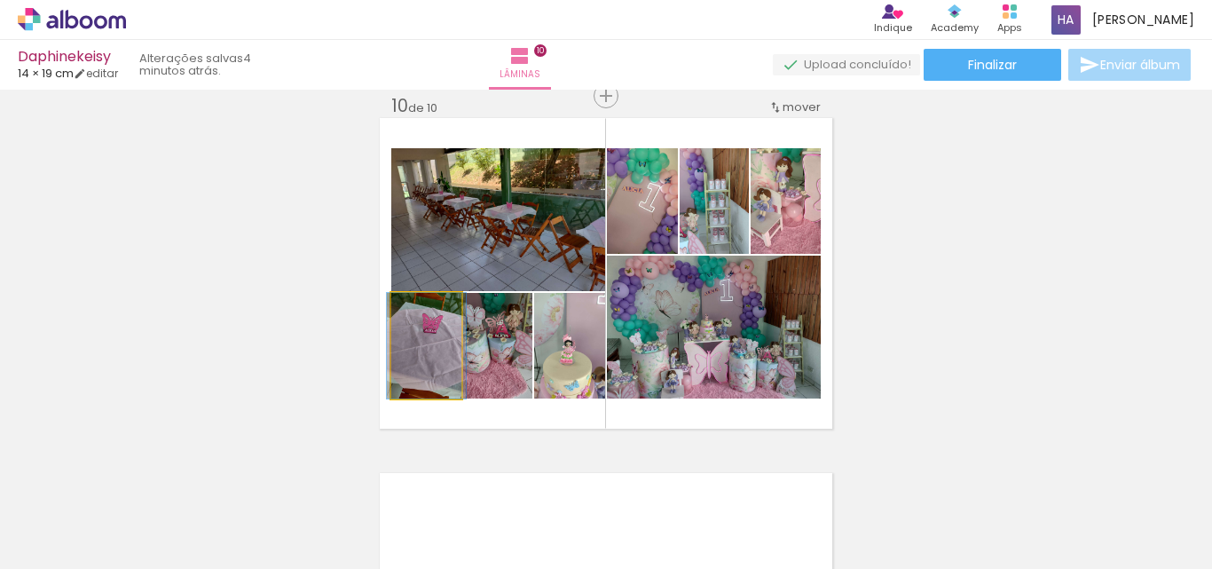
click at [410, 360] on quentale-photo at bounding box center [426, 346] width 70 height 106
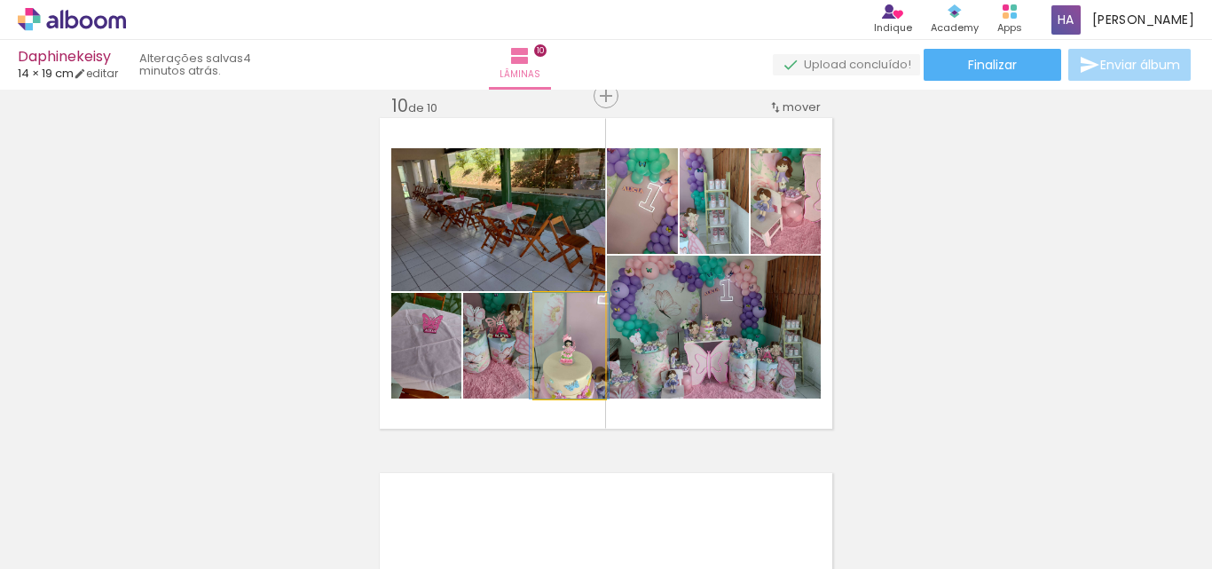
click at [574, 365] on quentale-photo at bounding box center [569, 346] width 71 height 106
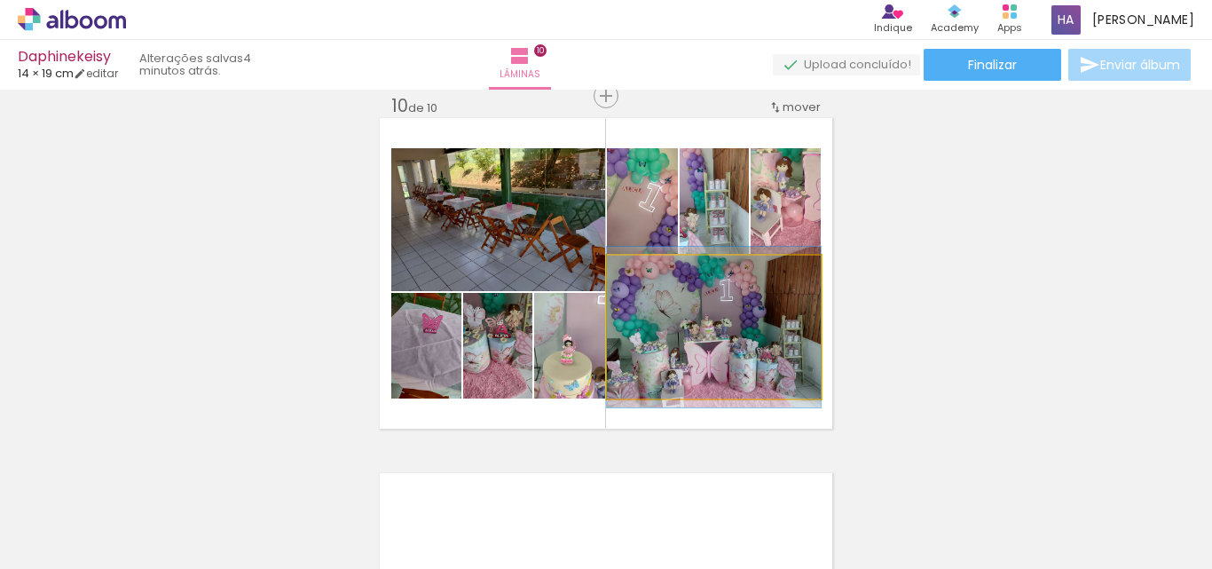
click at [672, 362] on quentale-photo at bounding box center [714, 326] width 214 height 143
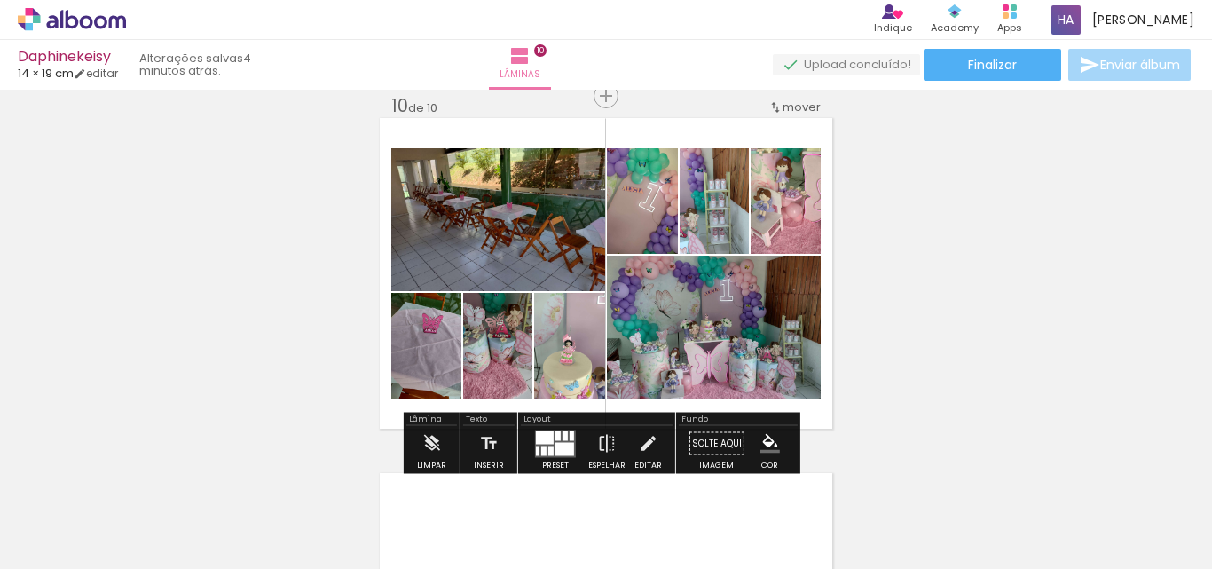
click at [800, 229] on quentale-photo at bounding box center [786, 201] width 70 height 106
click at [647, 220] on quentale-photo at bounding box center [642, 201] width 71 height 106
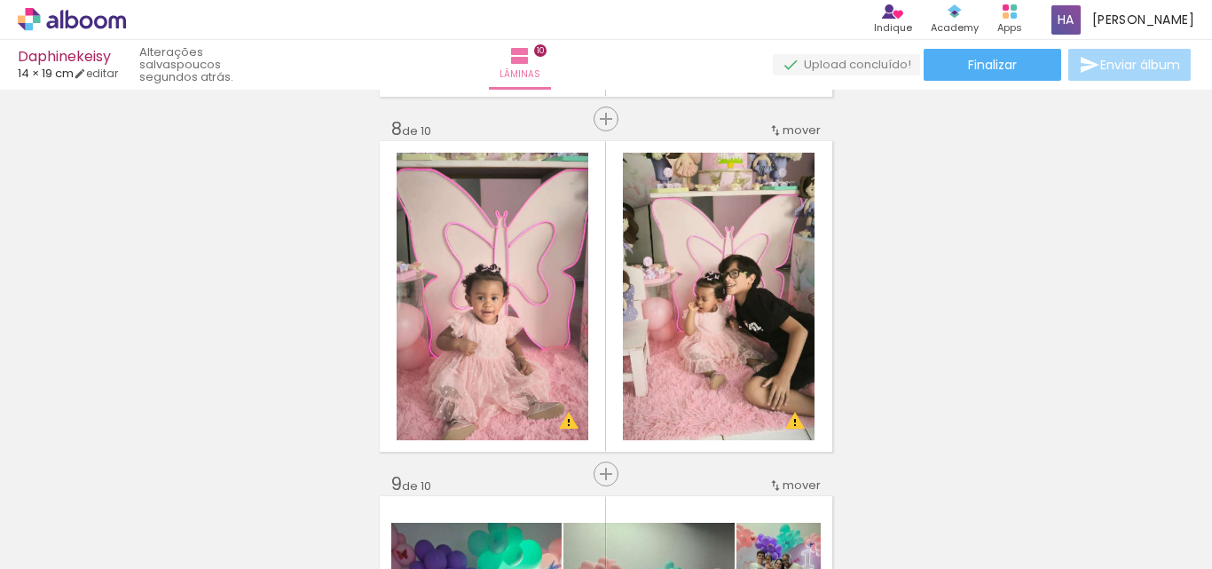
scroll to position [2395, 0]
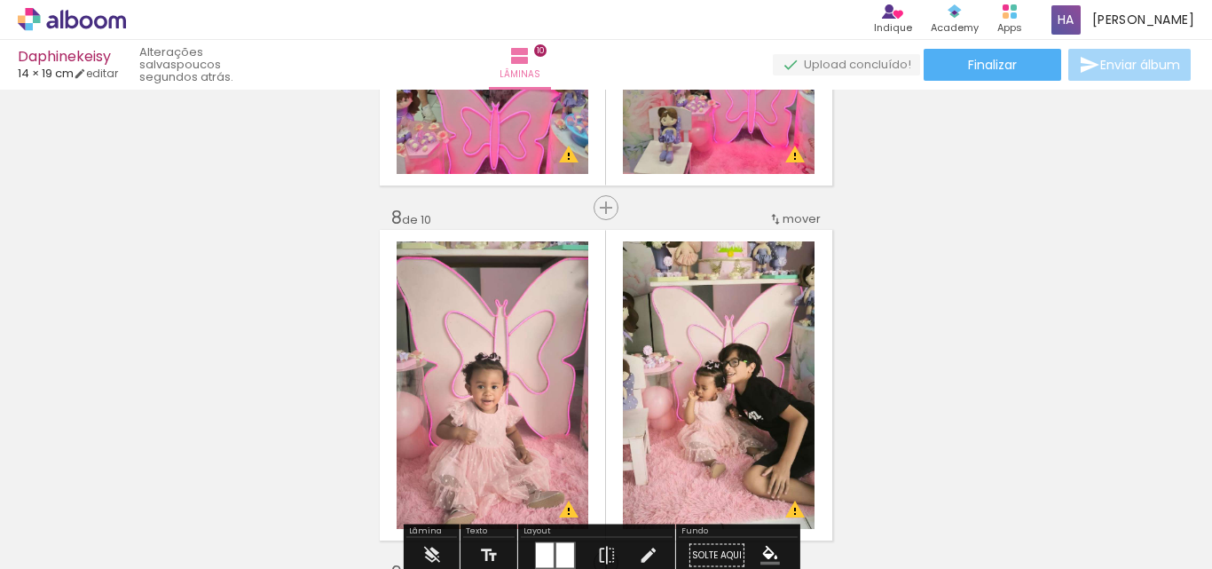
click at [790, 220] on span "mover" at bounding box center [801, 218] width 38 height 17
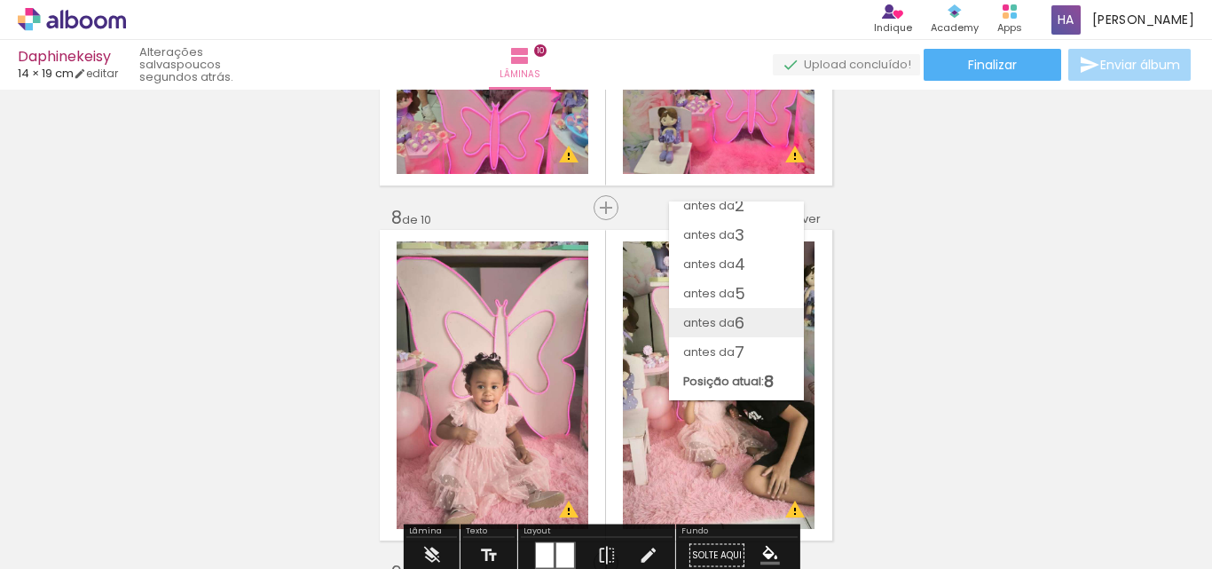
scroll to position [0, 0]
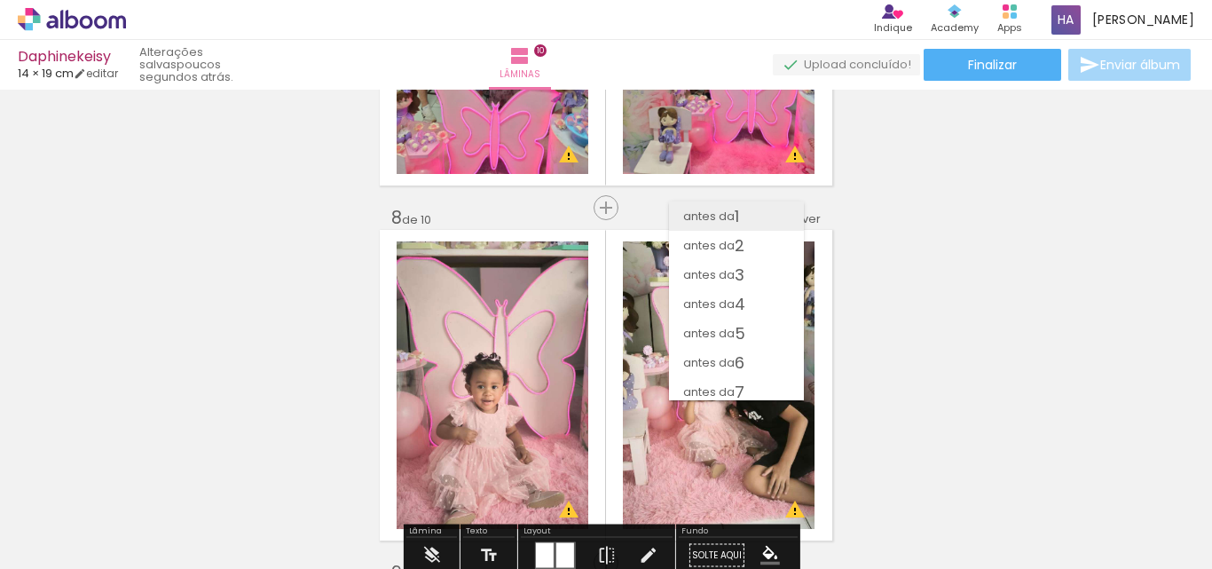
click at [754, 216] on paper-item "antes da 1" at bounding box center [736, 215] width 135 height 29
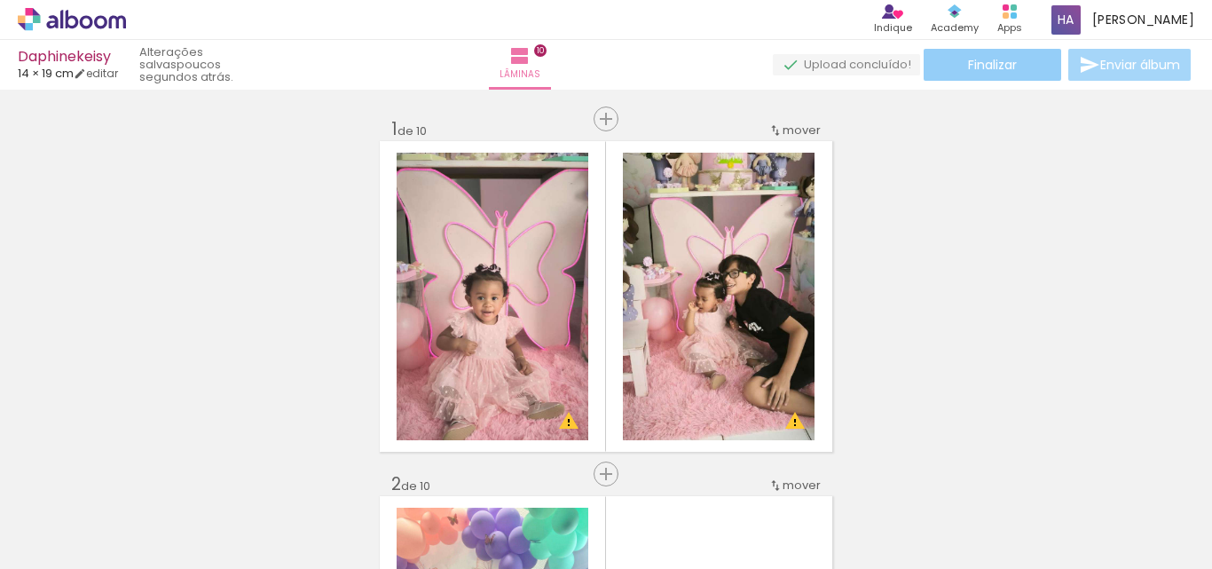
click at [1000, 59] on span "Finalizar" at bounding box center [992, 65] width 49 height 12
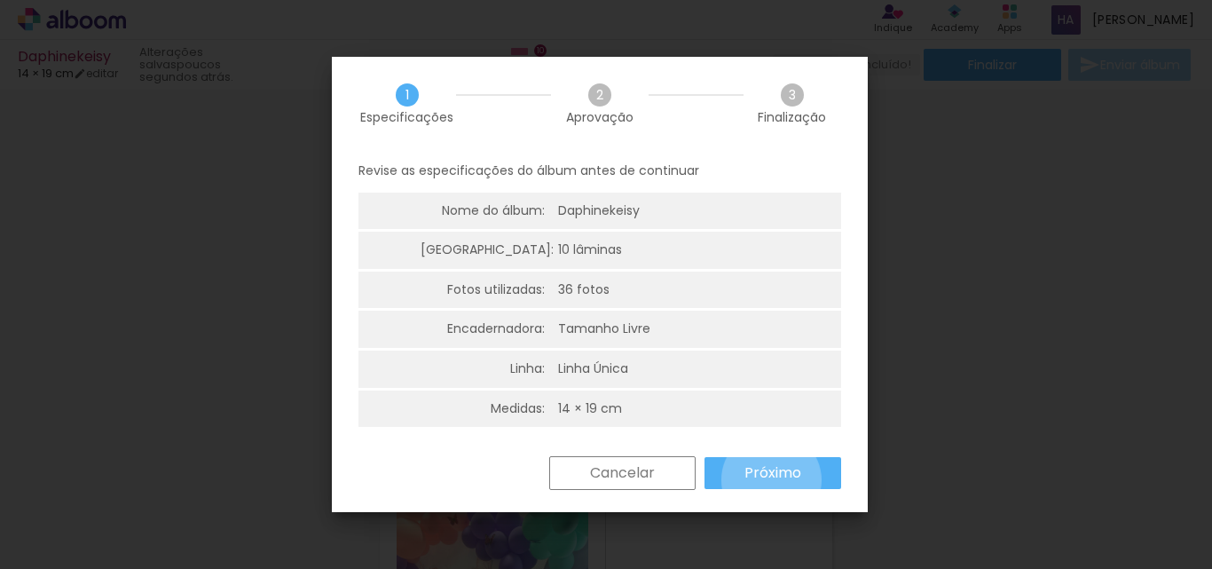
click at [0, 0] on slot "Próximo" at bounding box center [0, 0] width 0 height 0
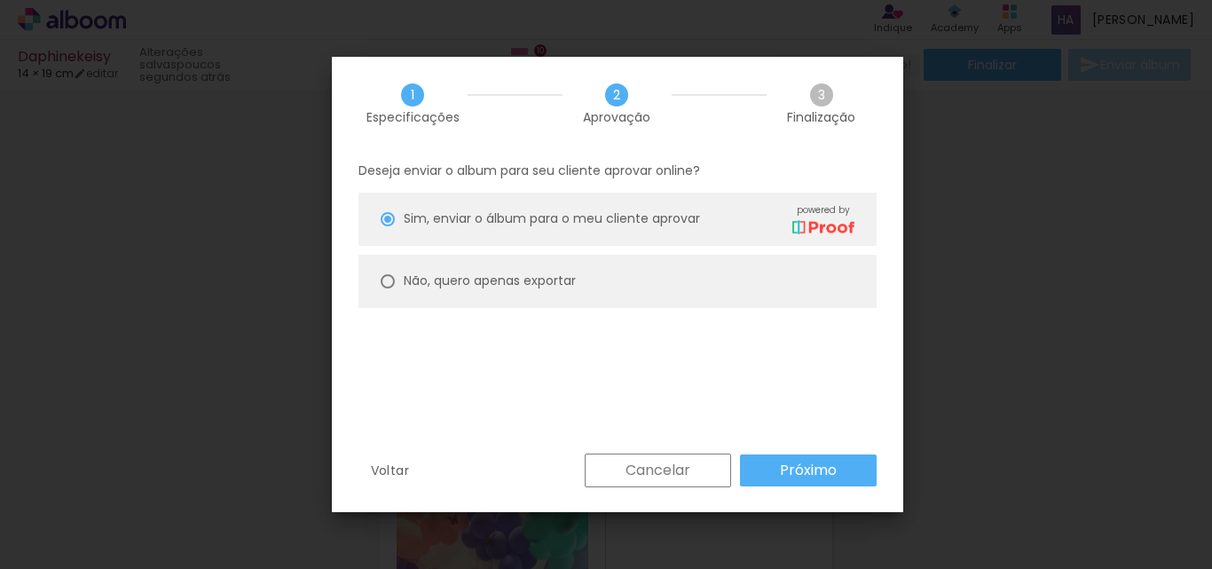
click at [391, 281] on div at bounding box center [388, 281] width 14 height 14
type paper-radio-button "on"
click at [848, 477] on paper-button "Próximo" at bounding box center [808, 470] width 137 height 32
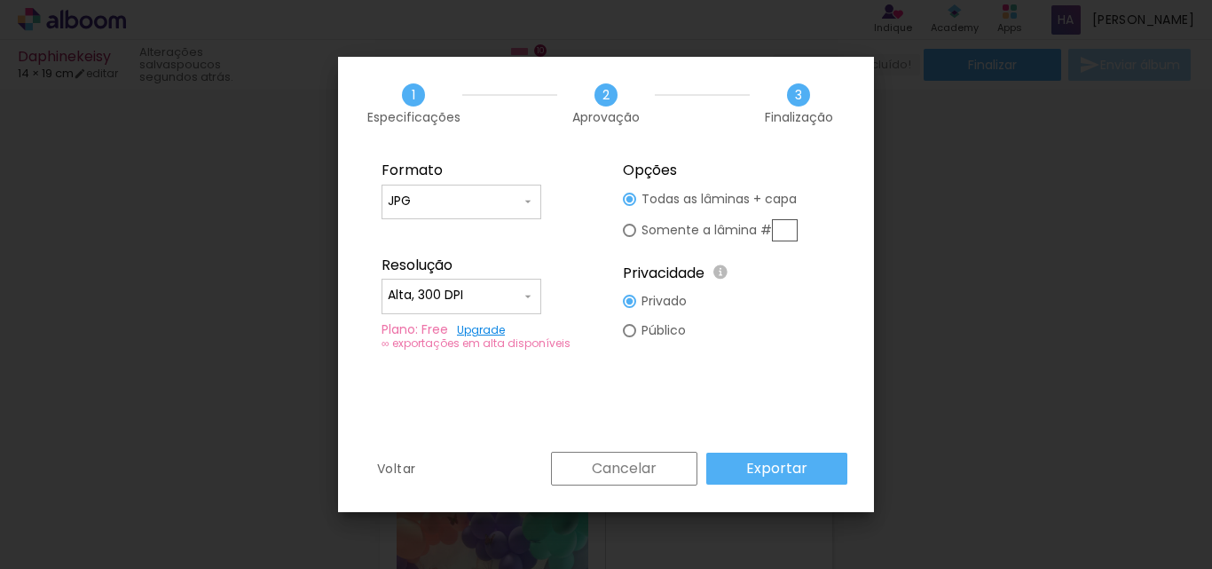
click at [471, 295] on input "Alta, 300 DPI" at bounding box center [454, 296] width 133 height 18
click at [0, 0] on slot "Baixa" at bounding box center [0, 0] width 0 height 0
type input "Baixa"
click at [0, 0] on slot "Exportar" at bounding box center [0, 0] width 0 height 0
